Goal: Task Accomplishment & Management: Manage account settings

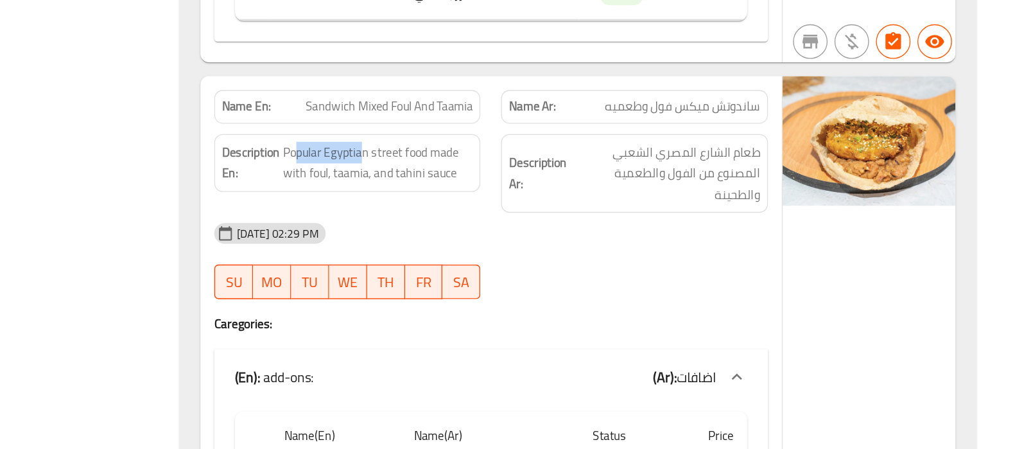
scroll to position [8527, 0]
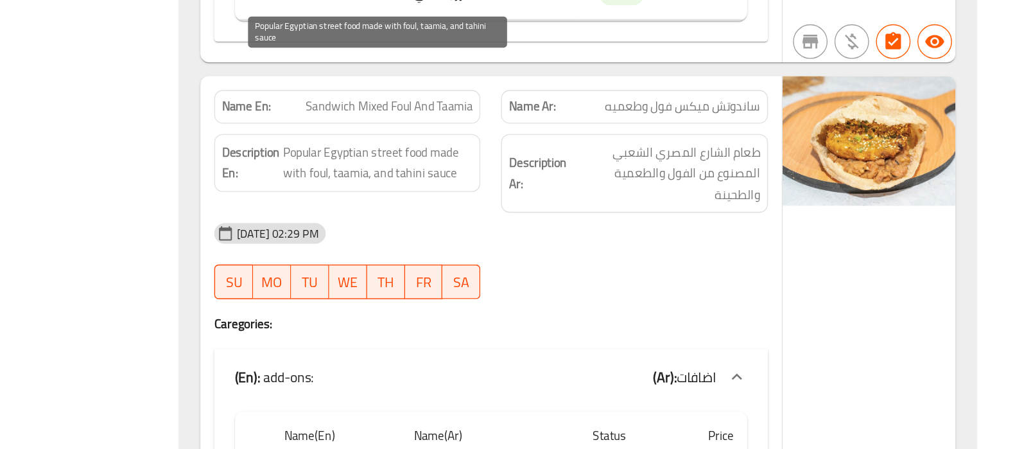
drag, startPoint x: 546, startPoint y: 172, endPoint x: 569, endPoint y: 182, distance: 25.0
click at [569, 220] on span "Popular Egyptian street food made with foul, taamia, and tahini sauce" at bounding box center [545, 235] width 141 height 31
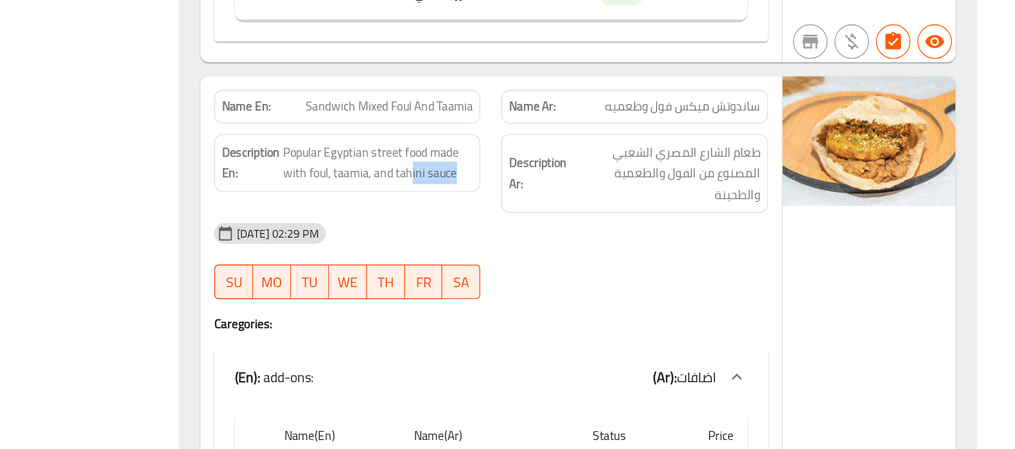
drag, startPoint x: 569, startPoint y: 182, endPoint x: 624, endPoint y: 179, distance: 54.7
click at [624, 207] on div "Description En: Popular Egyptian street food made with foul, taamia, and tahini…" at bounding box center [522, 244] width 214 height 74
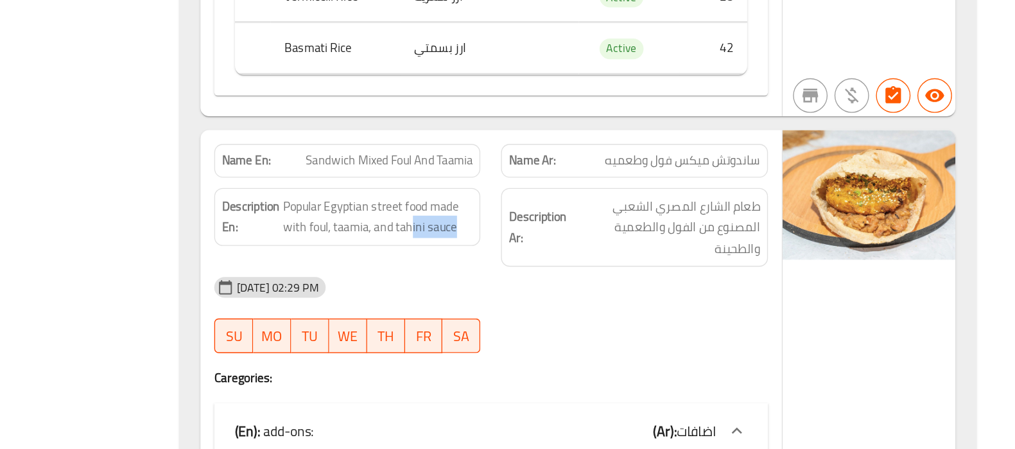
scroll to position [8562, 0]
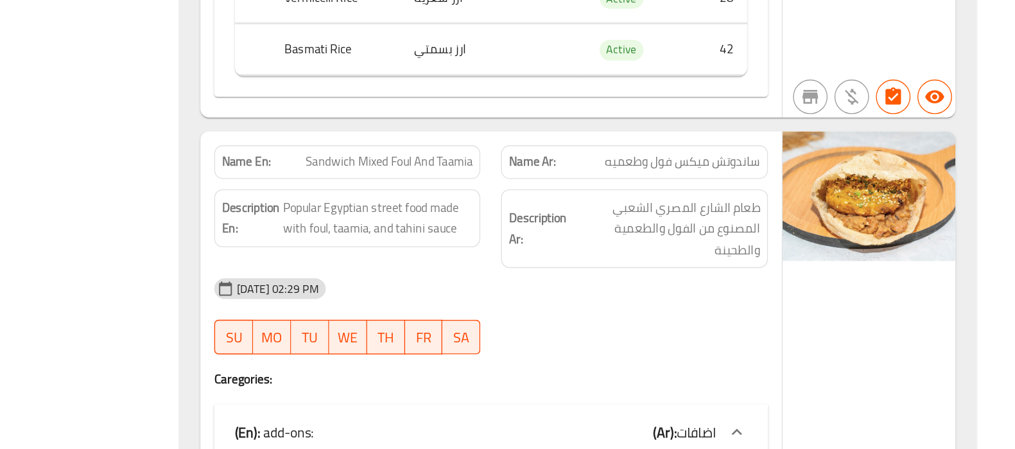
click at [568, 152] on span "Sandwich Mixed Foul And Taamia" at bounding box center [553, 158] width 125 height 13
copy span "Sandwich Mixed Foul And Taamia"
click at [568, 152] on span "Sandwich Mixed Foul And Taamia" at bounding box center [553, 158] width 125 height 13
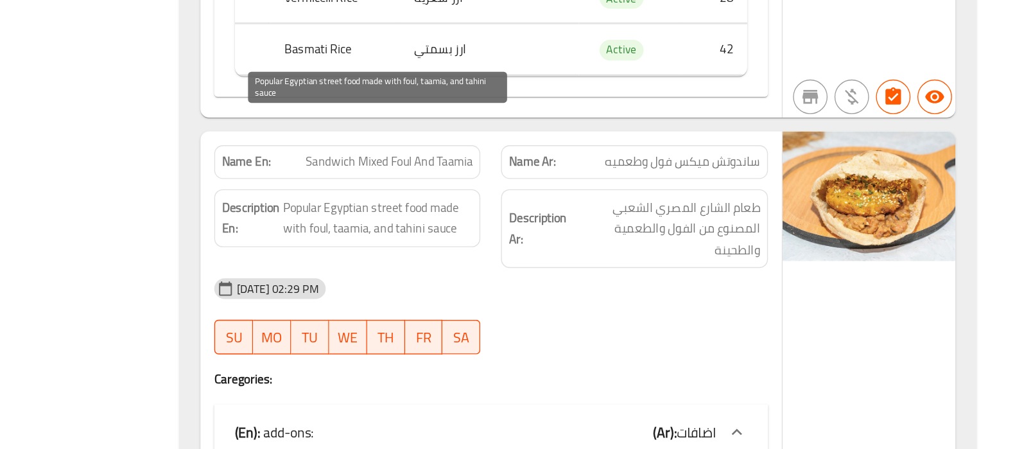
click at [539, 185] on span "Popular Egyptian street food made with foul, taamia, and tahini sauce" at bounding box center [545, 200] width 141 height 31
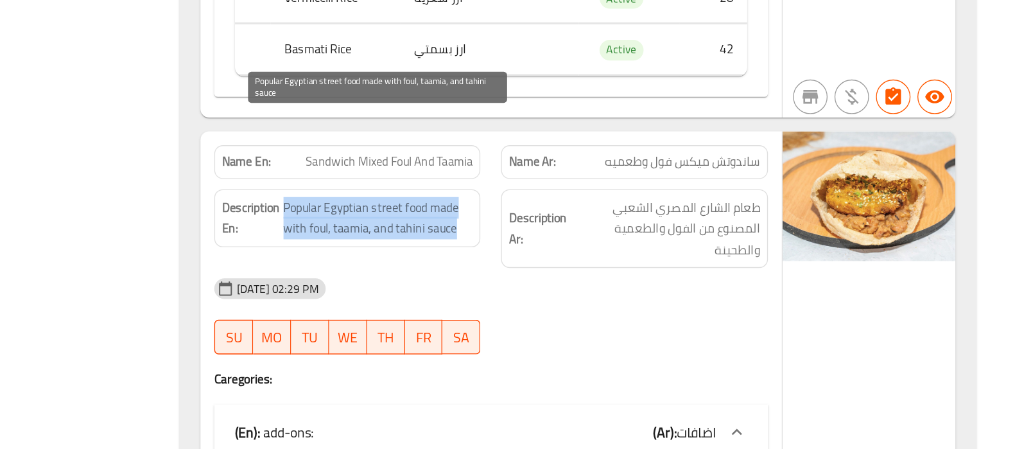
click at [539, 185] on span "Popular Egyptian street food made with foul, taamia, and tahini sauce" at bounding box center [545, 200] width 141 height 31
copy span "Popular Egyptian street food made with foul, taamia, and tahini sauce"
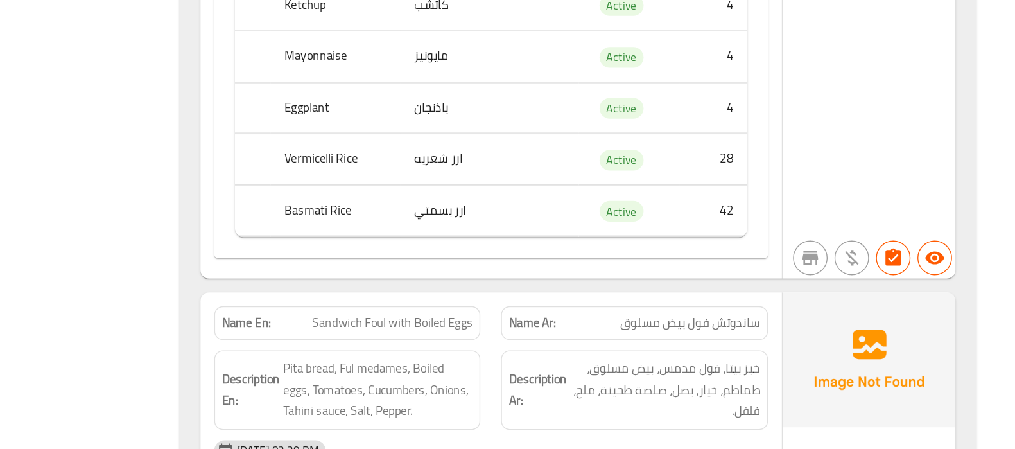
scroll to position [9037, 0]
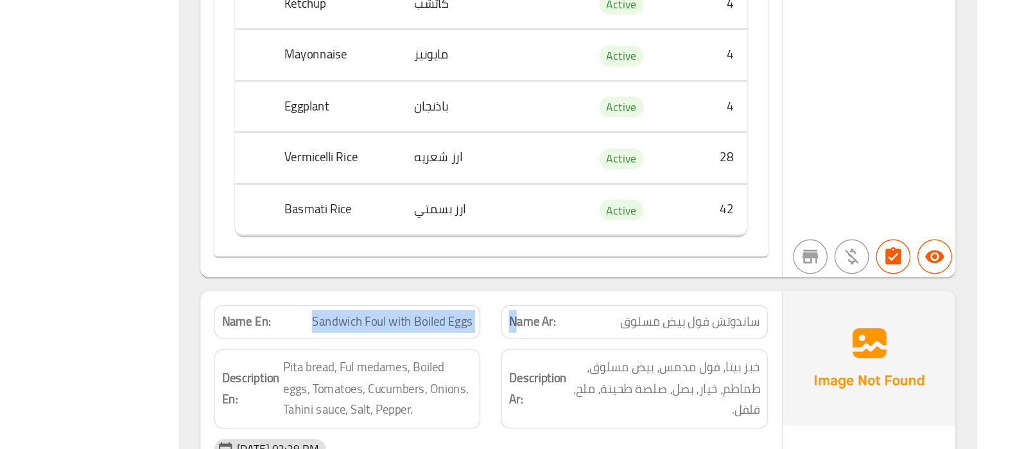
drag, startPoint x: 495, startPoint y: 293, endPoint x: 645, endPoint y: 293, distance: 150.3
click at [645, 334] on div "Name En: Sandwich Foul with Boiled Eggs Name Ar: ساندوتش فول بيض مسلوق" at bounding box center [628, 354] width 427 height 40
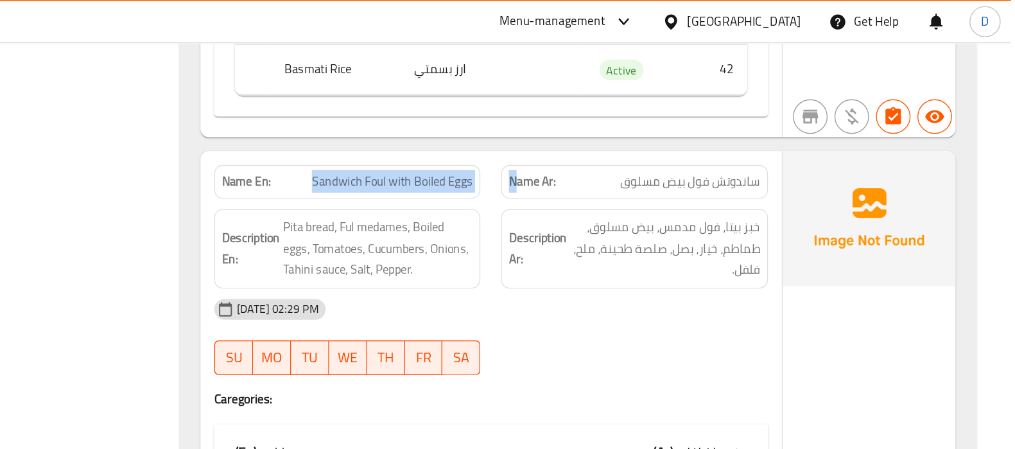
scroll to position [9251, 0]
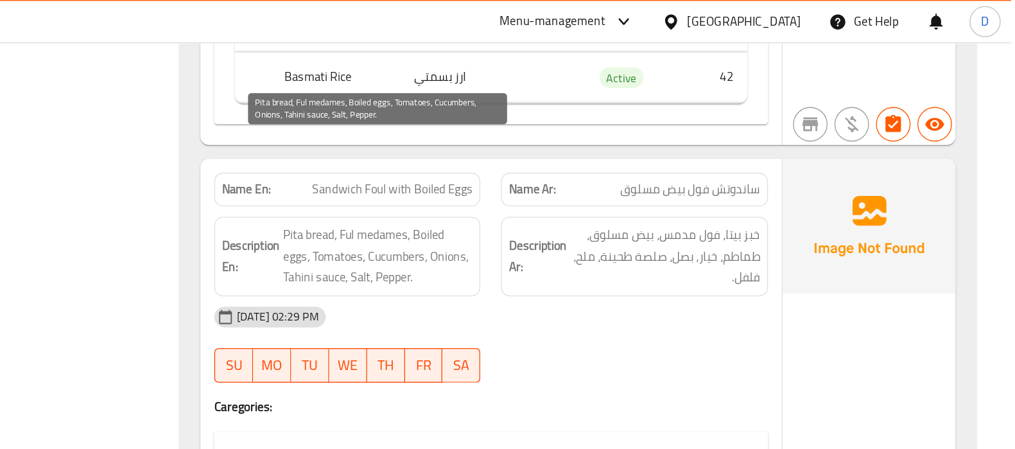
drag, startPoint x: 510, startPoint y: 101, endPoint x: 489, endPoint y: 123, distance: 30.9
click at [489, 167] on span "Pita bread, Ful medames, Boiled eggs, Tomatoes, Cucumbers, Onions, Tahini sauce…" at bounding box center [545, 191] width 141 height 48
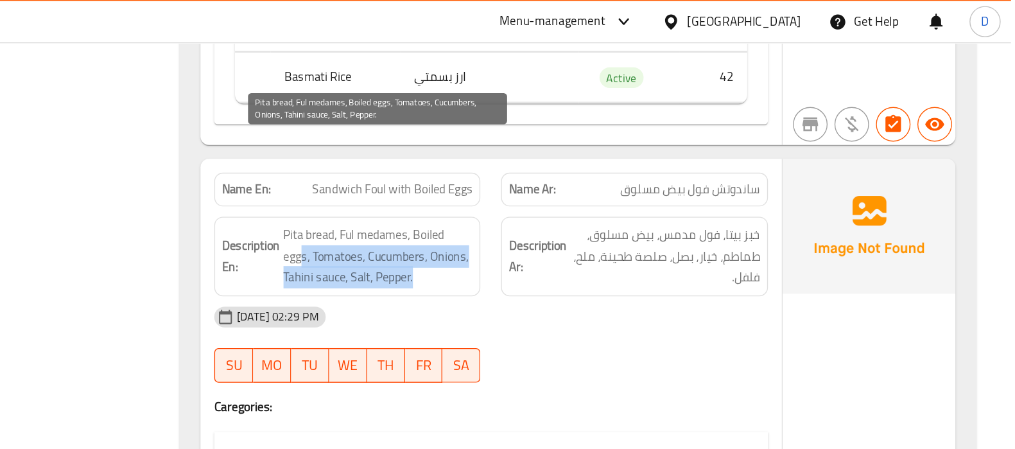
drag, startPoint x: 489, startPoint y: 123, endPoint x: 575, endPoint y: 142, distance: 88.7
click at [575, 167] on span "Pita bread, Ful medames, Boiled eggs, Tomatoes, Cucumbers, Onions, Tahini sauce…" at bounding box center [545, 191] width 141 height 48
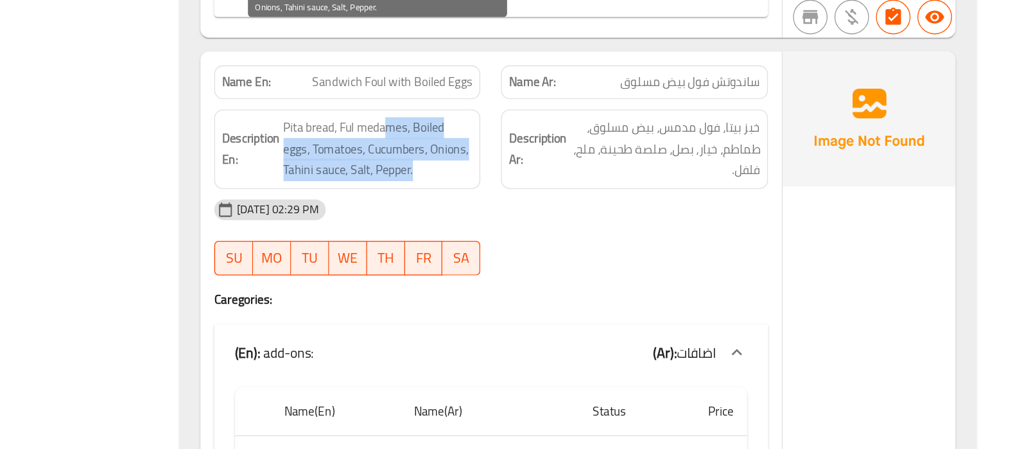
drag, startPoint x: 552, startPoint y: 110, endPoint x: 577, endPoint y: 140, distance: 39.1
click at [577, 167] on span "Pita bread, Ful medames, Boiled eggs, Tomatoes, Cucumbers, Onions, Tahini sauce…" at bounding box center [545, 191] width 141 height 48
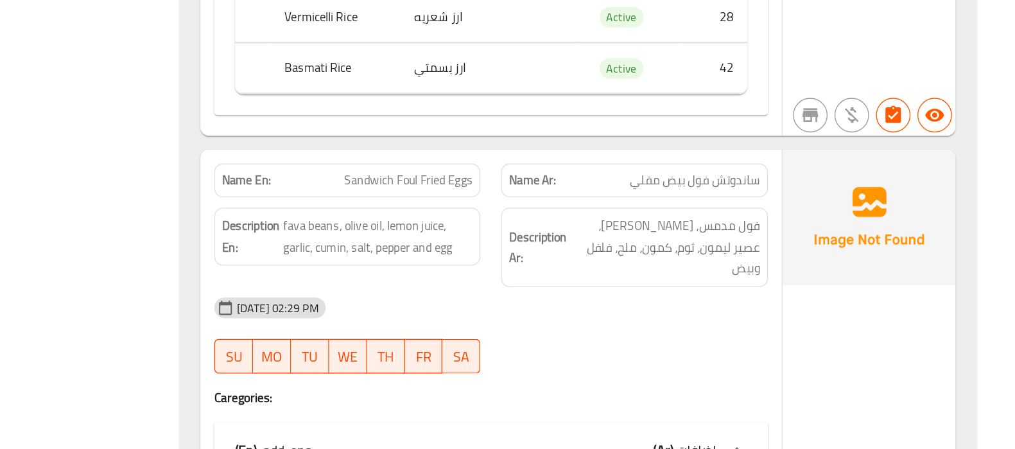
scroll to position [9814, 0]
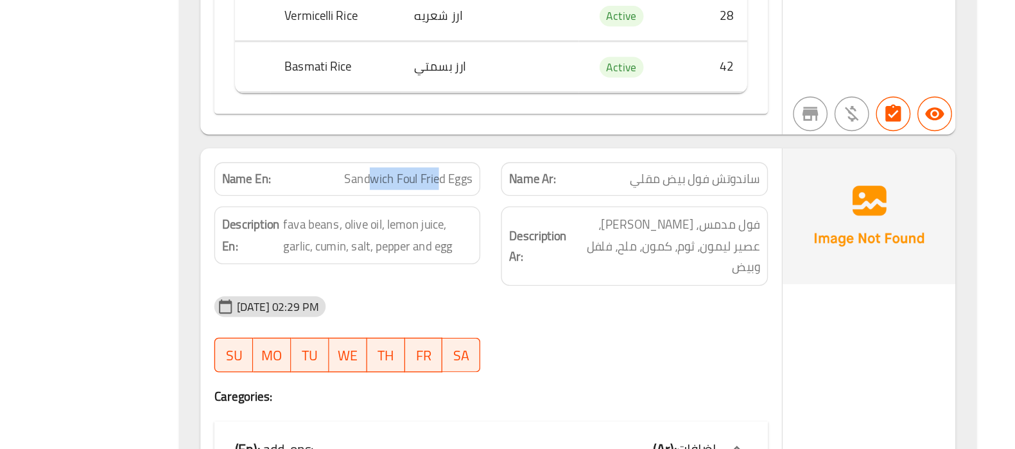
drag, startPoint x: 591, startPoint y: 182, endPoint x: 542, endPoint y: 179, distance: 48.9
click at [542, 241] on span "Sandwich Foul Fried Eggs" at bounding box center [568, 247] width 96 height 13
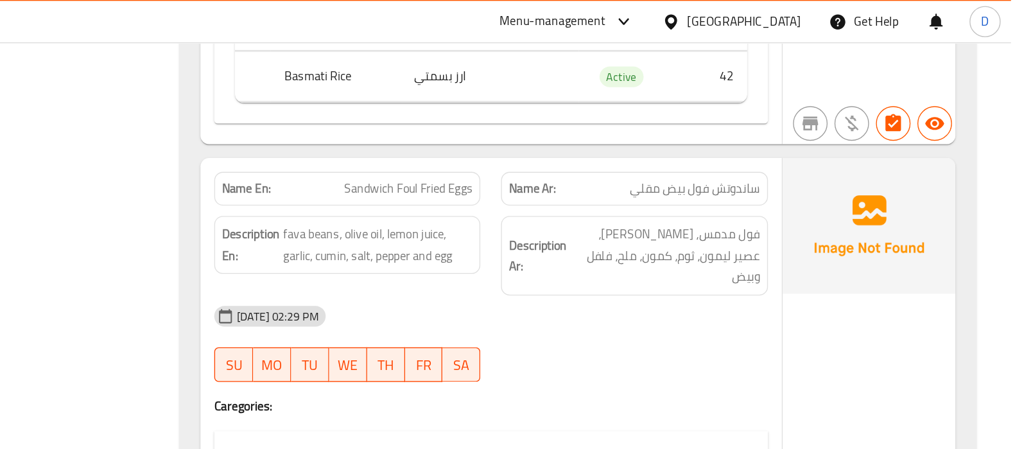
scroll to position [9921, 0]
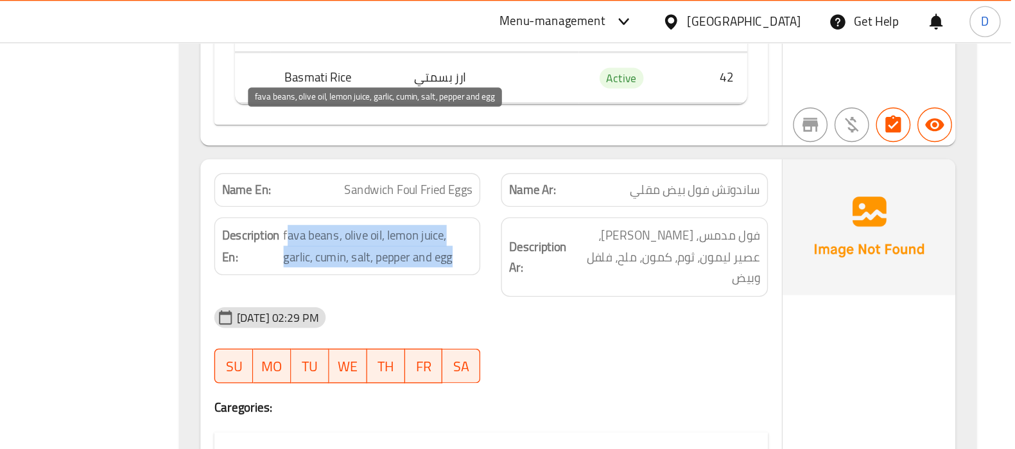
drag, startPoint x: 476, startPoint y: 105, endPoint x: 606, endPoint y: 116, distance: 130.9
click at [606, 167] on span "fava beans, olive oil, lemon juice, garlic, cumin, salt, pepper and egg" at bounding box center [545, 182] width 141 height 31
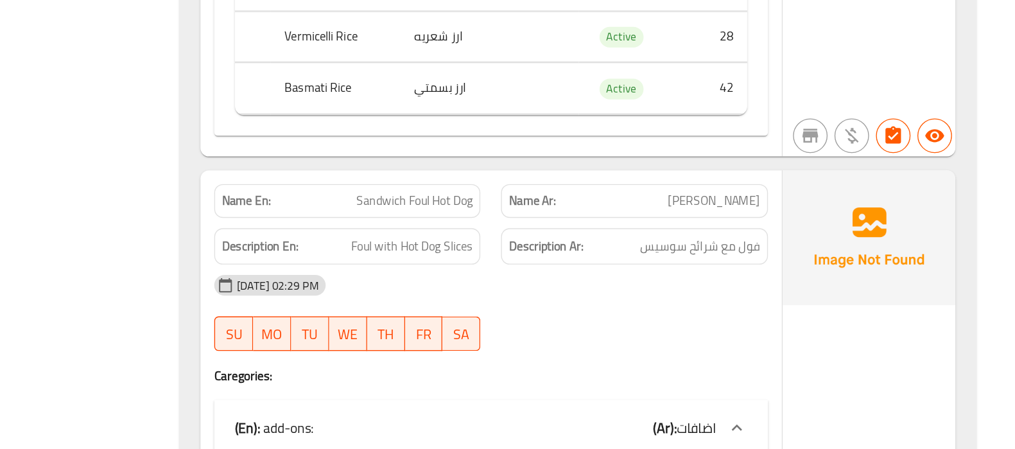
scroll to position [10470, 0]
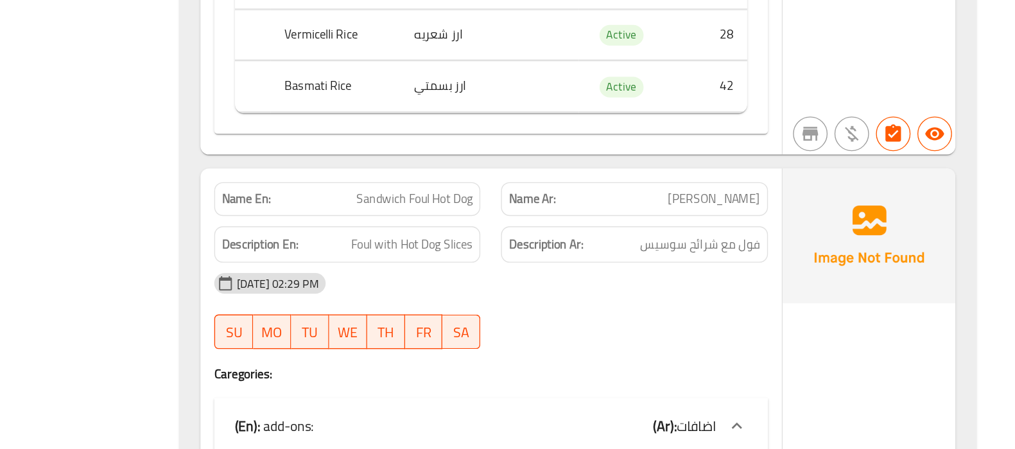
click at [606, 310] on div "[DATE] 02:29 PM" at bounding box center [628, 325] width 427 height 31
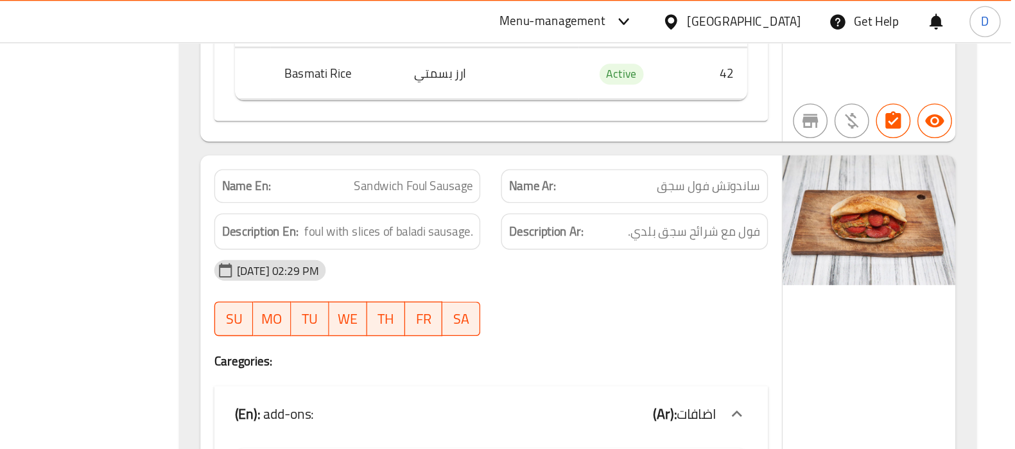
scroll to position [11231, 0]
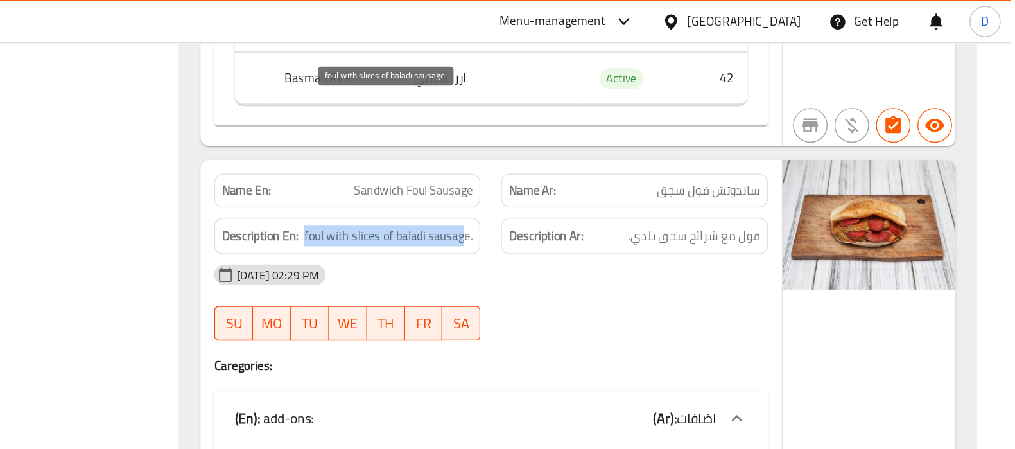
drag, startPoint x: 489, startPoint y: 71, endPoint x: 611, endPoint y: 73, distance: 122.0
click at [611, 162] on div "Description En: foul with slices of baladi sausage." at bounding box center [522, 176] width 198 height 28
click at [611, 168] on span "foul with slices of baladi sausage." at bounding box center [552, 176] width 125 height 16
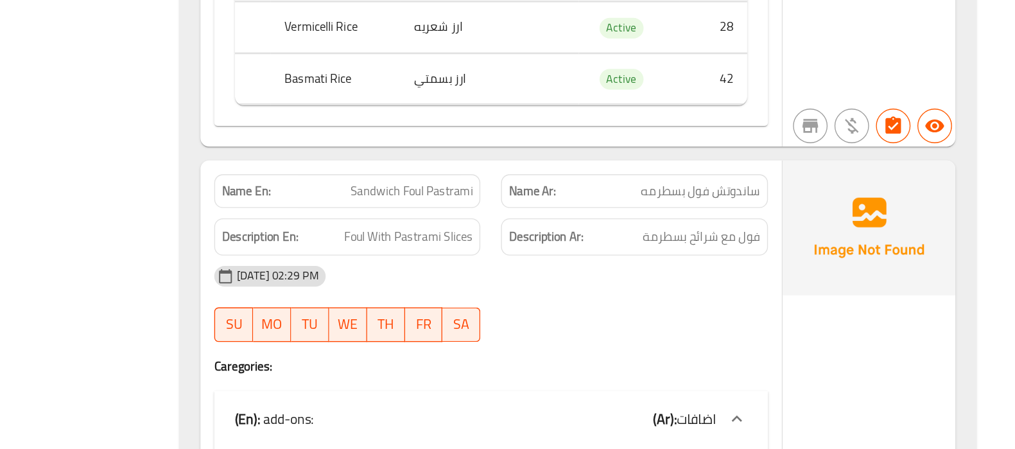
scroll to position [11810, 0]
drag, startPoint x: 550, startPoint y: 136, endPoint x: 600, endPoint y: 139, distance: 49.5
click at [600, 227] on span "Foul With Pastrami Slices" at bounding box center [568, 235] width 96 height 16
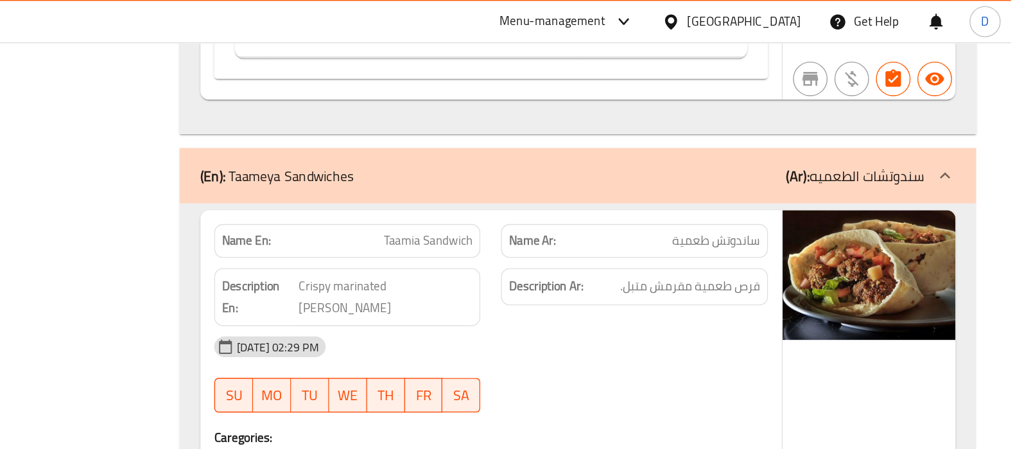
scroll to position [12539, 0]
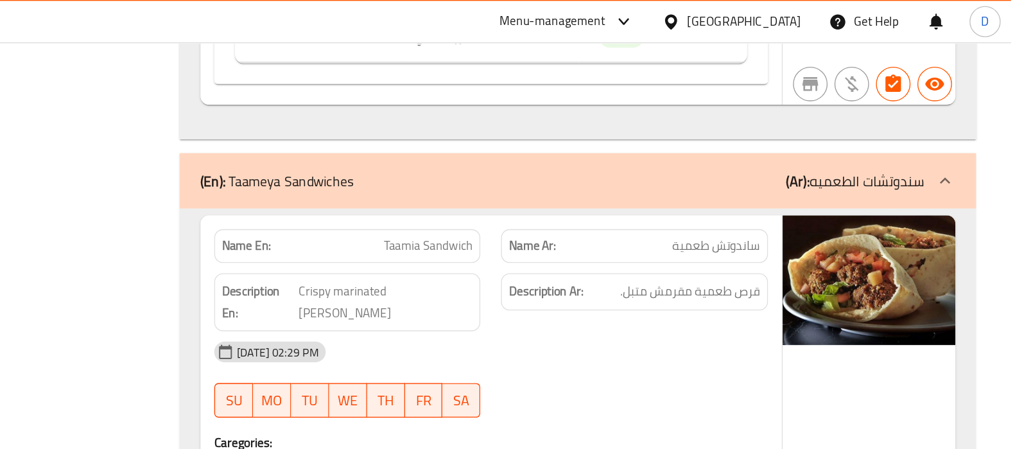
copy span "Taamia Sandwich"
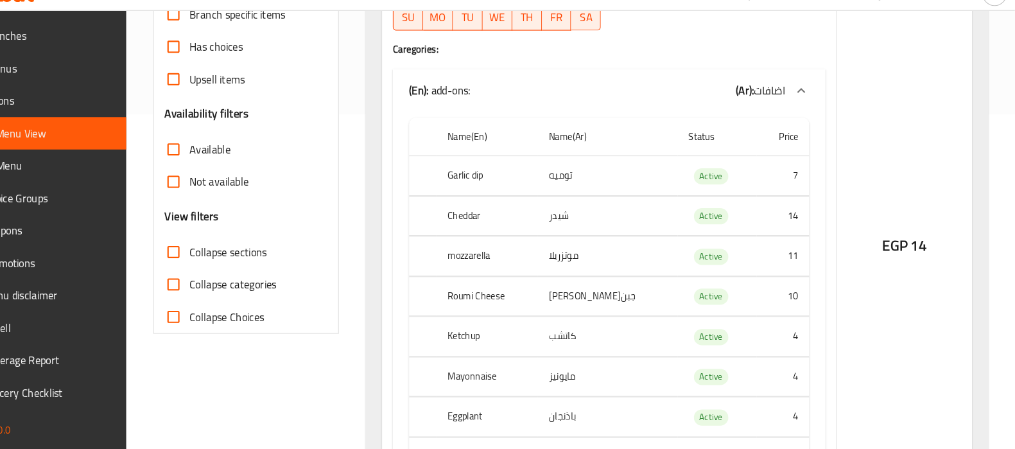
scroll to position [335, 0]
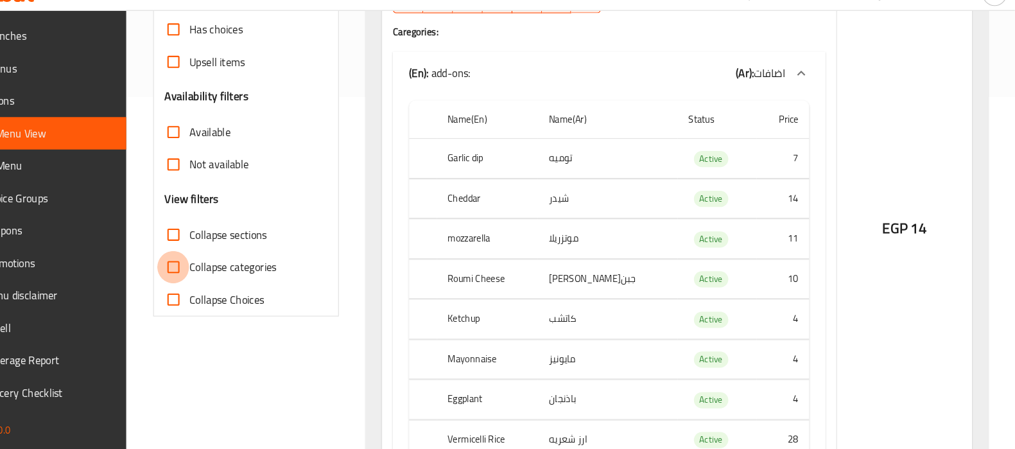
click at [218, 267] on input "Collapse categories" at bounding box center [214, 276] width 31 height 31
checkbox input "true"
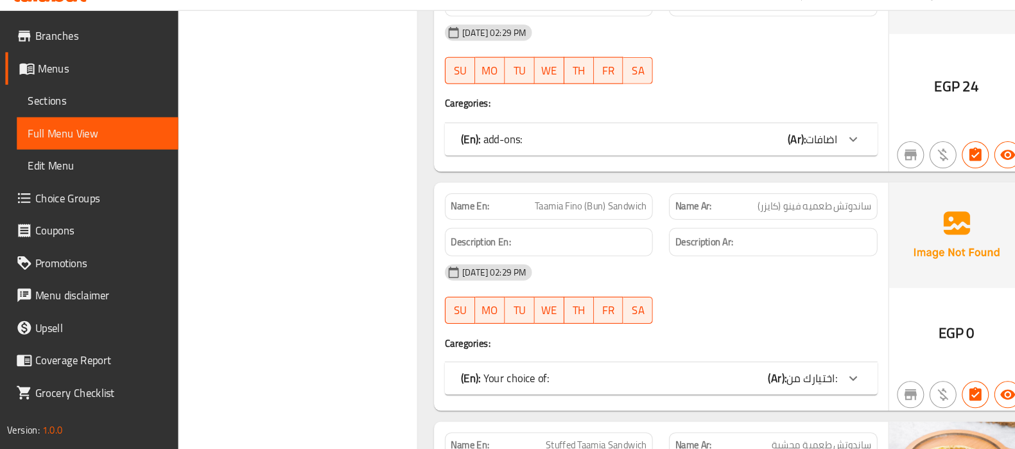
scroll to position [5403, 0]
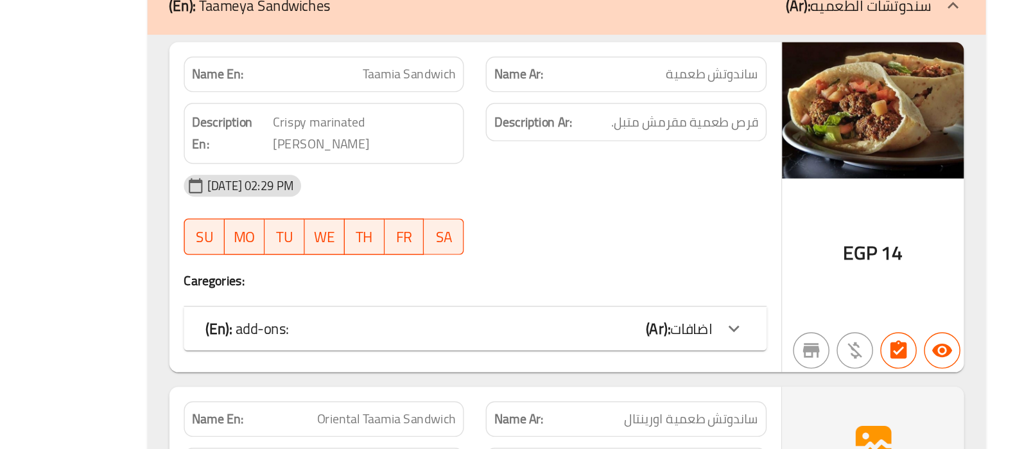
scroll to position [4725, 0]
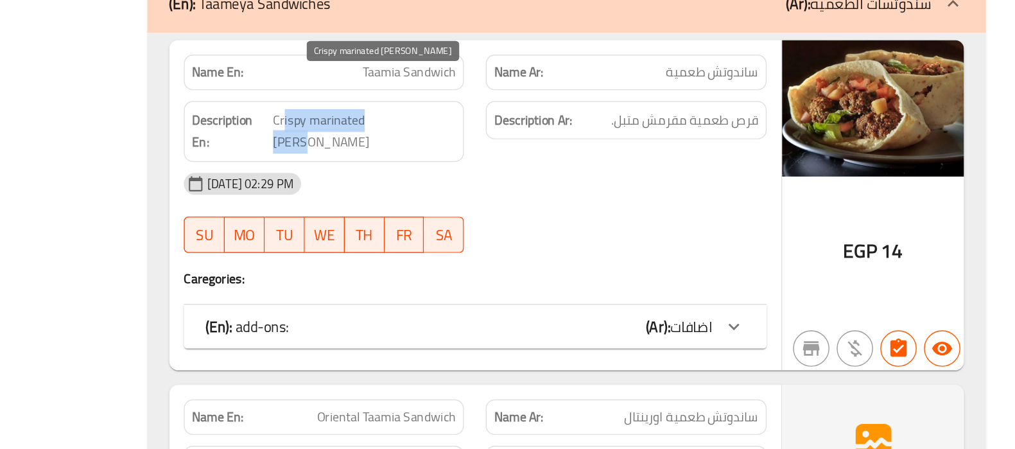
drag, startPoint x: 591, startPoint y: 192, endPoint x: 507, endPoint y: 189, distance: 83.5
click at [507, 209] on span "Crispy marinated [PERSON_NAME]" at bounding box center [551, 224] width 130 height 31
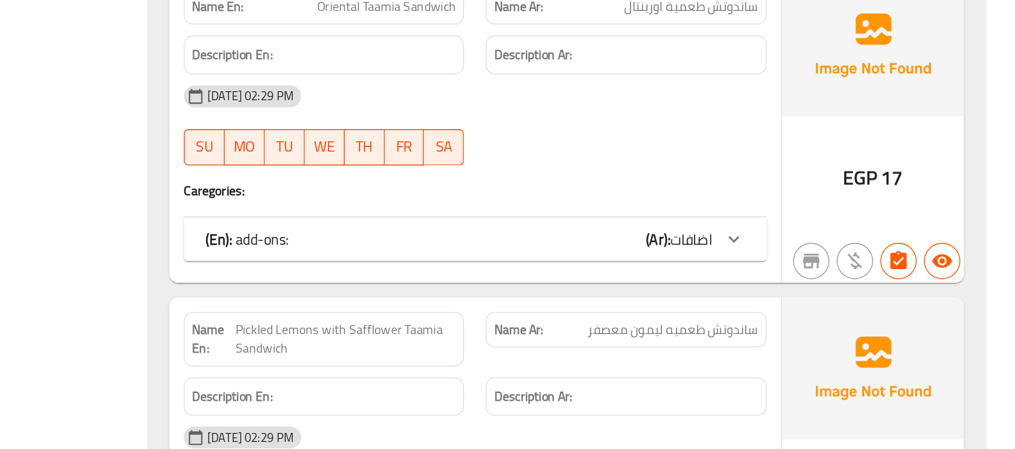
scroll to position [5015, 0]
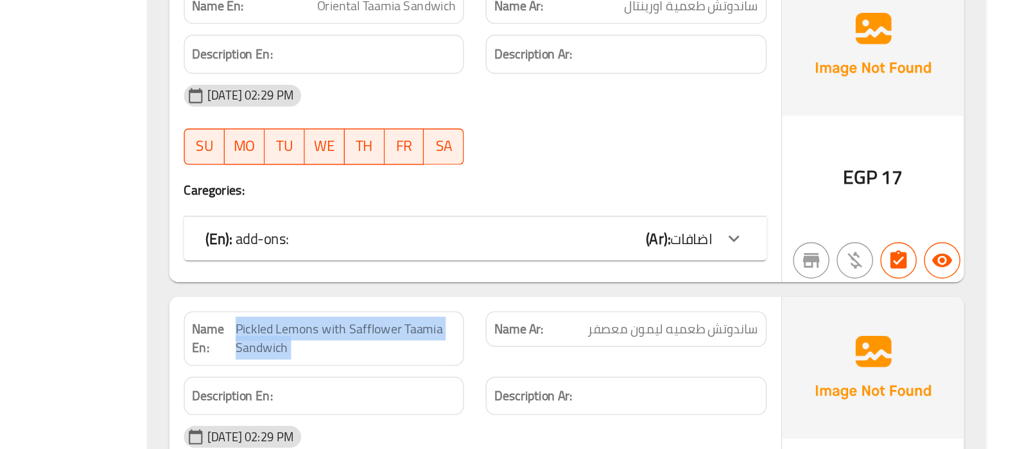
copy span "Pickled Lemons with Safflower Taamia Sandwich"
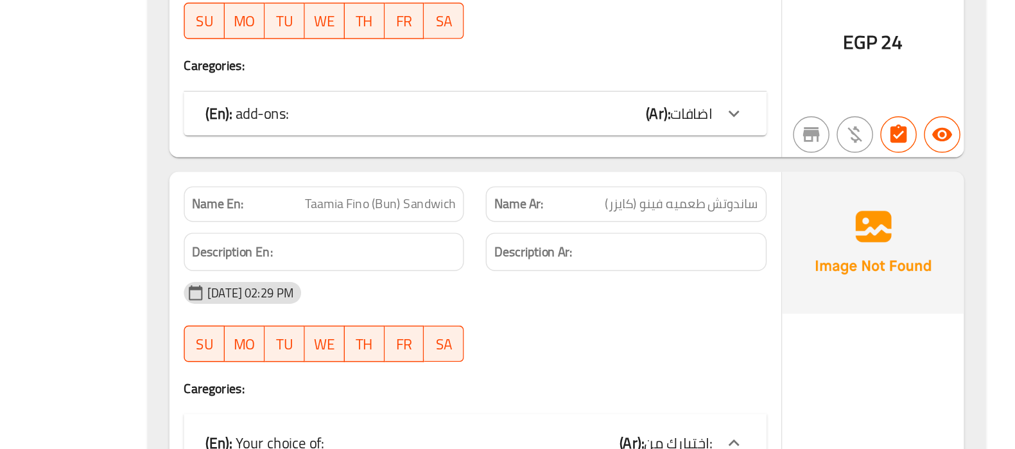
scroll to position [5345, 0]
drag, startPoint x: 627, startPoint y: 234, endPoint x: 559, endPoint y: 234, distance: 68.1
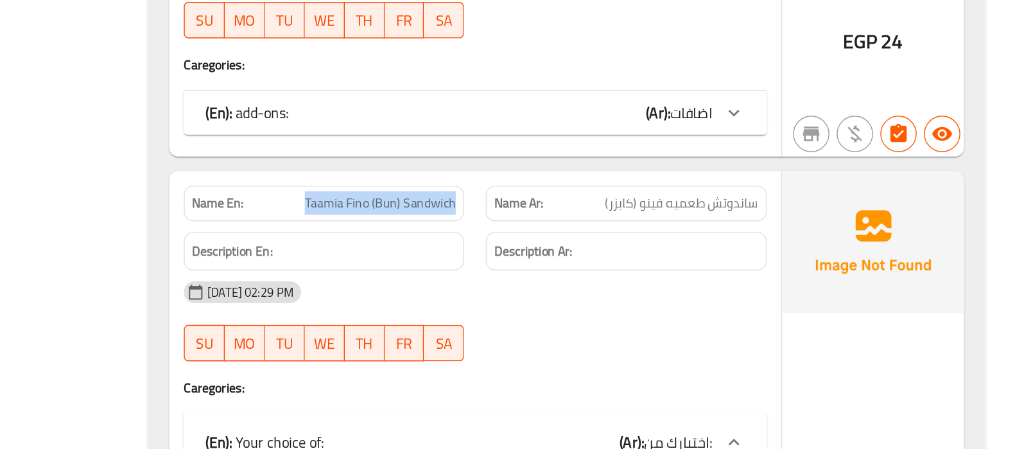
drag, startPoint x: 511, startPoint y: 234, endPoint x: 616, endPoint y: 232, distance: 105.3
drag, startPoint x: 615, startPoint y: 234, endPoint x: 511, endPoint y: 234, distance: 104.0
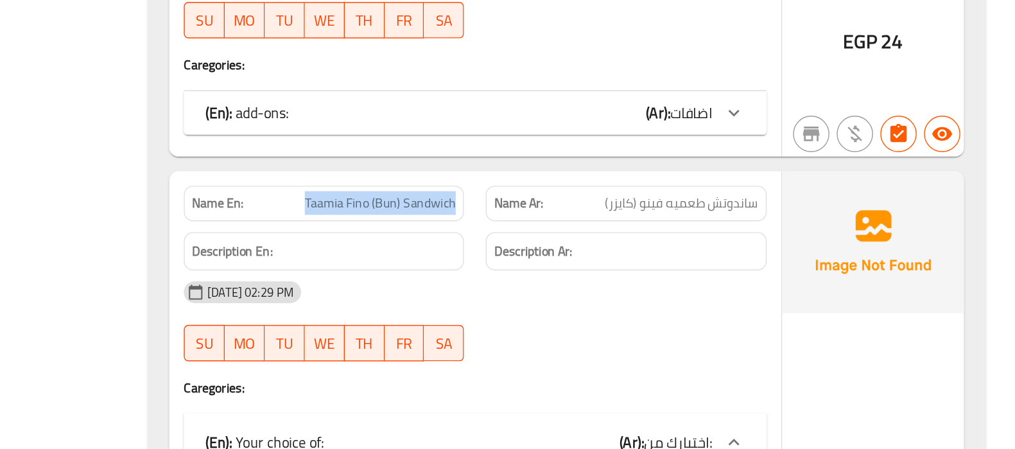
drag, startPoint x: 540, startPoint y: 233, endPoint x: 503, endPoint y: 234, distance: 37.3
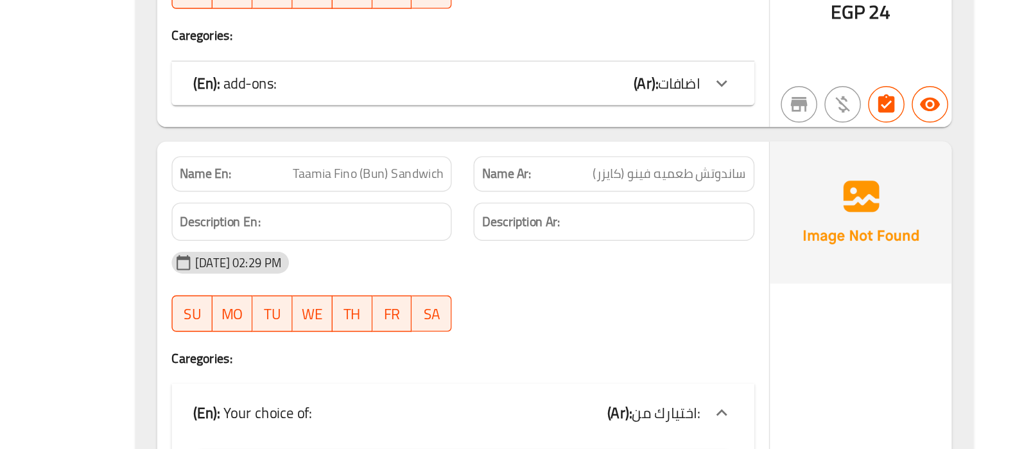
scroll to position [5368, 0]
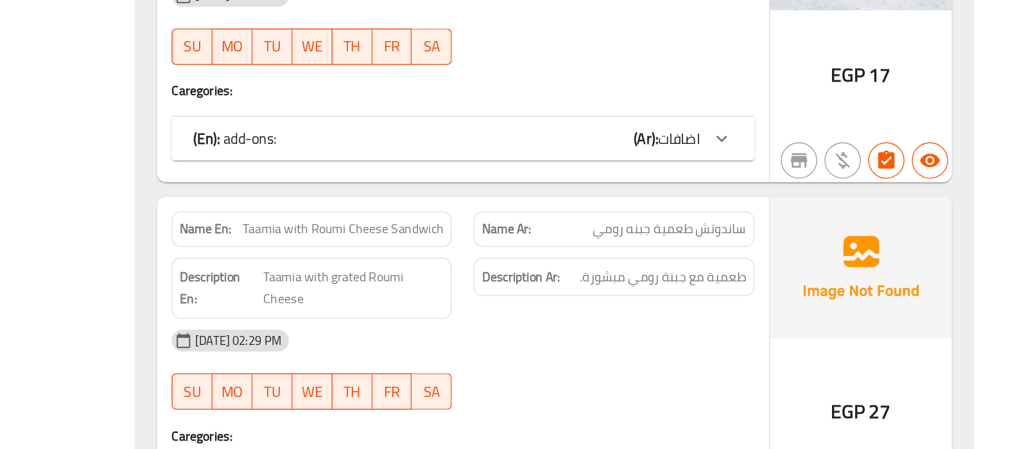
scroll to position [6547, 0]
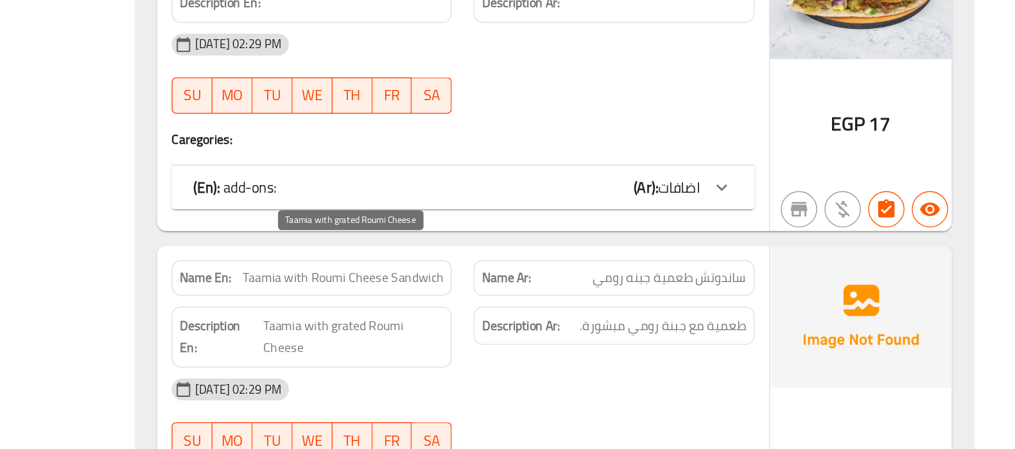
click at [564, 270] on span "Taamia with grated Roumi Cheese" at bounding box center [552, 285] width 128 height 31
drag, startPoint x: 506, startPoint y: 225, endPoint x: 523, endPoint y: 243, distance: 25.4
click at [523, 270] on span "Taamia with grated Roumi Cheese" at bounding box center [552, 285] width 128 height 31
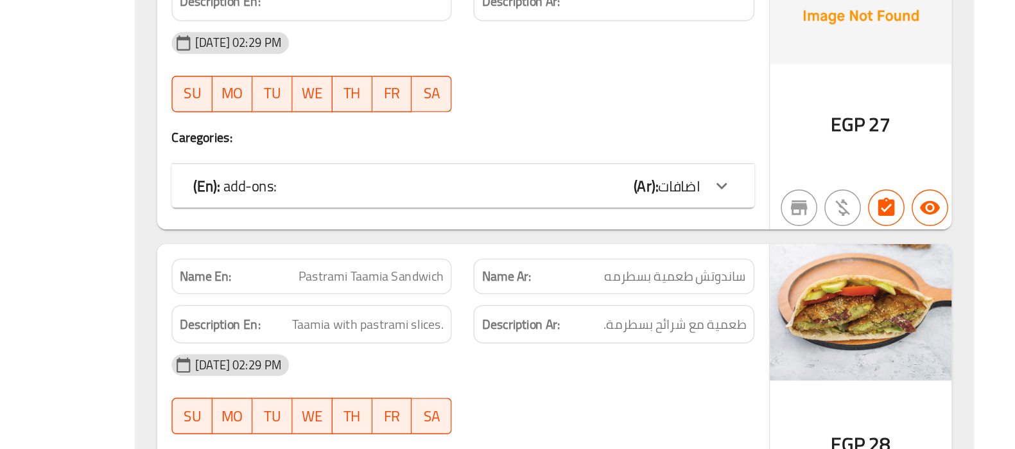
scroll to position [6942, 0]
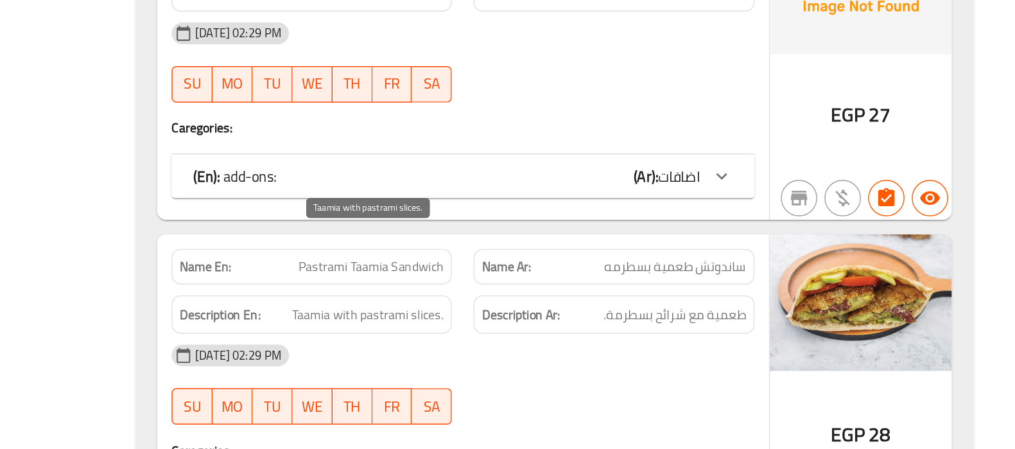
drag, startPoint x: 534, startPoint y: 304, endPoint x: 625, endPoint y: 304, distance: 91.2
drag, startPoint x: 611, startPoint y: 304, endPoint x: 509, endPoint y: 305, distance: 101.5
click at [509, 346] on span "Taamia with pastrami slices." at bounding box center [561, 354] width 107 height 16
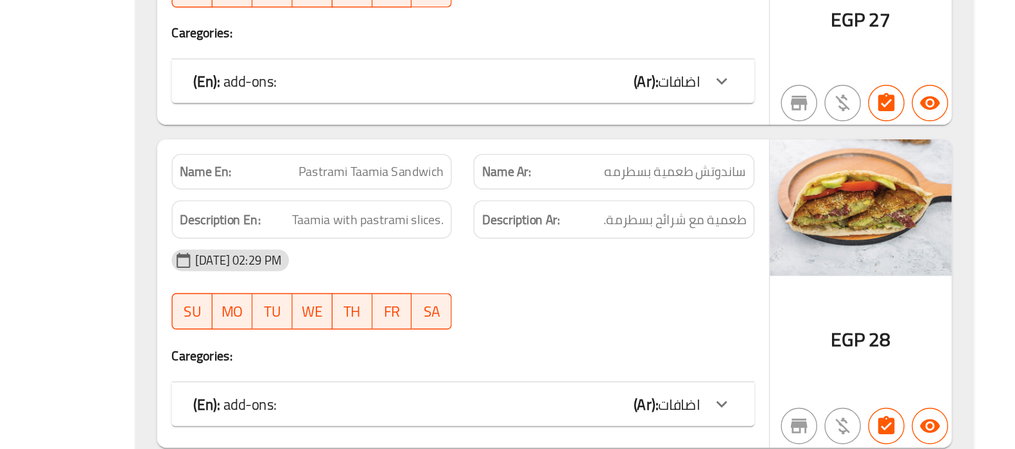
scroll to position [7015, 0]
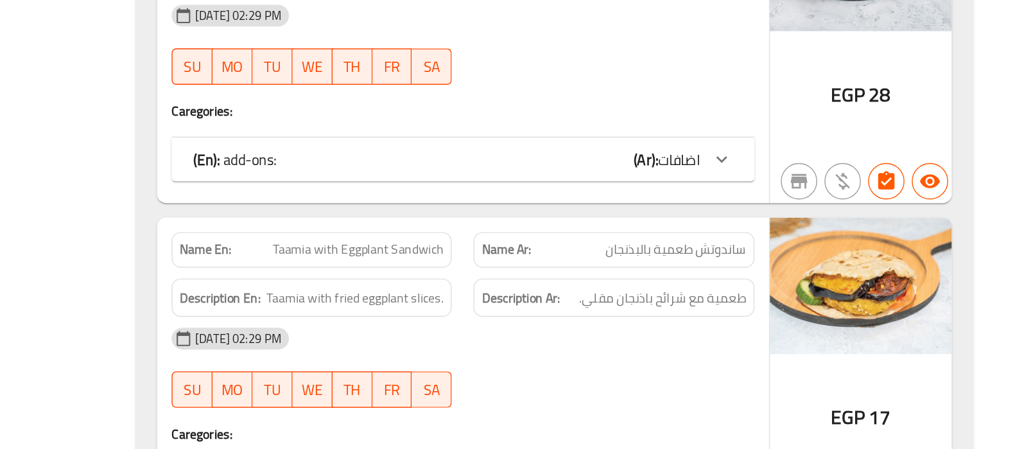
scroll to position [7185, 0]
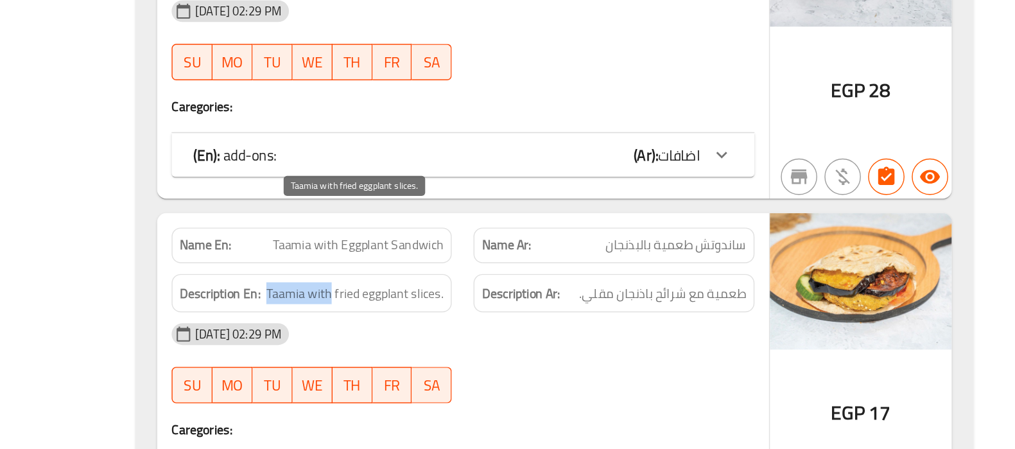
drag, startPoint x: 490, startPoint y: 287, endPoint x: 538, endPoint y: 287, distance: 47.5
click at [538, 331] on span "Taamia with fried eggplant slices." at bounding box center [552, 339] width 125 height 16
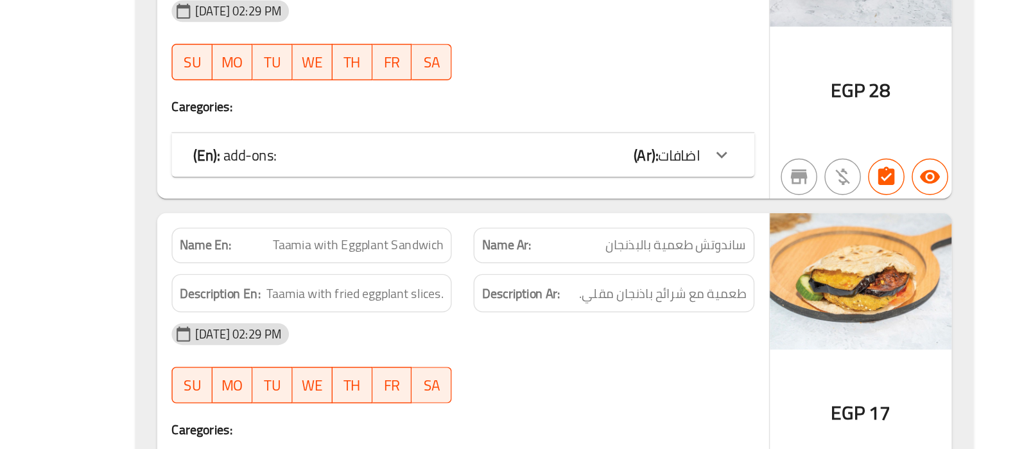
drag, startPoint x: 613, startPoint y: 289, endPoint x: 559, endPoint y: 294, distance: 53.5
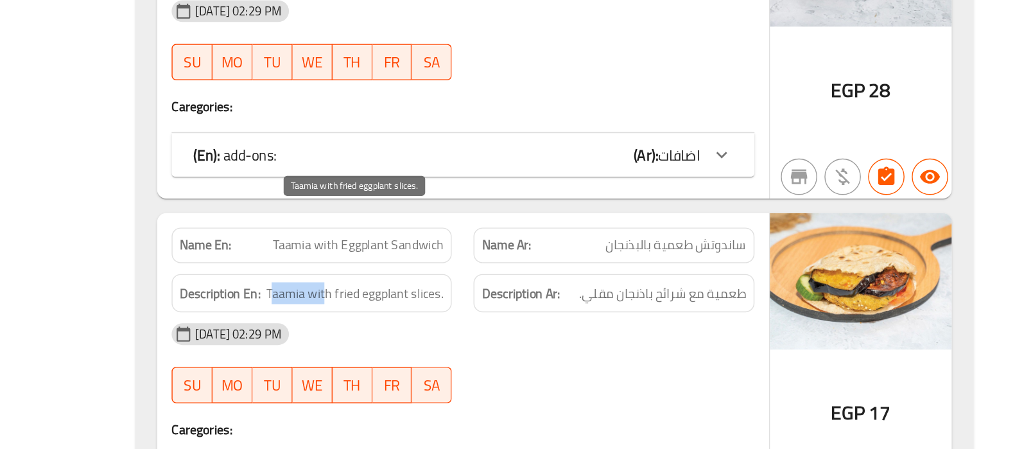
drag, startPoint x: 493, startPoint y: 288, endPoint x: 533, endPoint y: 284, distance: 39.9
click at [533, 331] on span "Taamia with fried eggplant slices." at bounding box center [552, 339] width 125 height 16
drag, startPoint x: 491, startPoint y: 284, endPoint x: 536, endPoint y: 287, distance: 45.7
click at [536, 331] on span "Taamia with fried eggplant slices." at bounding box center [552, 339] width 125 height 16
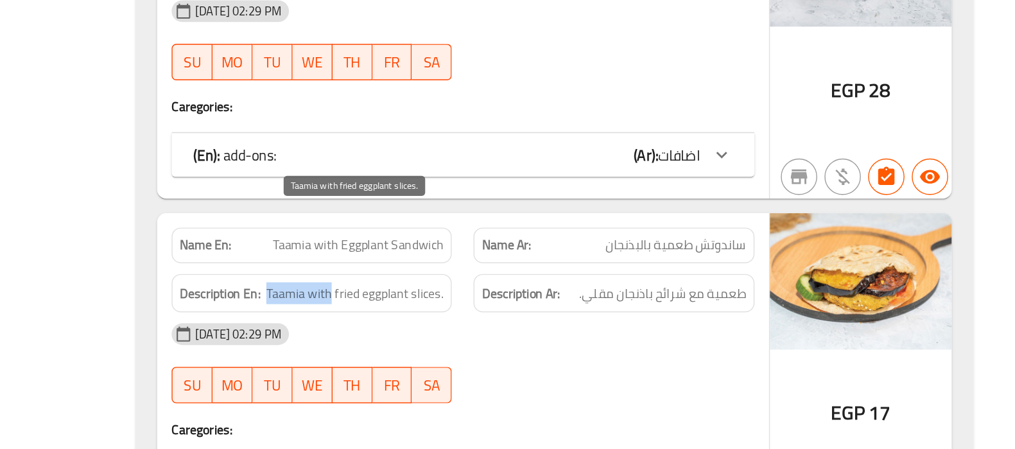
click at [536, 331] on span "Taamia with fried eggplant slices." at bounding box center [552, 339] width 125 height 16
drag, startPoint x: 536, startPoint y: 287, endPoint x: 491, endPoint y: 287, distance: 45.0
click at [491, 331] on span "Taamia with fried eggplant slices." at bounding box center [552, 339] width 125 height 16
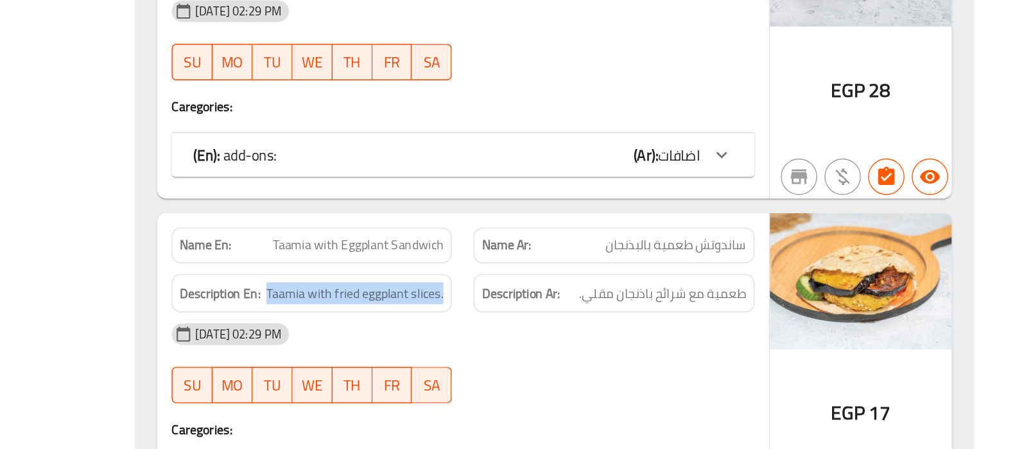
drag, startPoint x: 491, startPoint y: 287, endPoint x: 619, endPoint y: 291, distance: 127.9
drag, startPoint x: 521, startPoint y: 288, endPoint x: 614, endPoint y: 284, distance: 92.5
click at [614, 331] on span "Taamia with fried eggplant slices." at bounding box center [552, 339] width 125 height 16
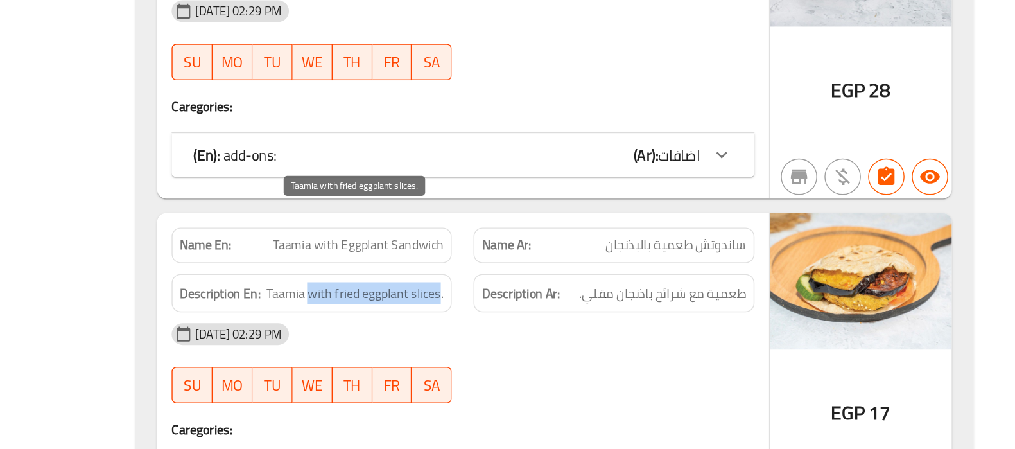
click at [614, 331] on span "Taamia with fried eggplant slices." at bounding box center [552, 339] width 125 height 16
drag, startPoint x: 614, startPoint y: 284, endPoint x: 551, endPoint y: 286, distance: 62.9
click at [551, 331] on span "Taamia with fried eggplant slices." at bounding box center [552, 339] width 125 height 16
drag, startPoint x: 614, startPoint y: 288, endPoint x: 510, endPoint y: 293, distance: 104.1
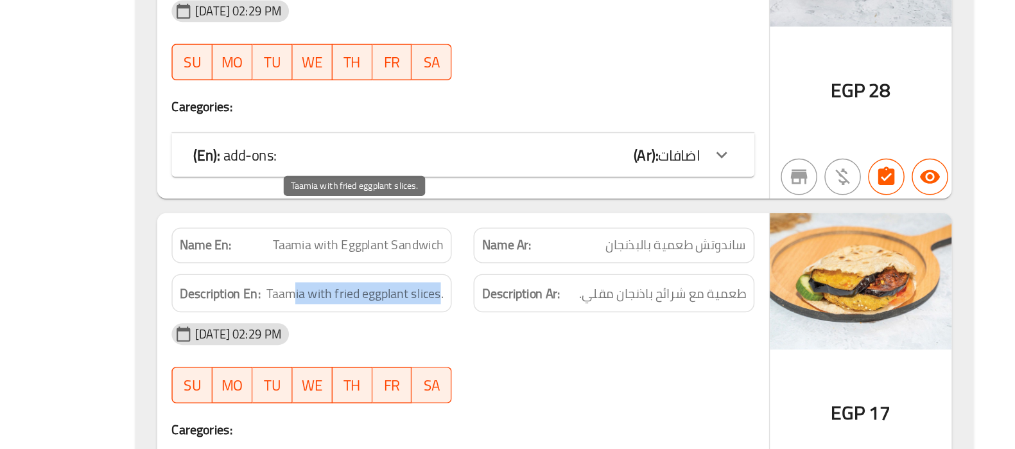
click at [510, 331] on span "Taamia with fried eggplant slices." at bounding box center [552, 339] width 125 height 16
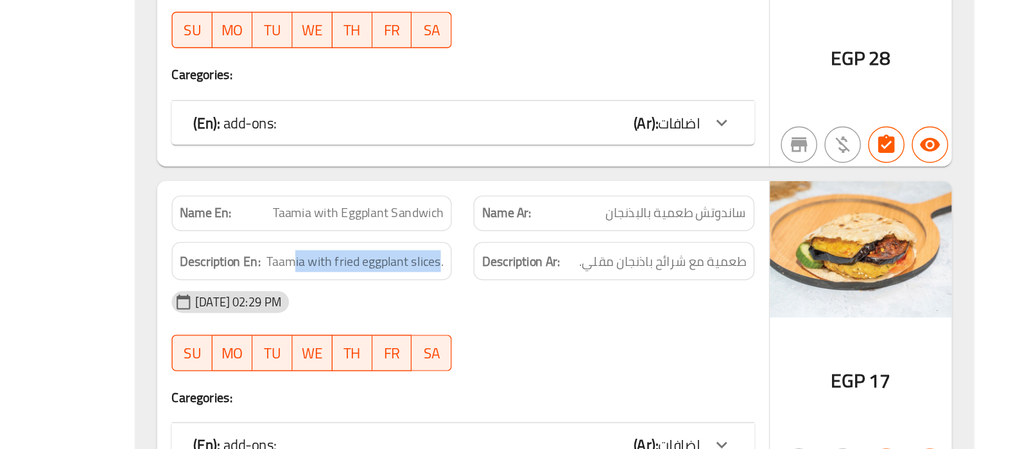
scroll to position [7210, 0]
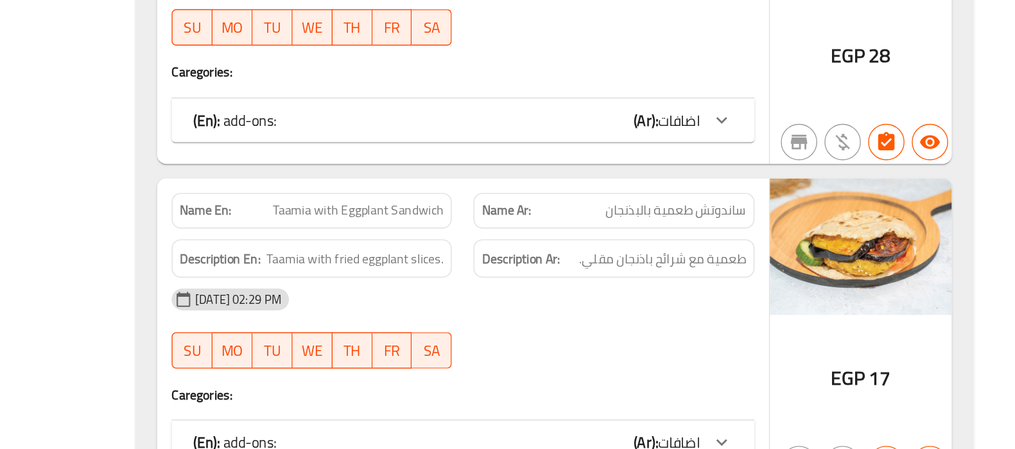
click at [582, 306] on span "Taamia with fried eggplant slices." at bounding box center [552, 314] width 125 height 16
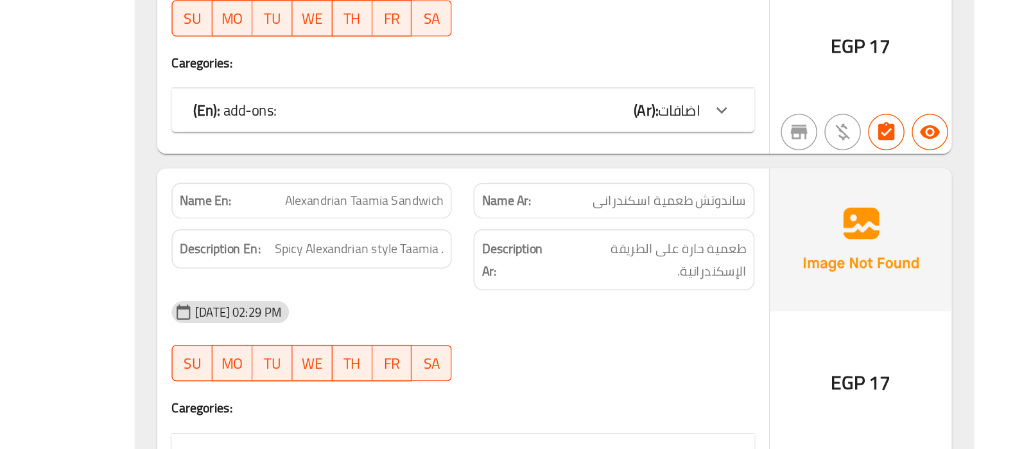
scroll to position [7445, 0]
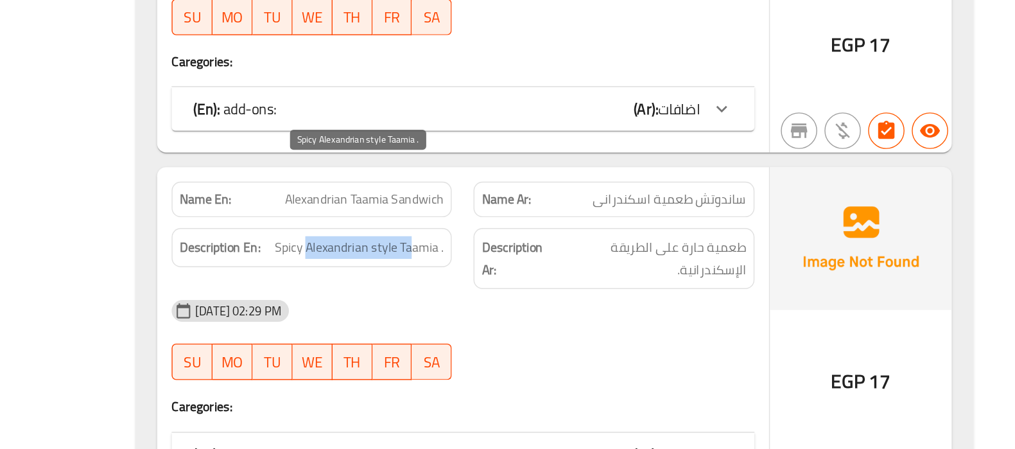
drag, startPoint x: 518, startPoint y: 254, endPoint x: 595, endPoint y: 251, distance: 77.1
click at [595, 299] on span "Spicy Alexandrian style Taamia ." at bounding box center [555, 307] width 119 height 16
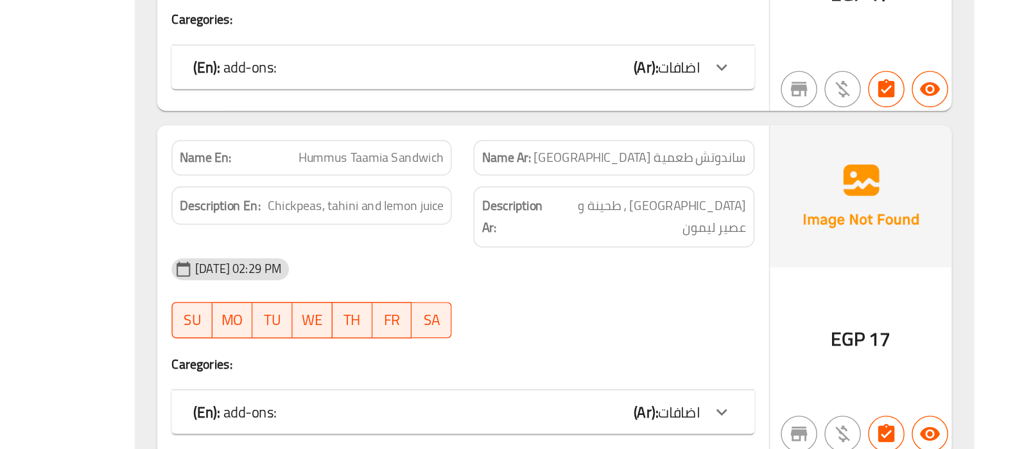
scroll to position [7724, 0]
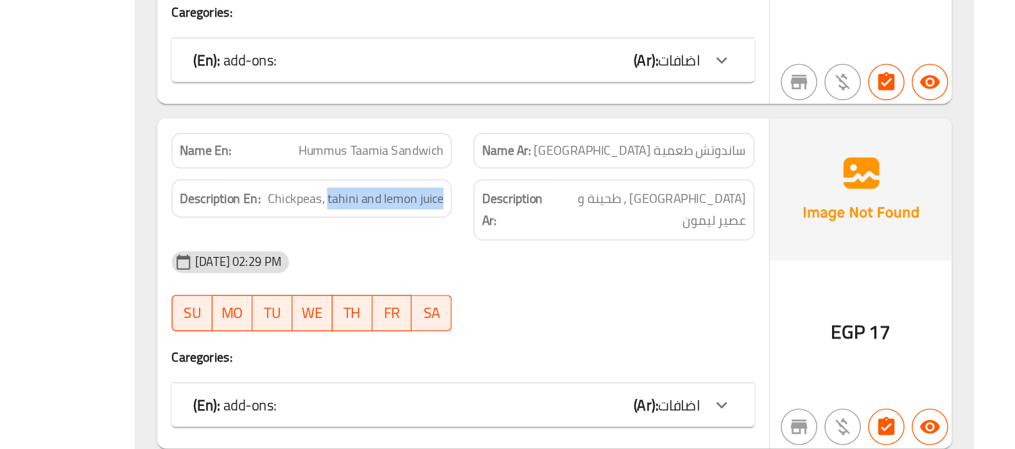
drag, startPoint x: 535, startPoint y: 222, endPoint x: 640, endPoint y: 220, distance: 104.7
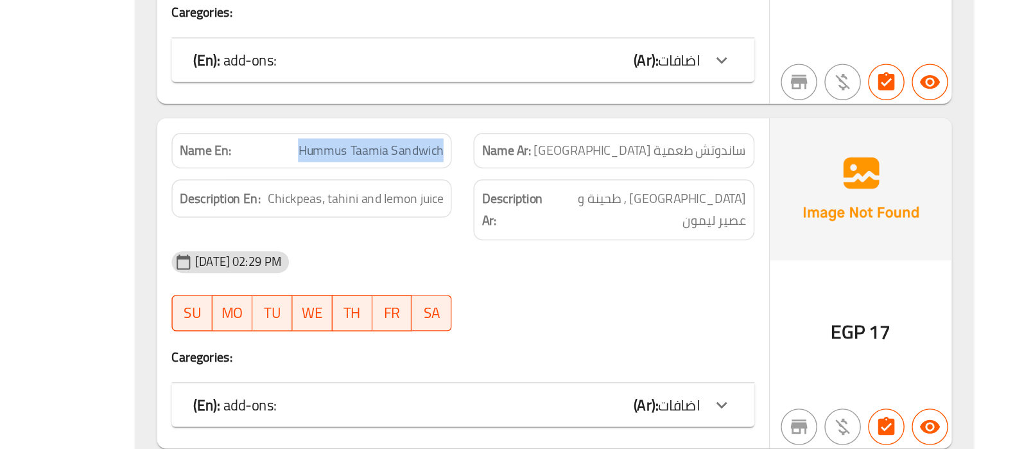
drag, startPoint x: 516, startPoint y: 187, endPoint x: 613, endPoint y: 185, distance: 97.6
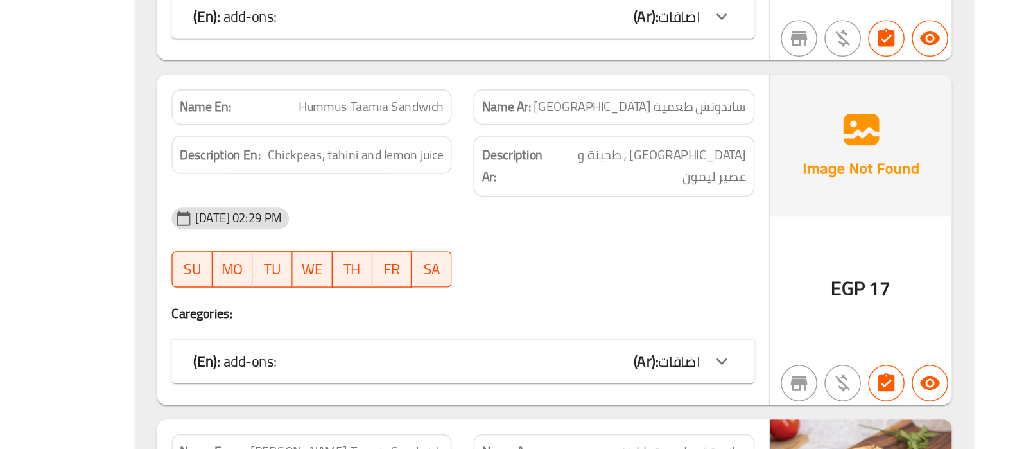
scroll to position [7755, 0]
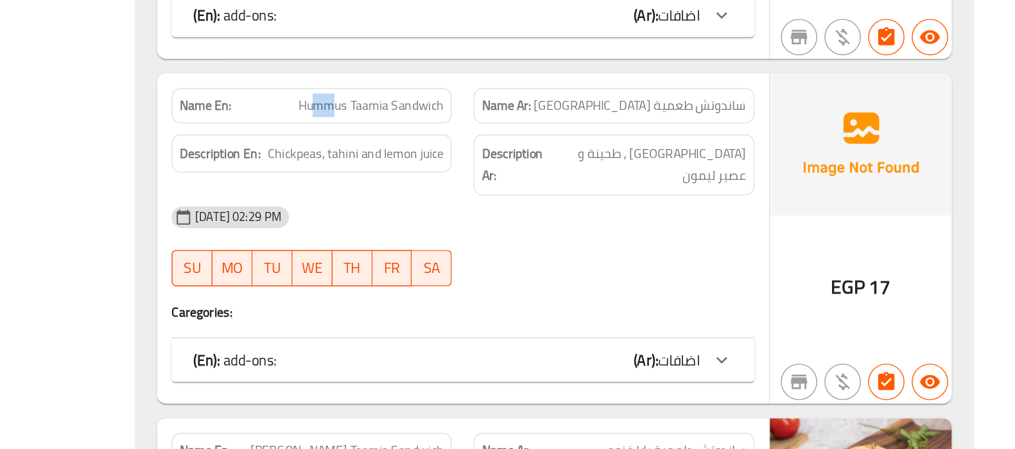
drag, startPoint x: 541, startPoint y: 153, endPoint x: 524, endPoint y: 155, distance: 17.4
drag, startPoint x: 516, startPoint y: 186, endPoint x: 634, endPoint y: 195, distance: 118.5
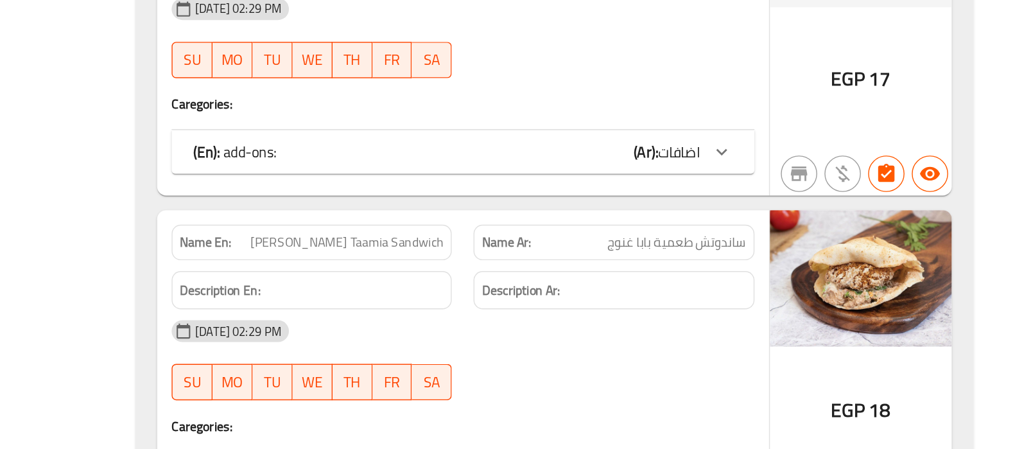
scroll to position [7903, 0]
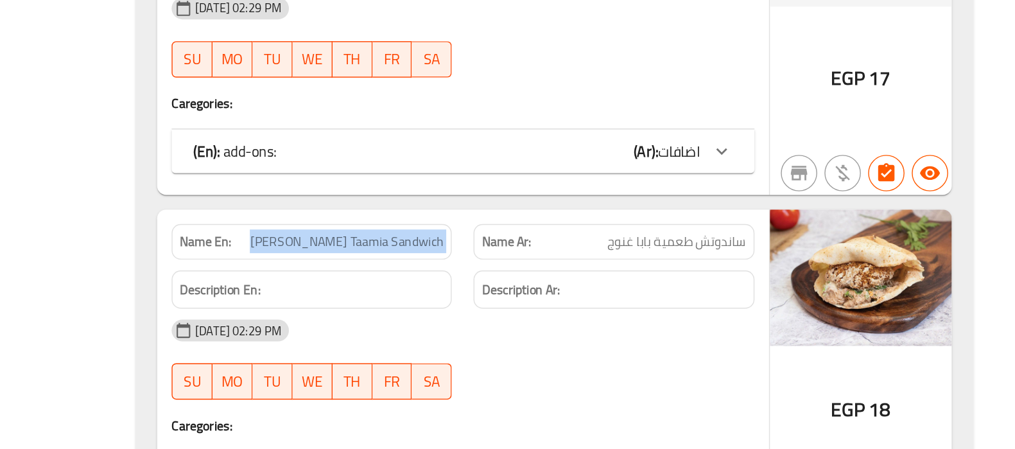
copy span "[PERSON_NAME] Taamia Sandwich"
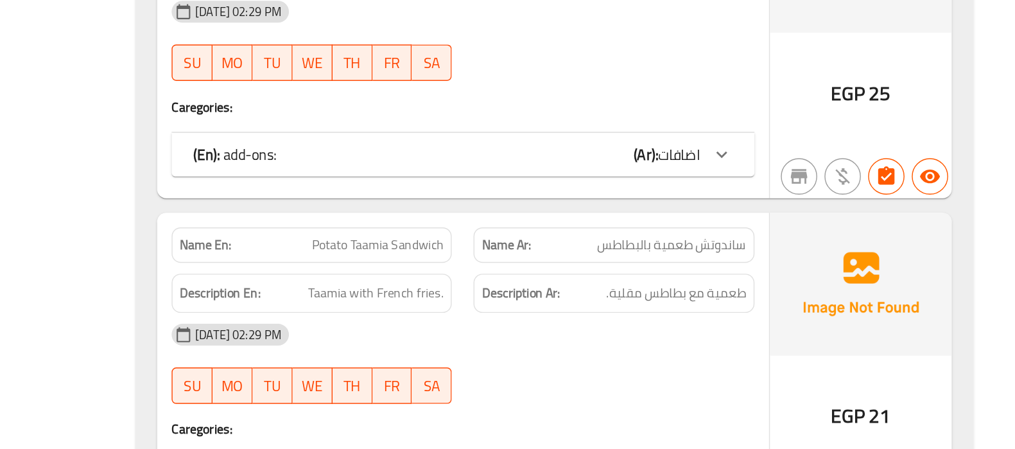
scroll to position [8359, 0]
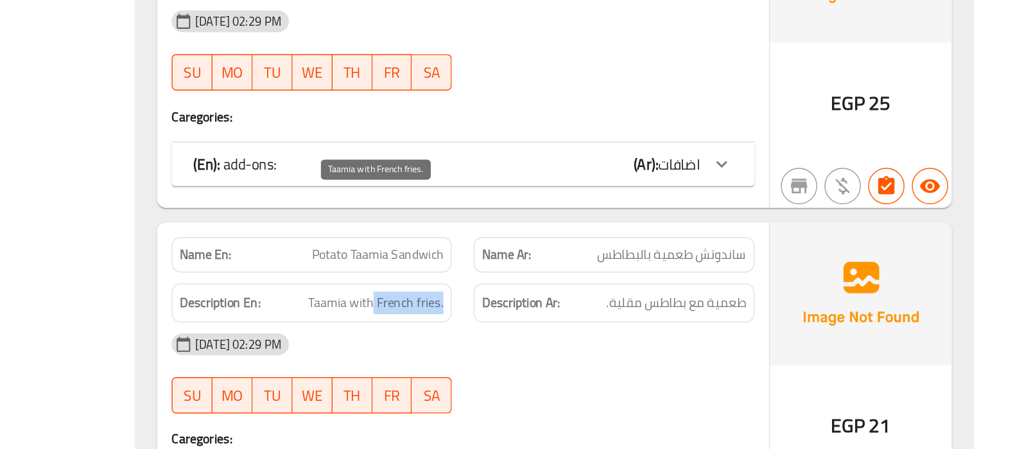
drag, startPoint x: 565, startPoint y: 270, endPoint x: 615, endPoint y: 267, distance: 50.2
click at [615, 328] on span "Taamia with French fries." at bounding box center [568, 336] width 96 height 16
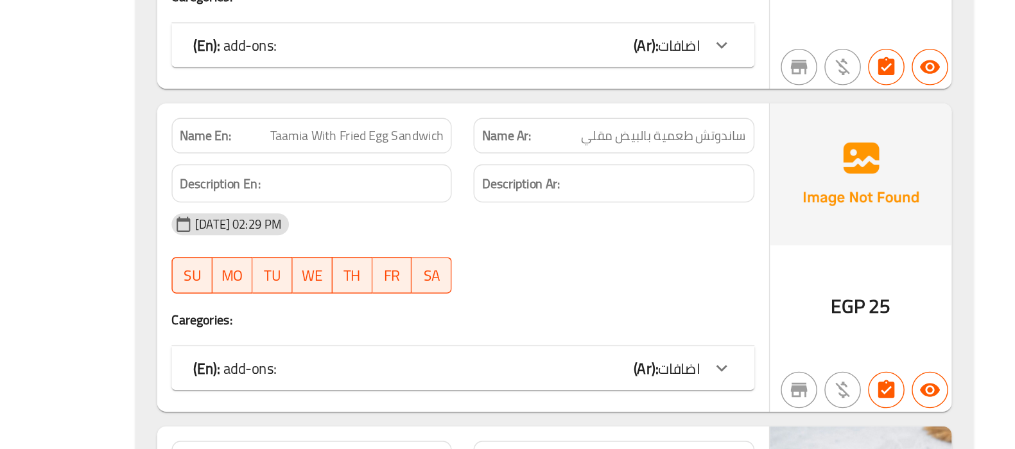
scroll to position [8924, 0]
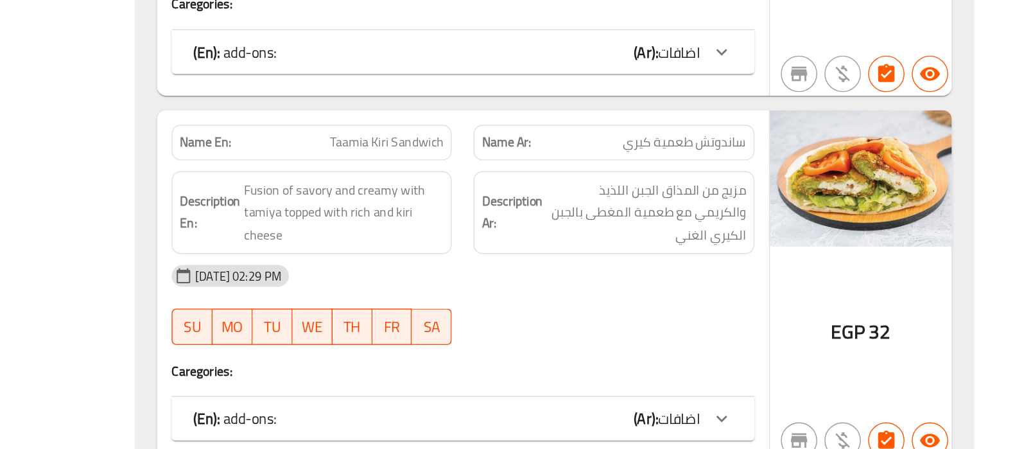
scroll to position [9131, 0]
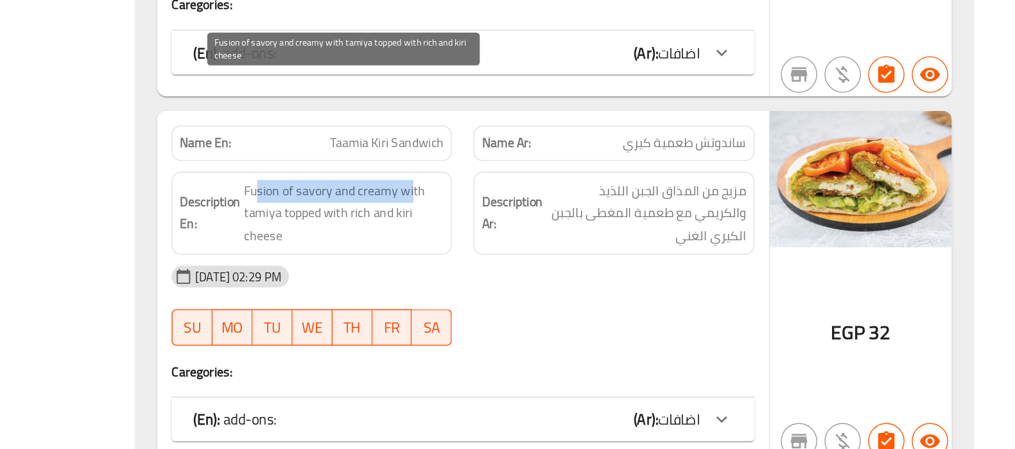
drag, startPoint x: 482, startPoint y: 177, endPoint x: 593, endPoint y: 176, distance: 111.7
click at [593, 240] on span "Fusion of savory and creamy with tamiya topped with rich and kiri cheese" at bounding box center [545, 264] width 141 height 48
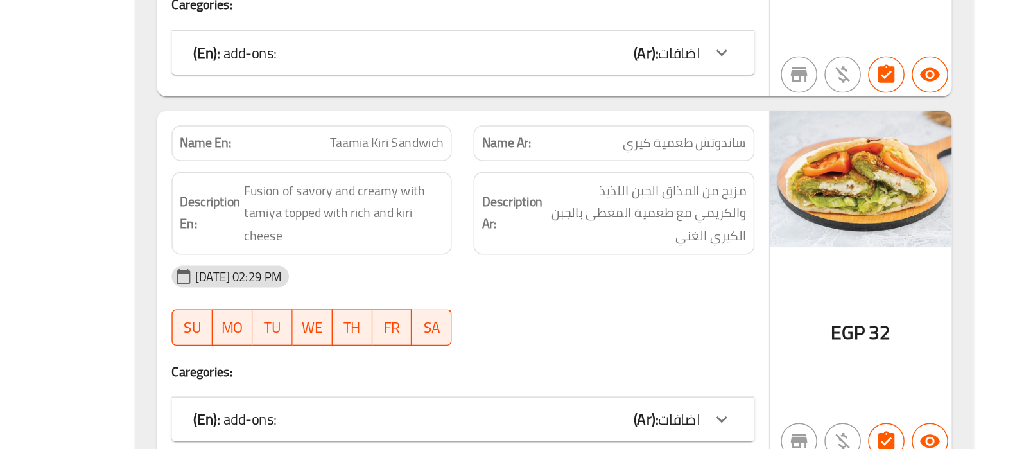
copy span "Taamia Kiri Sandwich"
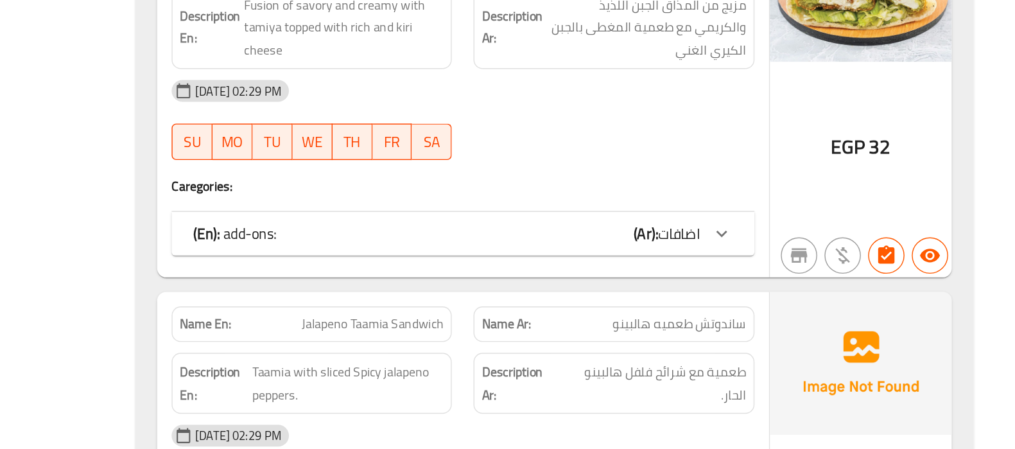
scroll to position [9249, 0]
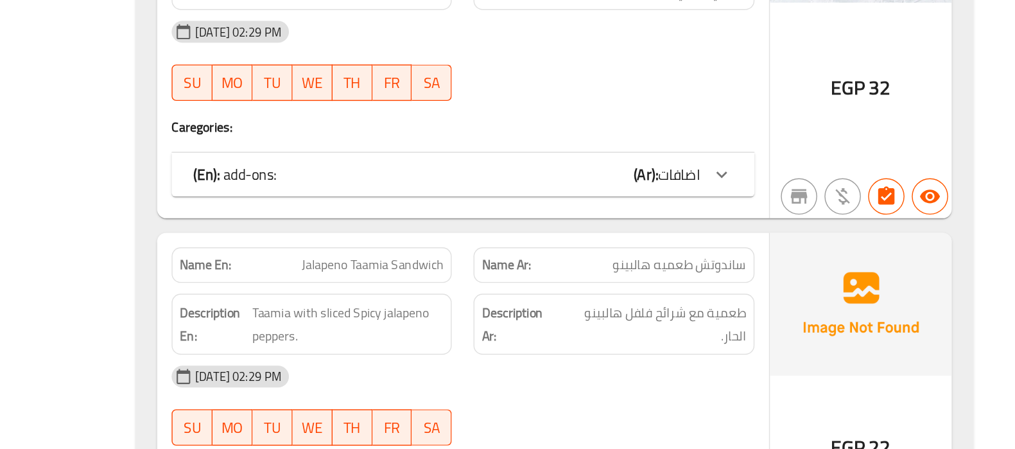
scroll to position [9285, 0]
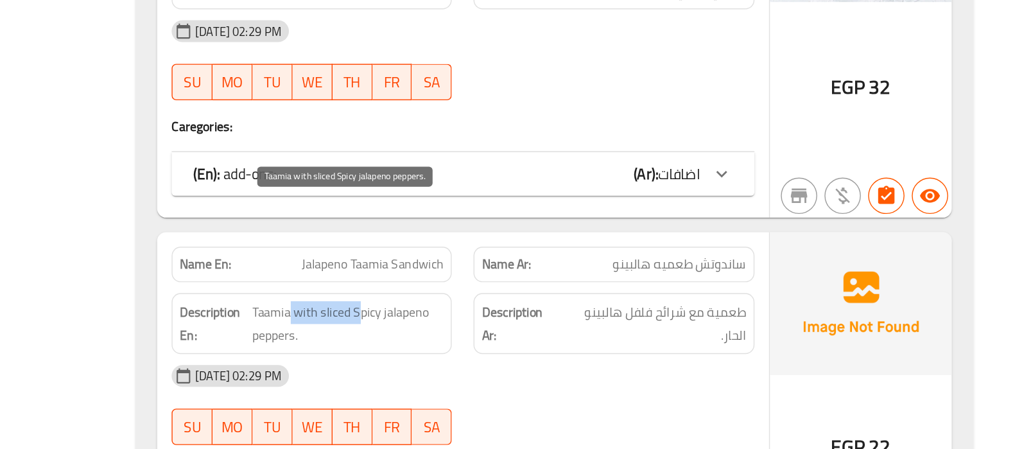
drag, startPoint x: 505, startPoint y: 283, endPoint x: 555, endPoint y: 282, distance: 50.1
click at [555, 344] on span "Taamia with sliced Spicy jalapeno peppers." at bounding box center [548, 359] width 136 height 31
drag, startPoint x: 480, startPoint y: 279, endPoint x: 516, endPoint y: 294, distance: 38.9
click at [516, 344] on span "Taamia with sliced Spicy jalapeno peppers." at bounding box center [548, 359] width 136 height 31
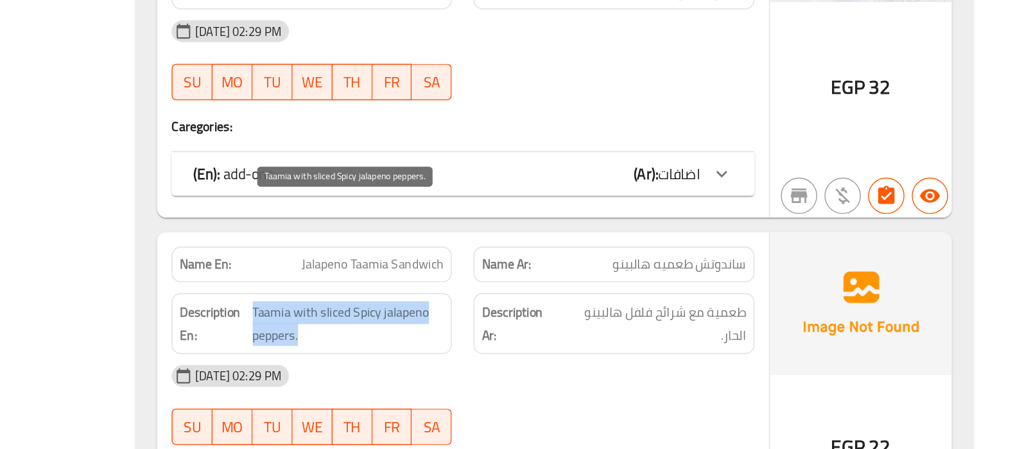
click at [516, 344] on span "Taamia with sliced Spicy jalapeno peppers." at bounding box center [548, 359] width 136 height 31
drag, startPoint x: 511, startPoint y: 281, endPoint x: 545, endPoint y: 294, distance: 36.4
click at [545, 344] on span "Taamia with sliced Spicy jalapeno peppers." at bounding box center [548, 359] width 136 height 31
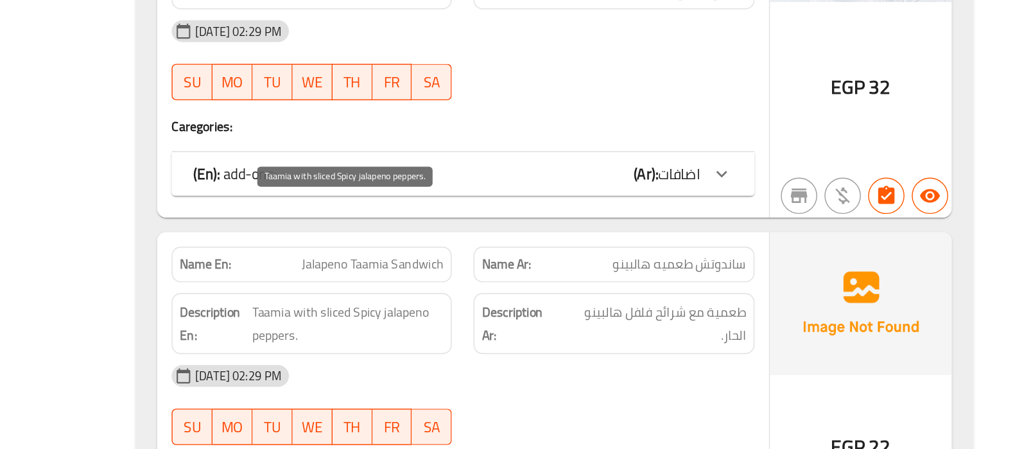
click at [599, 344] on span "Taamia with sliced Spicy jalapeno peppers." at bounding box center [548, 359] width 136 height 31
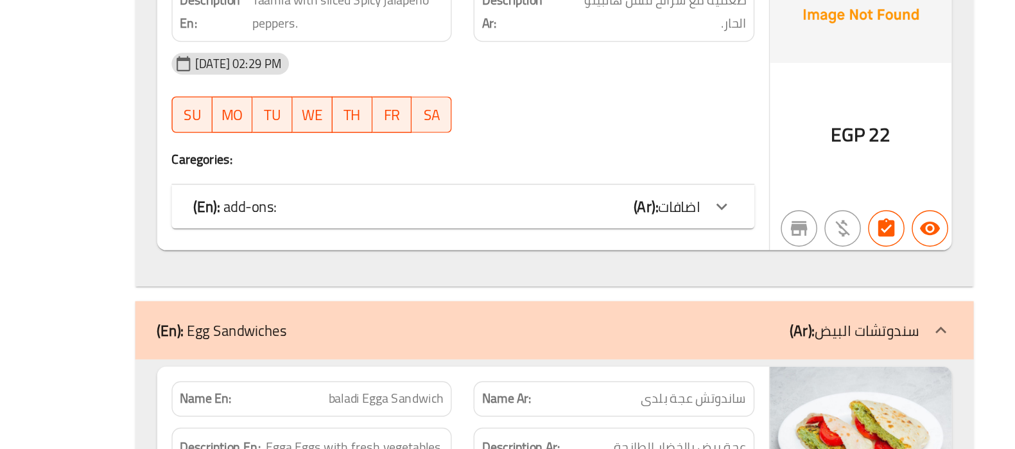
scroll to position [9597, 0]
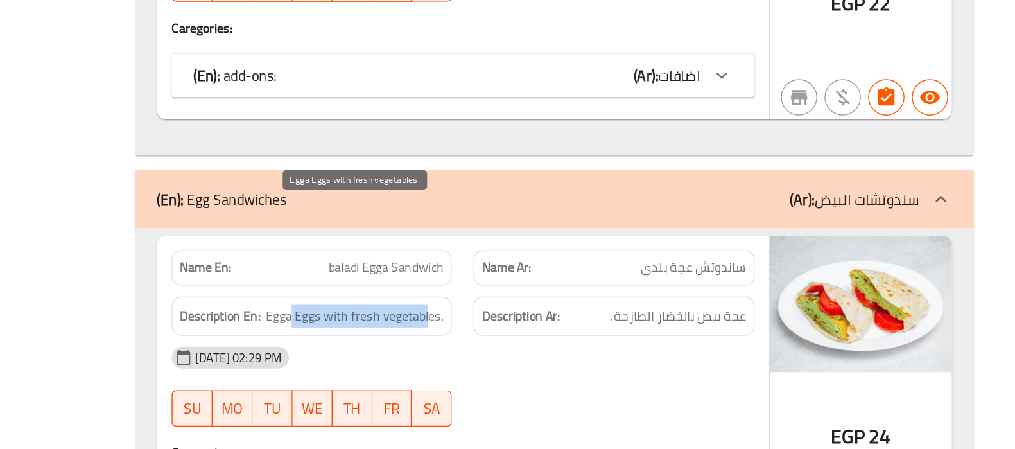
drag, startPoint x: 511, startPoint y: 279, endPoint x: 606, endPoint y: 284, distance: 95.8
click at [606, 347] on span "Egga Eggs with fresh vegetables." at bounding box center [552, 355] width 126 height 16
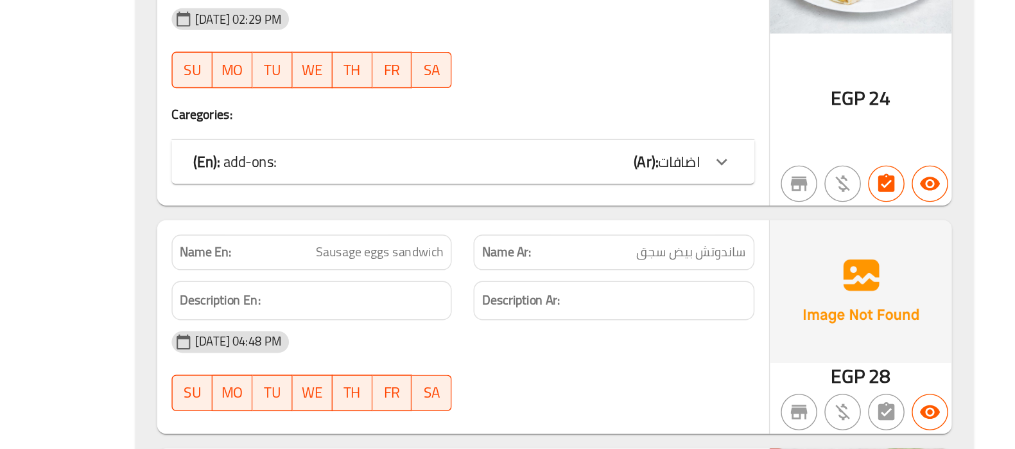
scroll to position [9837, 0]
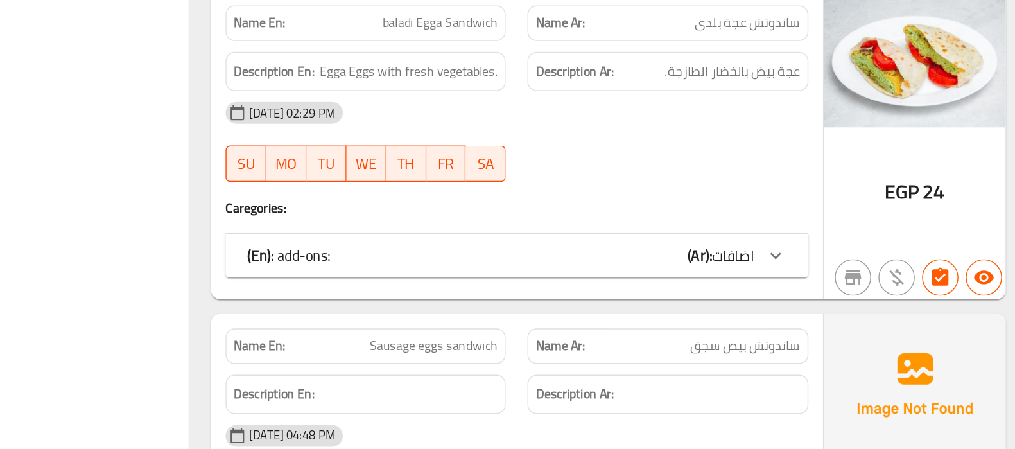
scroll to position [9771, 0]
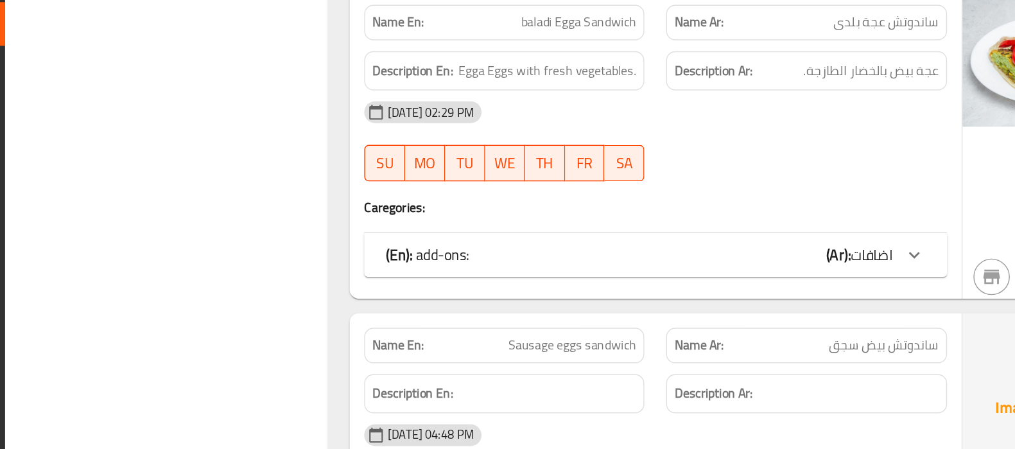
copy span "Sausage eggs sandwich"
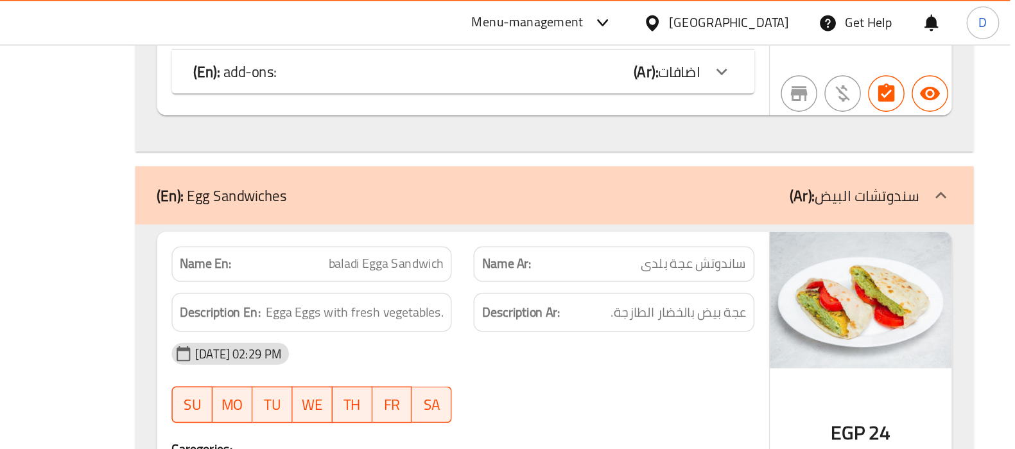
scroll to position [9732, 0]
copy span "baladi Egga Sandwich"
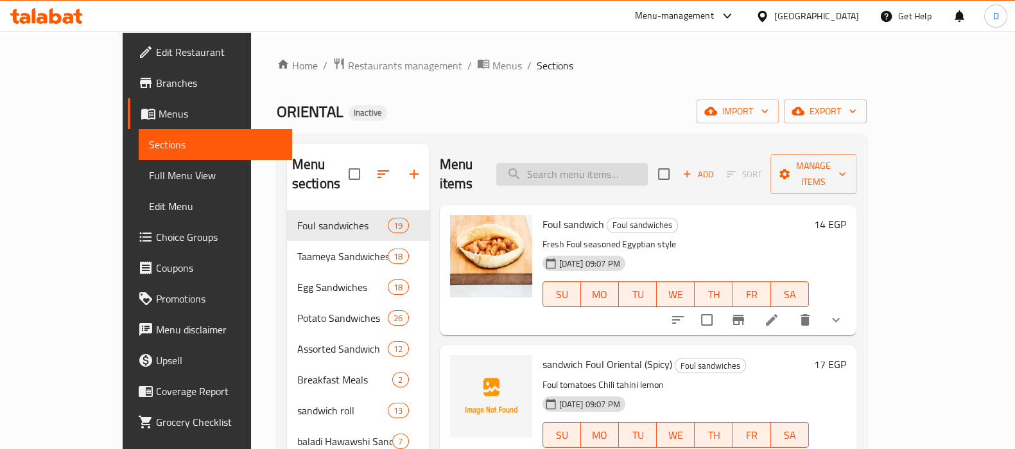
paste input "Sandwich Mixed Foul And Taamia"
click at [584, 164] on input "Sandwich Mixed Foul And Taamia" at bounding box center [572, 174] width 152 height 22
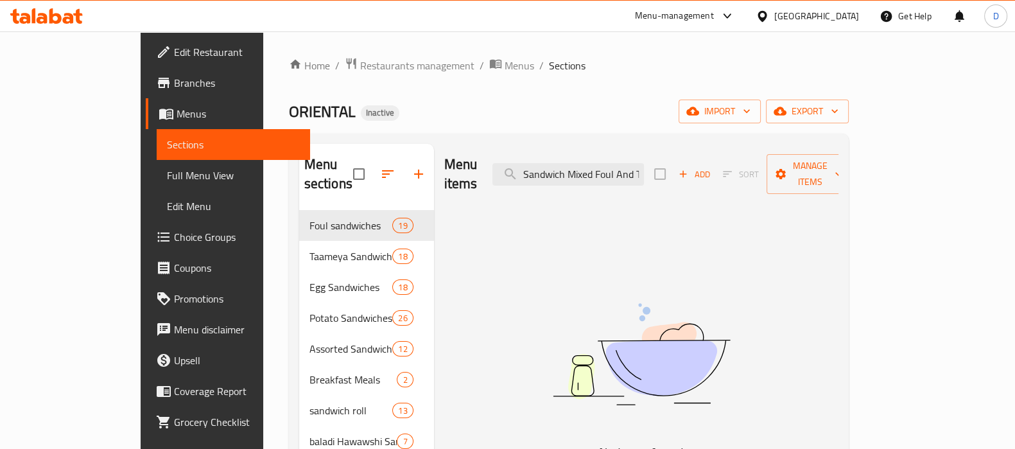
drag, startPoint x: 626, startPoint y: 165, endPoint x: 453, endPoint y: 167, distance: 173.4
click at [453, 167] on div "Menu items Sandwich Mixed Foul And Taami Add Sort Manage items" at bounding box center [641, 174] width 394 height 61
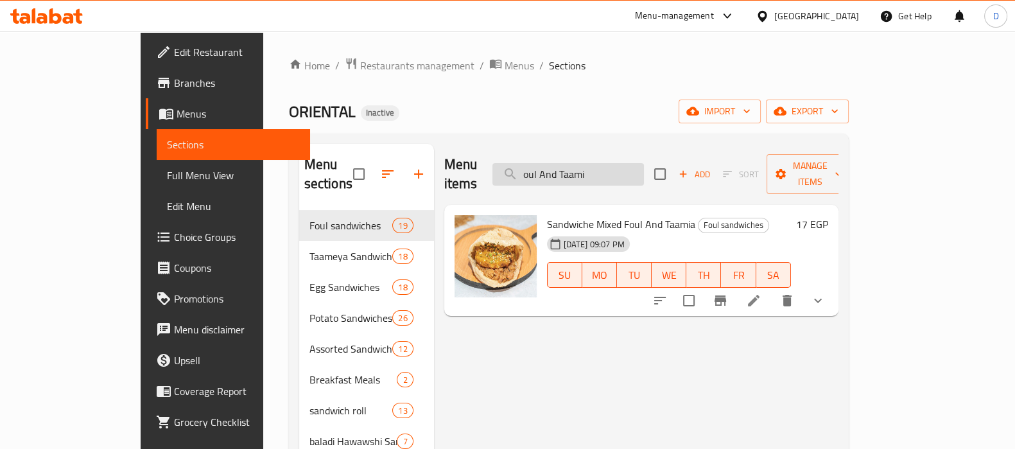
click at [644, 163] on input "oul And Taami" at bounding box center [569, 174] width 152 height 22
paste input "Sandwich Mixed Foul And Taamia"
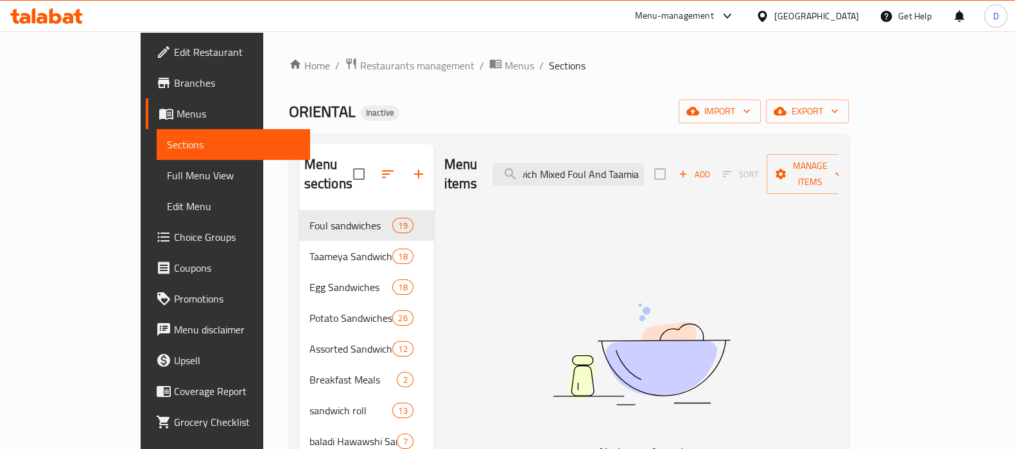
type input "Sandwich Mixed Foul And Taamia"
click at [598, 163] on input "Sandwich Mixed Foul And Taamia" at bounding box center [569, 174] width 152 height 22
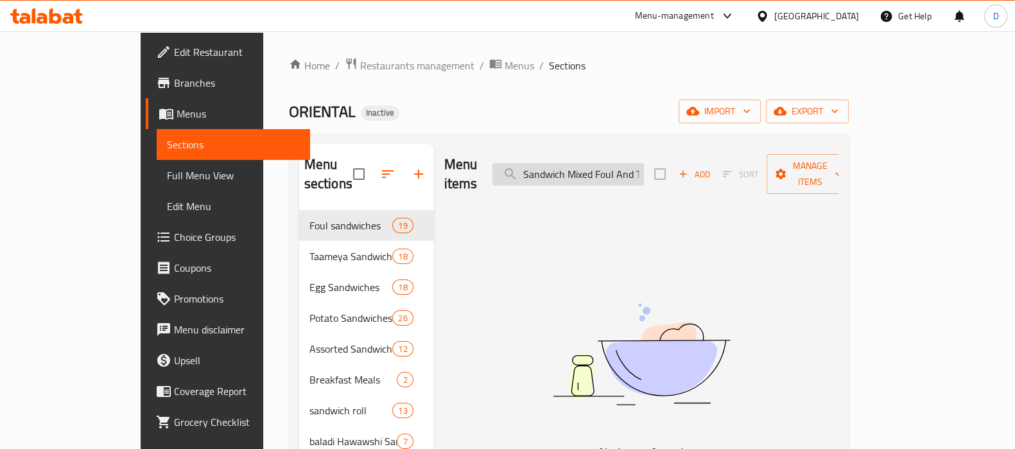
click at [598, 163] on input "Sandwich Mixed Foul And Taamia" at bounding box center [569, 174] width 152 height 22
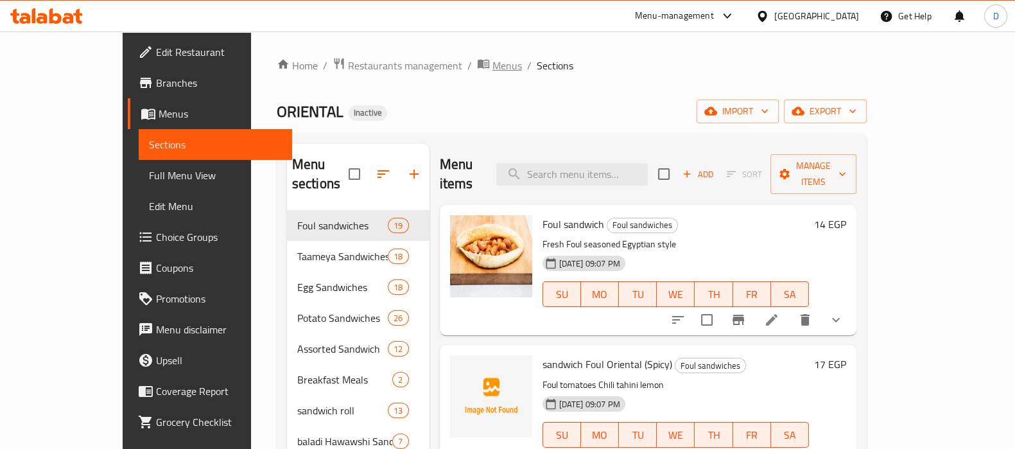
click at [493, 66] on span "Menus" at bounding box center [508, 65] width 30 height 15
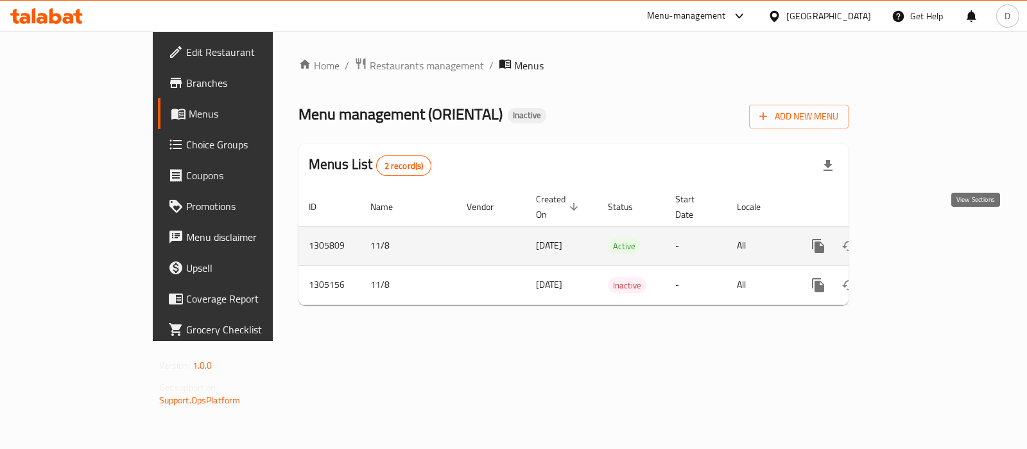
click at [919, 238] on icon "enhanced table" at bounding box center [911, 245] width 15 height 15
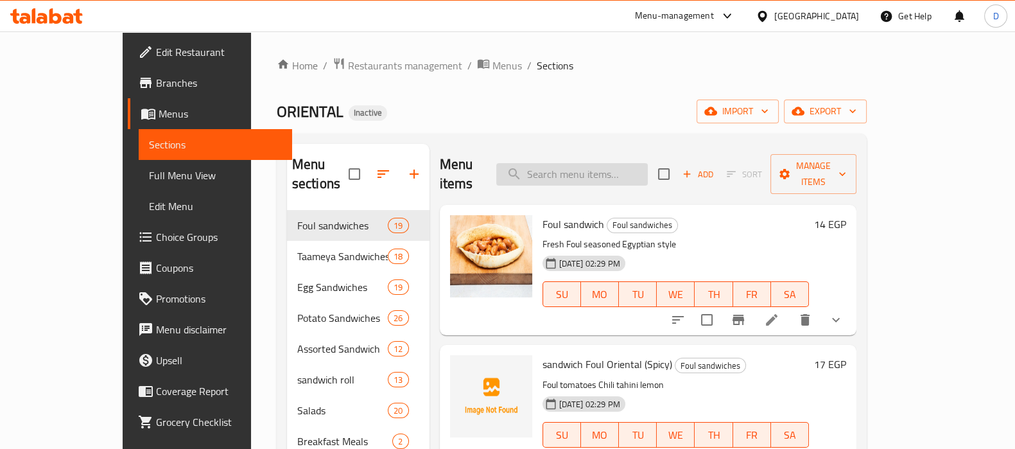
click at [562, 163] on input "search" at bounding box center [572, 174] width 152 height 22
paste input "Popular Egyptian street food made with foul, taamia, and tahini sauce"
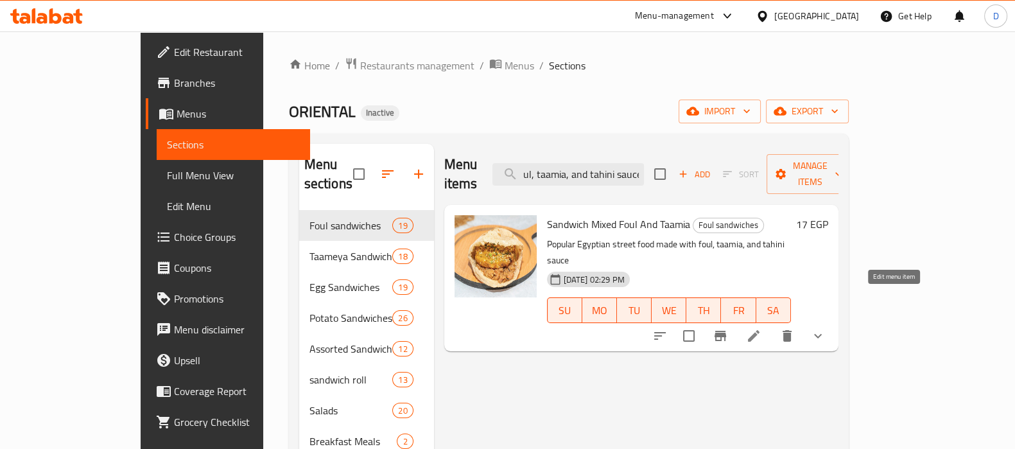
type input "Popular Egyptian street food made with foul, taamia, and tahini sauce"
click at [762, 328] on icon at bounding box center [753, 335] width 15 height 15
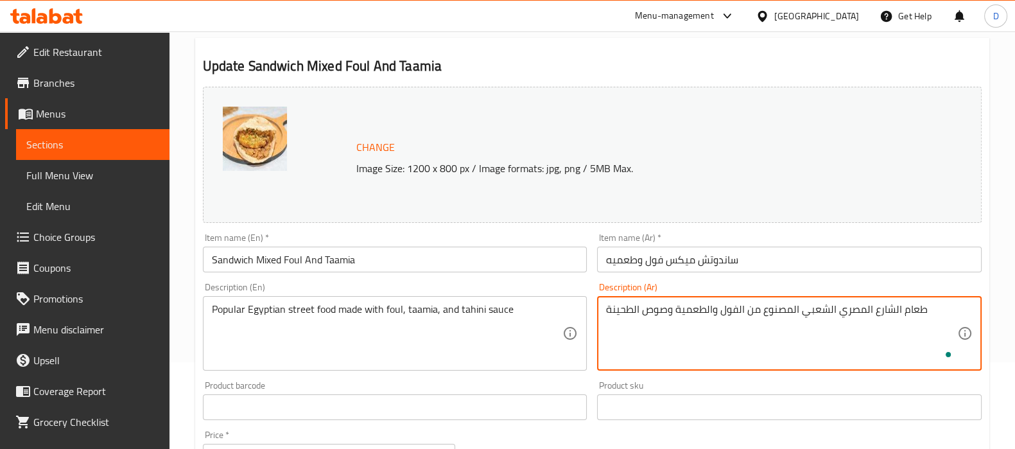
scroll to position [497, 0]
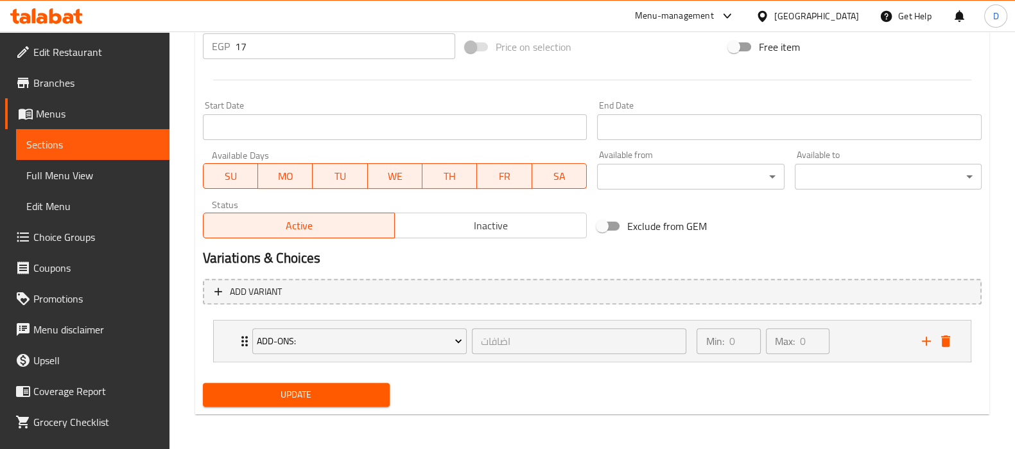
type textarea "طعام الشارع المصري الشعبي المصنوع من الفول والطعمية وصوص الطحينة"
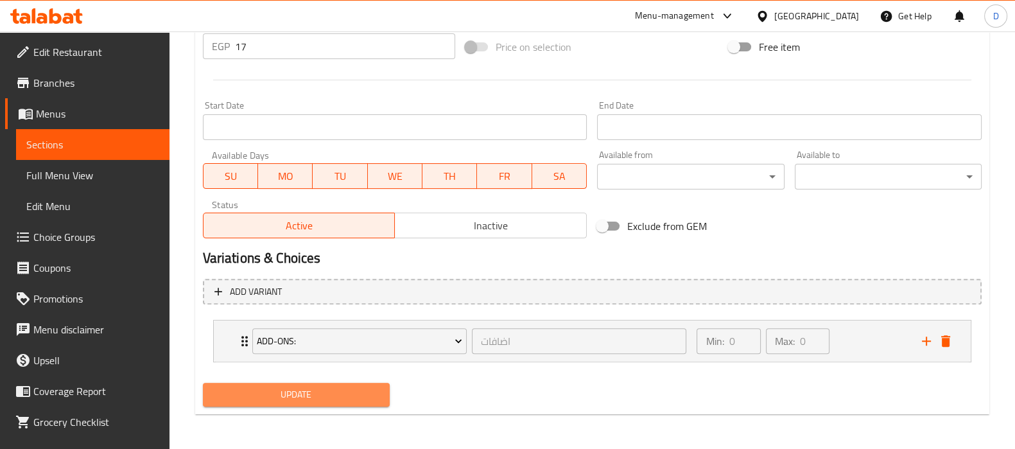
click at [328, 399] on span "Update" at bounding box center [296, 395] width 166 height 16
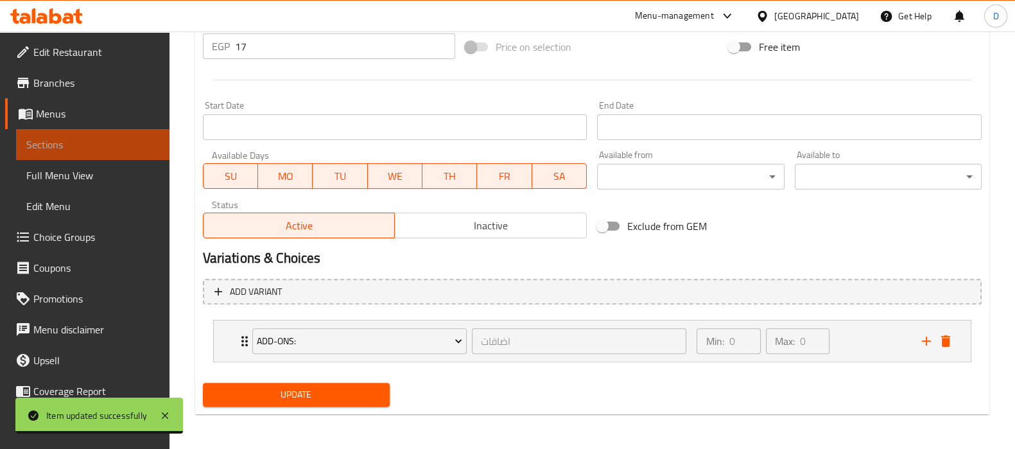
click at [147, 137] on link "Sections" at bounding box center [92, 144] width 153 height 31
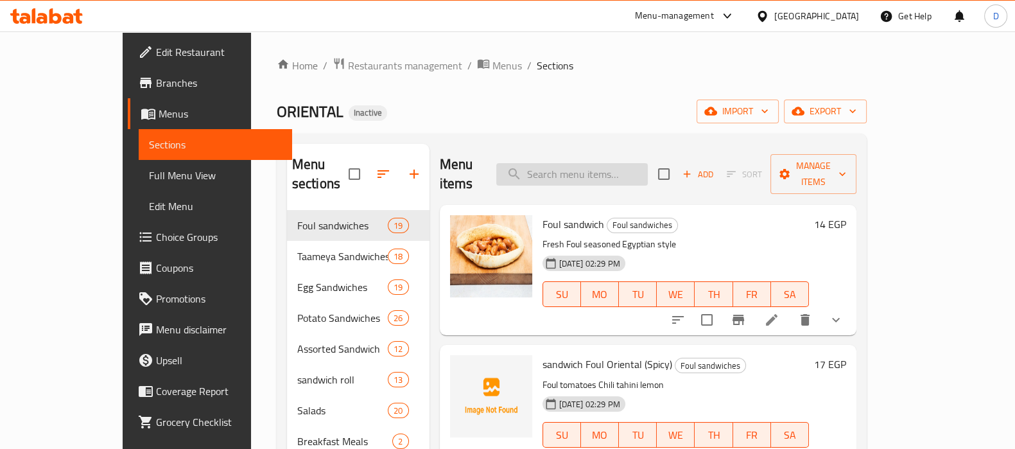
paste input "Pickled Lemons with Safflower Taamia Sandwich"
click at [563, 165] on input "search" at bounding box center [572, 174] width 152 height 22
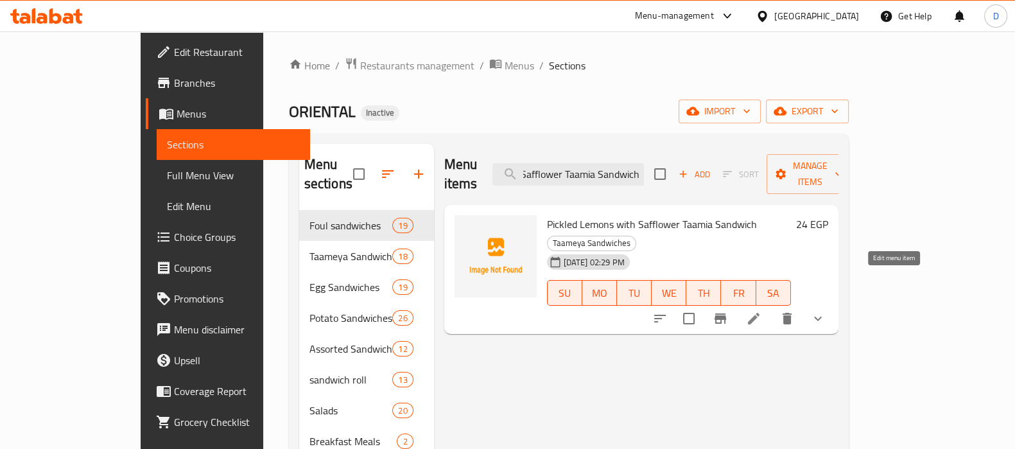
type input "Pickled Lemons with Safflower Taamia Sandwich"
click at [762, 311] on icon at bounding box center [753, 318] width 15 height 15
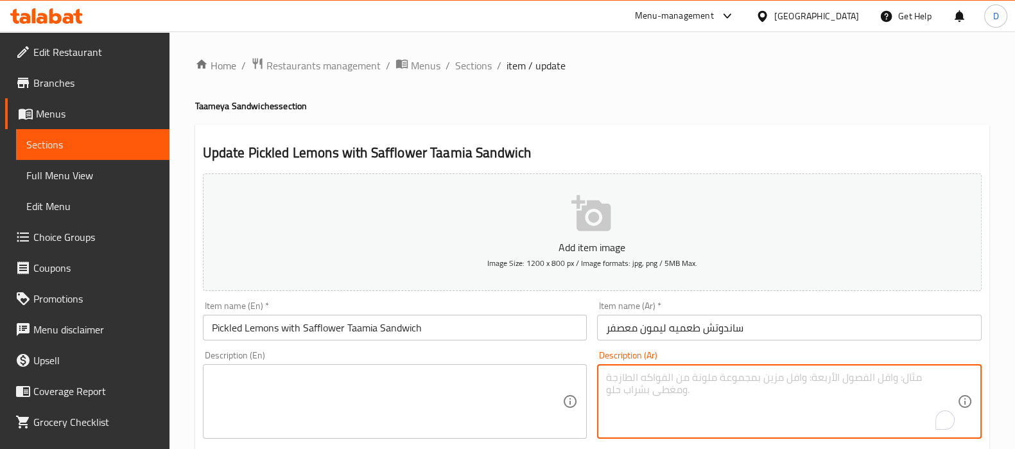
paste textarea "طعمية مع لمسة من الليمون المعصفر."
type textarea "طعمية مع لمسة من الليمون المعصفر."
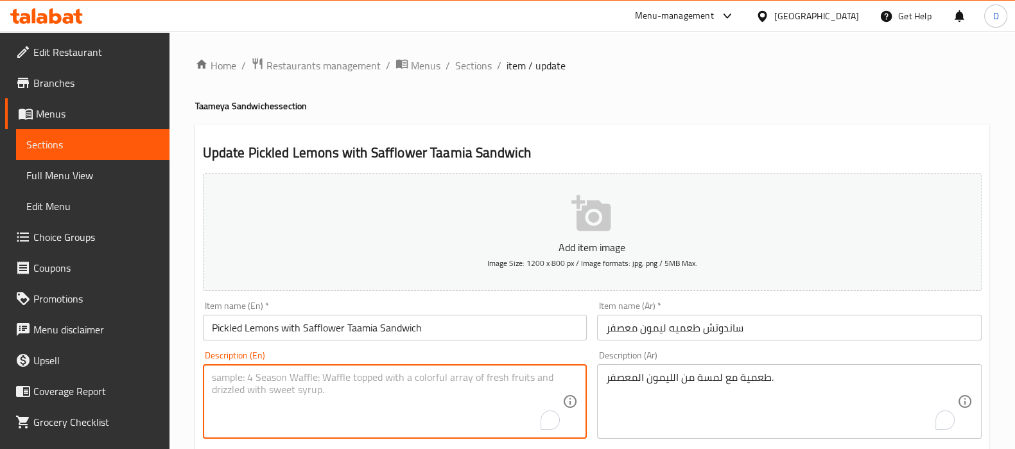
click at [342, 403] on textarea "To enrich screen reader interactions, please activate Accessibility in Grammarl…" at bounding box center [387, 401] width 351 height 61
paste textarea "Taamiya with a hint of saffron lemon."
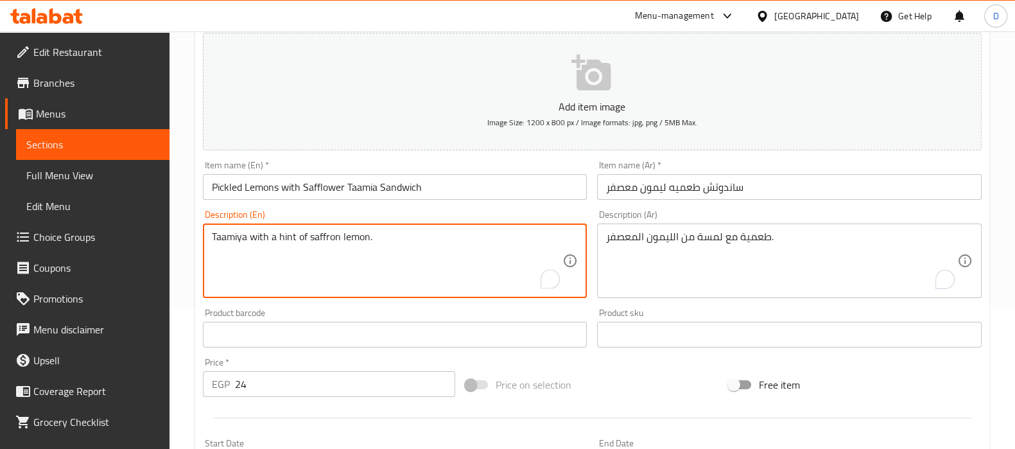
scroll to position [149, 0]
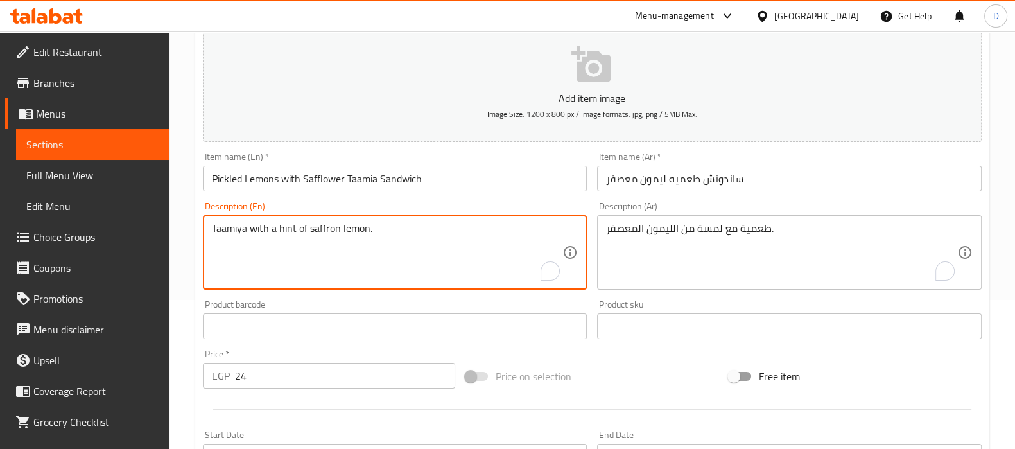
click at [335, 179] on input "Pickled Lemons with Safflower Taamia Sandwich" at bounding box center [395, 179] width 385 height 26
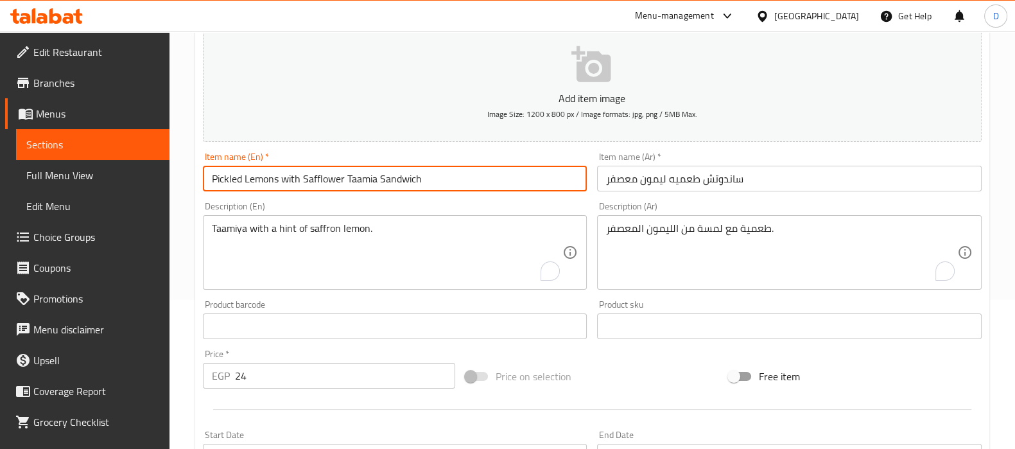
click at [335, 179] on input "Pickled Lemons with Safflower Taamia Sandwich" at bounding box center [395, 179] width 385 height 26
drag, startPoint x: 345, startPoint y: 179, endPoint x: 212, endPoint y: 162, distance: 134.0
click at [212, 162] on div "Item name (En)   * Pickled Lemons with Safflower Taamia Sandwich Item name (En)…" at bounding box center [395, 171] width 385 height 39
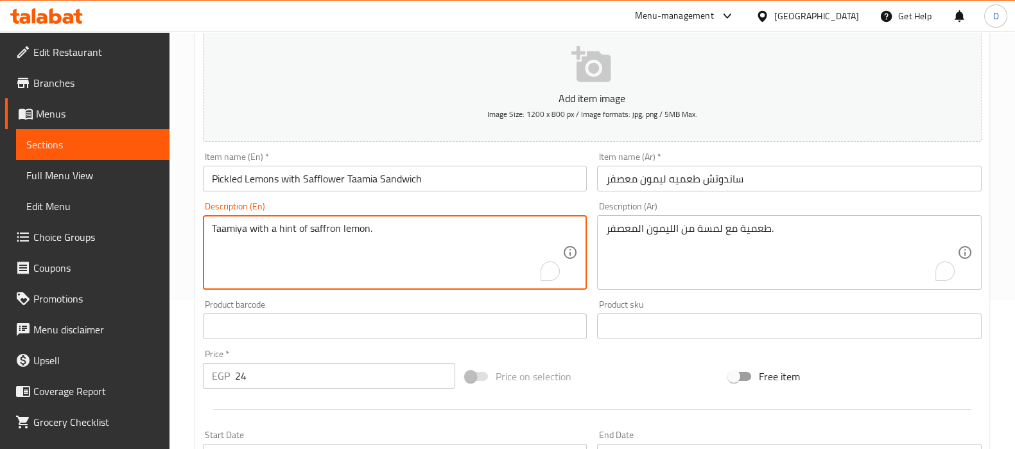
drag, startPoint x: 309, startPoint y: 228, endPoint x: 367, endPoint y: 230, distance: 57.8
paste textarea "Pickled Lemons with Safflower"
click at [362, 181] on input "Pickled Lemons with Safflower Taamia Sandwich" at bounding box center [395, 179] width 385 height 26
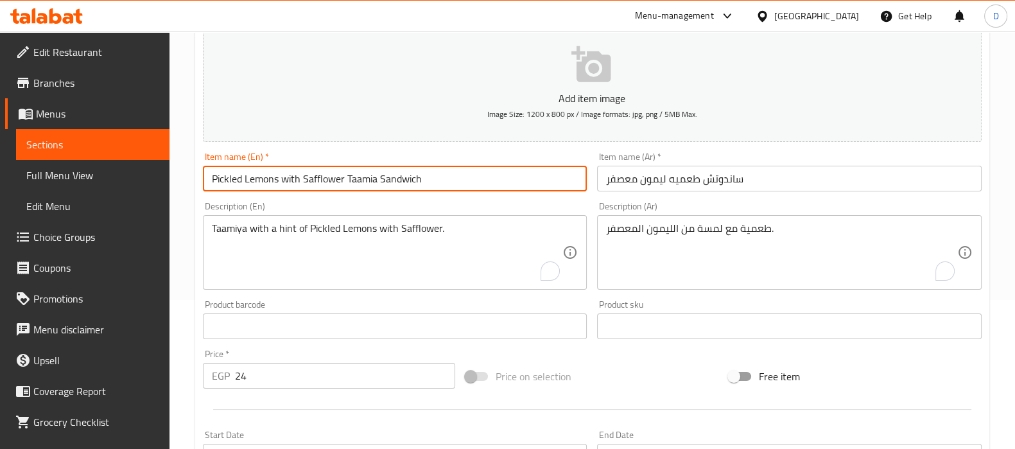
click at [362, 181] on input "Pickled Lemons with Safflower Taamia Sandwich" at bounding box center [395, 179] width 385 height 26
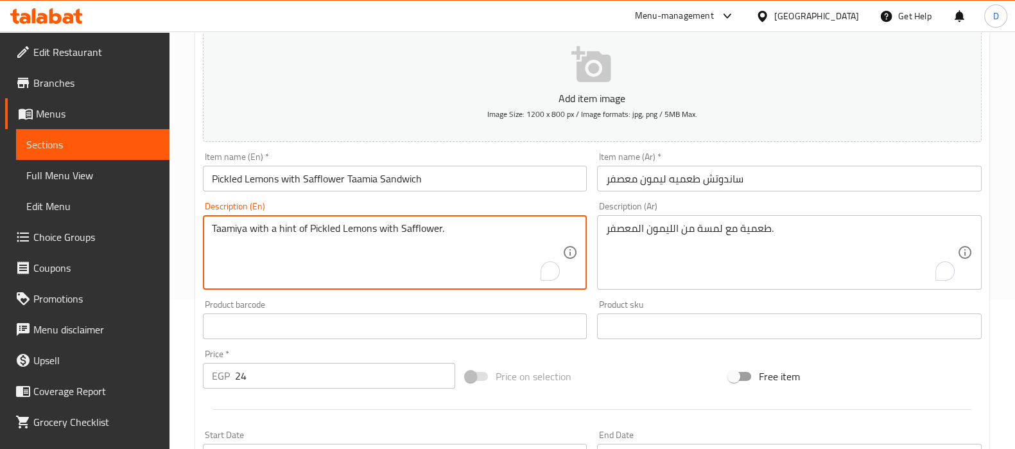
drag, startPoint x: 248, startPoint y: 231, endPoint x: 206, endPoint y: 229, distance: 41.8
paste textarea "a"
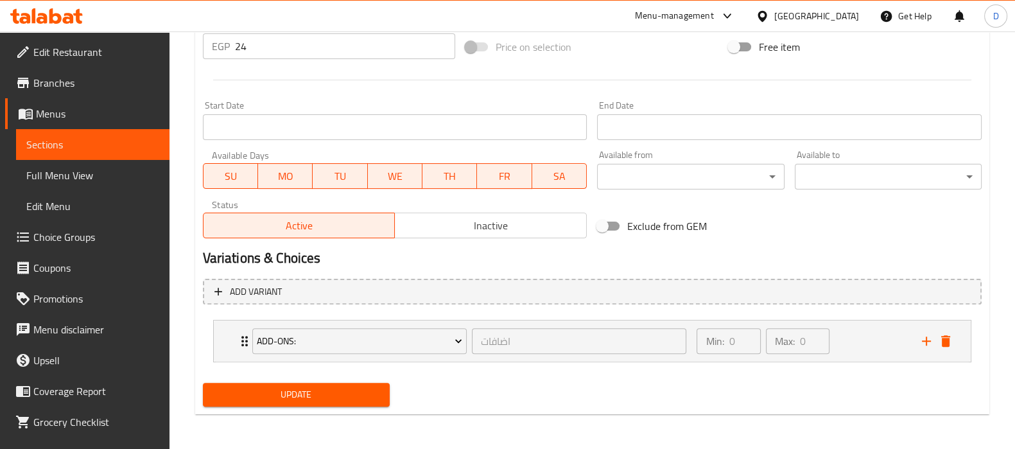
type textarea "Taamia with a hint of Pickled Lemons with Safflower."
click at [291, 393] on span "Update" at bounding box center [296, 395] width 166 height 16
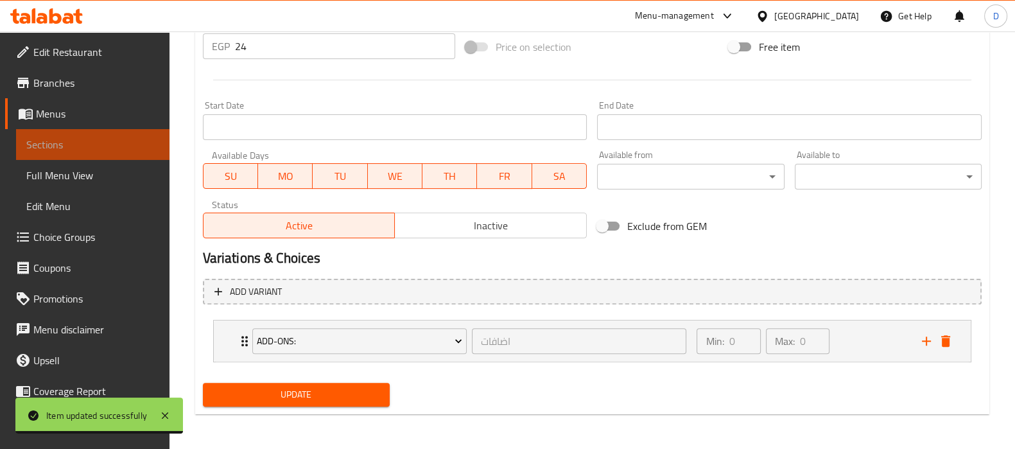
click at [142, 147] on span "Sections" at bounding box center [92, 144] width 133 height 15
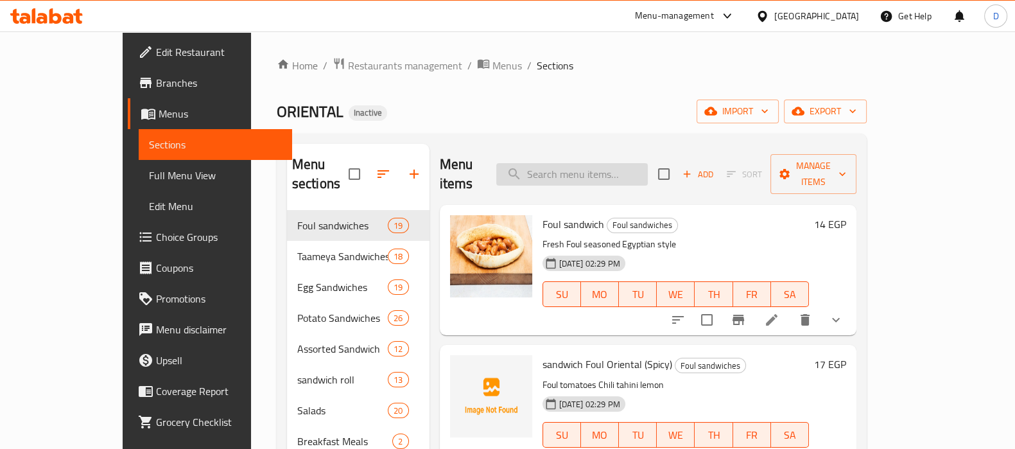
click at [648, 163] on input "search" at bounding box center [572, 174] width 152 height 22
paste input "Baba Ghanoug Taamia Sandwich"
type input "Baba Ghanoug Taamia Sandwich"
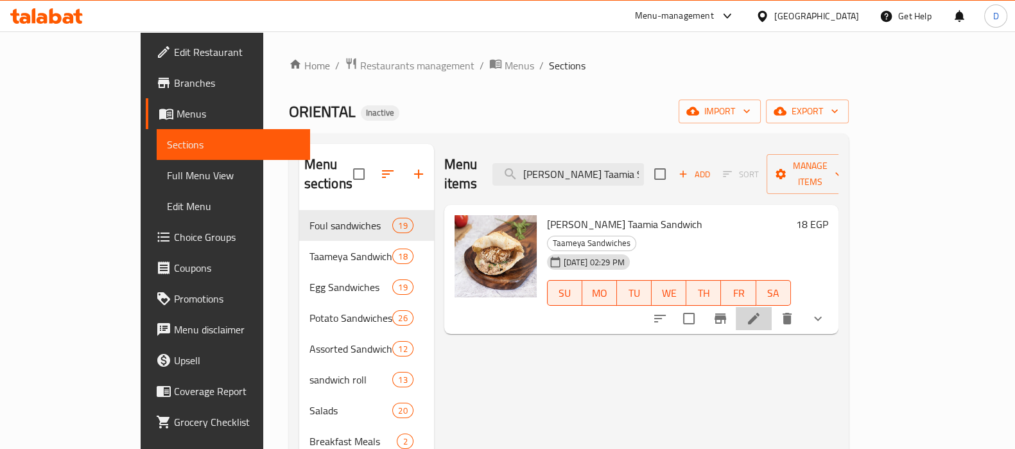
click at [772, 307] on li at bounding box center [754, 318] width 36 height 23
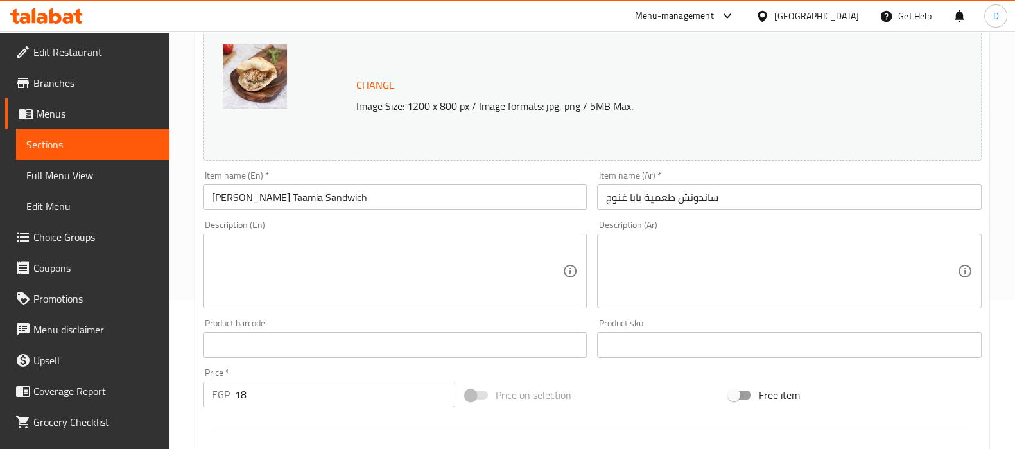
scroll to position [153, 0]
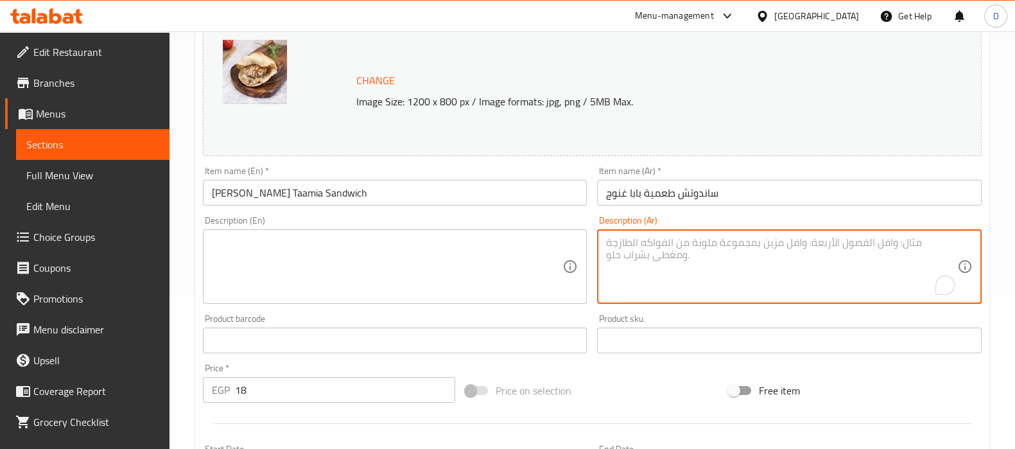
click at [639, 275] on textarea "To enrich screen reader interactions, please activate Accessibility in Grammarl…" at bounding box center [781, 266] width 351 height 61
paste textarea "طعمية مع سلطة بابا غنوج."
type textarea "طعمية مع سلطة بابا غنوج."
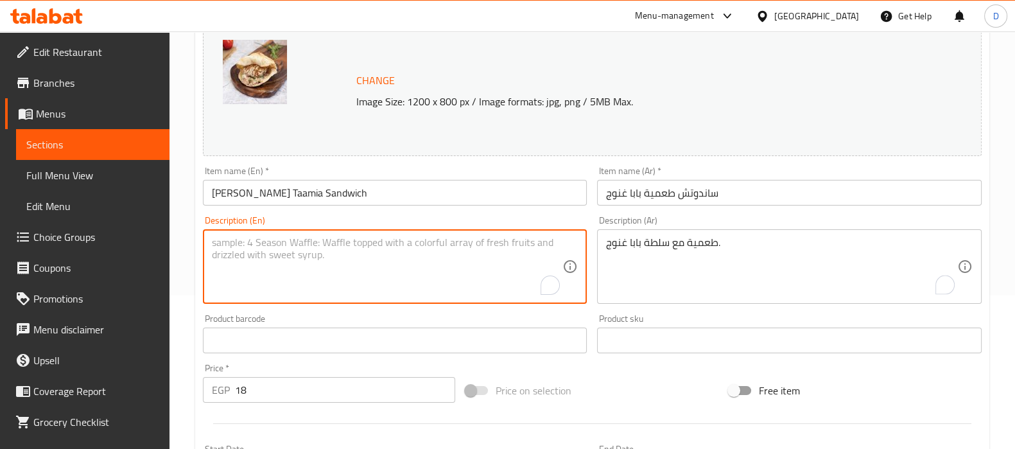
click at [411, 257] on textarea "To enrich screen reader interactions, please activate Accessibility in Grammarl…" at bounding box center [387, 266] width 351 height 61
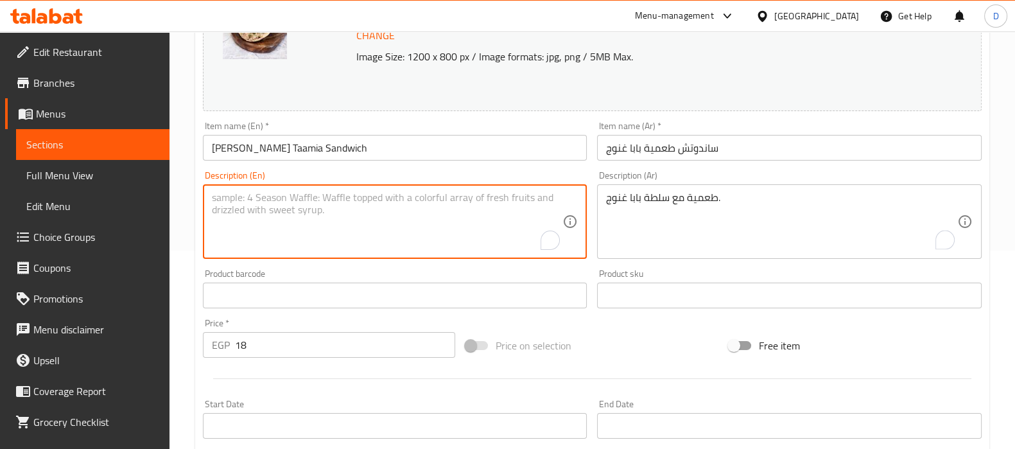
scroll to position [205, 0]
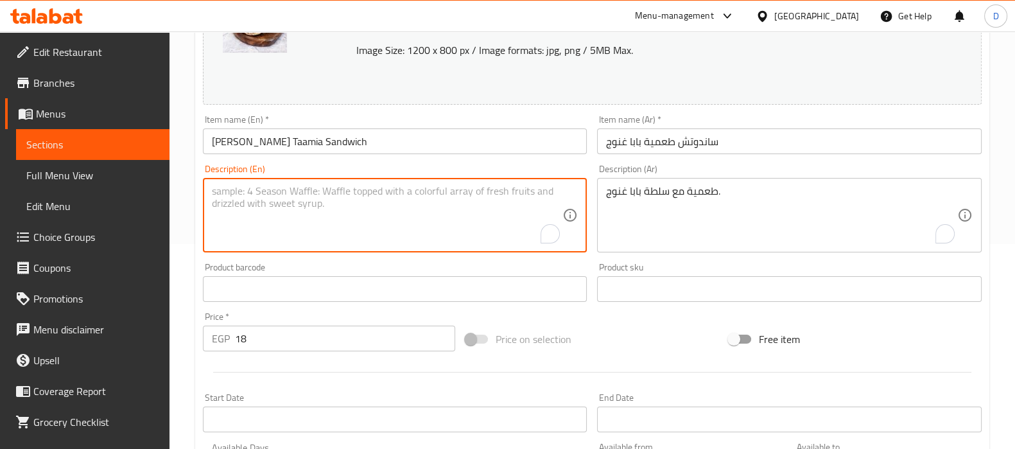
click at [288, 205] on textarea "To enrich screen reader interactions, please activate Accessibility in Grammarl…" at bounding box center [387, 215] width 351 height 61
click at [351, 213] on textarea "To enrich screen reader interactions, please activate Accessibility in Grammarl…" at bounding box center [387, 215] width 351 height 61
paste textarea "Falafel with baba ghanoush salad."
click at [293, 143] on input "Baba Ghanoug Taamia Sandwich" at bounding box center [395, 141] width 385 height 26
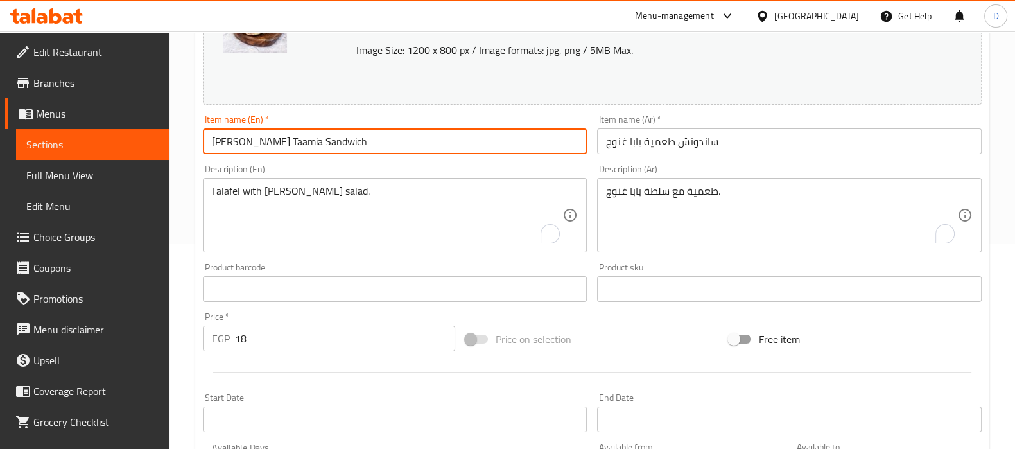
click at [293, 143] on input "Baba Ghanoug Taamia Sandwich" at bounding box center [395, 141] width 385 height 26
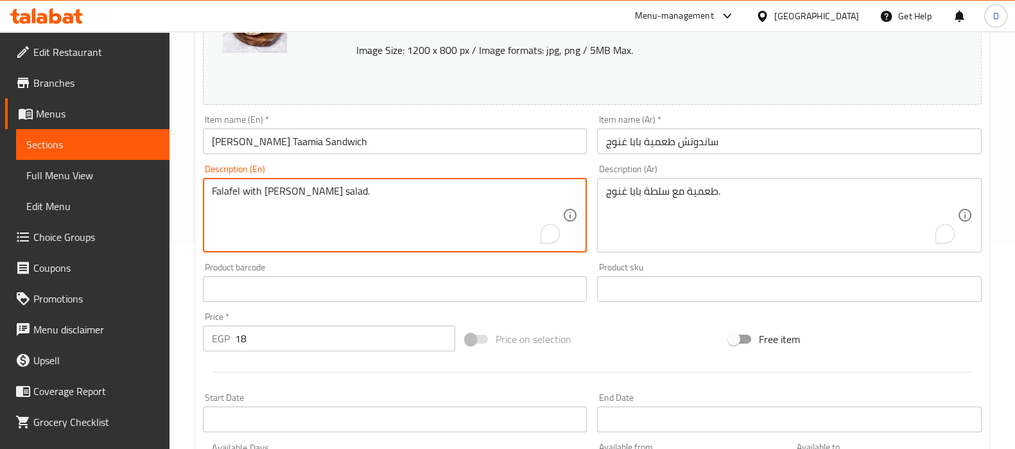
drag, startPoint x: 240, startPoint y: 194, endPoint x: 196, endPoint y: 196, distance: 44.4
paste textarea "Taamia"
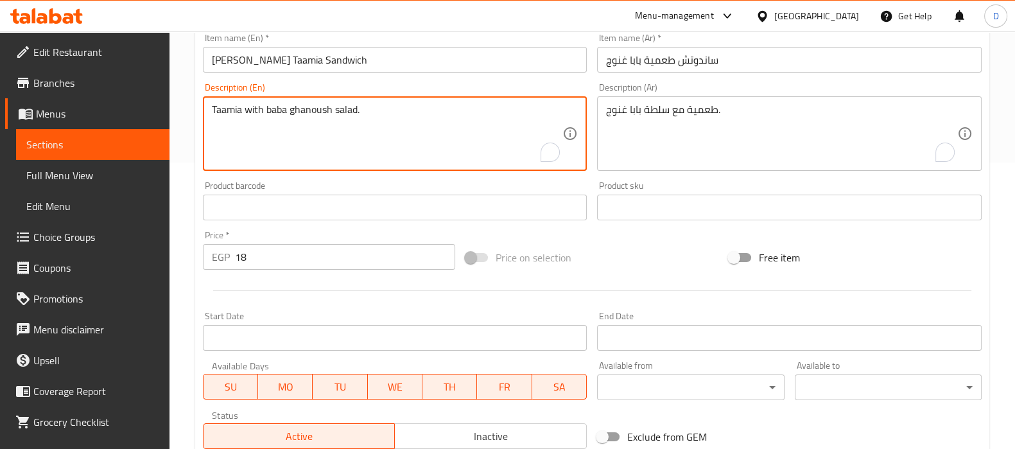
scroll to position [497, 0]
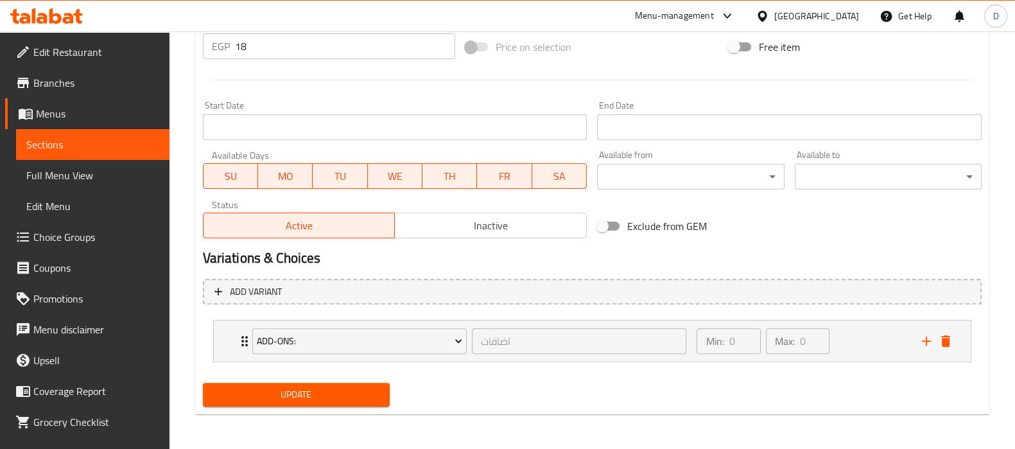
type textarea "Taamia with baba ghanoush salad."
click at [287, 399] on span "Update" at bounding box center [296, 395] width 166 height 16
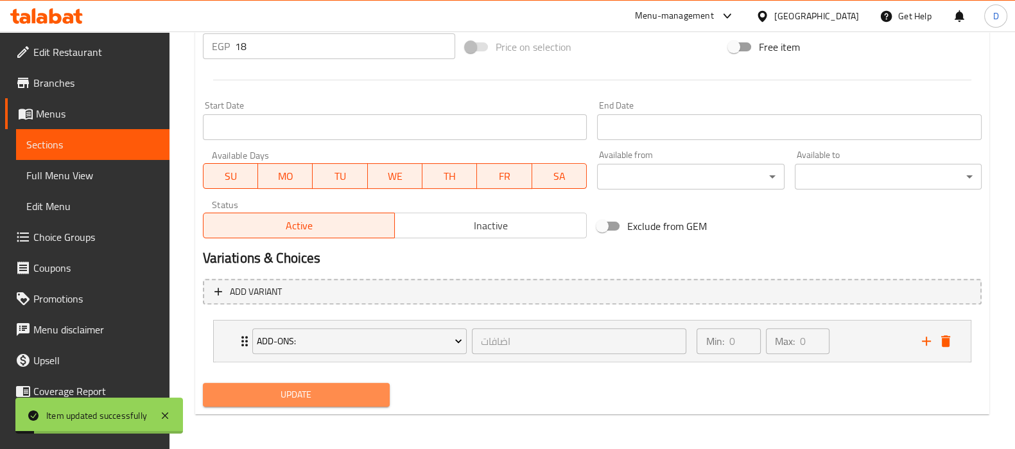
click at [261, 390] on span "Update" at bounding box center [296, 395] width 166 height 16
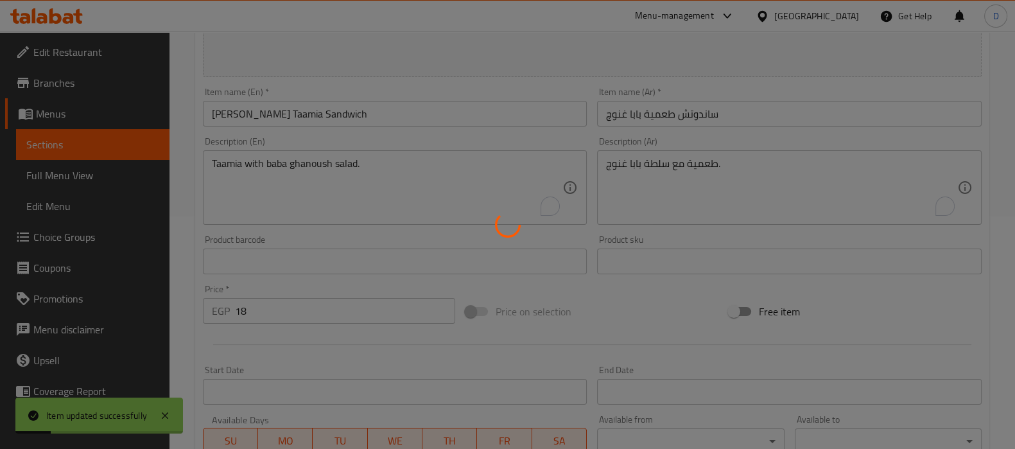
scroll to position [232, 0]
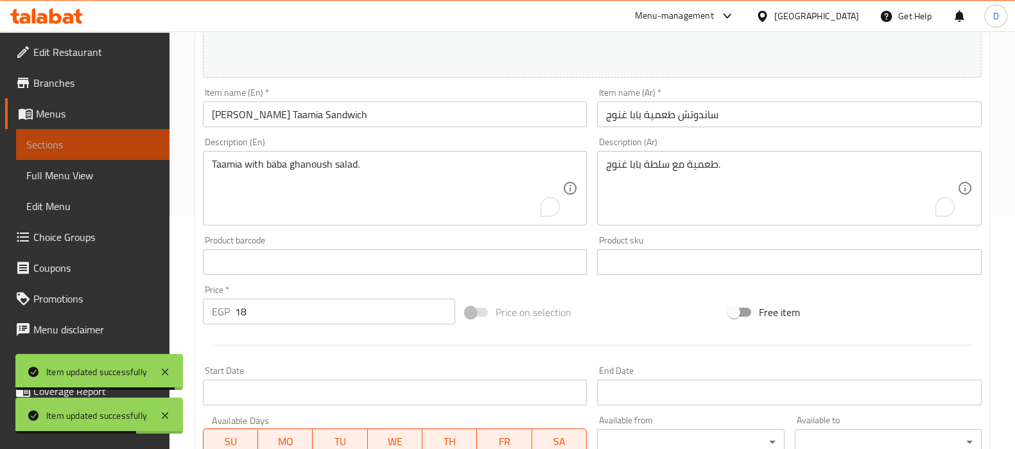
click at [119, 139] on span "Sections" at bounding box center [92, 144] width 133 height 15
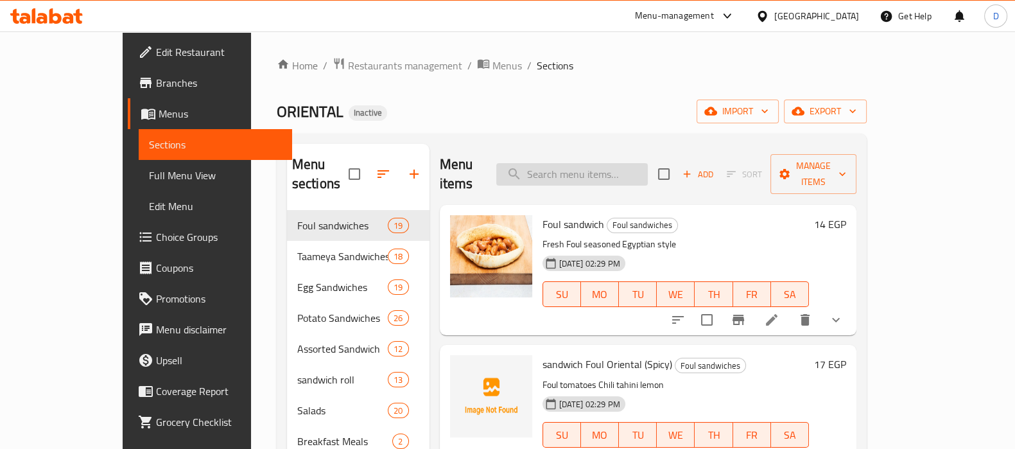
click at [584, 170] on input "search" at bounding box center [572, 174] width 152 height 22
paste input "عجة بلدي"
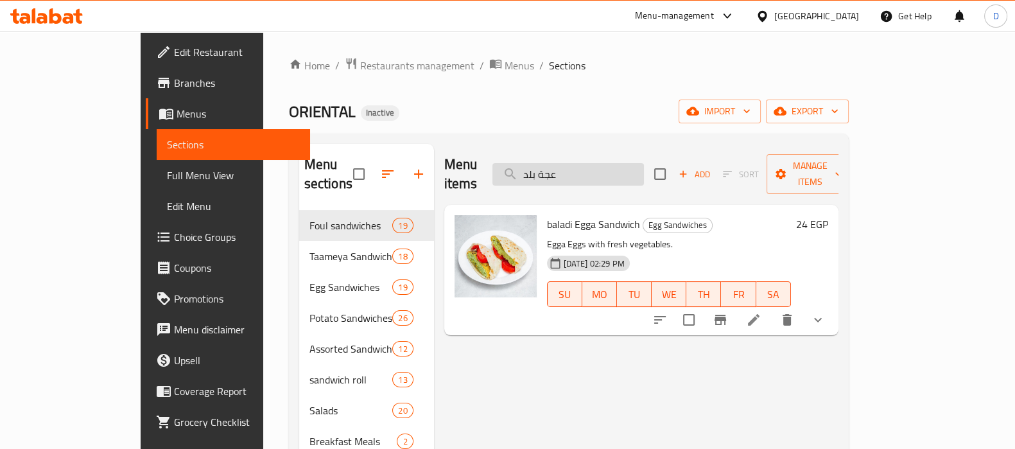
click at [580, 167] on input "عجة بلد" at bounding box center [569, 174] width 152 height 22
paste input "Taamia Kiri Sandwich"
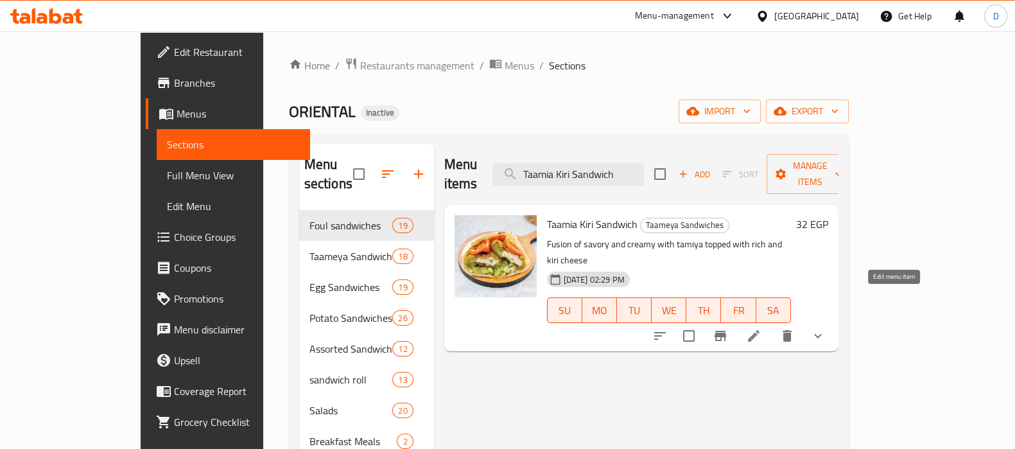
type input "Taamia Kiri Sandwich"
click at [762, 328] on icon at bounding box center [753, 335] width 15 height 15
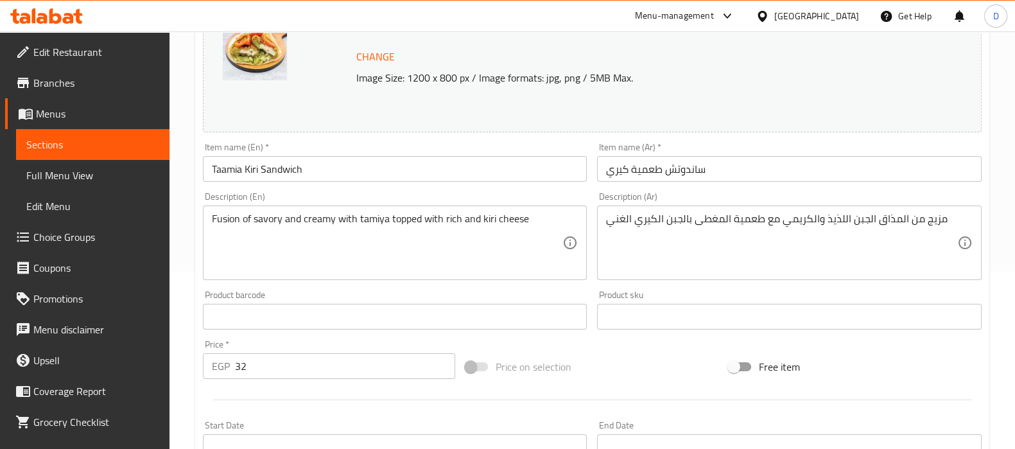
scroll to position [179, 0]
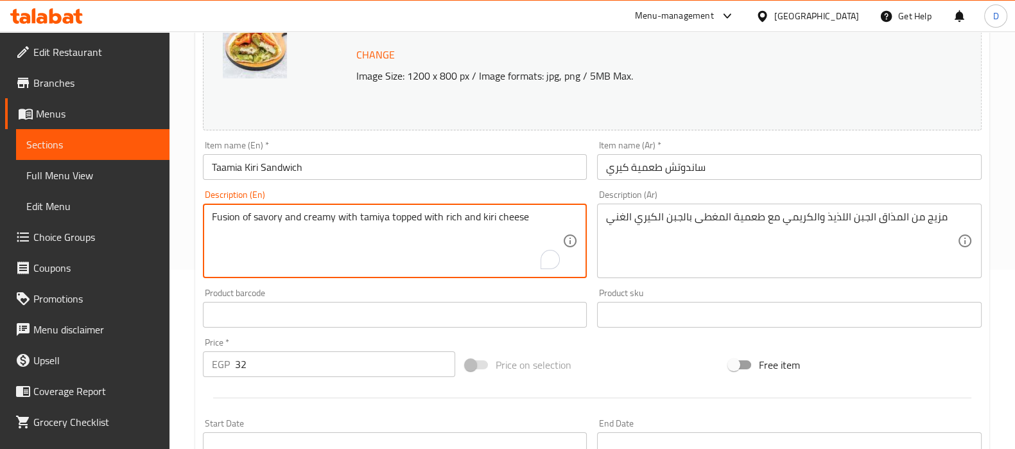
click at [398, 216] on textarea "Fusion of savory and creamy with tamiya topped with rich and kiri cheese" at bounding box center [387, 241] width 351 height 61
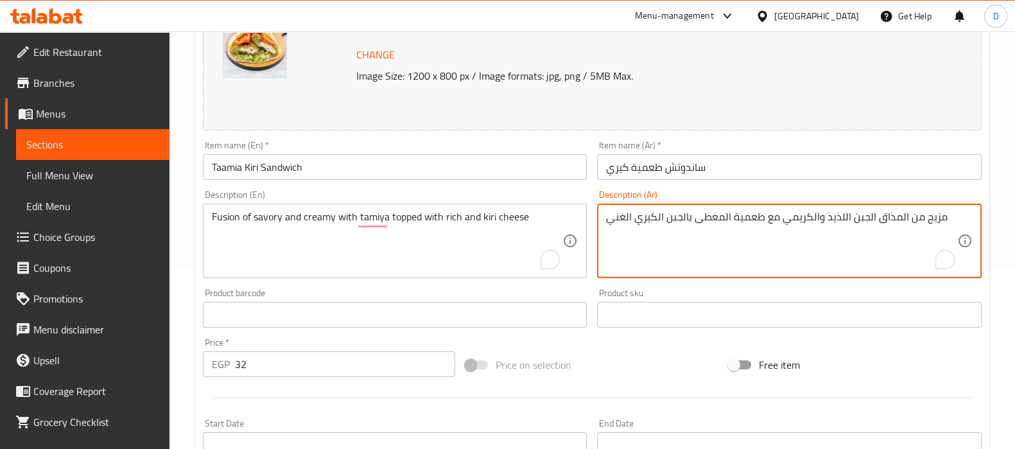
click at [670, 214] on textarea "مزيج من المذاق الجبن اللذيذ والكريمي مع طعمية المغطى بالجبن الكيري الغني" at bounding box center [781, 241] width 351 height 61
paste textarea "لذيذ والكريمي مع جبن التمايا المغطى بالجبن الغني والكيري"
click at [813, 229] on textarea "مزيج من المذاق اللذيذ والكريمي مع جبن التمايا المغطى بالجبن الغني والكيري" at bounding box center [781, 241] width 351 height 61
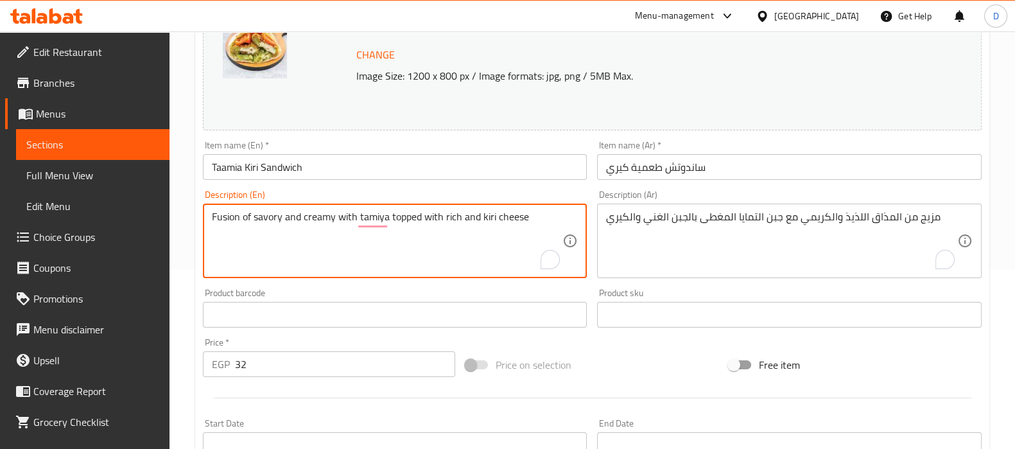
drag, startPoint x: 236, startPoint y: 222, endPoint x: 320, endPoint y: 223, distance: 84.8
click at [320, 223] on textarea "Fusion of savory and creamy with tamiya topped with rich and kiri cheese" at bounding box center [387, 241] width 351 height 61
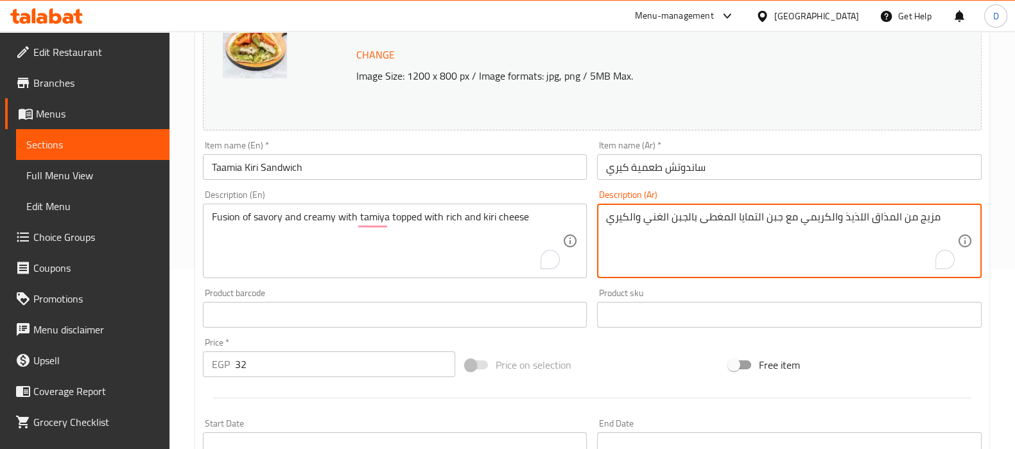
drag, startPoint x: 843, startPoint y: 220, endPoint x: 859, endPoint y: 220, distance: 15.4
click at [889, 217] on textarea "مزيج من المذاق المالح والكريمي مع جبن التمايا المغطى بالجبن الغني والكيري" at bounding box center [781, 241] width 351 height 61
drag, startPoint x: 778, startPoint y: 218, endPoint x: 699, endPoint y: 223, distance: 79.2
click at [699, 223] on textarea "مزيج من المالح والكريمي مع جبن التمايا المغطى بالجبن الغني والكيري" at bounding box center [781, 241] width 351 height 61
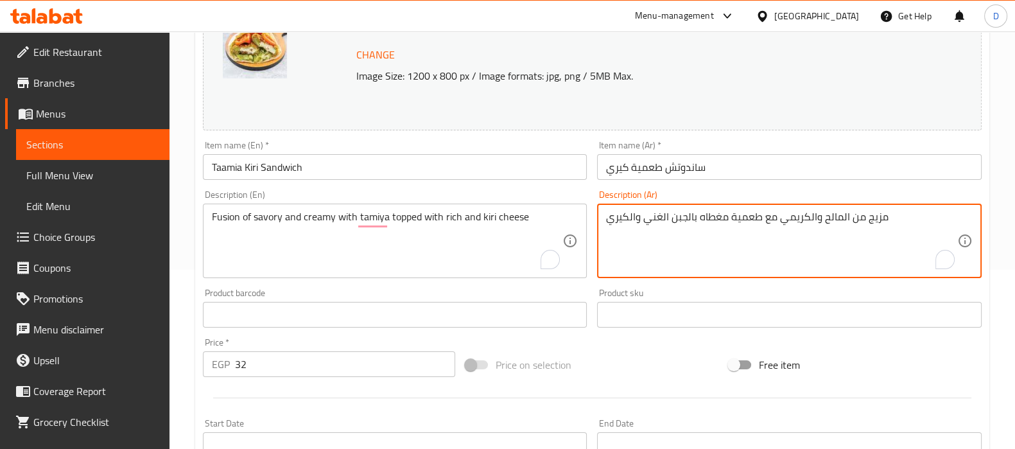
type textarea "مزيج من المالح والكريمي مع طعمية مغطاه بالجبن الغني والكيري"
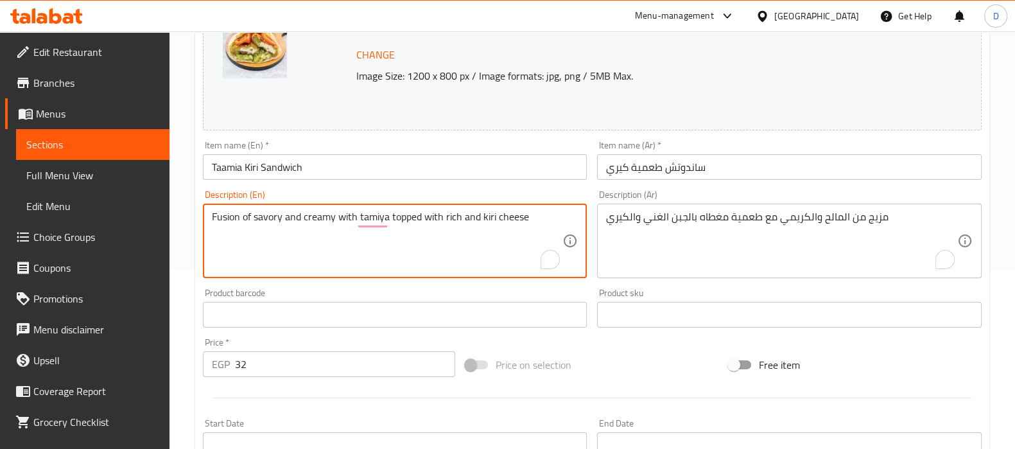
drag, startPoint x: 243, startPoint y: 219, endPoint x: 357, endPoint y: 250, distance: 118.6
click at [357, 250] on textarea "Fusion of savory and creamy with tamiya topped with rich and kiri cheese" at bounding box center [387, 241] width 351 height 61
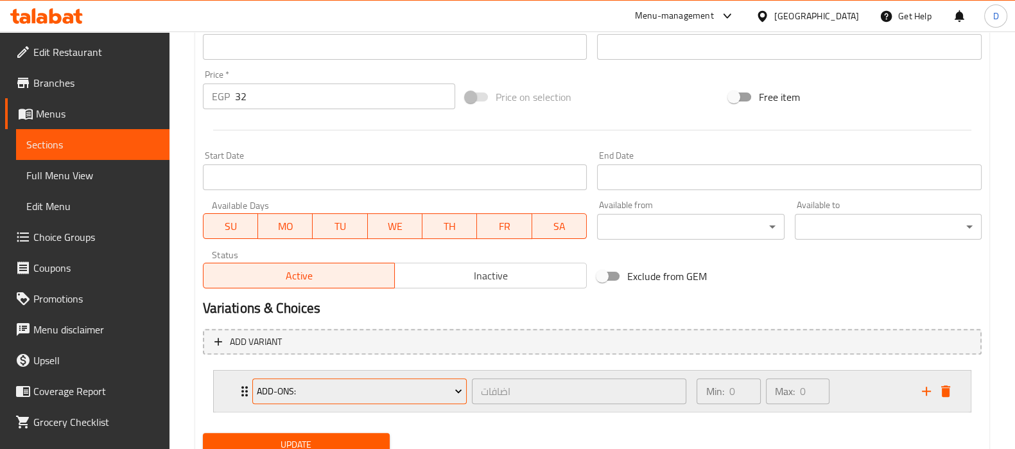
scroll to position [497, 0]
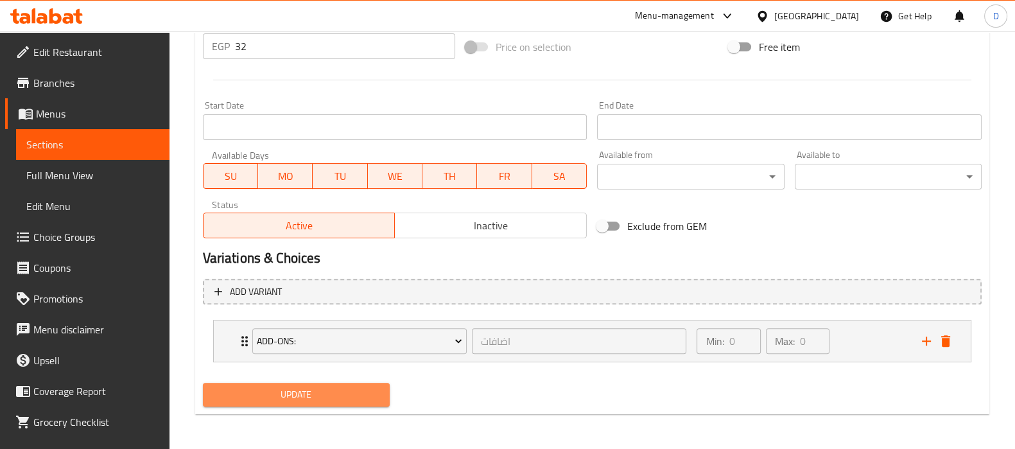
click at [353, 396] on span "Update" at bounding box center [296, 395] width 166 height 16
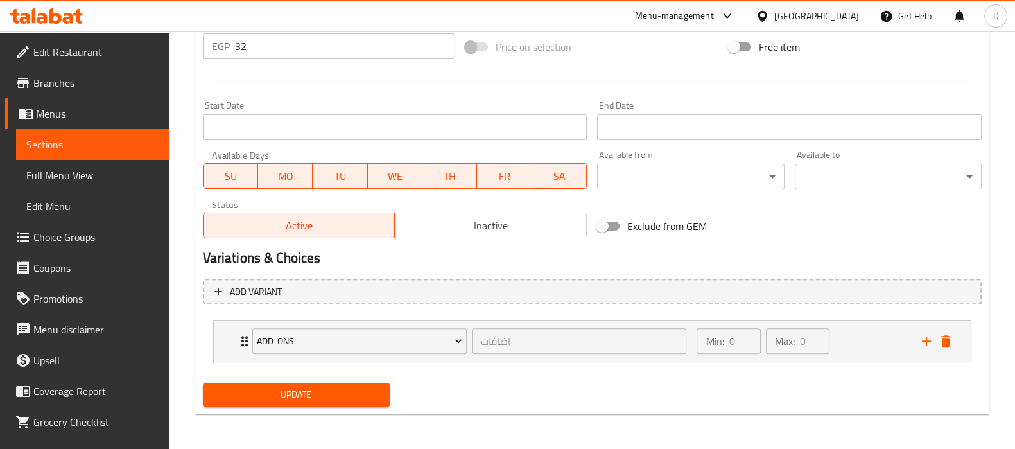
click at [330, 399] on span "Update" at bounding box center [296, 395] width 166 height 16
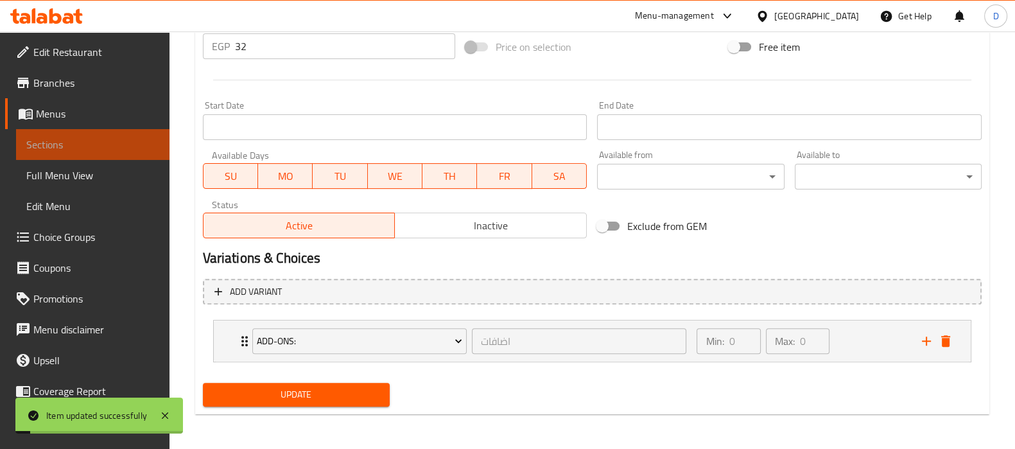
click at [119, 139] on span "Sections" at bounding box center [92, 144] width 133 height 15
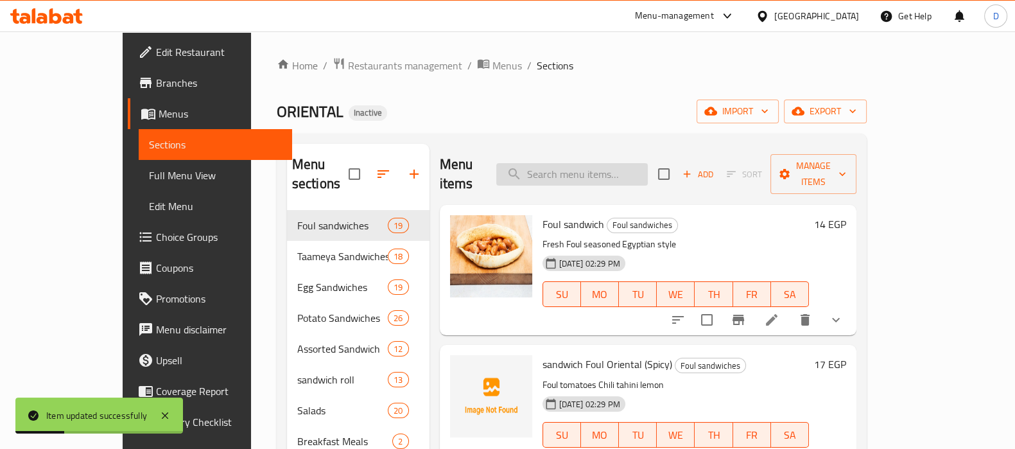
click at [602, 173] on input "search" at bounding box center [572, 174] width 152 height 22
paste input "Sausage eggs sandwich"
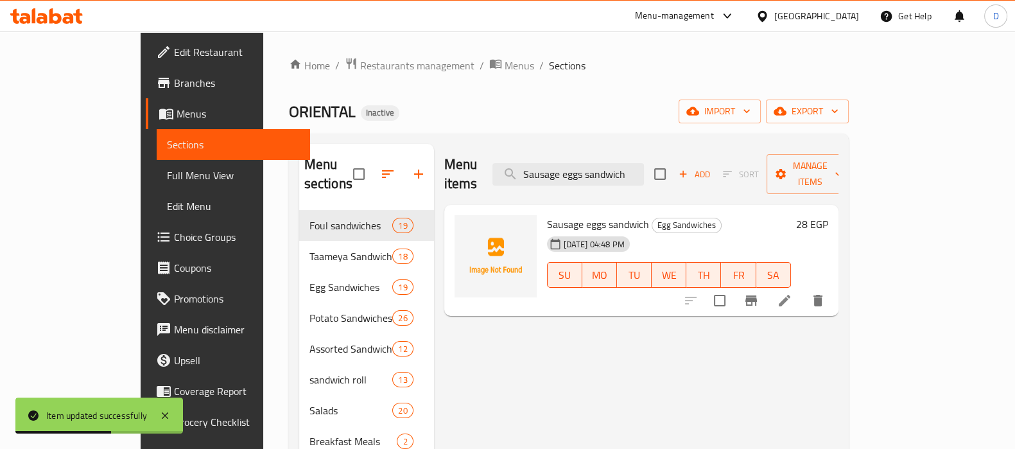
type input "Sausage eggs sandwich"
click at [803, 289] on li at bounding box center [785, 300] width 36 height 23
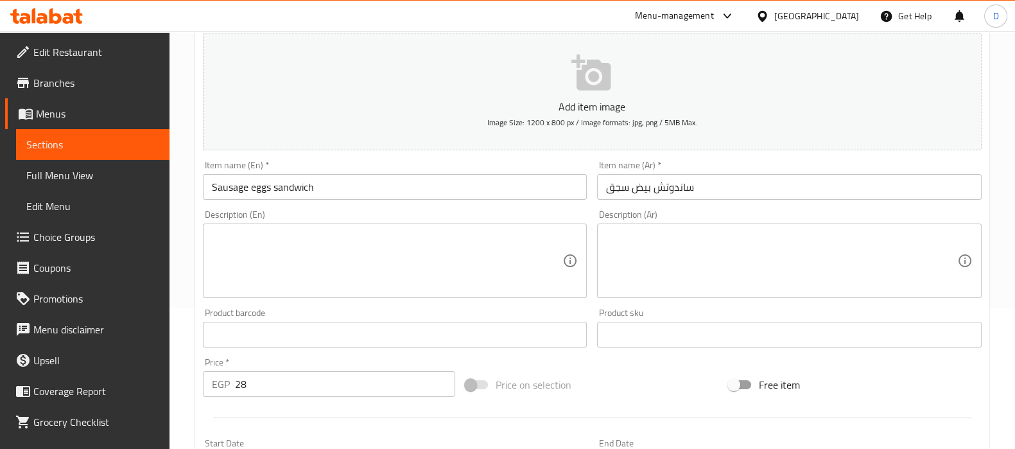
scroll to position [143, 0]
click at [540, 358] on div "Add item image Image Size: 1200 x 800 px / Image formats: jpg, png / 5MB Max. I…" at bounding box center [592, 303] width 789 height 554
drag, startPoint x: 241, startPoint y: 385, endPoint x: 258, endPoint y: 383, distance: 16.7
click at [258, 383] on input "28" at bounding box center [345, 382] width 221 height 26
type input "29"
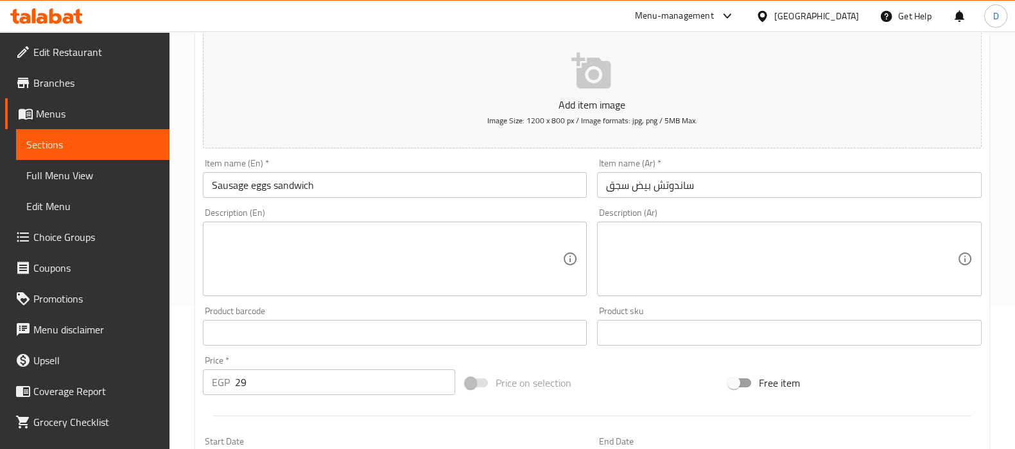
click at [208, 400] on div at bounding box center [592, 415] width 789 height 31
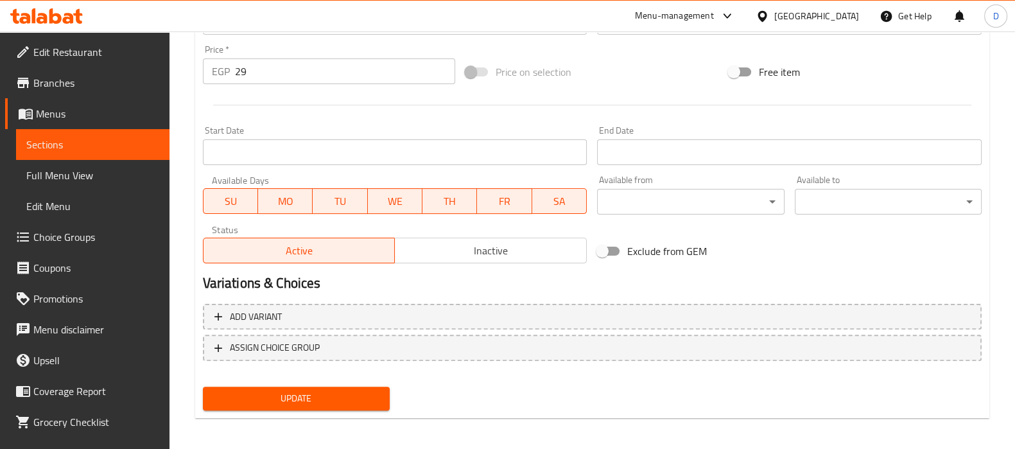
scroll to position [454, 0]
click at [263, 394] on span "Update" at bounding box center [296, 398] width 166 height 16
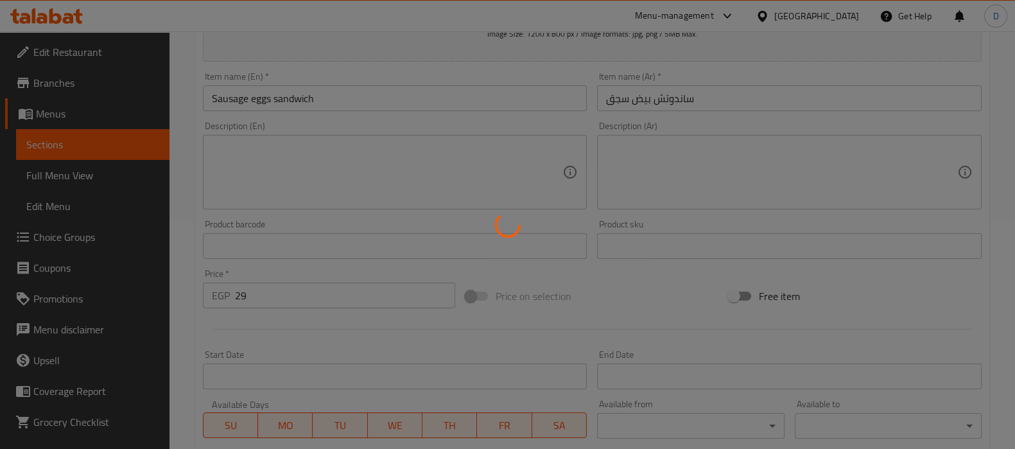
scroll to position [228, 0]
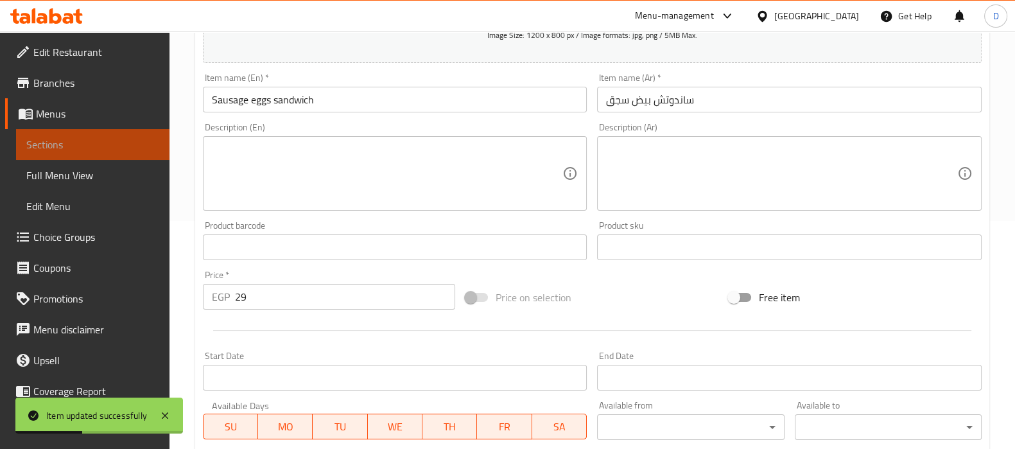
click at [118, 141] on span "Sections" at bounding box center [92, 144] width 133 height 15
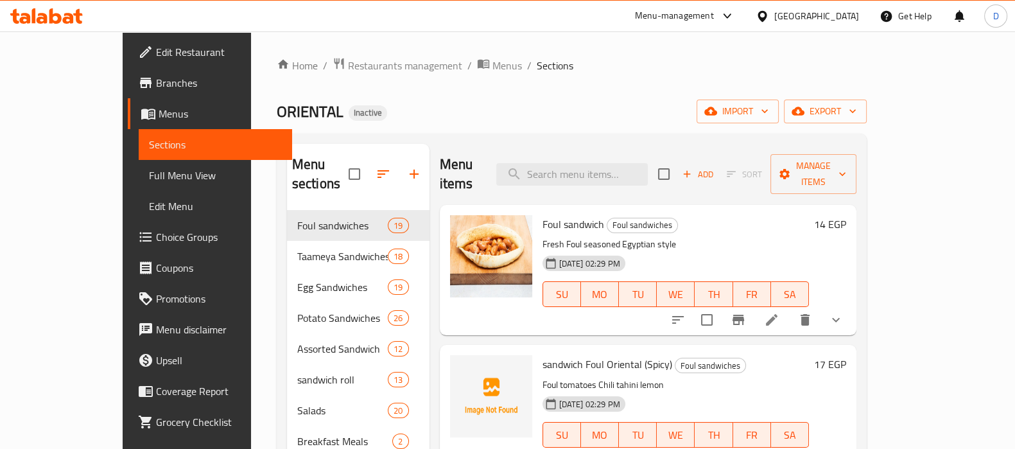
scroll to position [31, 0]
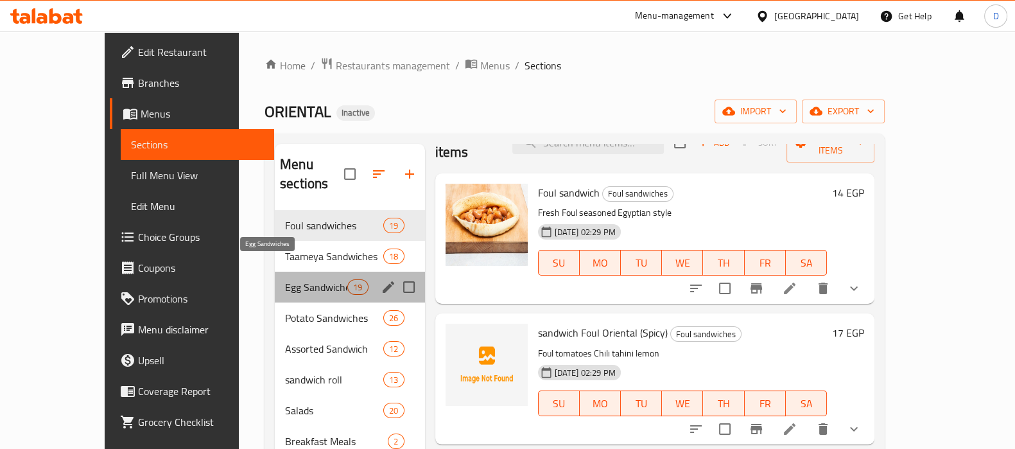
click at [285, 279] on span "Egg Sandwiches" at bounding box center [316, 286] width 62 height 15
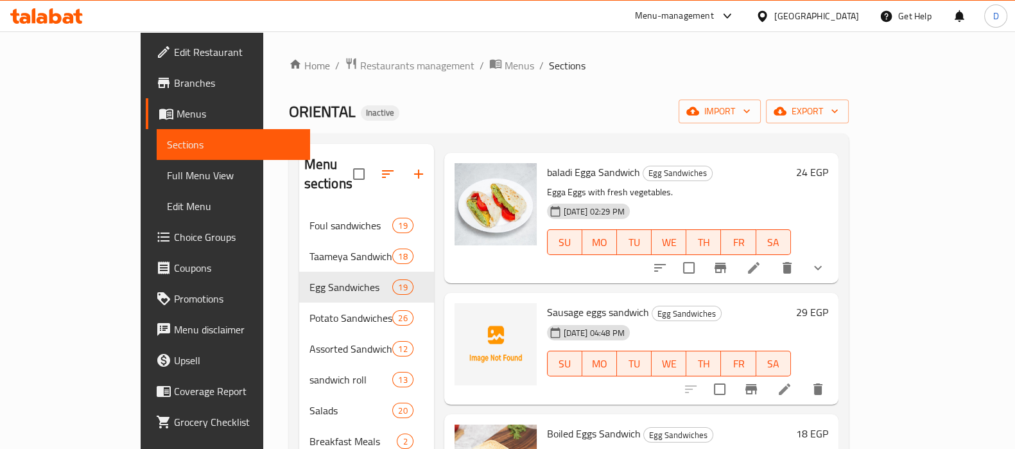
scroll to position [54, 0]
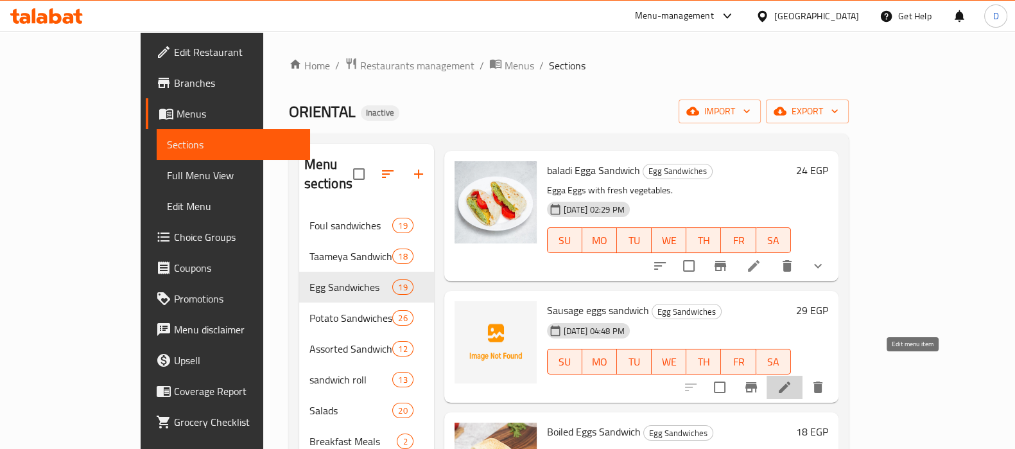
click at [792, 380] on icon at bounding box center [784, 387] width 15 height 15
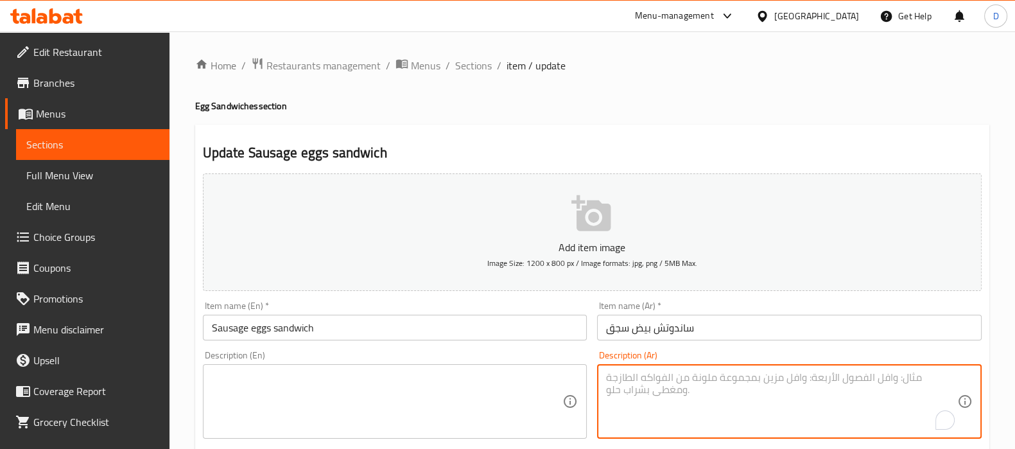
click at [668, 389] on textarea "To enrich screen reader interactions, please activate Accessibility in Grammarl…" at bounding box center [781, 401] width 351 height 61
paste textarea "بيض مع شرائح سجق."
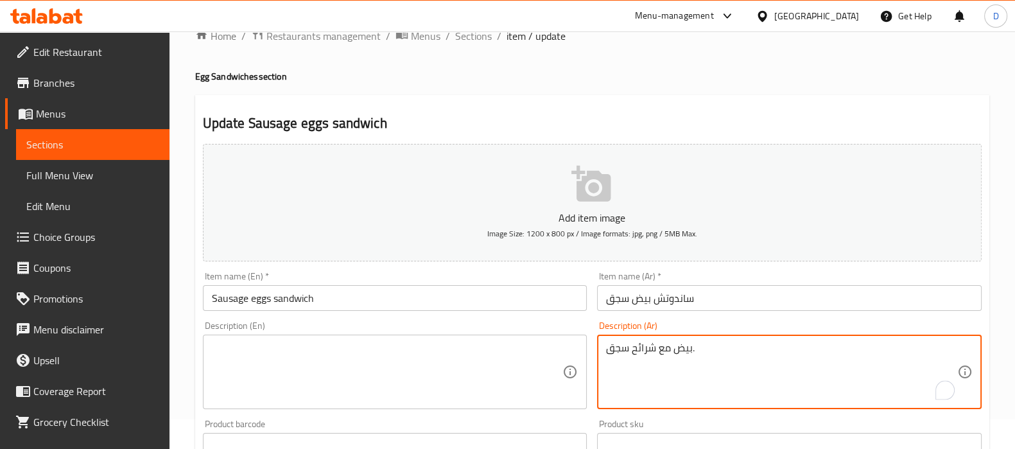
scroll to position [33, 0]
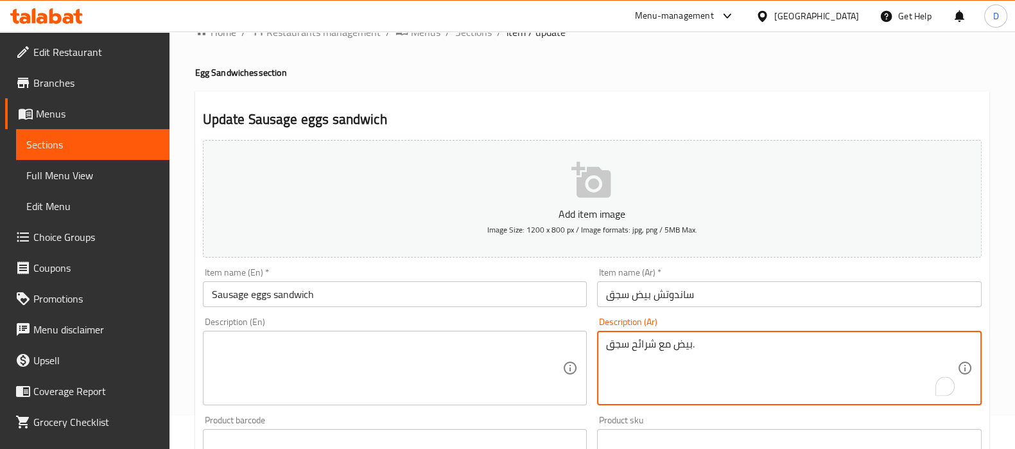
type textarea "بيض مع شرائح سجق."
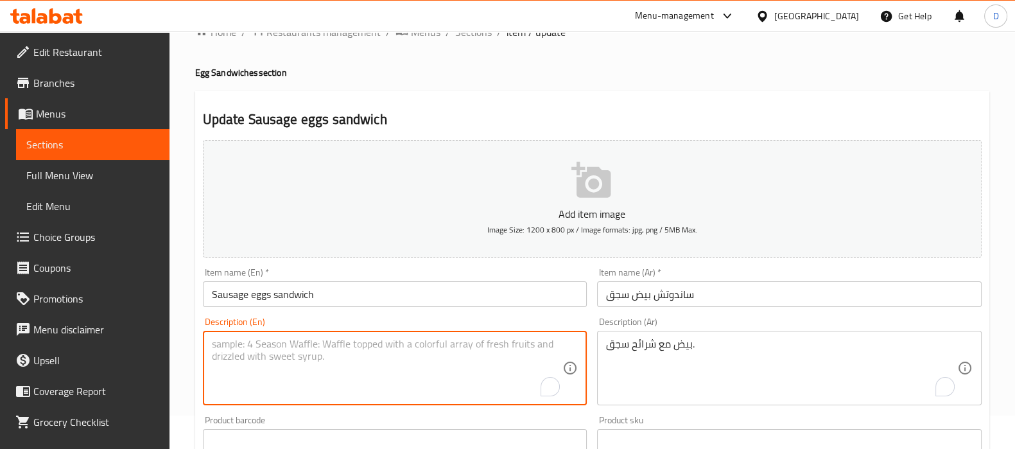
click at [277, 354] on textarea "To enrich screen reader interactions, please activate Accessibility in Grammarl…" at bounding box center [387, 368] width 351 height 61
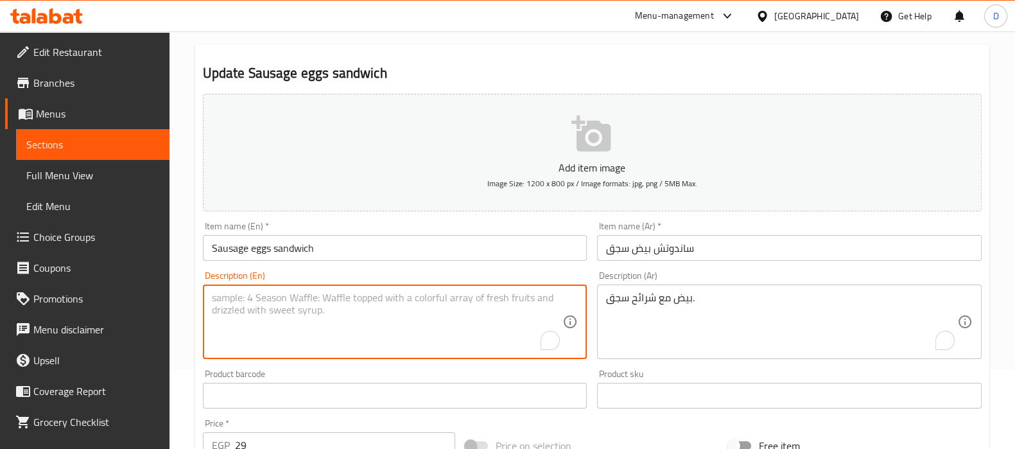
scroll to position [82, 0]
paste textarea "Eggs with sausage slices."
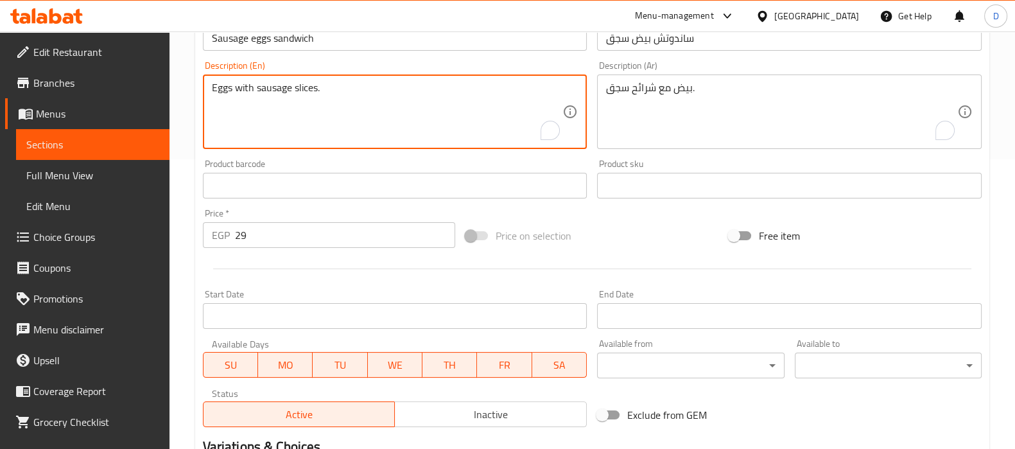
scroll to position [457, 0]
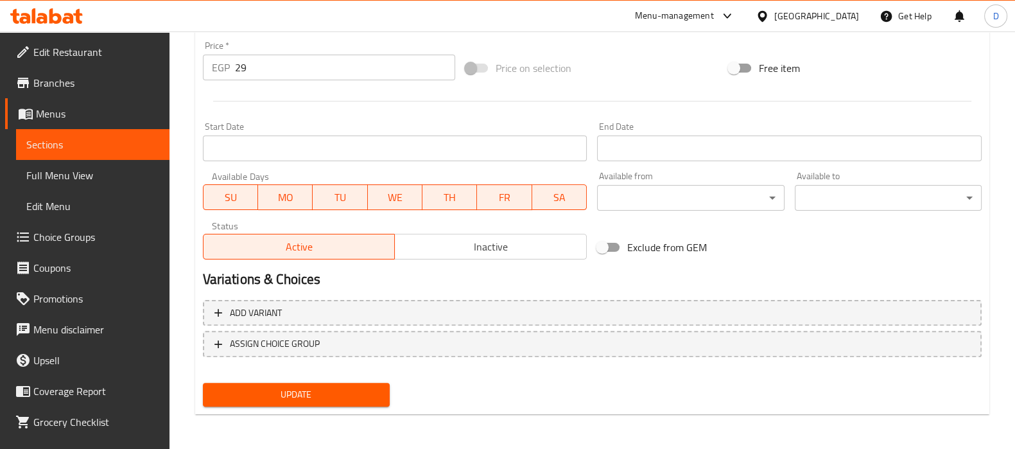
type textarea "Eggs with sausage slices."
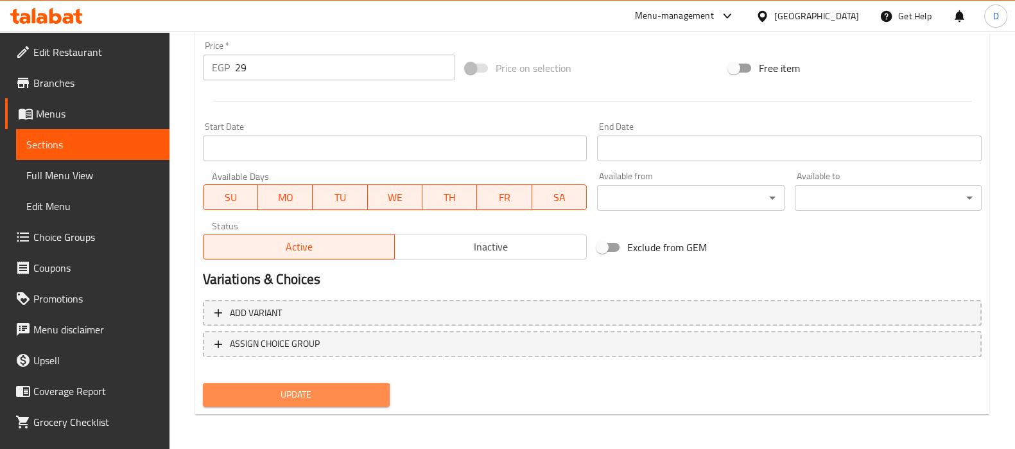
click at [270, 398] on span "Update" at bounding box center [296, 395] width 166 height 16
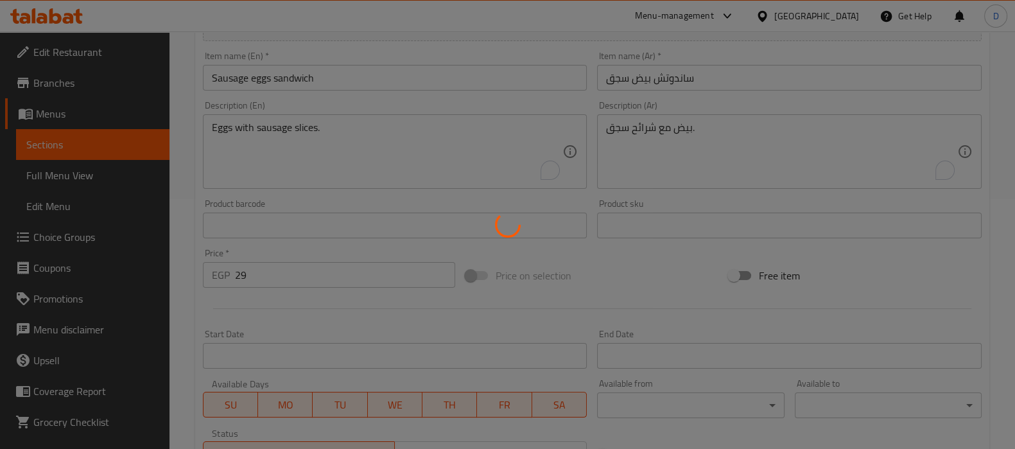
scroll to position [249, 0]
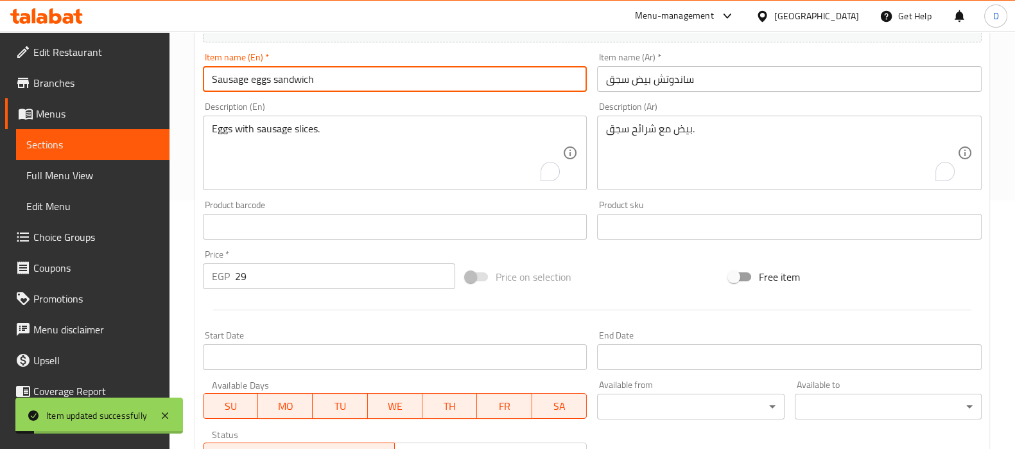
click at [279, 82] on input "Sausage eggs sandwich" at bounding box center [395, 79] width 385 height 26
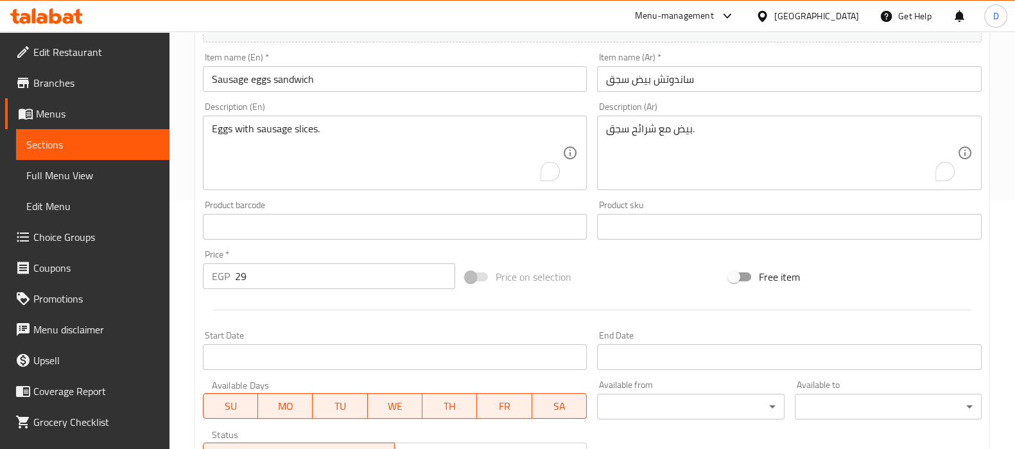
click at [193, 198] on div "Home / Restaurants management / Menus / Sections / item / update Egg Sandwiches…" at bounding box center [593, 221] width 846 height 876
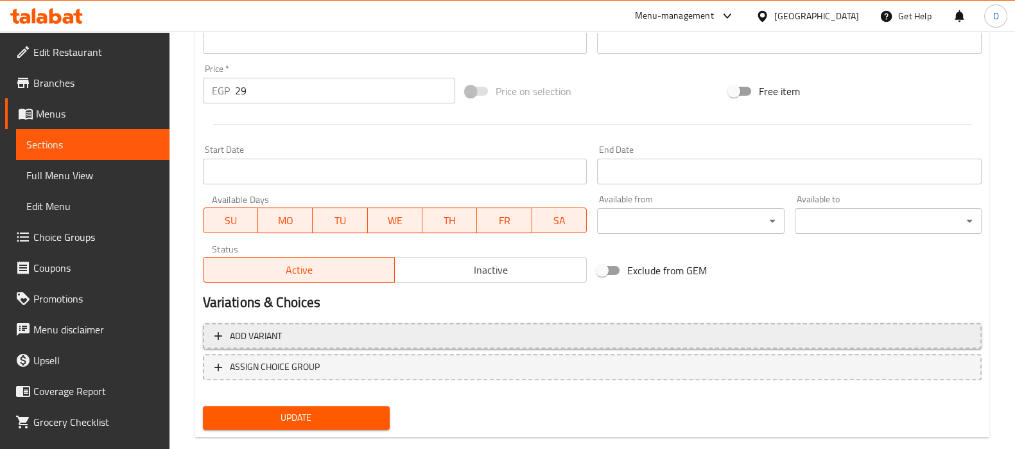
scroll to position [437, 0]
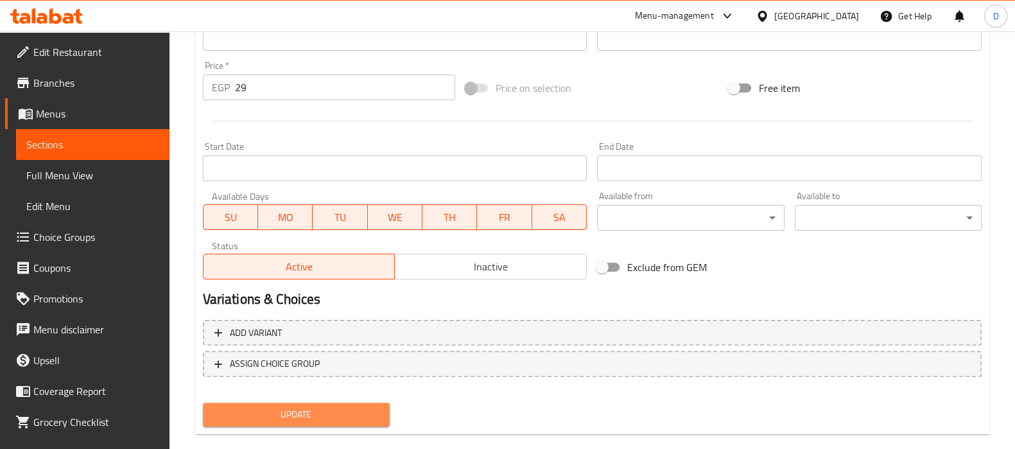
click at [294, 403] on button "Update" at bounding box center [296, 415] width 187 height 24
click at [82, 232] on span "Choice Groups" at bounding box center [96, 236] width 126 height 15
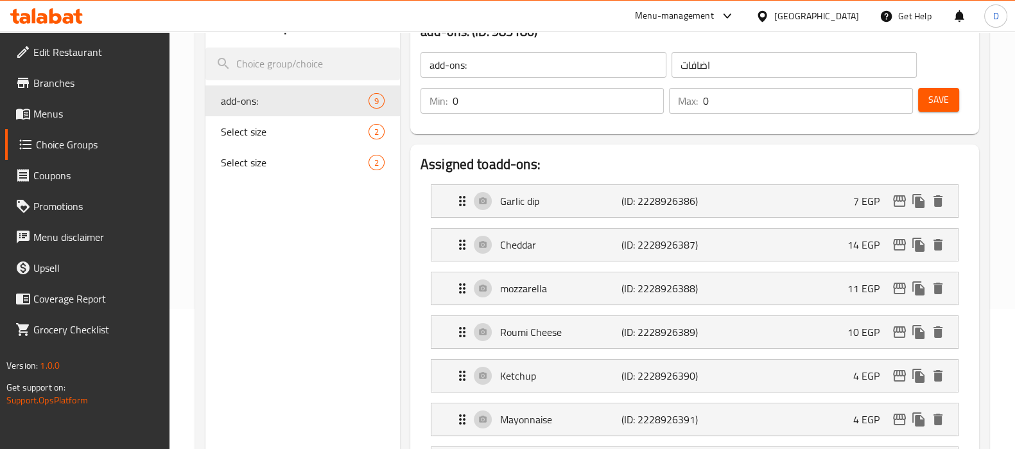
scroll to position [134, 0]
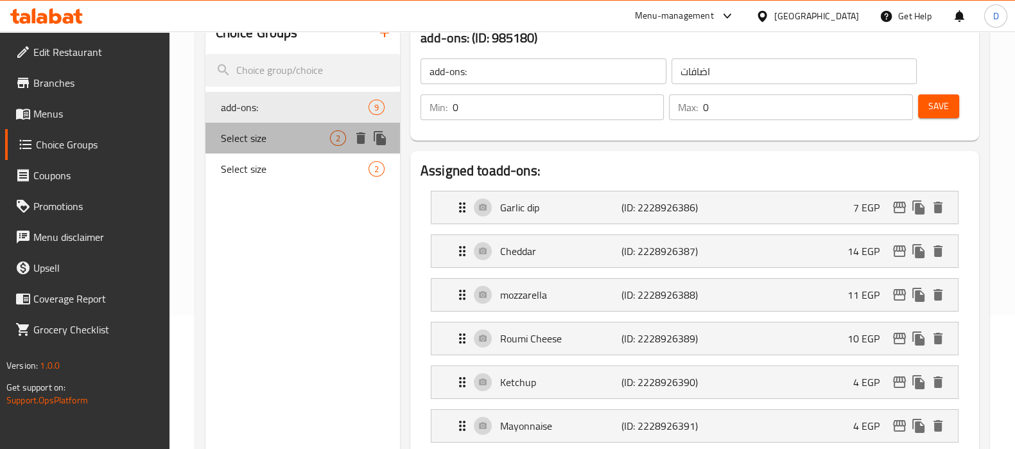
click at [247, 130] on span "Select size" at bounding box center [275, 137] width 109 height 15
type input "Select size"
type input "اختيار الحجم"
type input "1"
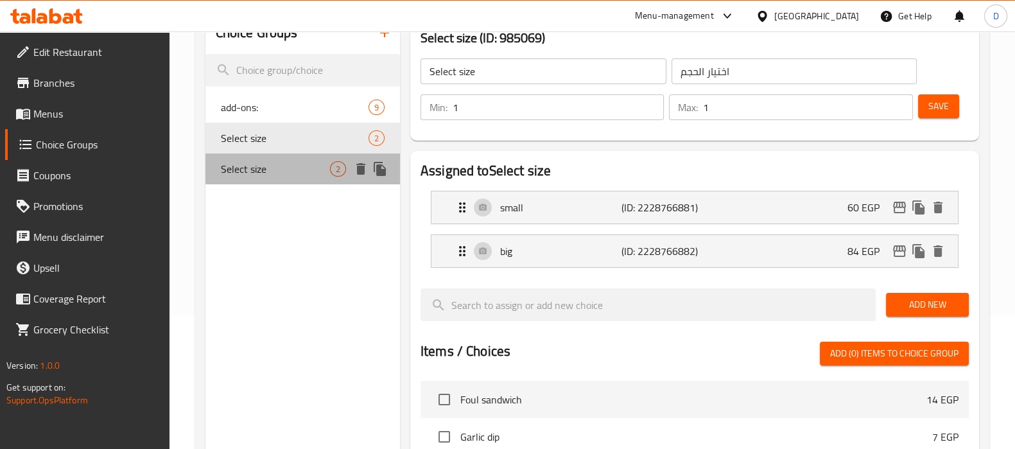
click at [254, 161] on span "Select size" at bounding box center [275, 168] width 109 height 15
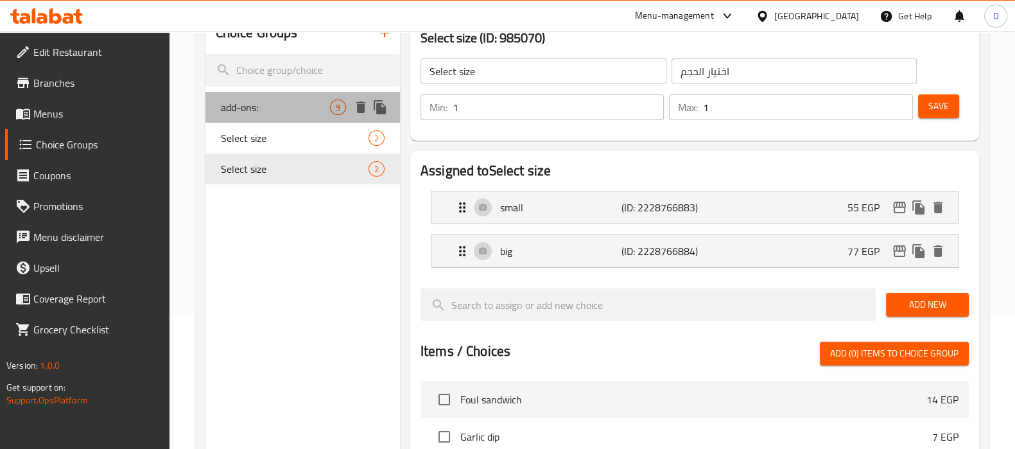
click at [261, 110] on span "add-ons:" at bounding box center [275, 107] width 109 height 15
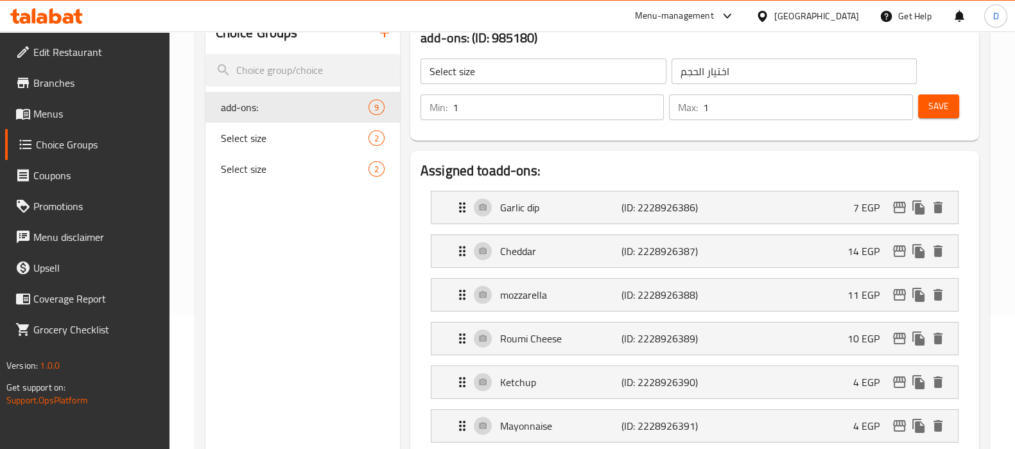
type input "add-ons:"
type input "اضافات"
type input "0"
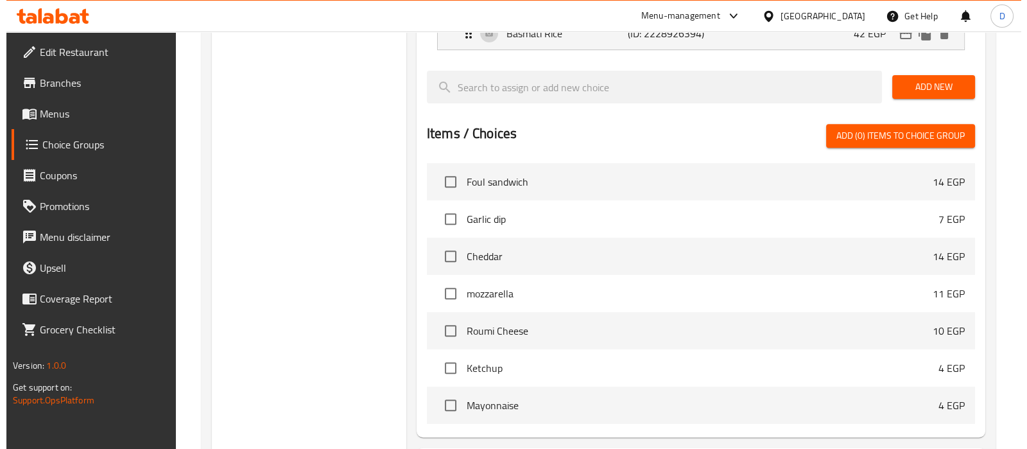
scroll to position [774, 0]
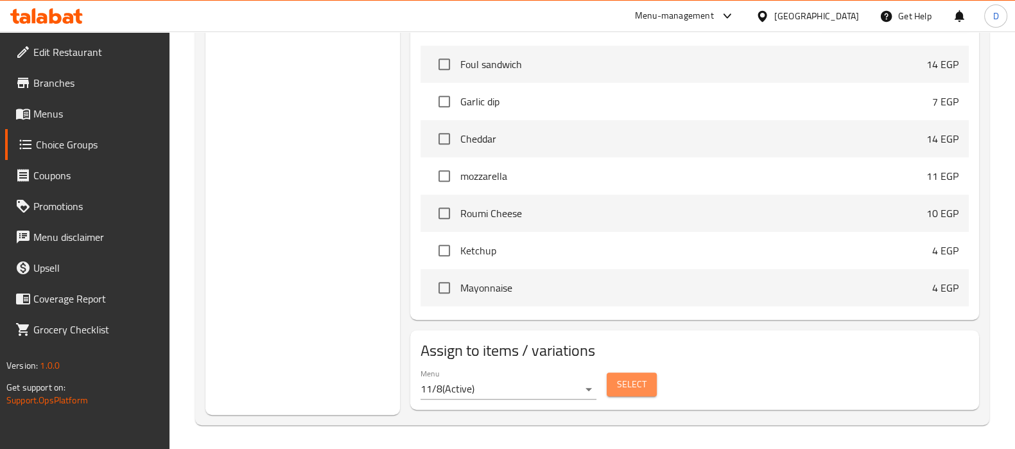
click at [645, 383] on span "Select" at bounding box center [632, 384] width 30 height 16
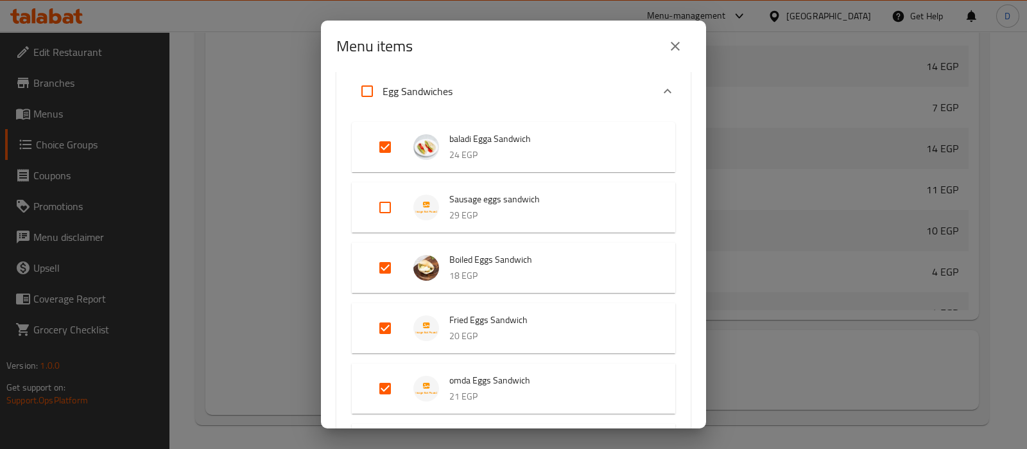
scroll to position [2623, 0]
click at [378, 197] on input "Expand" at bounding box center [385, 206] width 31 height 31
checkbox input "true"
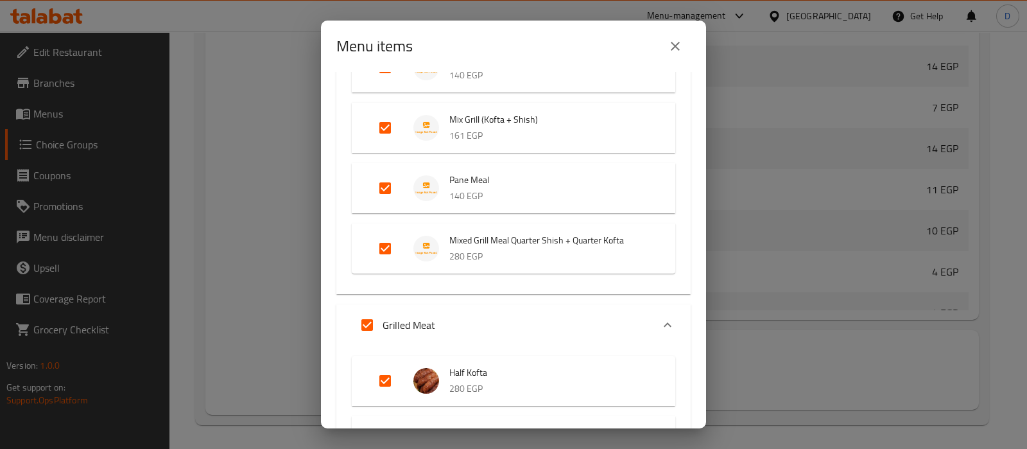
scroll to position [11259, 0]
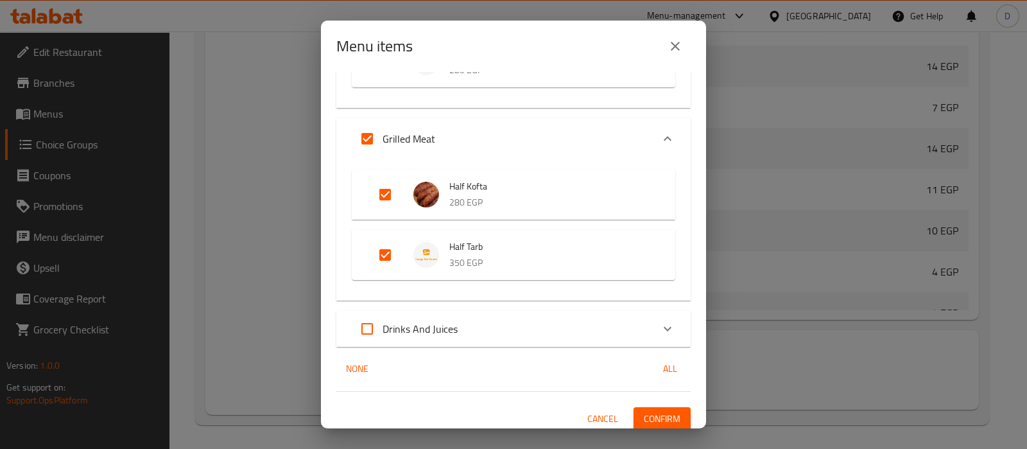
click at [482, 322] on div "Drinks And Juices" at bounding box center [502, 328] width 301 height 31
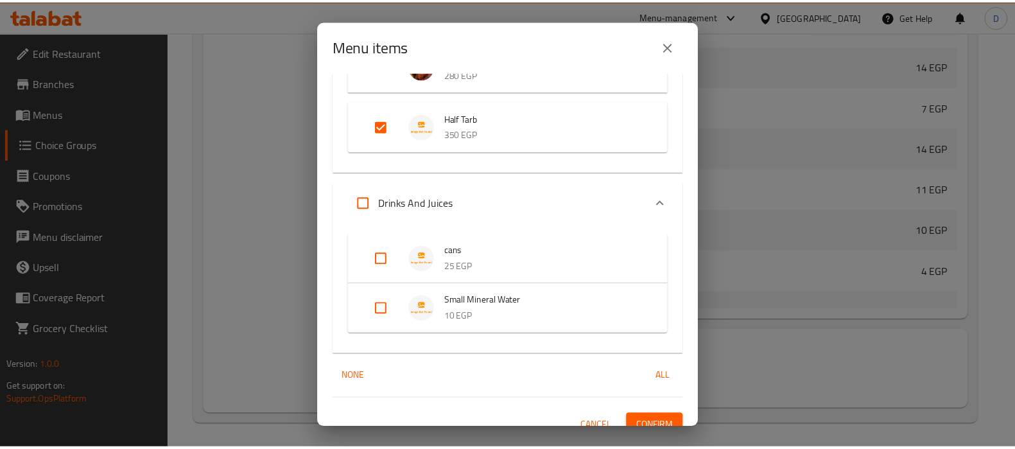
scroll to position [11395, 0]
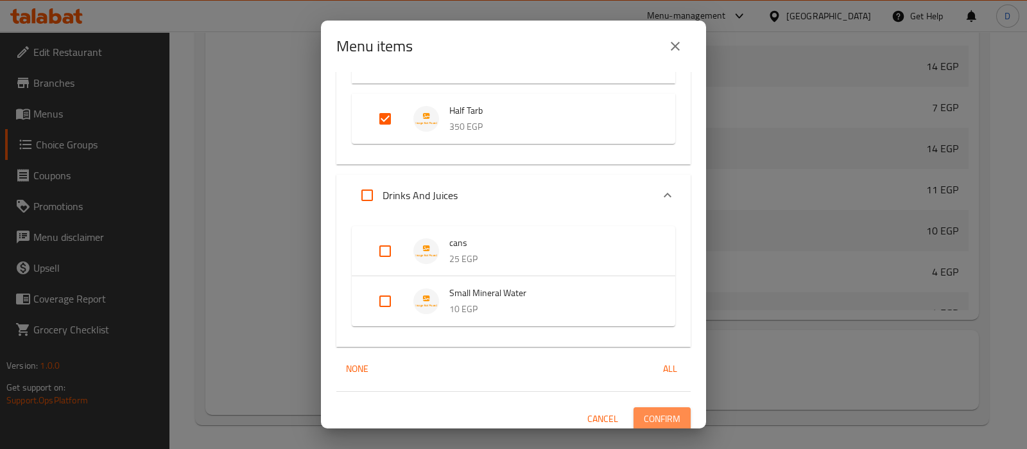
click at [645, 415] on span "Confirm" at bounding box center [662, 419] width 37 height 16
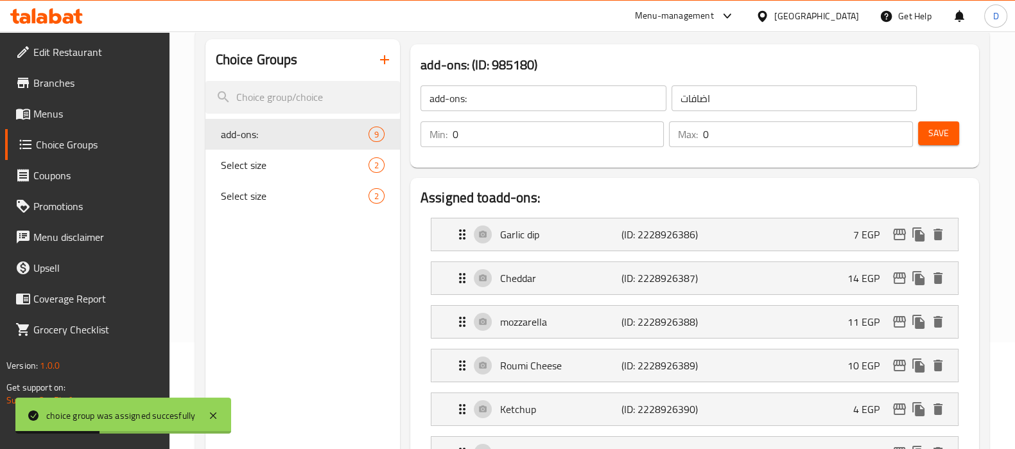
scroll to position [101, 0]
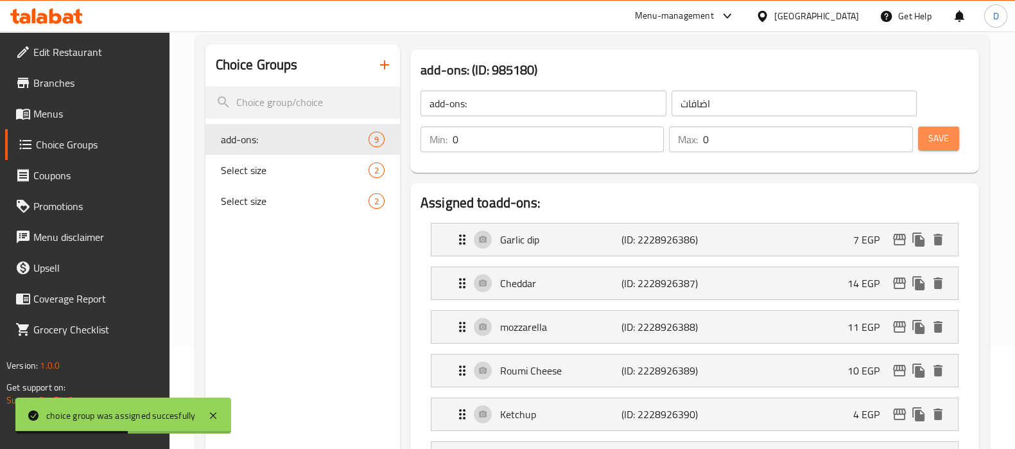
click at [927, 131] on button "Save" at bounding box center [938, 139] width 41 height 24
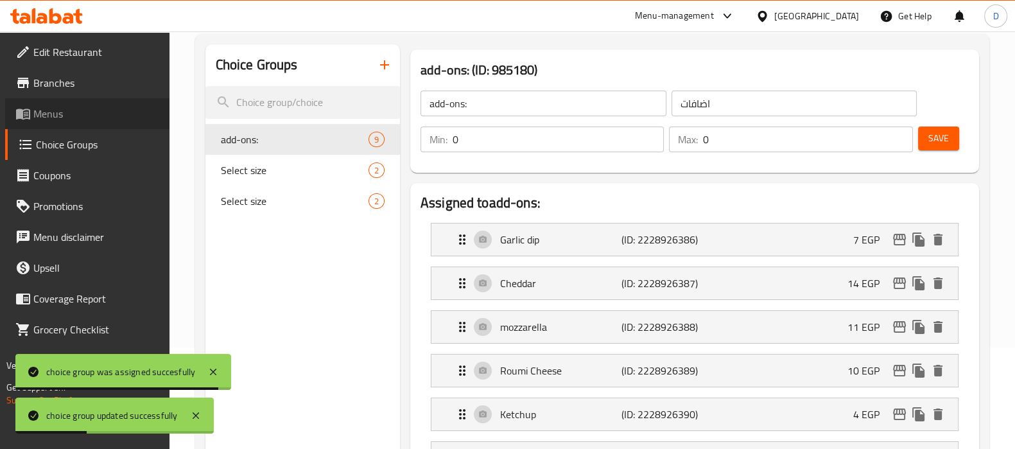
click at [106, 114] on span "Menus" at bounding box center [96, 113] width 126 height 15
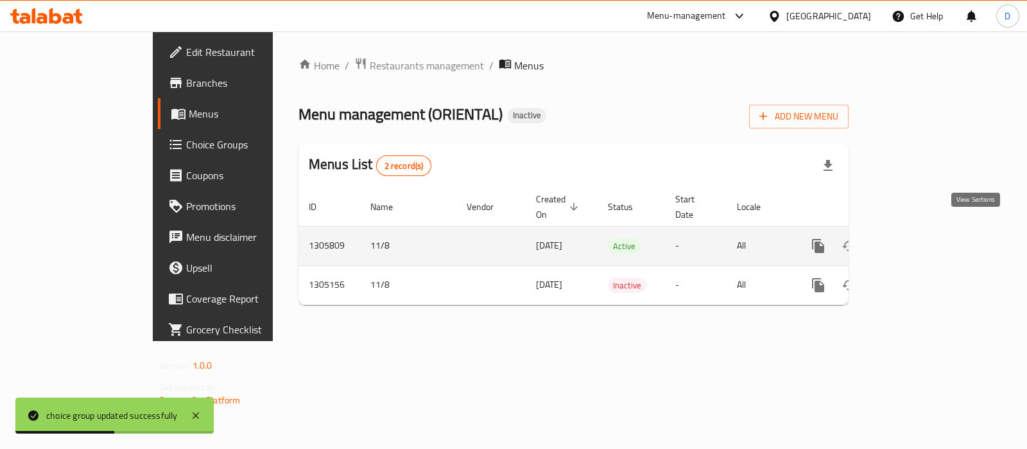
click at [927, 231] on link "enhanced table" at bounding box center [911, 246] width 31 height 31
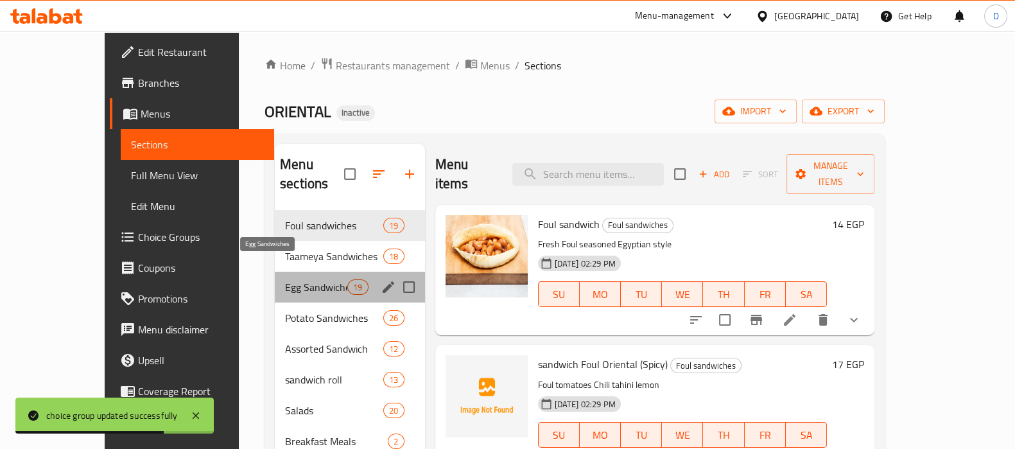
click at [292, 279] on span "Egg Sandwiches" at bounding box center [316, 286] width 62 height 15
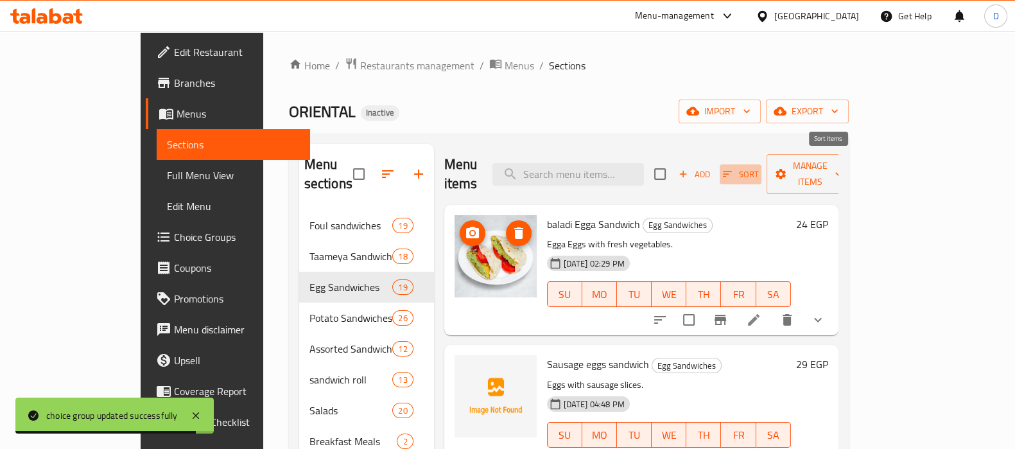
click at [758, 167] on span "Sort" at bounding box center [740, 174] width 35 height 15
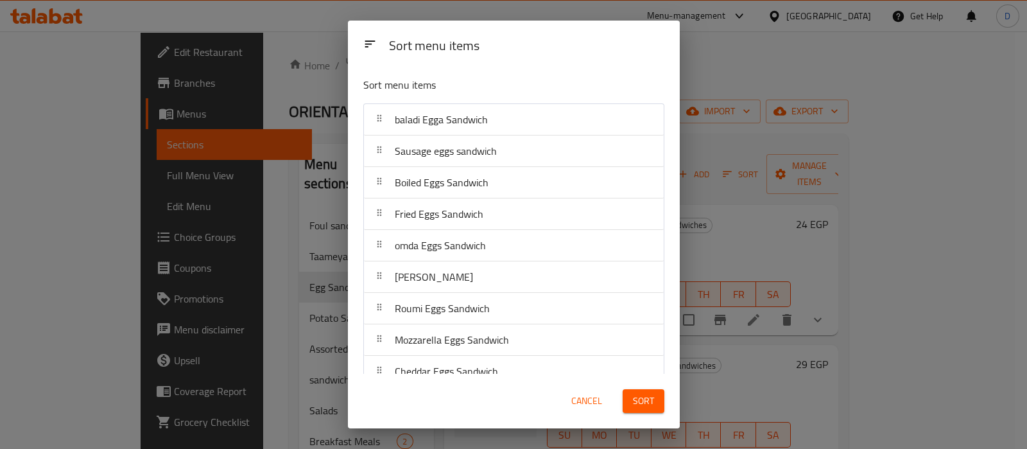
click at [597, 68] on div "Sort menu items" at bounding box center [513, 88] width 311 height 42
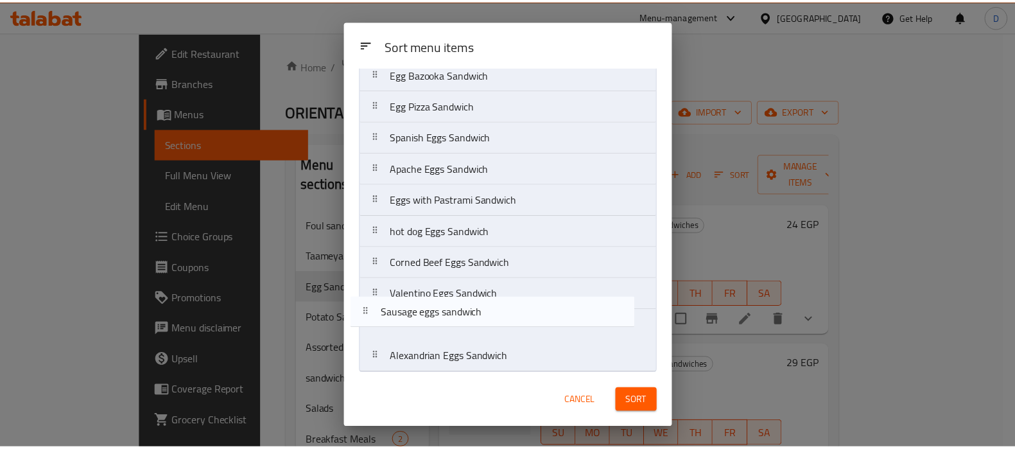
scroll to position [331, 0]
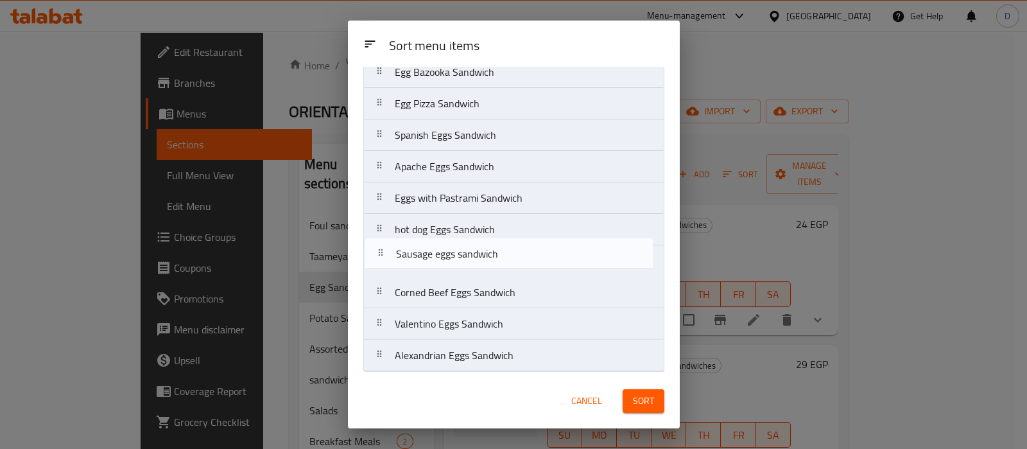
drag, startPoint x: 426, startPoint y: 149, endPoint x: 428, endPoint y: 258, distance: 109.2
click at [428, 258] on nav "baladi Egga Sandwich Sausage eggs sandwich Boiled Eggs Sandwich Fried Eggs Sand…" at bounding box center [513, 72] width 301 height 599
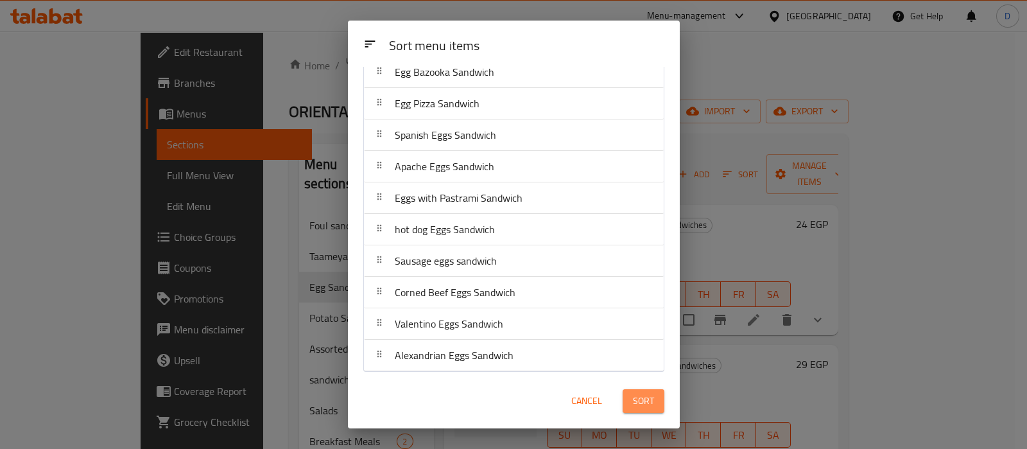
click at [645, 407] on span "Sort" at bounding box center [643, 401] width 21 height 16
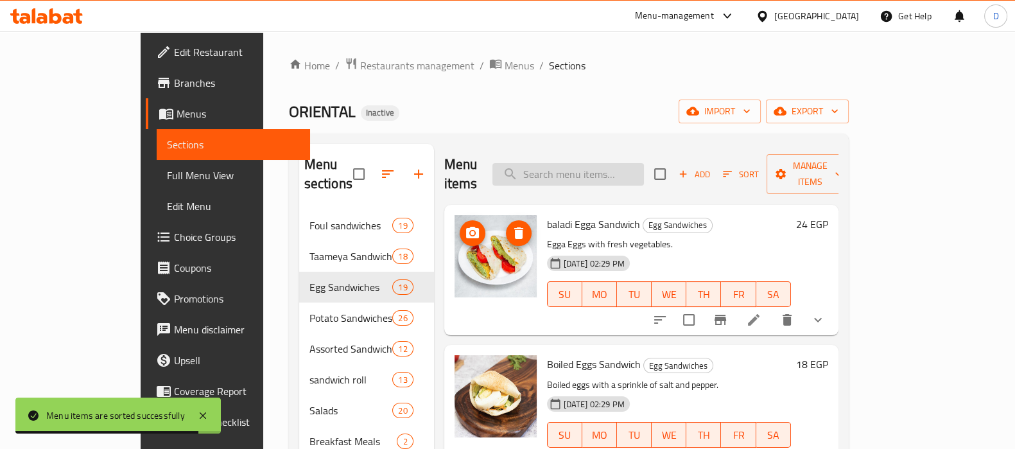
click at [587, 165] on input "search" at bounding box center [569, 174] width 152 height 22
paste input "Jalapeno Taamia Sandwich"
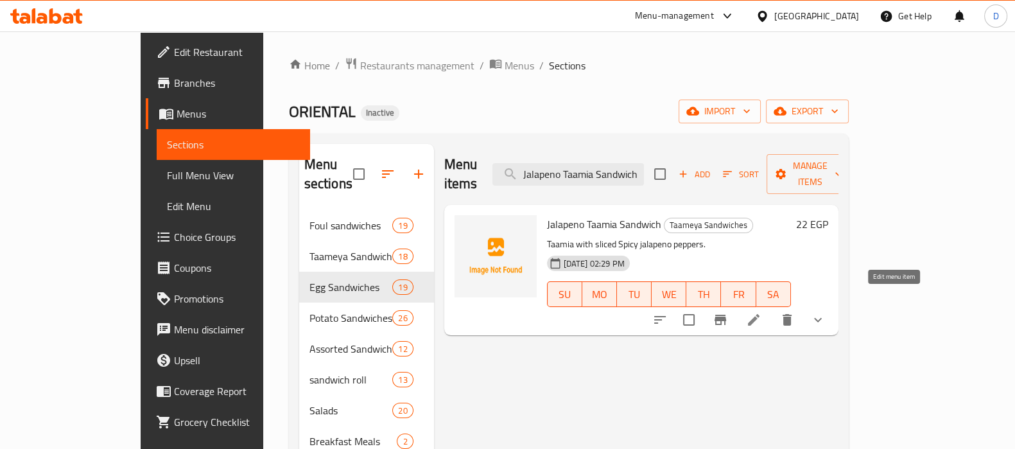
type input "Jalapeno Taamia Sandwich"
click at [762, 312] on icon at bounding box center [753, 319] width 15 height 15
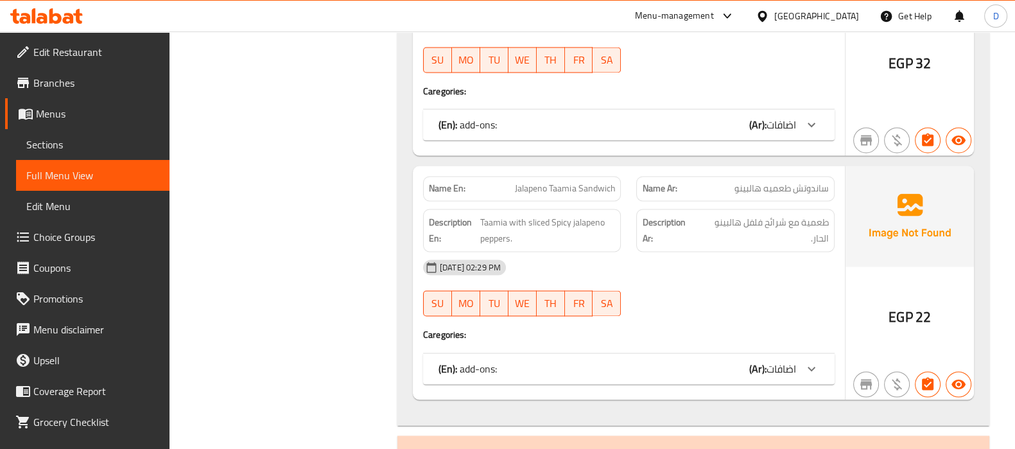
scroll to position [8729, 0]
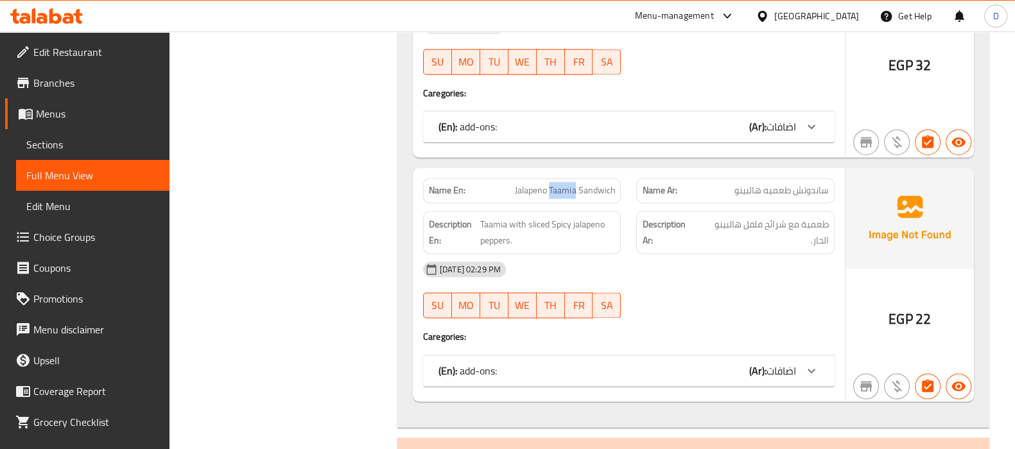
copy span "Jalapeno Taamia Sandwich"
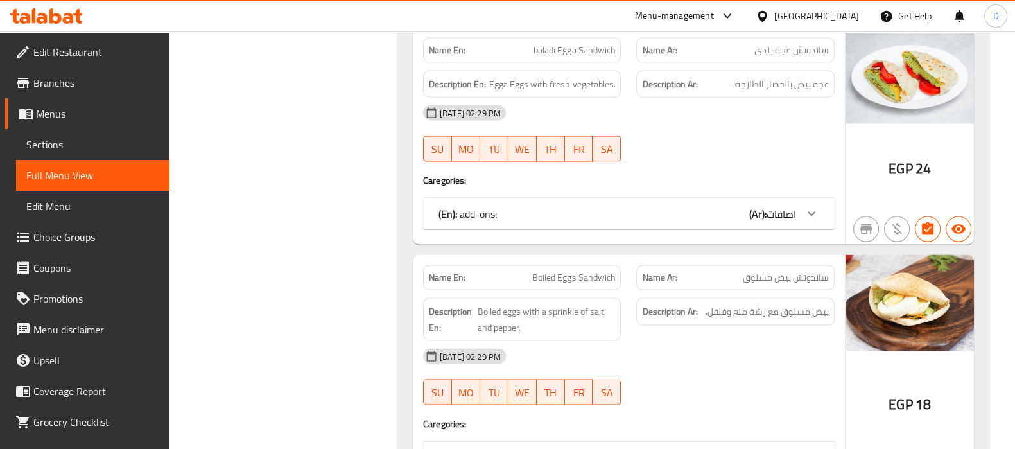
scroll to position [9186, 0]
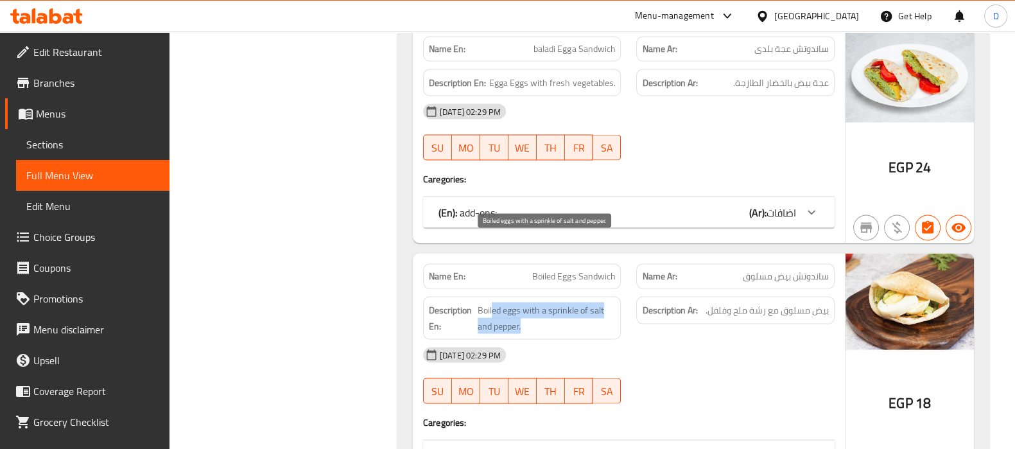
drag, startPoint x: 493, startPoint y: 241, endPoint x: 573, endPoint y: 259, distance: 81.6
click at [573, 302] on span "Boiled eggs with a sprinkle of salt and pepper." at bounding box center [547, 317] width 138 height 31
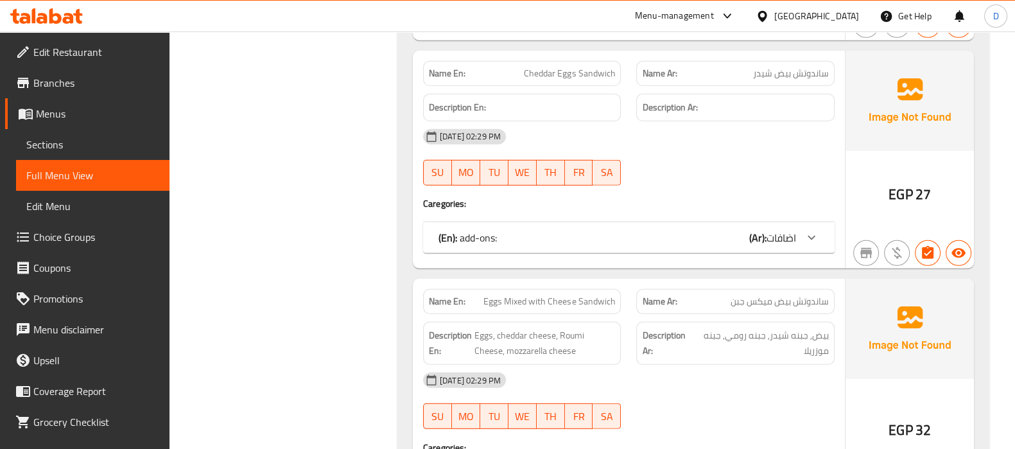
scroll to position [10803, 0]
copy span "Eggs Mixed with Cheese Sandwich"
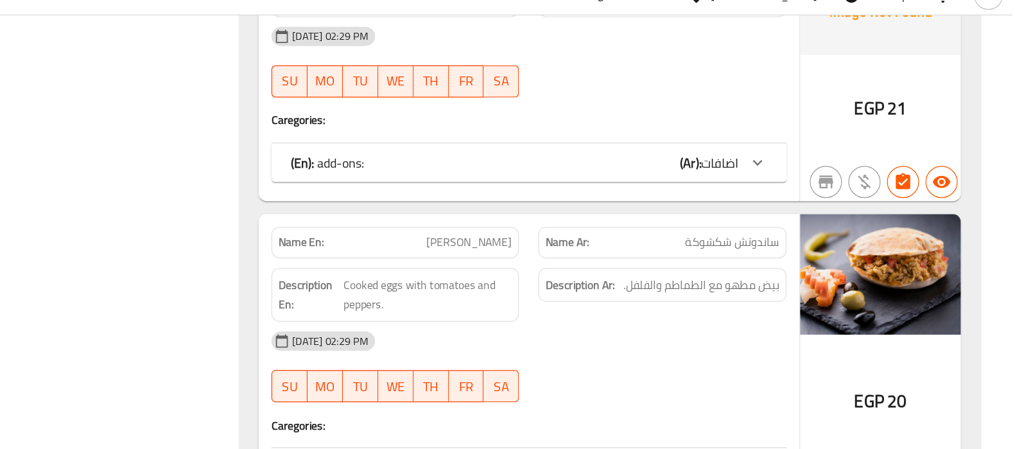
scroll to position [9948, 0]
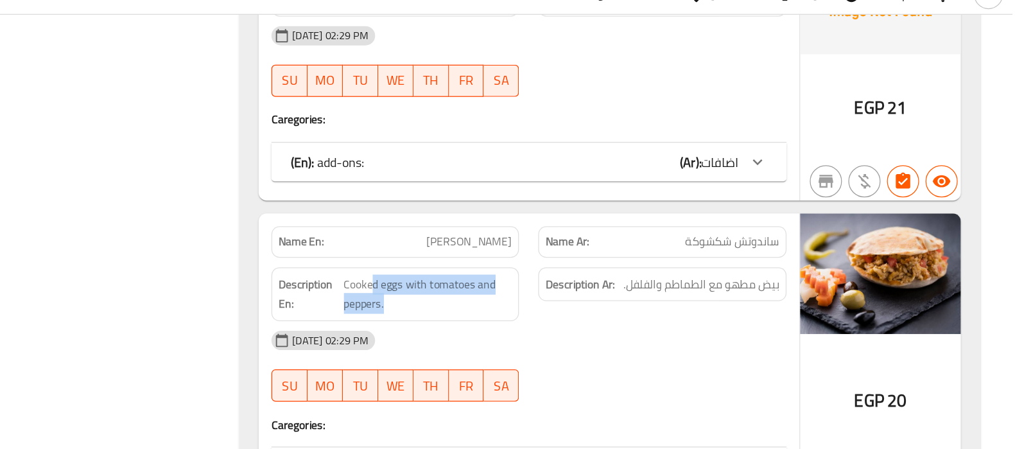
drag, startPoint x: 505, startPoint y: 186, endPoint x: 552, endPoint y: 205, distance: 50.9
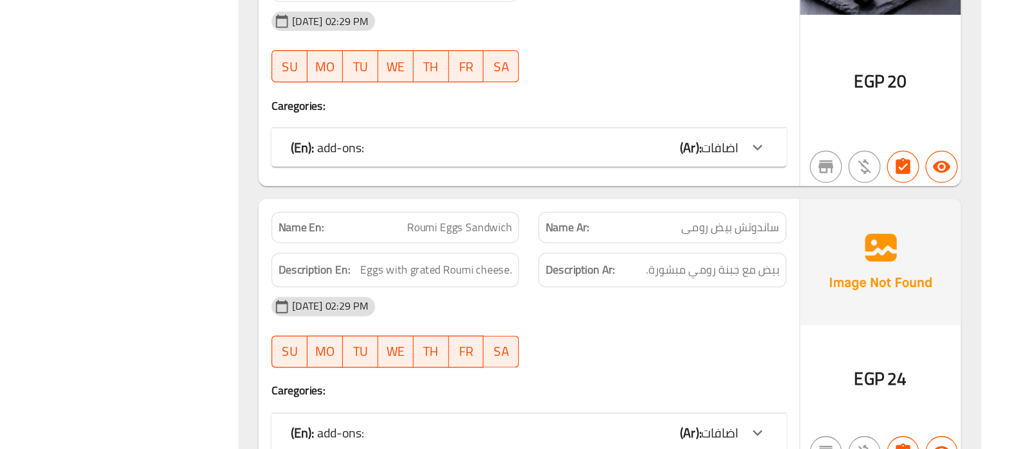
scroll to position [10136, 0]
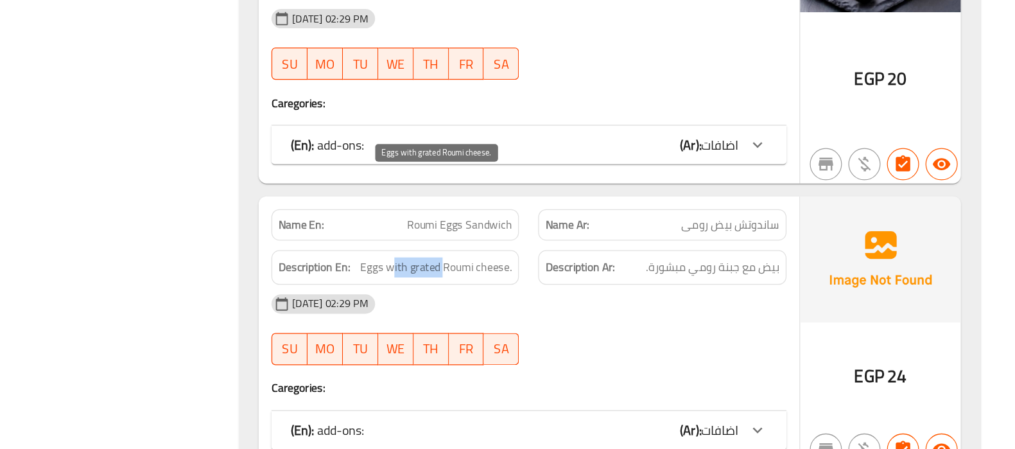
drag, startPoint x: 522, startPoint y: 241, endPoint x: 561, endPoint y: 238, distance: 39.3
click at [561, 295] on span "Eggs with grated Roumi cheese." at bounding box center [554, 303] width 121 height 16
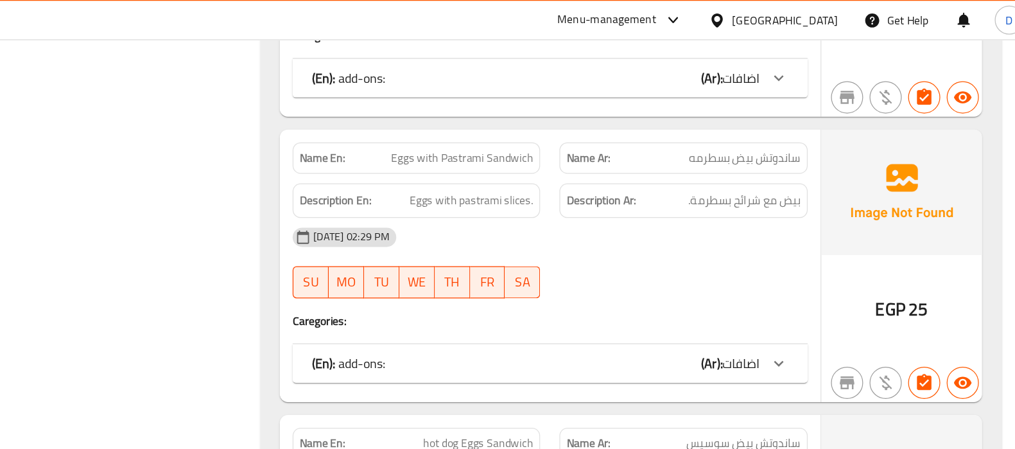
scroll to position [12185, 0]
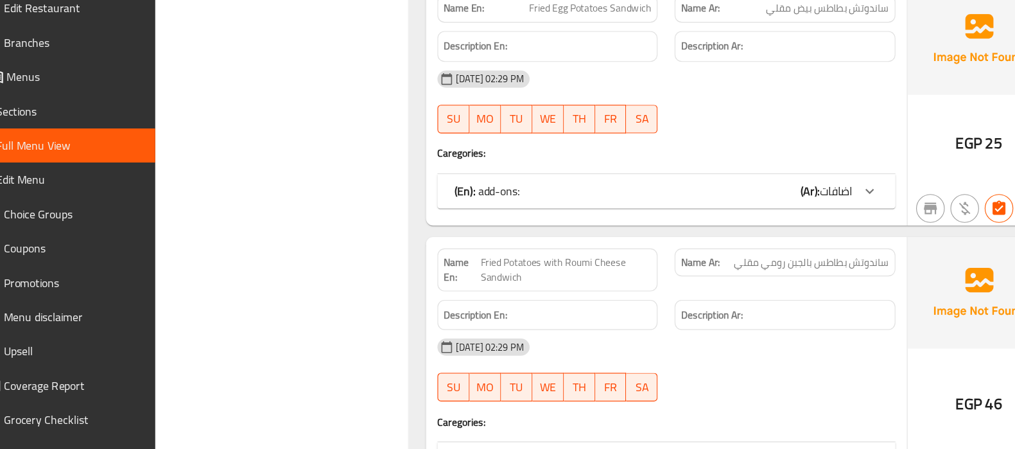
scroll to position [16715, 0]
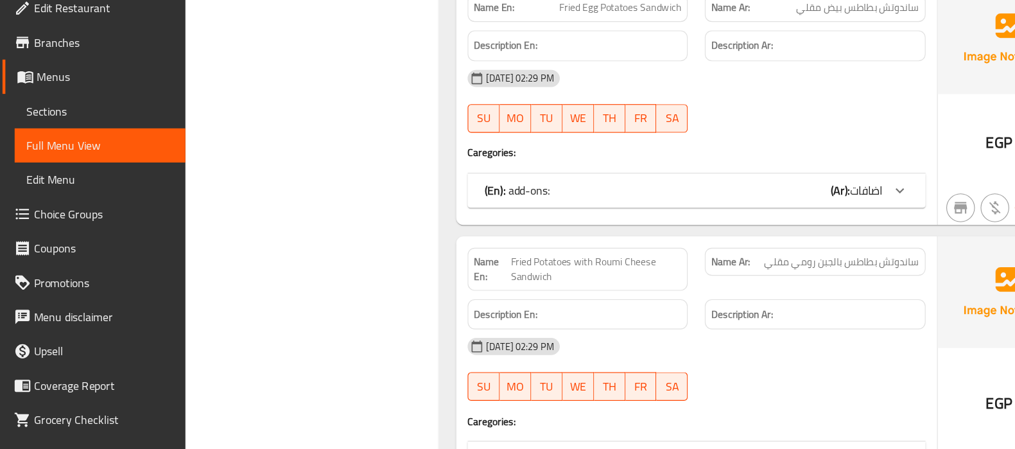
copy span "Fried Potatoes with Roumi Cheese Sandwich"
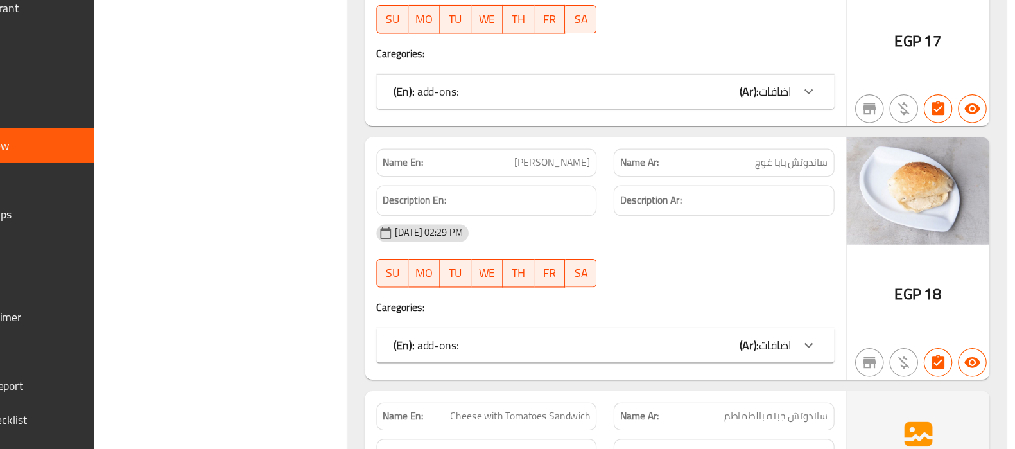
scroll to position [20628, 0]
copy span "[PERSON_NAME]"
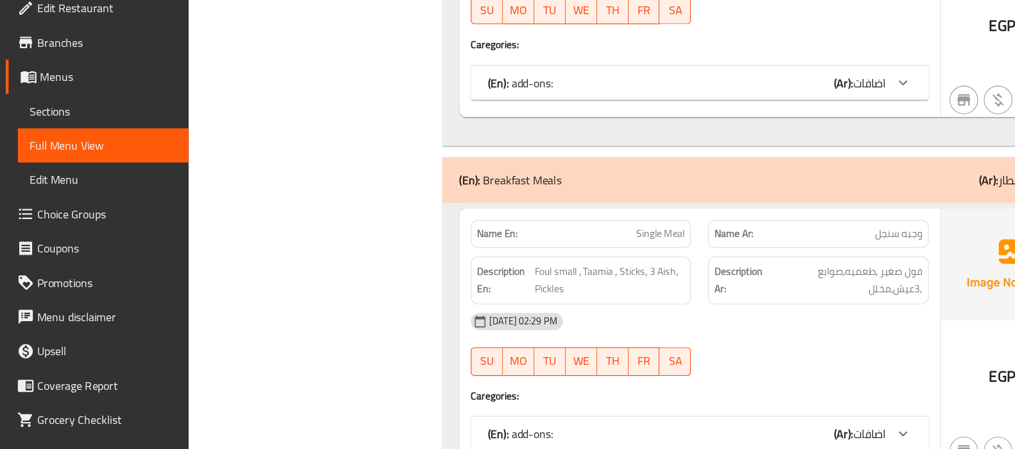
scroll to position [30400, 0]
click at [597, 281] on span "Foul small , Taamia , Sticks, 3 Aish, Pickles" at bounding box center [547, 296] width 135 height 31
copy span "Aish"
click at [597, 281] on span "Foul small , Taamia , Sticks, 3 Aish, Pickles" at bounding box center [547, 296] width 135 height 31
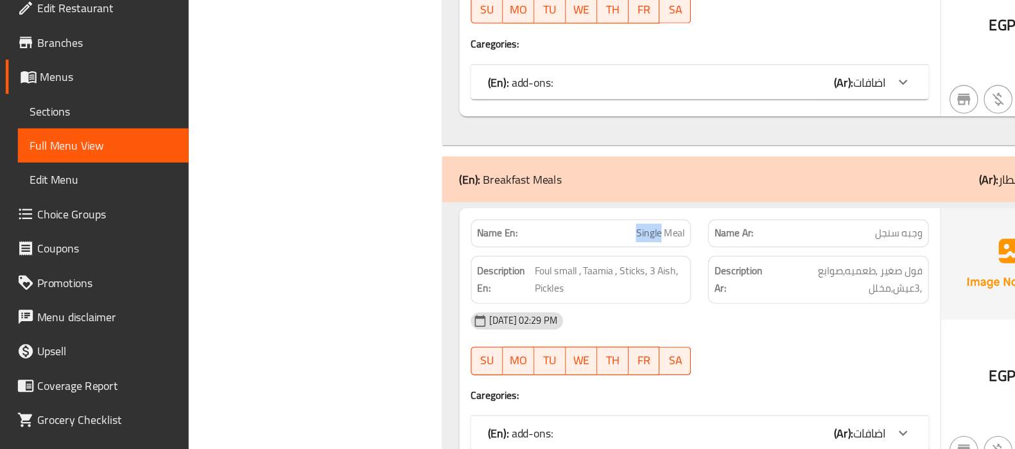
copy span "Single Meal"
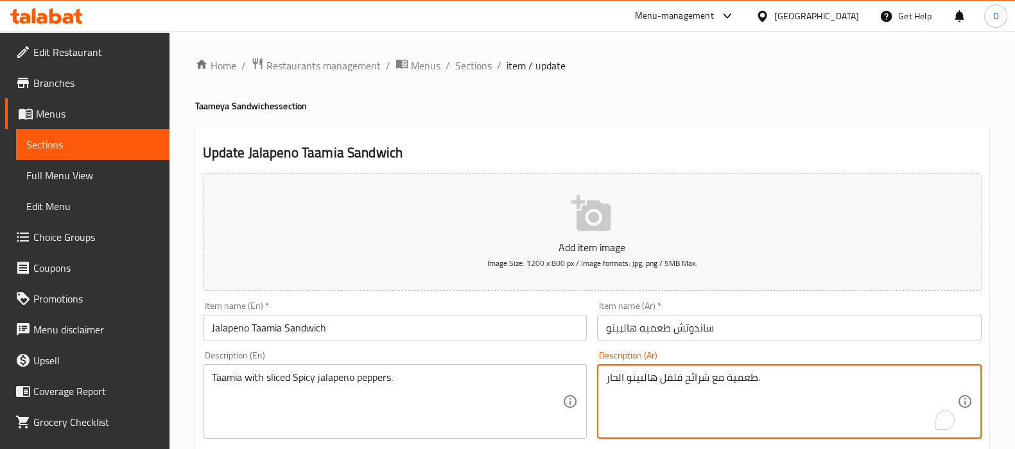
click at [637, 380] on textarea "طعمية مع شرائح فلفل هالبينو الحار." at bounding box center [781, 401] width 351 height 61
paste textarea "ه محشيه فلفل مخلل"
type textarea "طعميه محشيه فلفل مخلل"
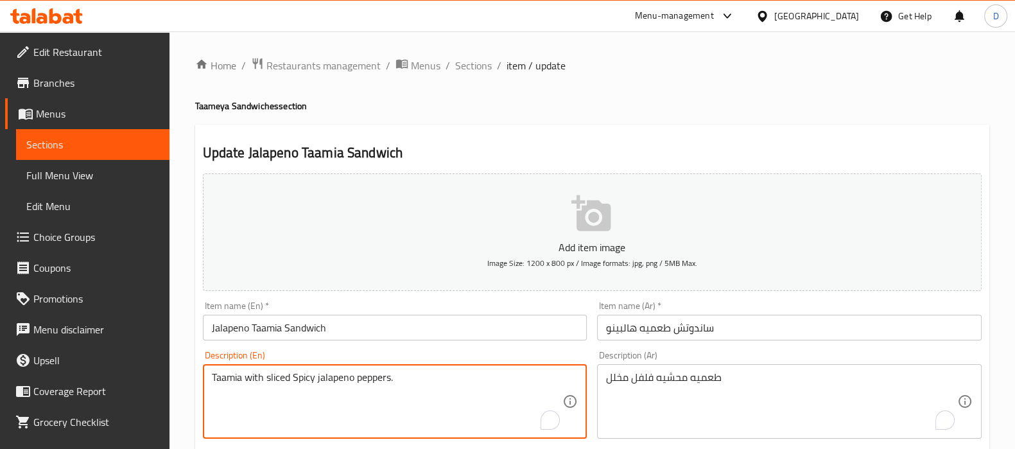
click at [305, 376] on textarea "Taamia with sliced Spicy jalapeno peppers." at bounding box center [387, 401] width 351 height 61
paste textarea "Stuffed pickled peppers"
click at [244, 380] on textarea "Taamia with sliced Spicy jalapeno peppers." at bounding box center [387, 401] width 351 height 61
drag, startPoint x: 244, startPoint y: 380, endPoint x: 453, endPoint y: 387, distance: 209.5
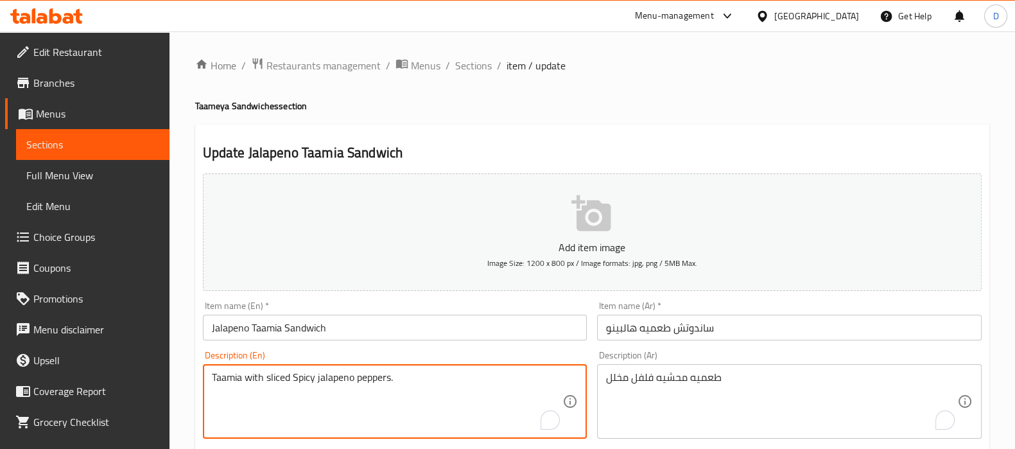
click at [453, 387] on textarea "Taamia with sliced Spicy jalapeno peppers." at bounding box center [387, 401] width 351 height 61
paste textarea "Stuffed pickled peppers"
click at [279, 378] on textarea "Taamia Stuffed pickled peppers" at bounding box center [387, 401] width 351 height 61
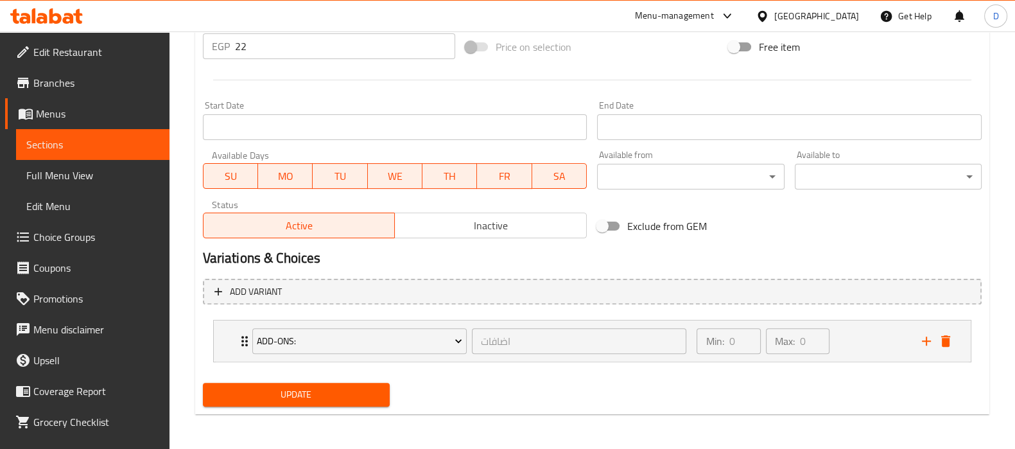
type textarea "Taamia Stuffed with pickled peppers"
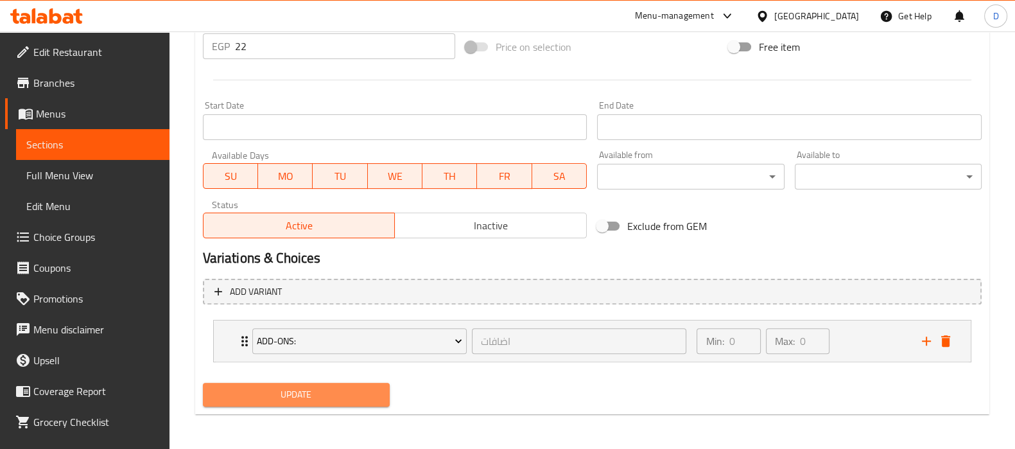
click at [264, 383] on button "Update" at bounding box center [296, 395] width 187 height 24
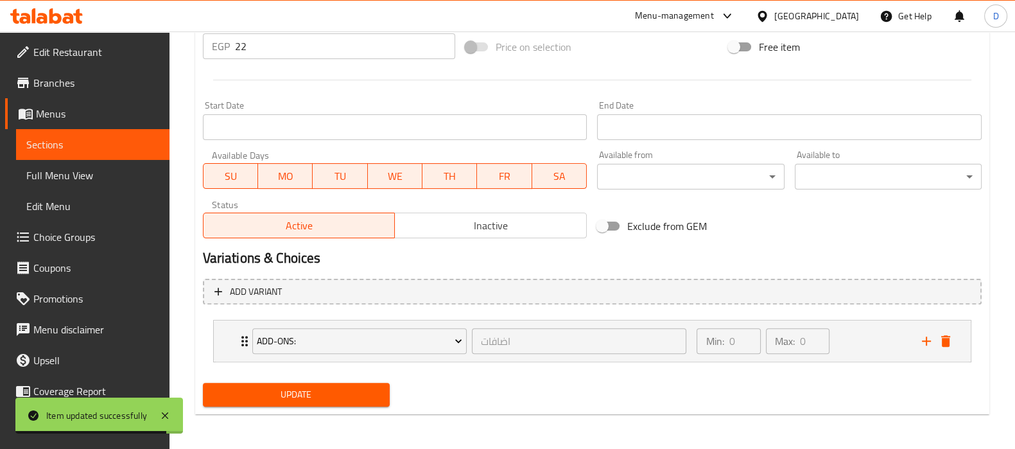
click at [125, 144] on span "Sections" at bounding box center [92, 144] width 133 height 15
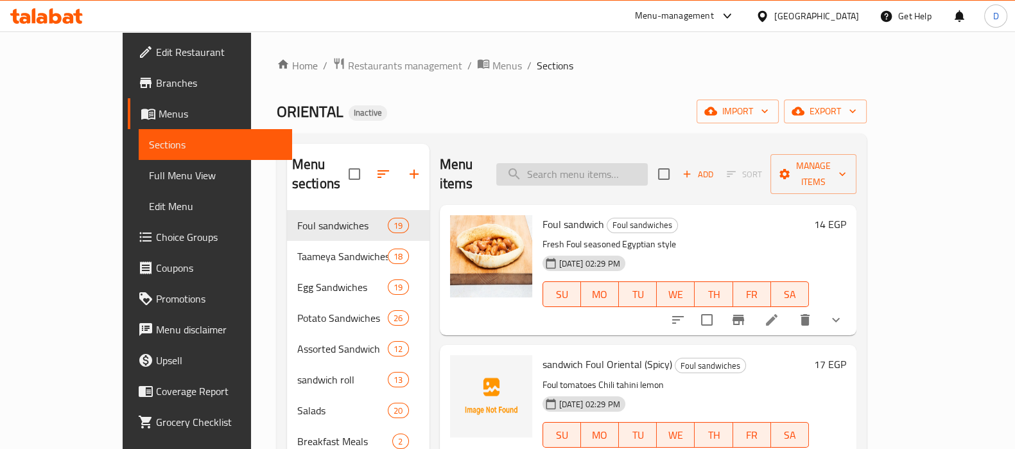
click at [573, 167] on input "search" at bounding box center [572, 174] width 152 height 22
paste input "Eggs Mixed with Cheese Sandwich"
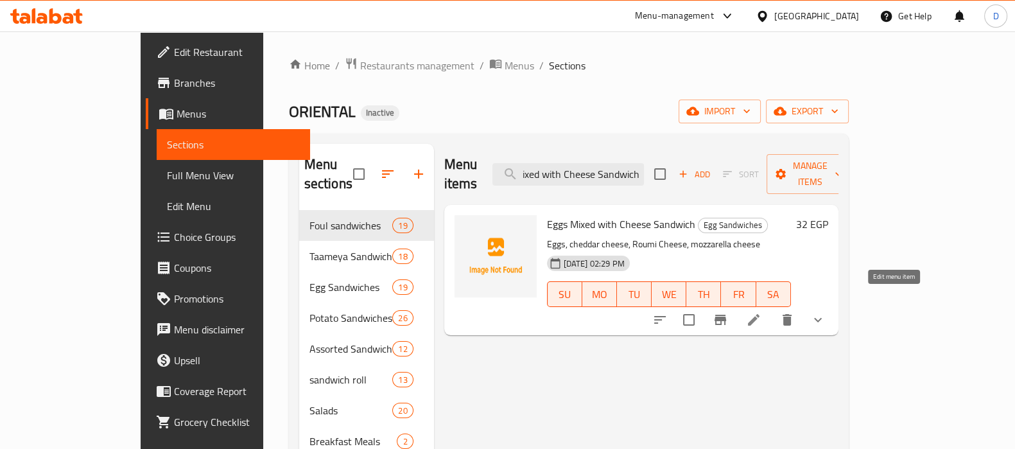
type input "Eggs Mixed with Cheese Sandwich"
click at [762, 312] on icon at bounding box center [753, 319] width 15 height 15
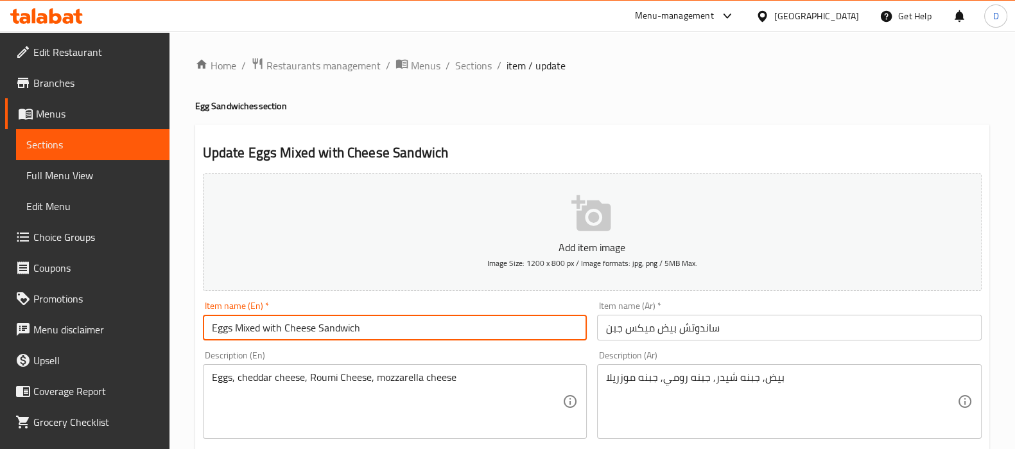
drag, startPoint x: 250, startPoint y: 329, endPoint x: 286, endPoint y: 332, distance: 36.1
click at [286, 332] on input "Eggs Mixed with Cheese Sandwich" at bounding box center [395, 328] width 385 height 26
drag, startPoint x: 237, startPoint y: 330, endPoint x: 284, endPoint y: 336, distance: 47.9
click at [284, 336] on input "Eggs Mix Cheese Sandwich" at bounding box center [395, 328] width 385 height 26
paste input "Mix Cheese"
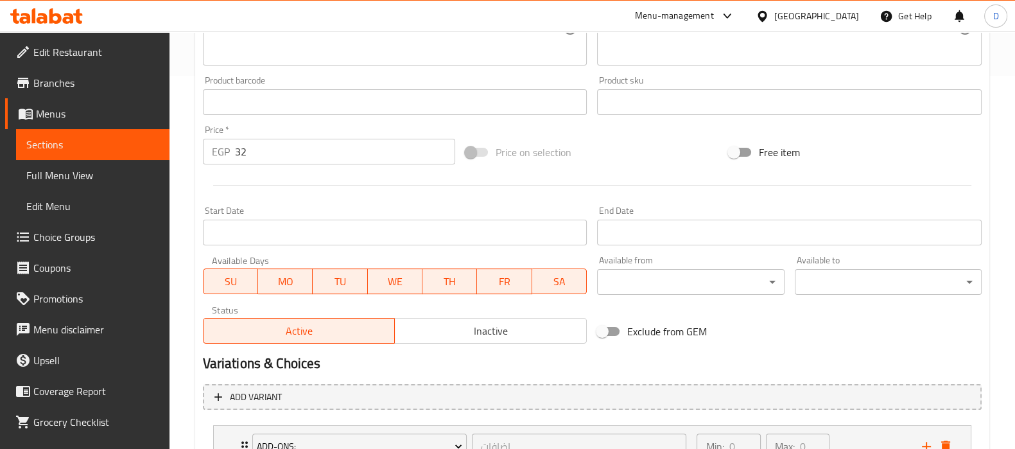
scroll to position [478, 0]
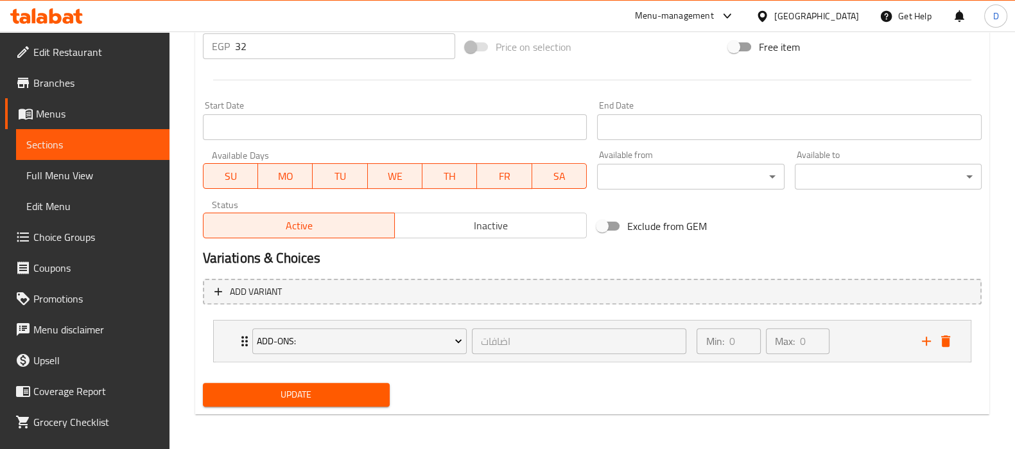
type input "Mix Cheese Eggs Sandwich"
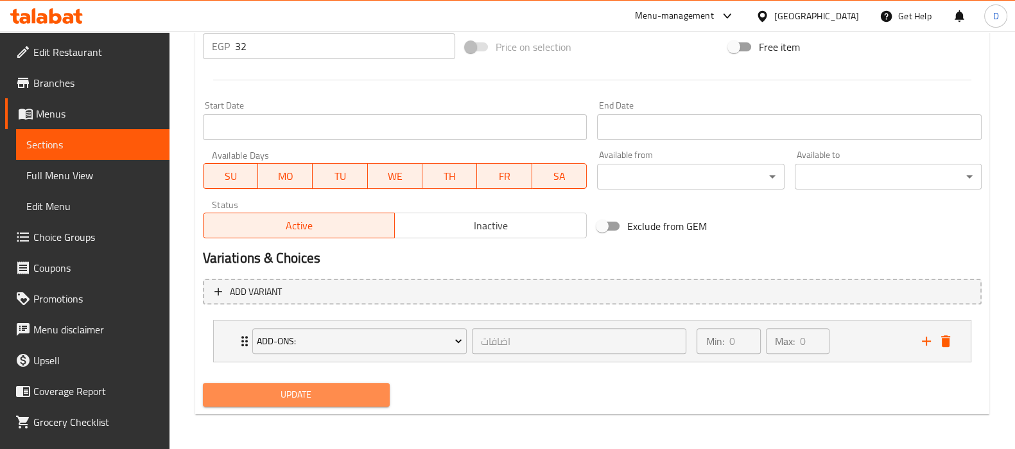
click at [350, 393] on span "Update" at bounding box center [296, 395] width 166 height 16
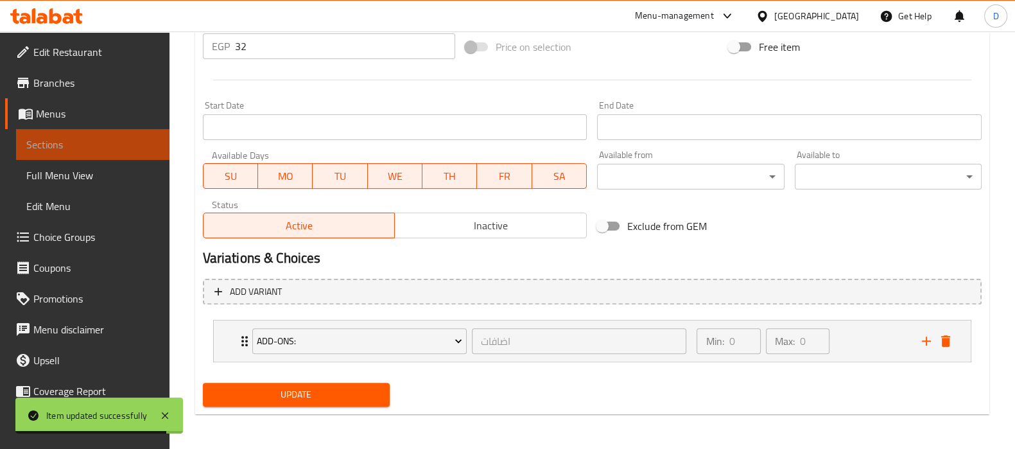
click at [123, 144] on span "Sections" at bounding box center [92, 144] width 133 height 15
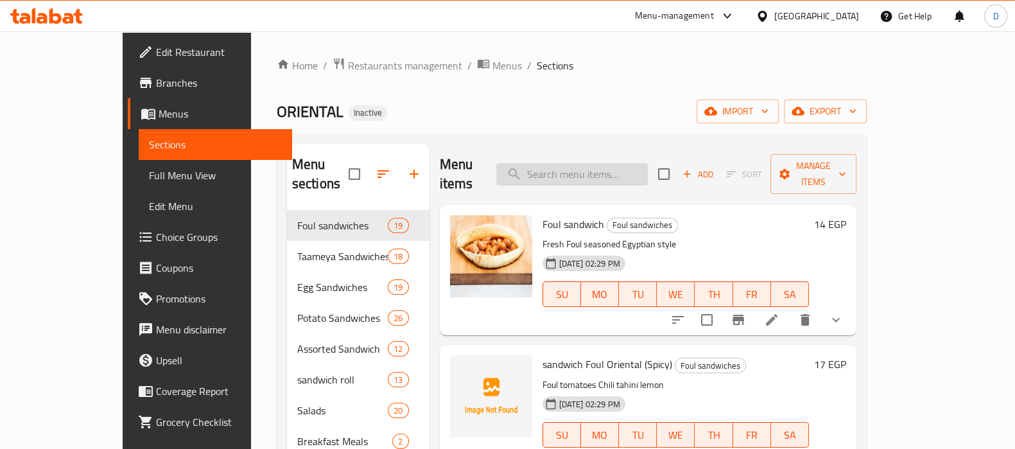
paste input "Fried Potatoes with Roumi Cheese Sandwich"
click at [618, 166] on input "Fried Potatoes with Roumi Cheese Sandwich" at bounding box center [572, 174] width 152 height 22
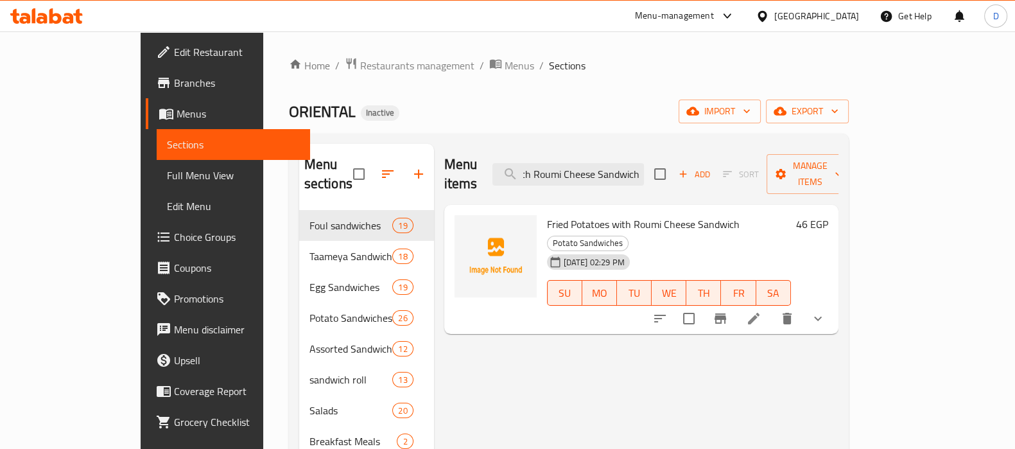
type input "Fried Potatoes with Roumi Cheese Sandwich"
click at [762, 311] on icon at bounding box center [753, 318] width 15 height 15
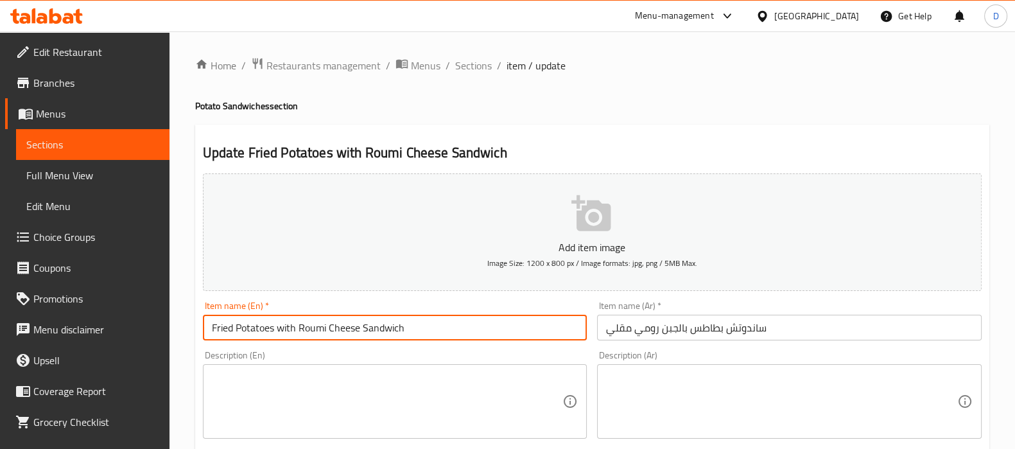
drag, startPoint x: 236, startPoint y: 325, endPoint x: 183, endPoint y: 329, distance: 53.4
click at [275, 329] on input "Potatoes with Roumi Cheese Sandwich" at bounding box center [395, 328] width 385 height 26
paste input "Fried"
click at [275, 329] on input "Potatoes with Fried Roumi Cheese Sandwich" at bounding box center [395, 328] width 385 height 26
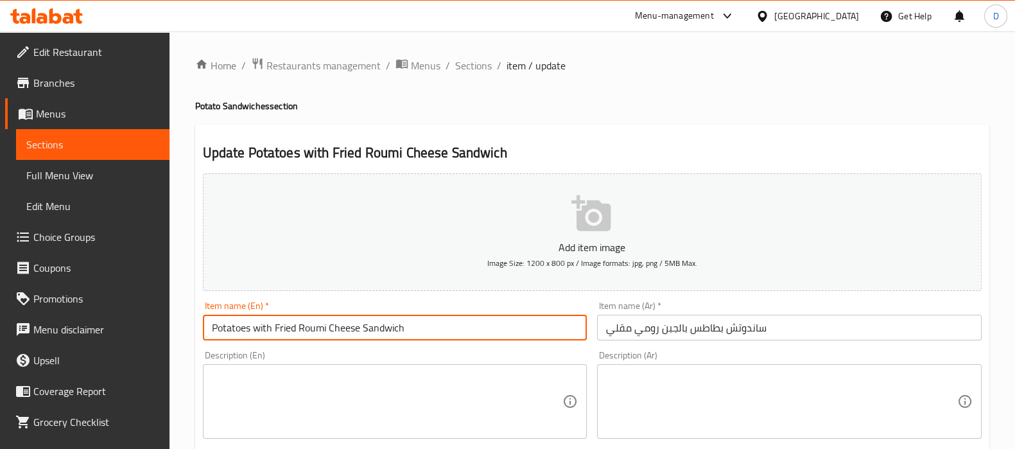
click at [337, 333] on input "Potatoes with Fried Roumi Cheese Sandwich" at bounding box center [395, 328] width 385 height 26
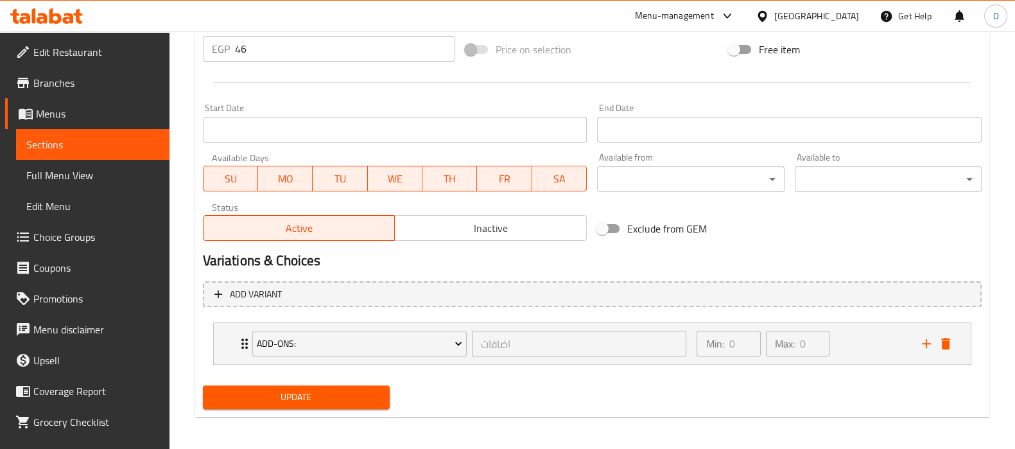
scroll to position [478, 0]
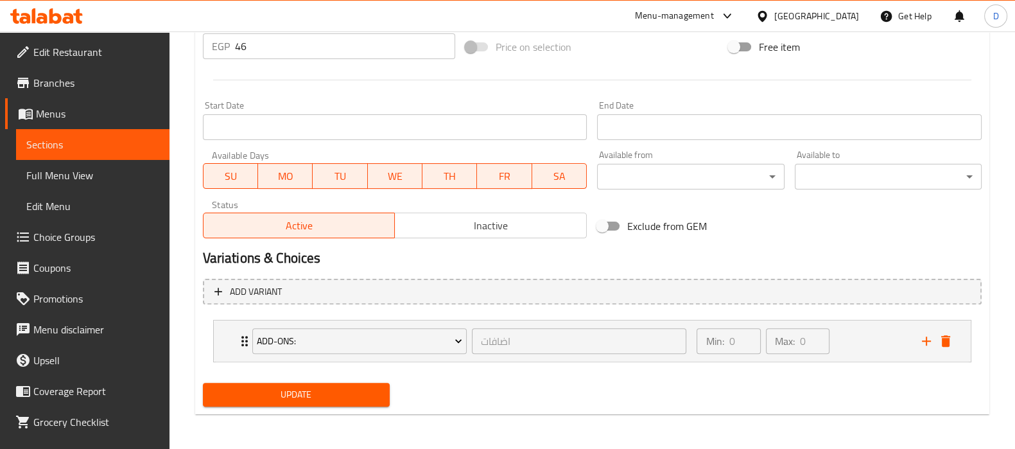
type input "Potatoes with Fried Roumi Cheese Sandwich"
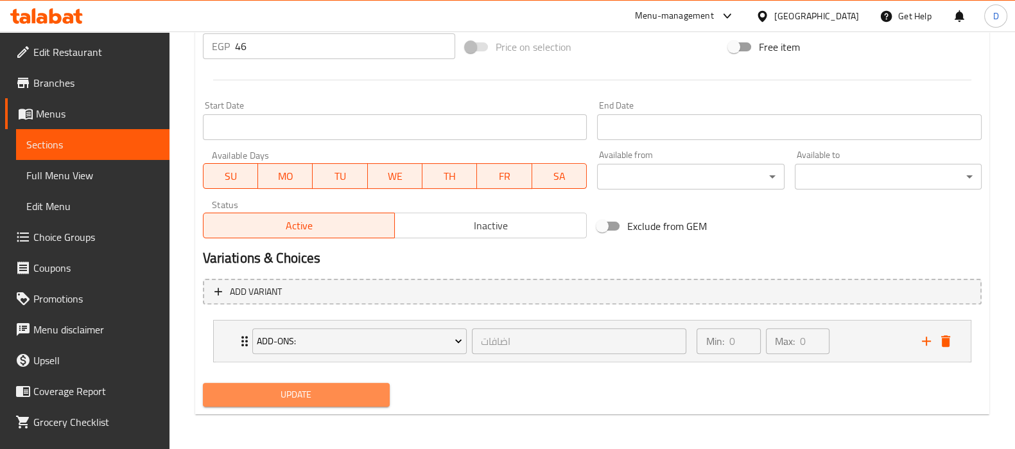
click at [337, 395] on span "Update" at bounding box center [296, 395] width 166 height 16
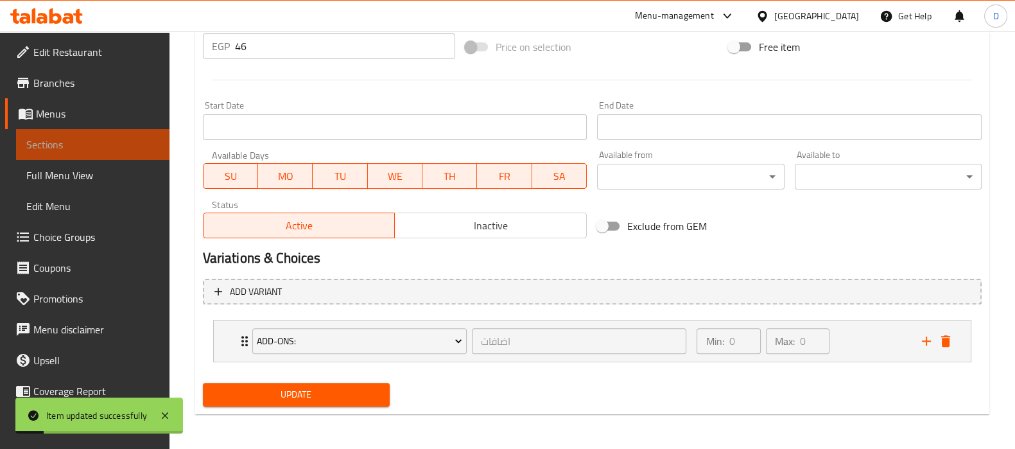
click at [146, 139] on span "Sections" at bounding box center [92, 144] width 133 height 15
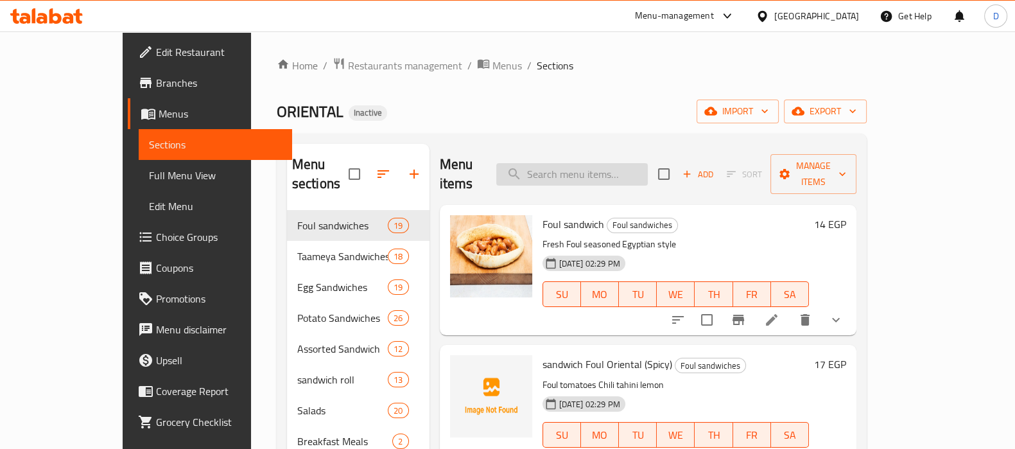
click at [582, 166] on input "search" at bounding box center [572, 174] width 152 height 22
paste input "[PERSON_NAME]"
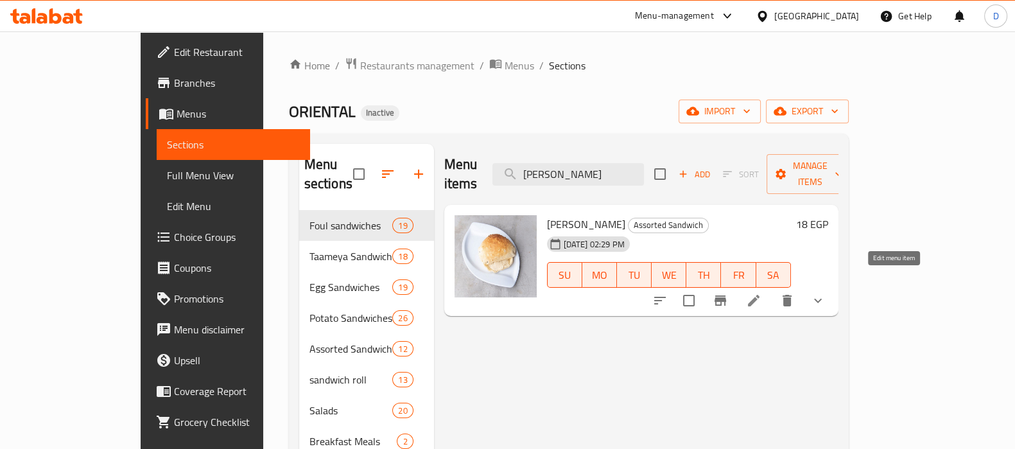
type input "[PERSON_NAME]"
click at [762, 293] on icon at bounding box center [753, 300] width 15 height 15
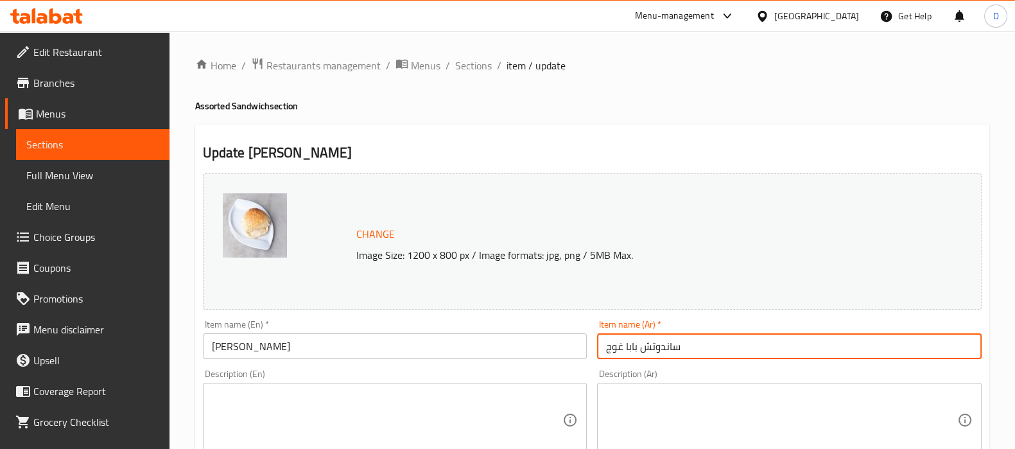
click at [618, 345] on input "ساندوتش بابا غوج" at bounding box center [789, 346] width 385 height 26
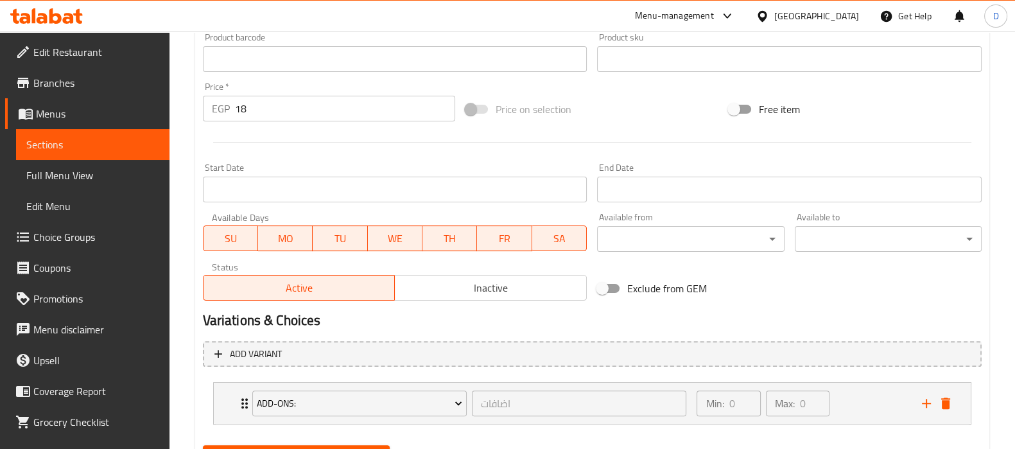
scroll to position [497, 0]
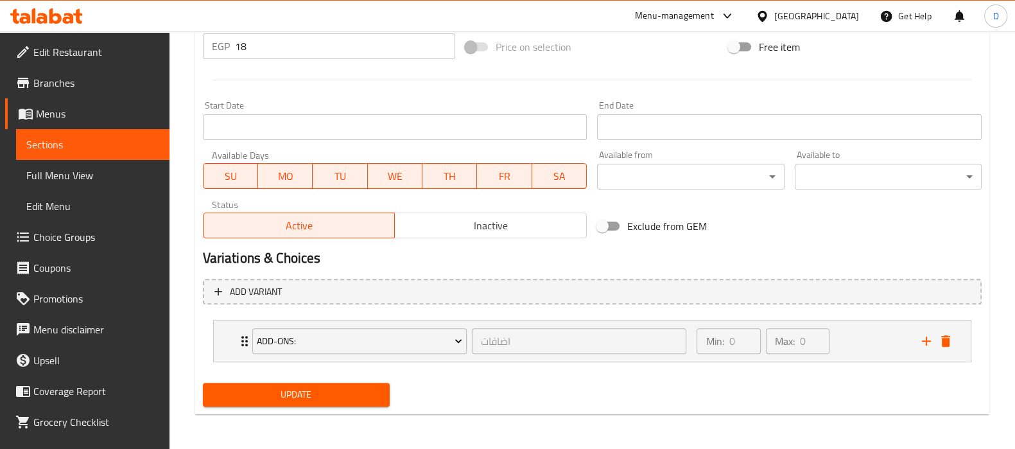
type input "ساندوتش بابا غنوج"
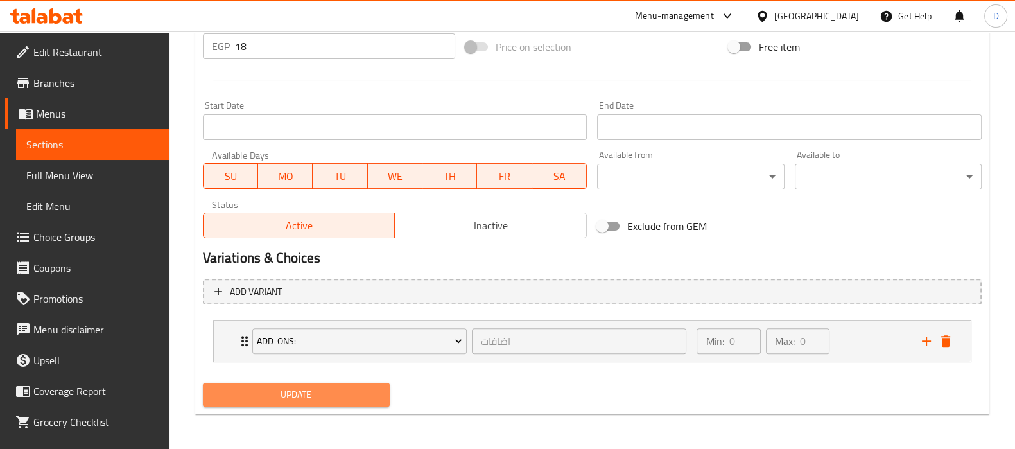
click at [349, 394] on span "Update" at bounding box center [296, 395] width 166 height 16
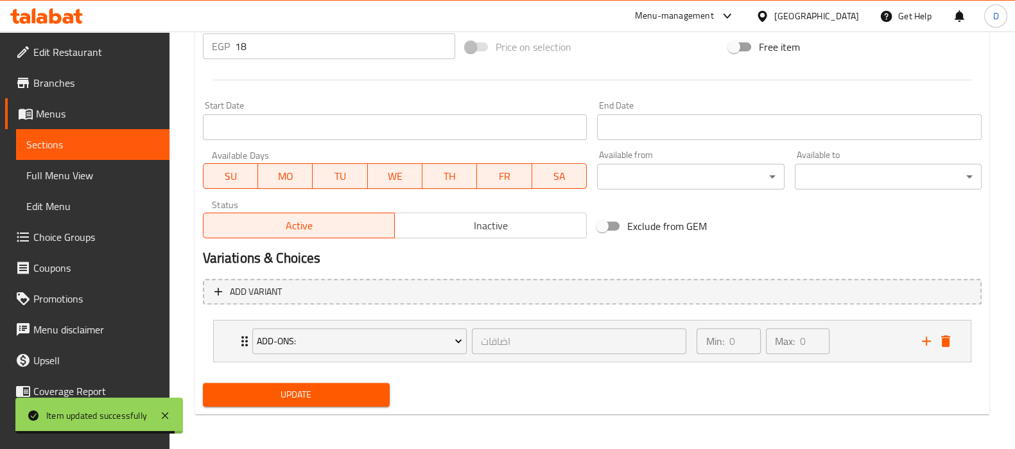
click at [134, 142] on span "Sections" at bounding box center [92, 144] width 133 height 15
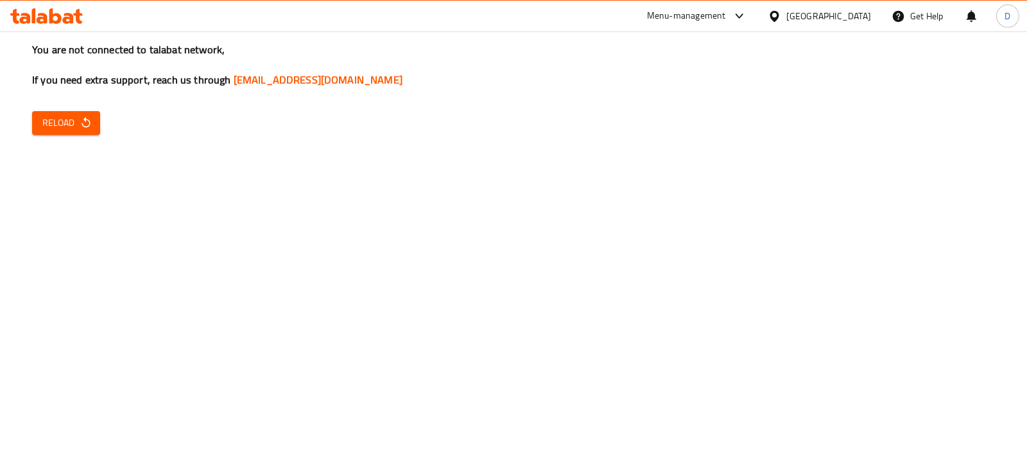
drag, startPoint x: 489, startPoint y: 310, endPoint x: 273, endPoint y: 184, distance: 249.5
click at [273, 184] on div "You are not connected to talabat network, If you need extra support, reach us t…" at bounding box center [513, 224] width 1027 height 449
click at [76, 127] on span "Reload" at bounding box center [66, 123] width 48 height 16
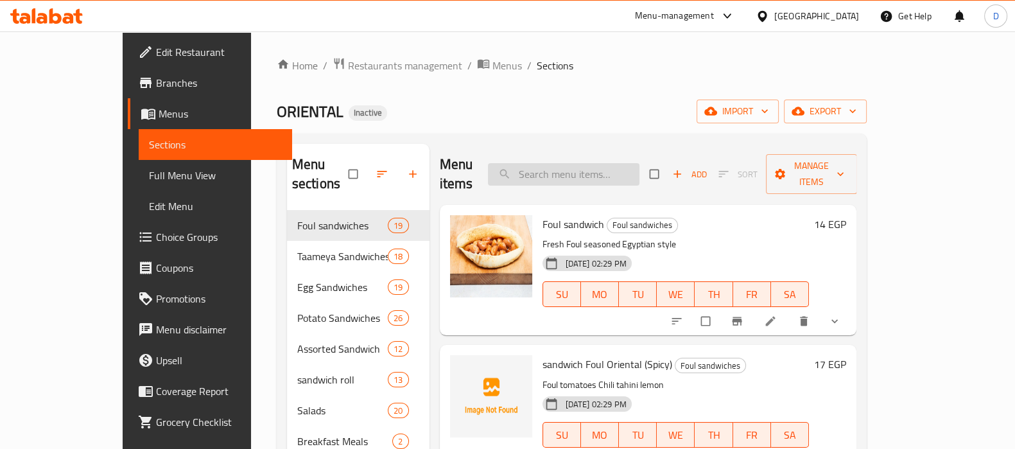
paste input "@LoloIbrahim68"
click at [588, 165] on input "search" at bounding box center [564, 174] width 152 height 22
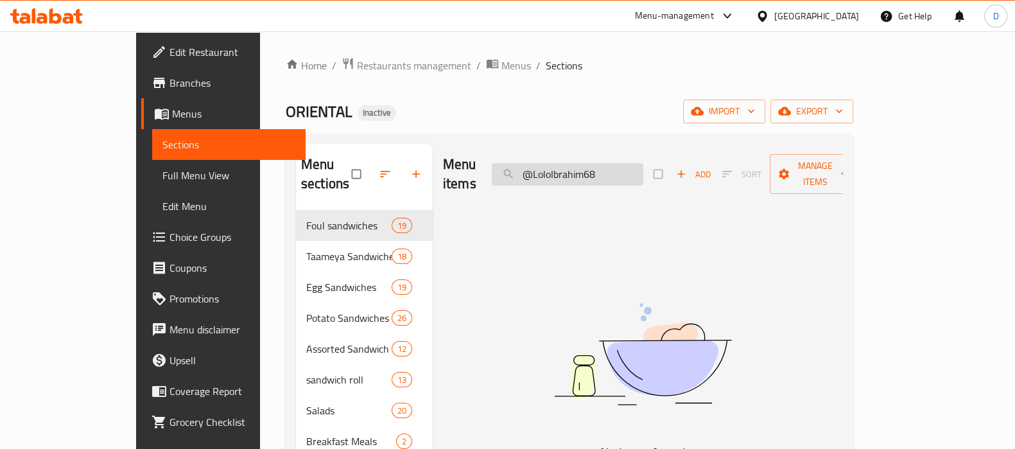
click at [632, 166] on input "@LoloIbrahim68" at bounding box center [568, 174] width 152 height 22
click at [600, 164] on input "@LoloIbrahim68" at bounding box center [568, 174] width 152 height 22
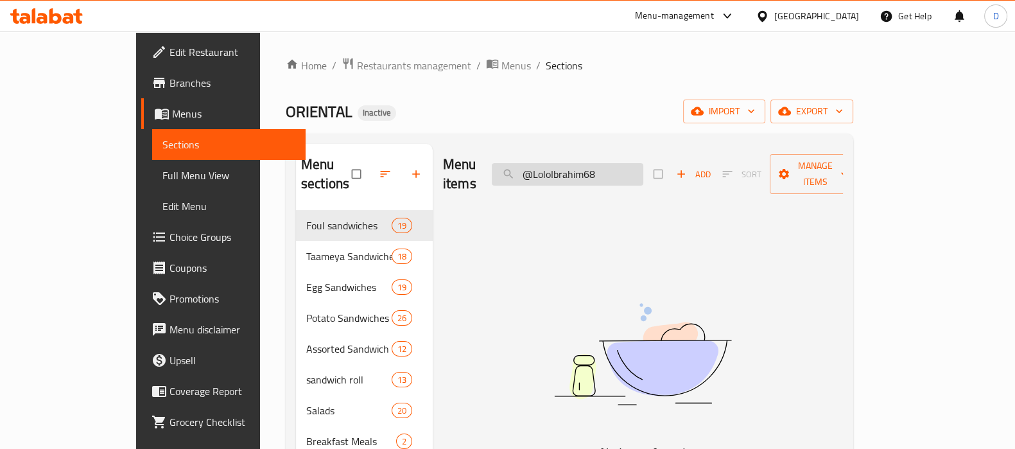
click at [600, 164] on input "@LoloIbrahim68" at bounding box center [568, 174] width 152 height 22
paste input "Aish"
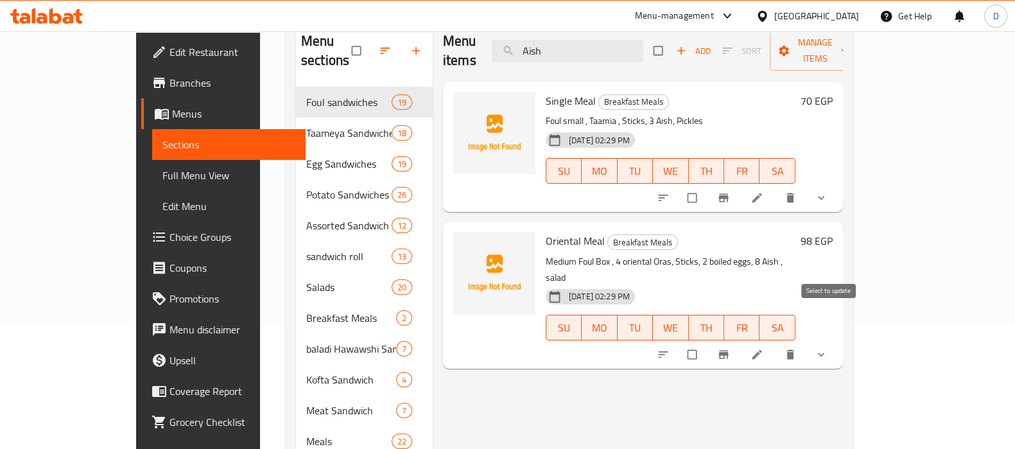
scroll to position [125, 0]
type input "Aish"
click at [762, 192] on icon at bounding box center [757, 197] width 10 height 10
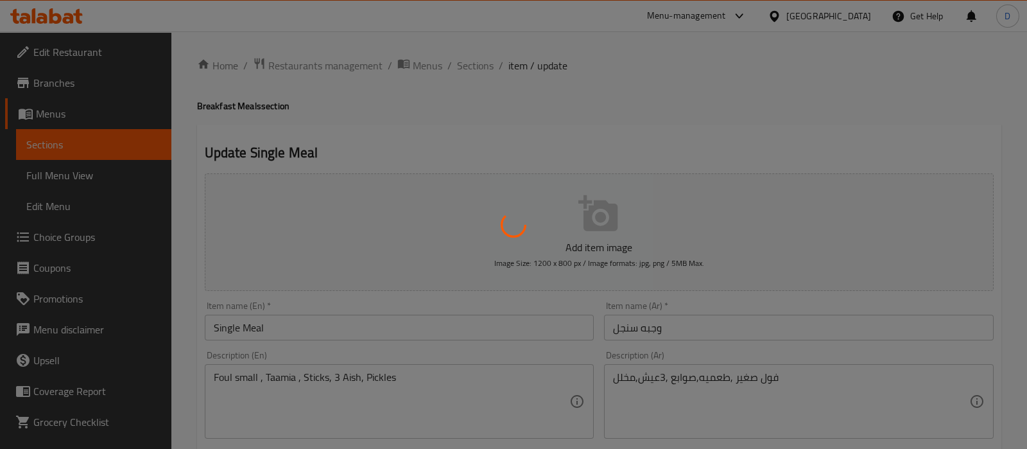
type input "اضافات"
type input "0"
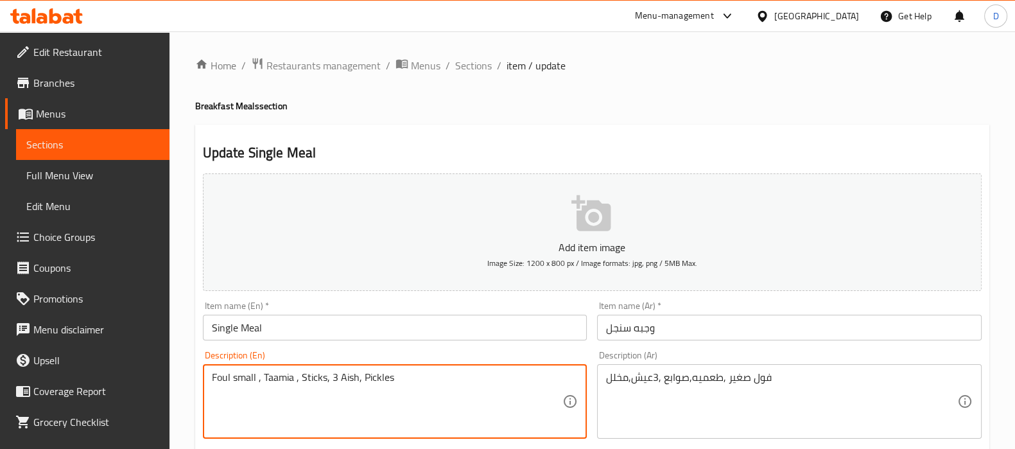
click at [351, 380] on textarea "Foul small , Taamia , Sticks, 3 Aish, Pickles" at bounding box center [387, 401] width 351 height 61
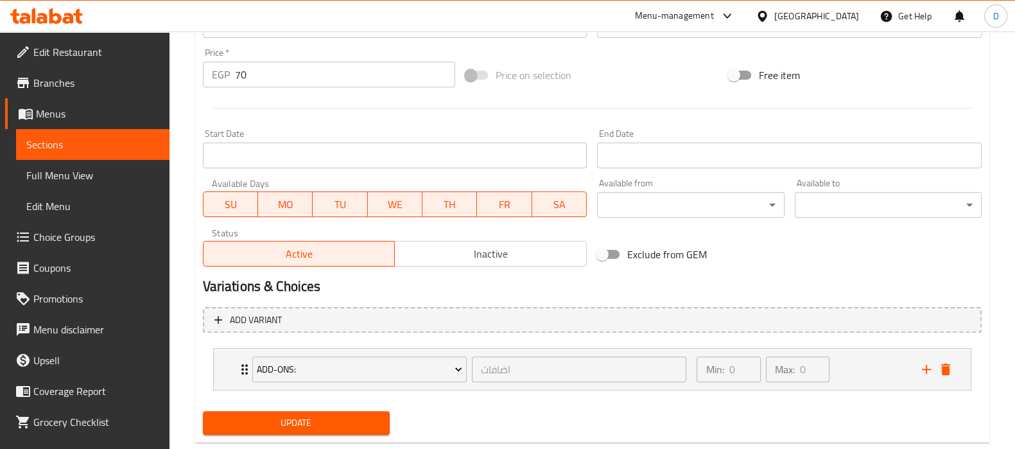
scroll to position [478, 0]
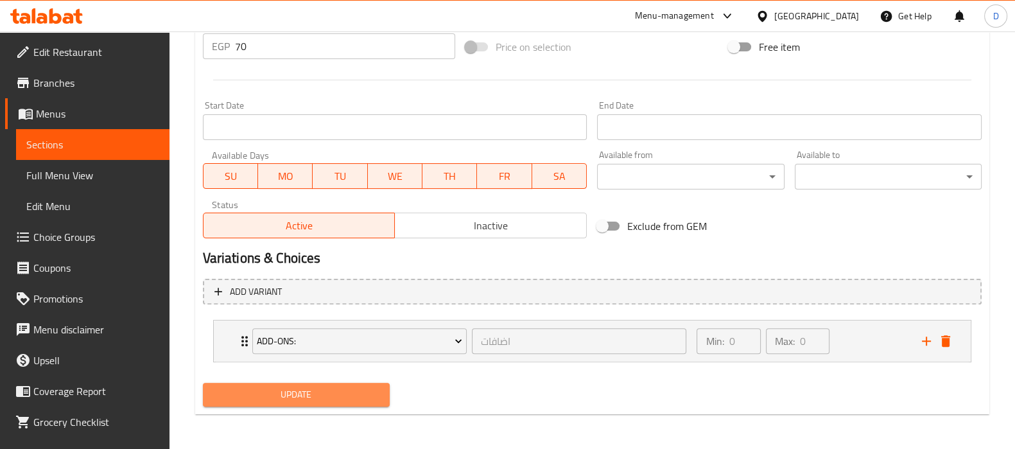
click at [316, 397] on span "Update" at bounding box center [296, 395] width 166 height 16
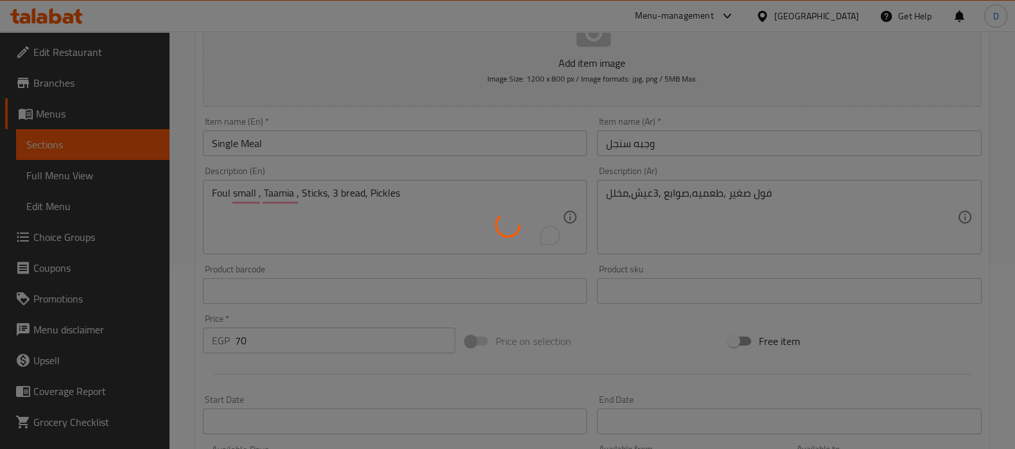
scroll to position [183, 0]
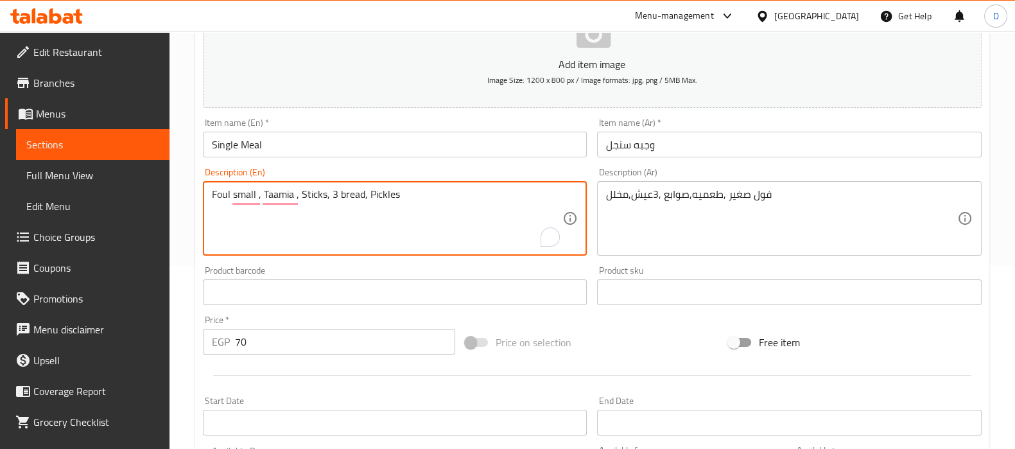
click at [311, 197] on textarea "Foul small , Taamia , Sticks, 3 bread, Pickles" at bounding box center [387, 218] width 351 height 61
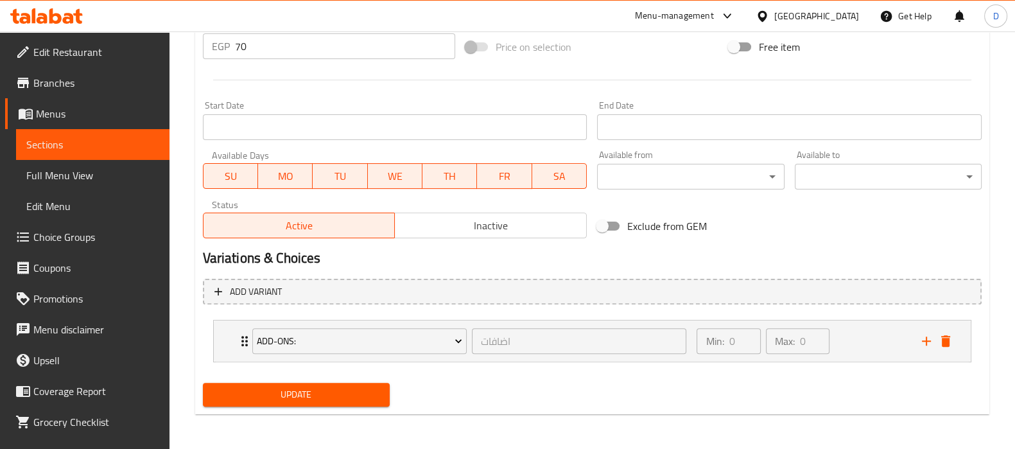
type textarea "Foul small , Taamia , fingers, 3 bread, Pickles"
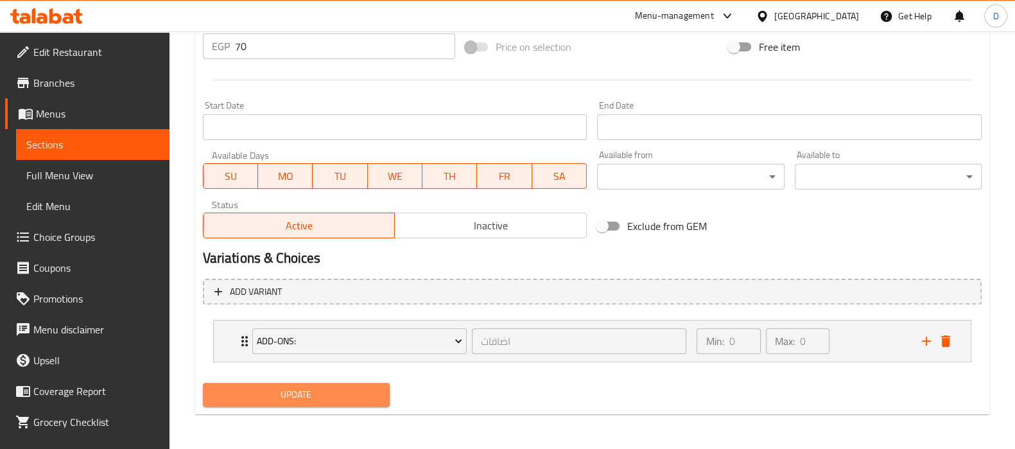
click at [345, 396] on span "Update" at bounding box center [296, 395] width 166 height 16
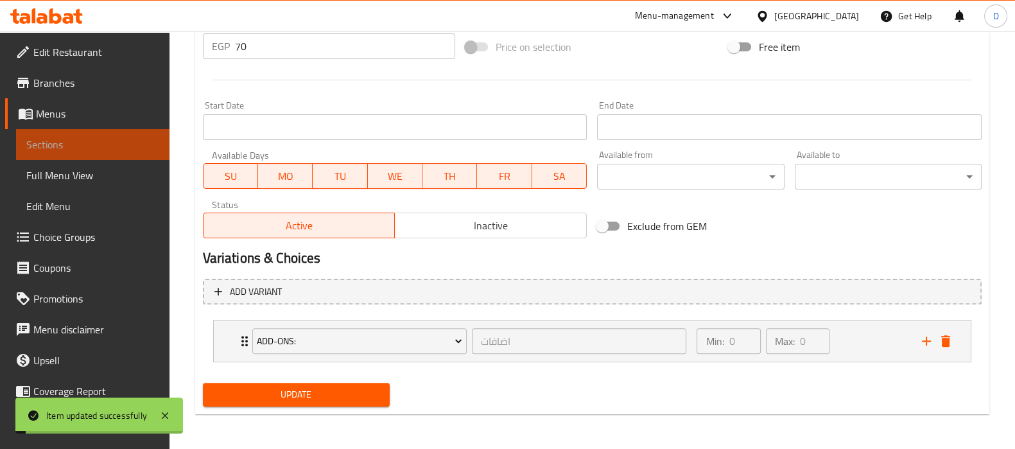
click at [119, 146] on span "Sections" at bounding box center [92, 144] width 133 height 15
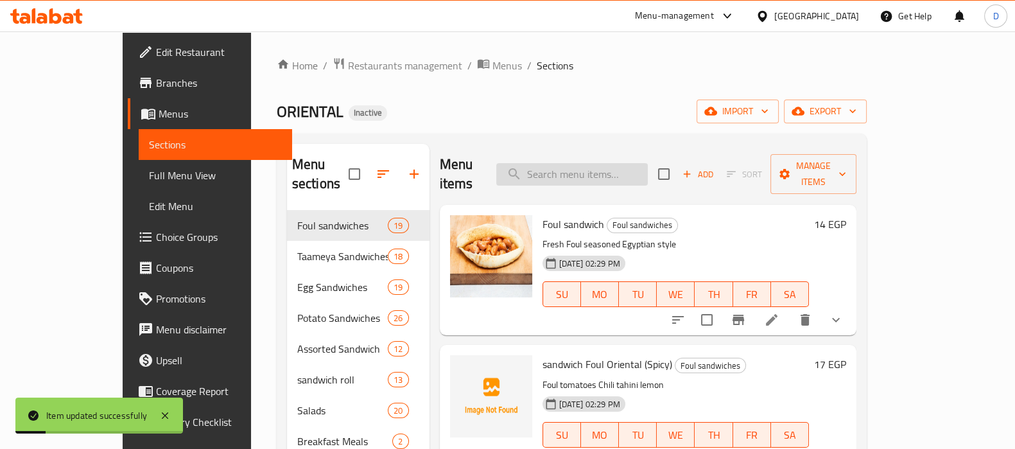
click at [584, 163] on input "search" at bounding box center [572, 174] width 152 height 22
paste input "Aish"
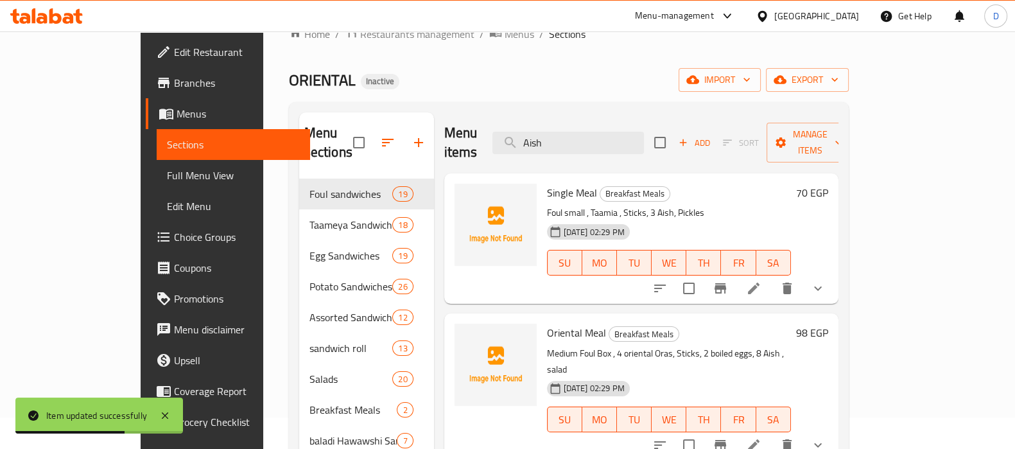
scroll to position [33, 0]
type input "Aish"
click at [762, 436] on icon at bounding box center [753, 443] width 15 height 15
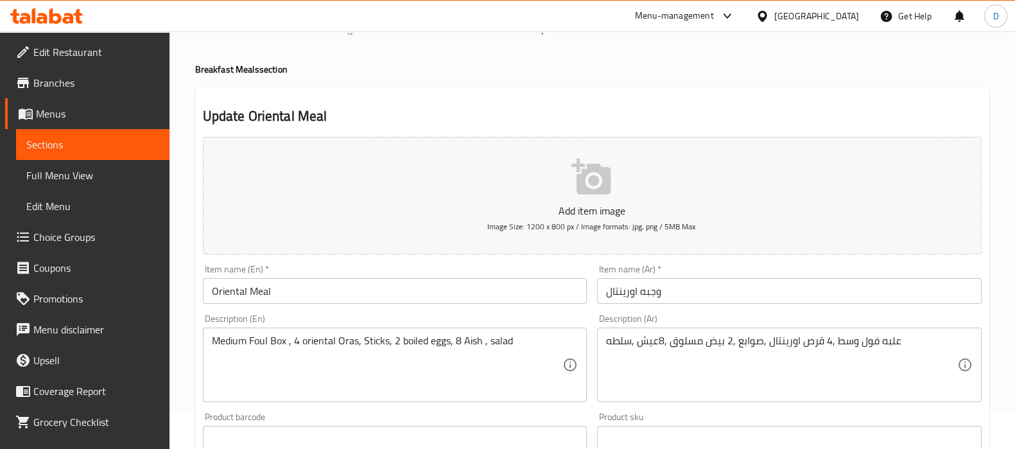
scroll to position [38, 0]
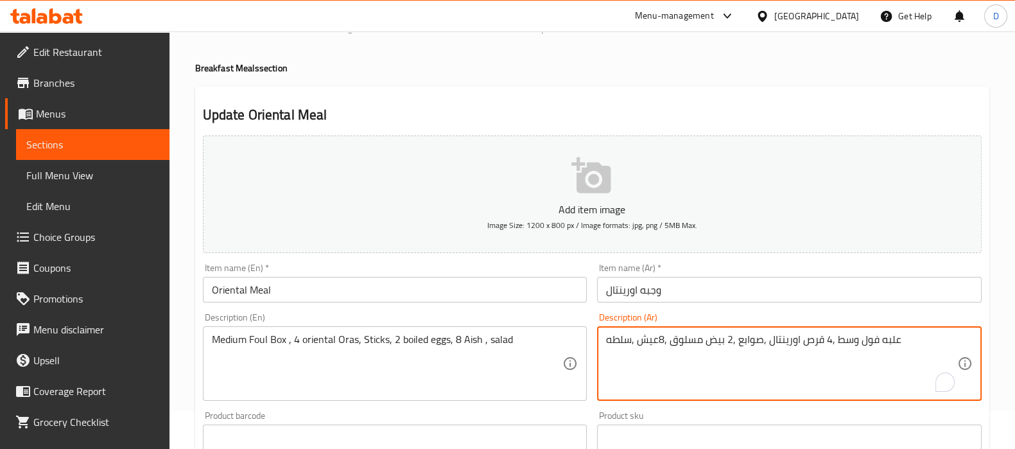
click at [815, 339] on textarea "علبه فول وسط ,4 قرص اورينتال ,صوابع ,2 بيض مسلوق ,8عيش ,سلطه" at bounding box center [781, 363] width 351 height 61
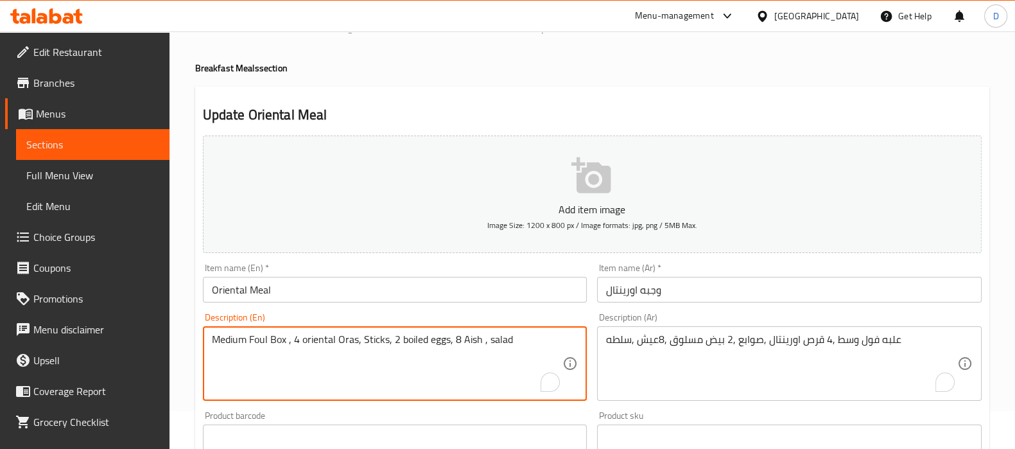
click at [351, 342] on textarea "Medium Foul Box , 4 oriental Oras, Sticks, 2 boiled eggs, 8 Aish , salad" at bounding box center [387, 363] width 351 height 61
click at [344, 344] on textarea "Medium Foul Box , 4 oriental Oras, Sticks, 2 boiled eggs, 8 Aish , salad" at bounding box center [387, 363] width 351 height 61
paste textarea "pattie"
click at [388, 336] on textarea "Medium Foul Box , 4 oriental patties, Sticks, 2 boiled eggs, 8 Aish , salad" at bounding box center [387, 363] width 351 height 61
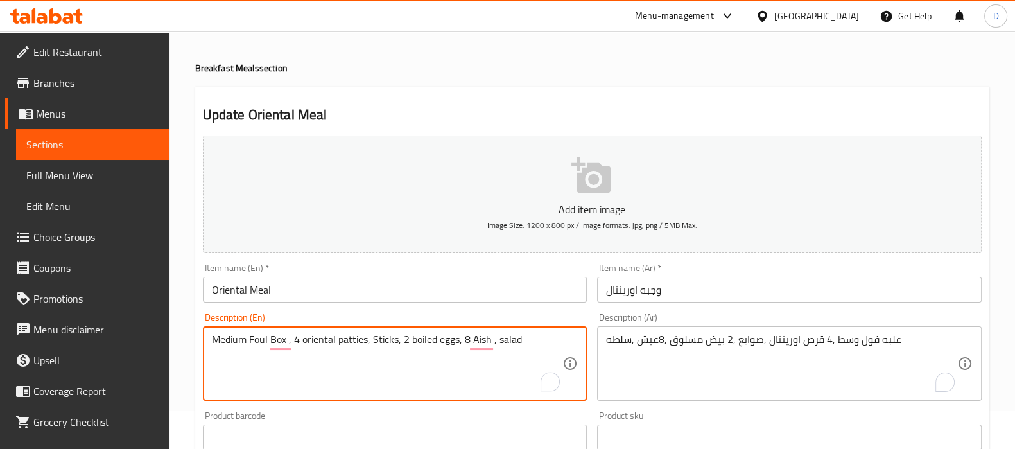
click at [388, 336] on textarea "Medium Foul Box , 4 oriental patties, Sticks, 2 boiled eggs, 8 Aish , salad" at bounding box center [387, 363] width 351 height 61
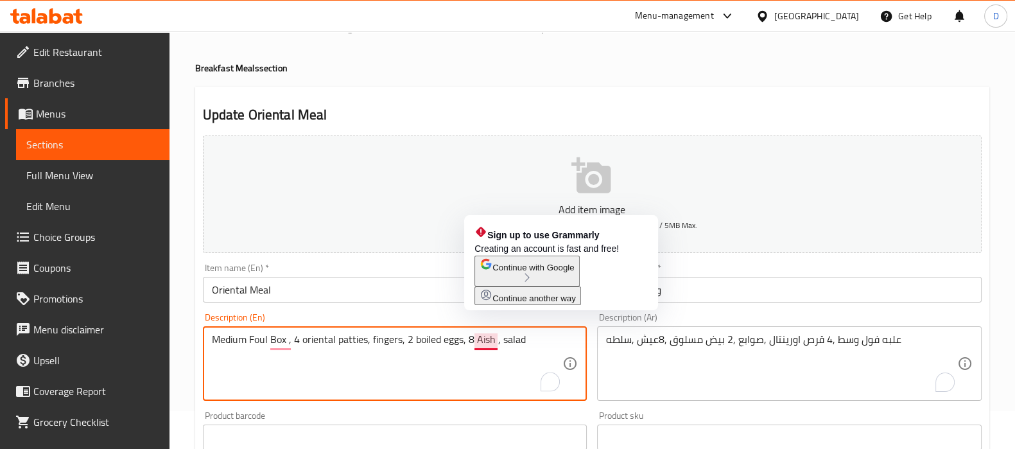
click at [482, 334] on textarea "Medium Foul Box , 4 oriental patties, fingers, 2 boiled eggs, 8 Aish , salad" at bounding box center [387, 363] width 351 height 61
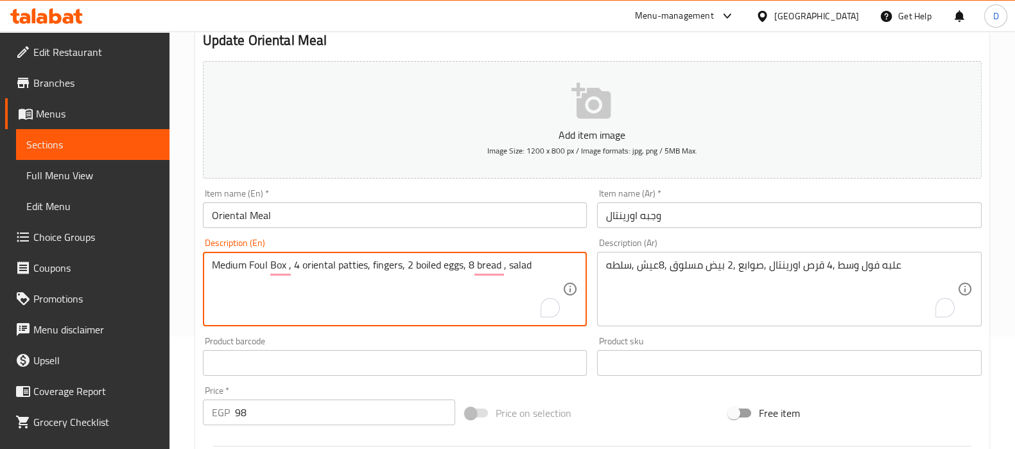
scroll to position [478, 0]
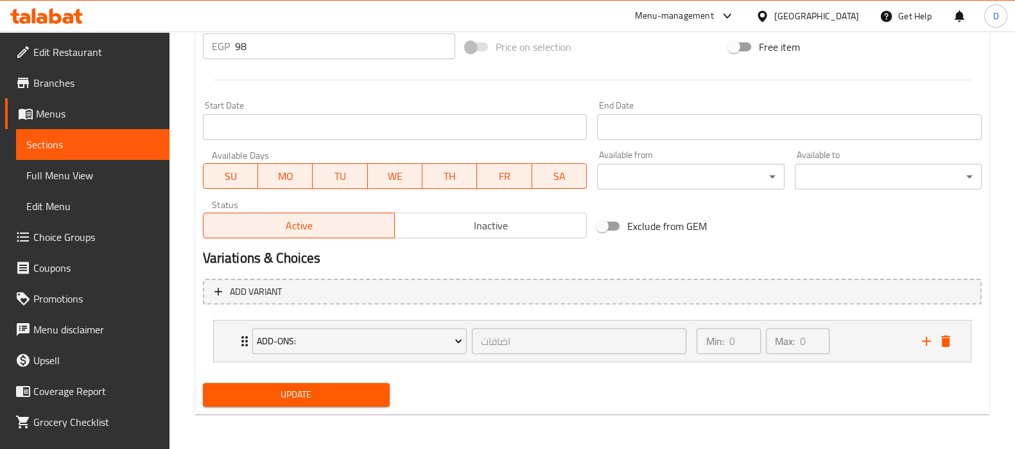
type textarea "Medium Foul Box , 4 oriental patties, fingers, 2 boiled eggs, 8 bread , salad"
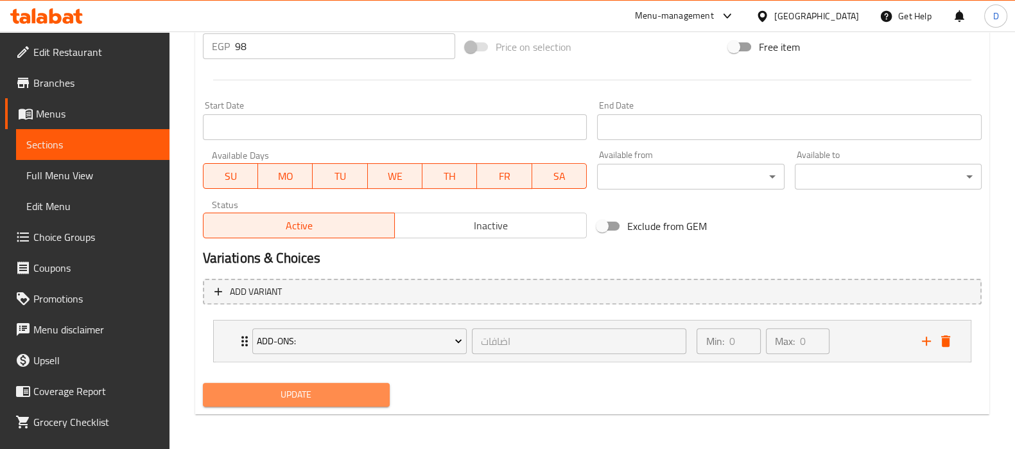
click at [339, 396] on span "Update" at bounding box center [296, 395] width 166 height 16
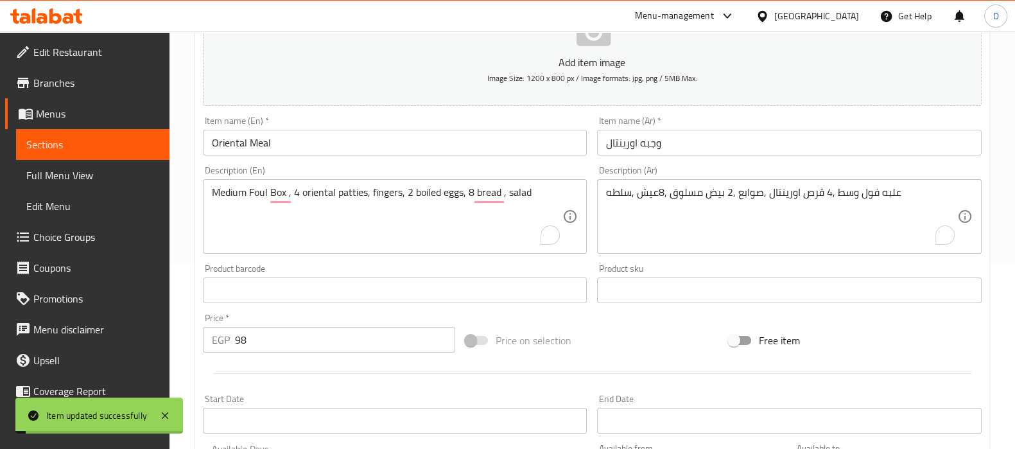
scroll to position [183, 0]
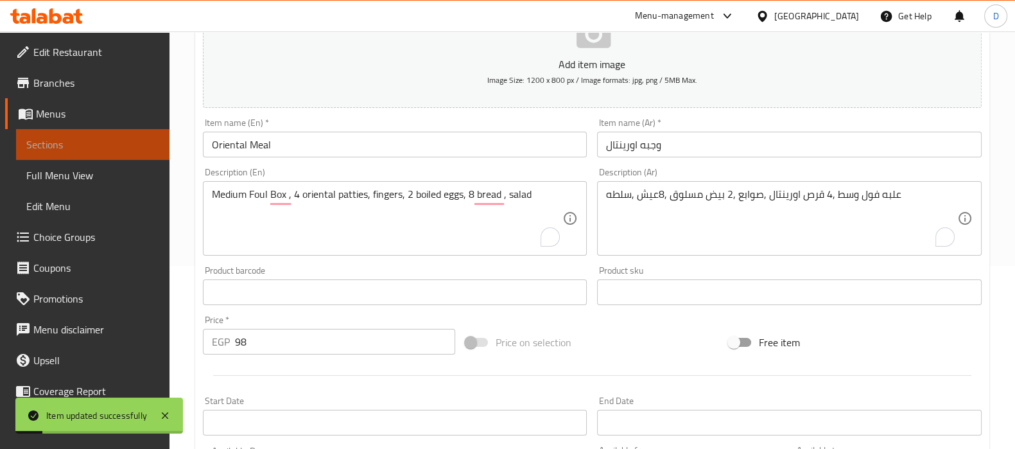
click at [121, 149] on span "Sections" at bounding box center [92, 144] width 133 height 15
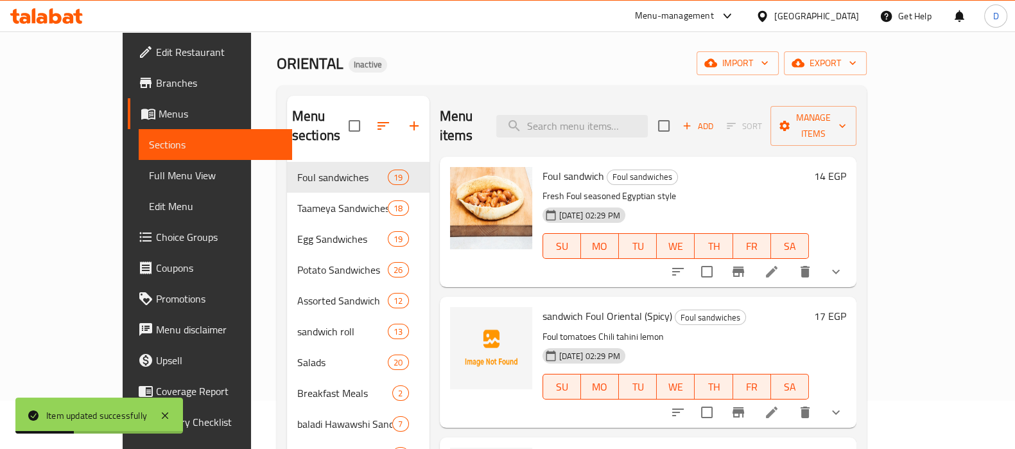
scroll to position [39, 0]
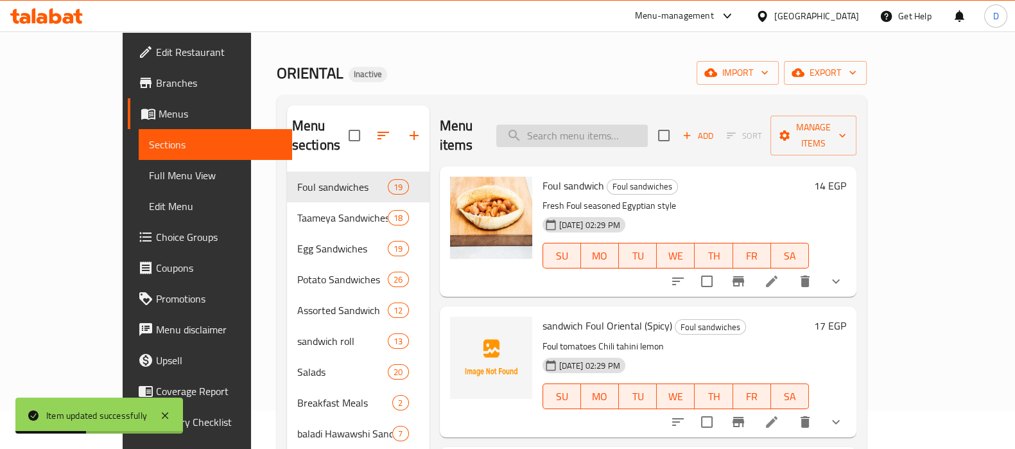
click at [564, 125] on input "search" at bounding box center [572, 136] width 152 height 22
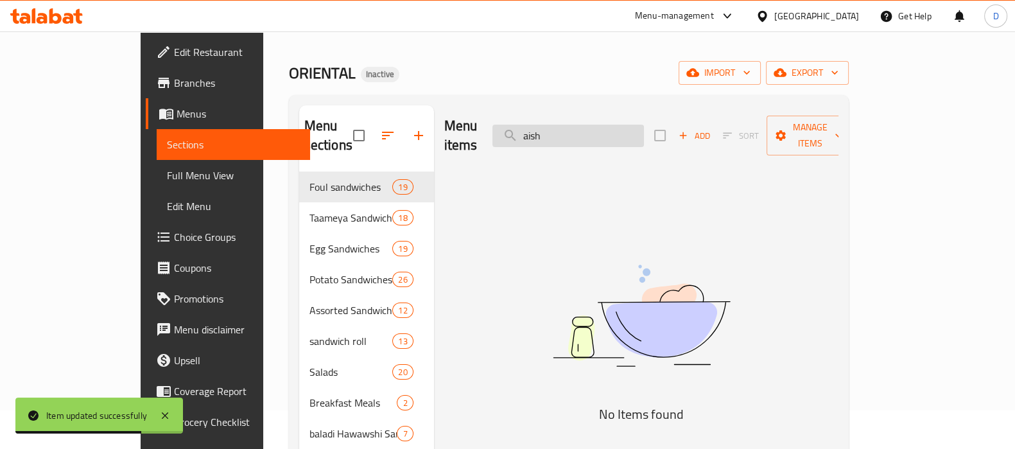
scroll to position [57, 0]
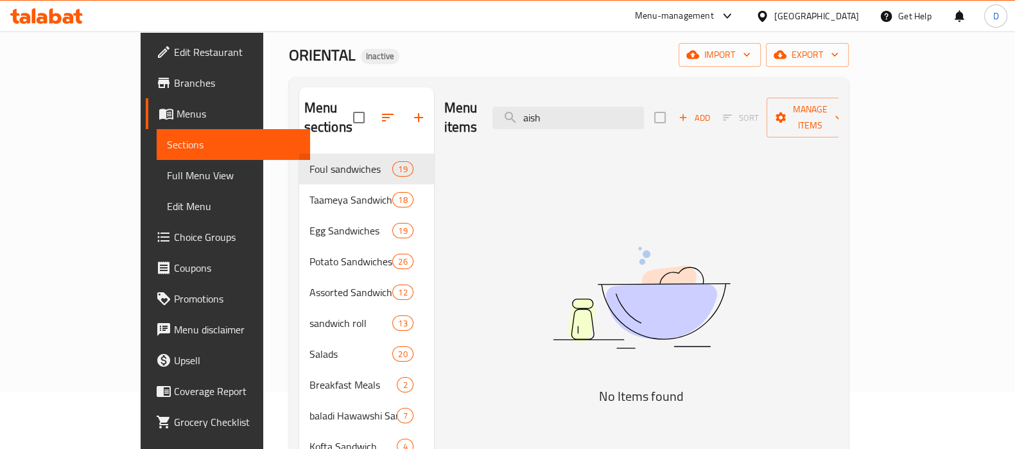
drag, startPoint x: 610, startPoint y: 108, endPoint x: 522, endPoint y: 106, distance: 88.0
click at [522, 106] on div "Menu items aish Add Sort Manage items" at bounding box center [641, 117] width 394 height 61
paste input "Aish"
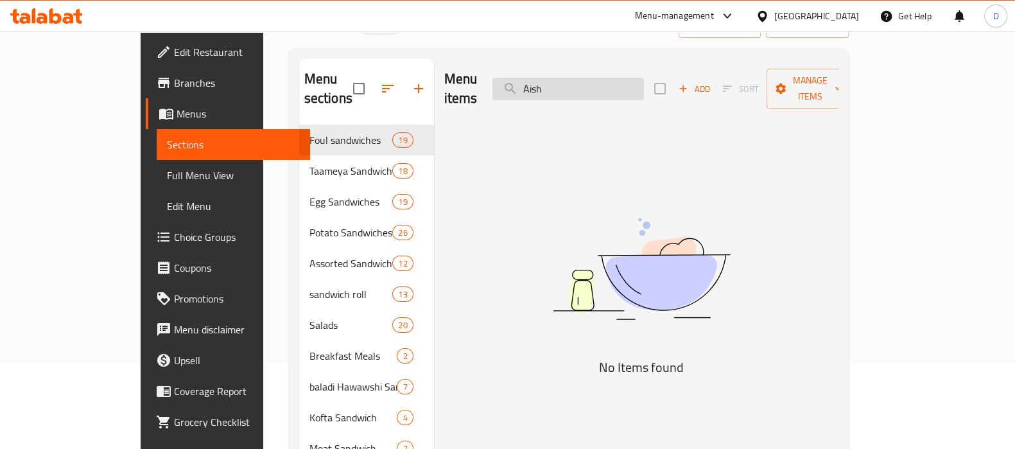
scroll to position [80, 0]
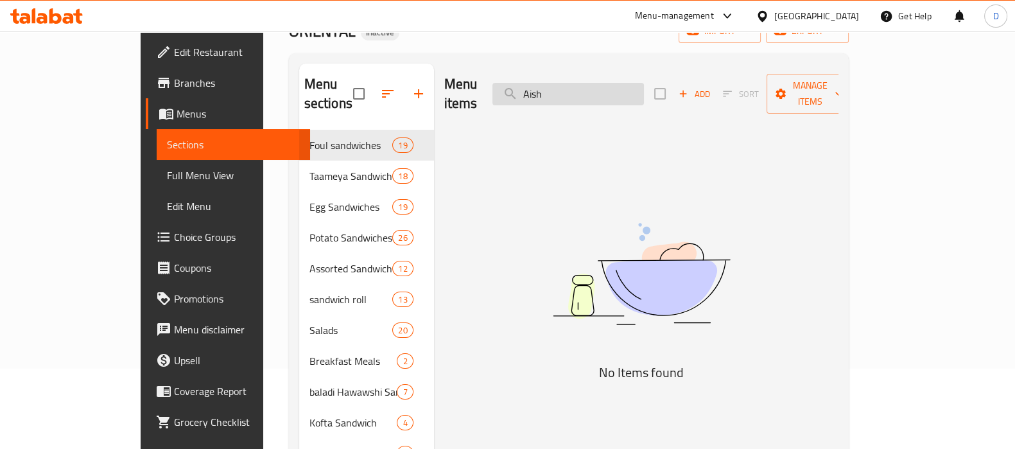
click at [587, 83] on input "Aish" at bounding box center [569, 94] width 152 height 22
paste input "شيش طاوق"
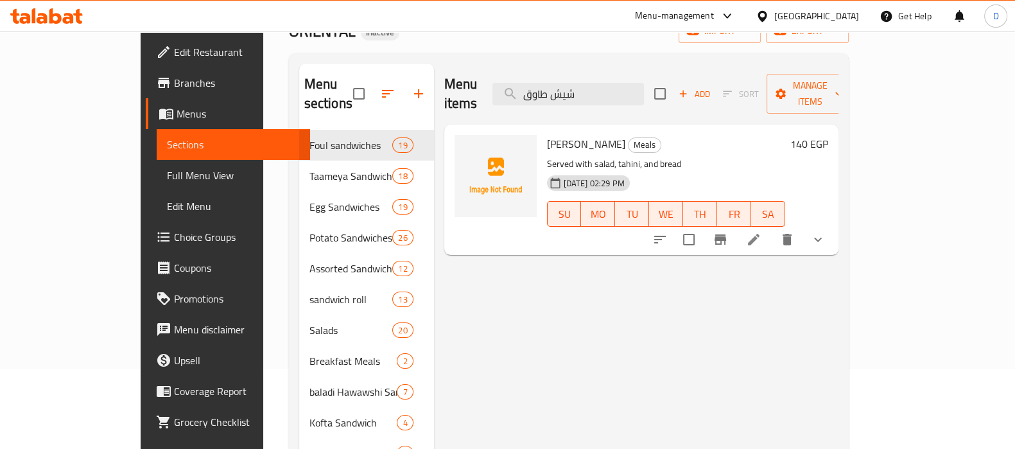
type input "شيش طاوق"
click at [555, 134] on span "[PERSON_NAME]" at bounding box center [586, 143] width 78 height 19
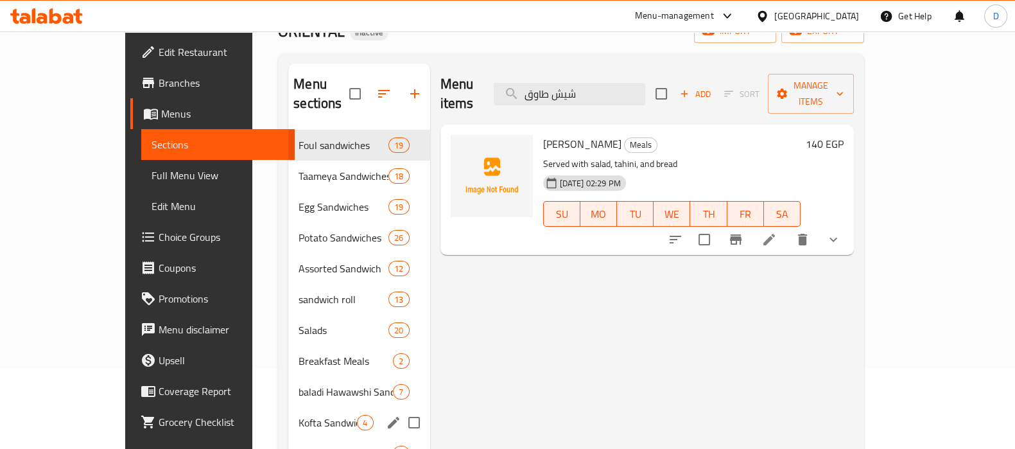
scroll to position [157, 0]
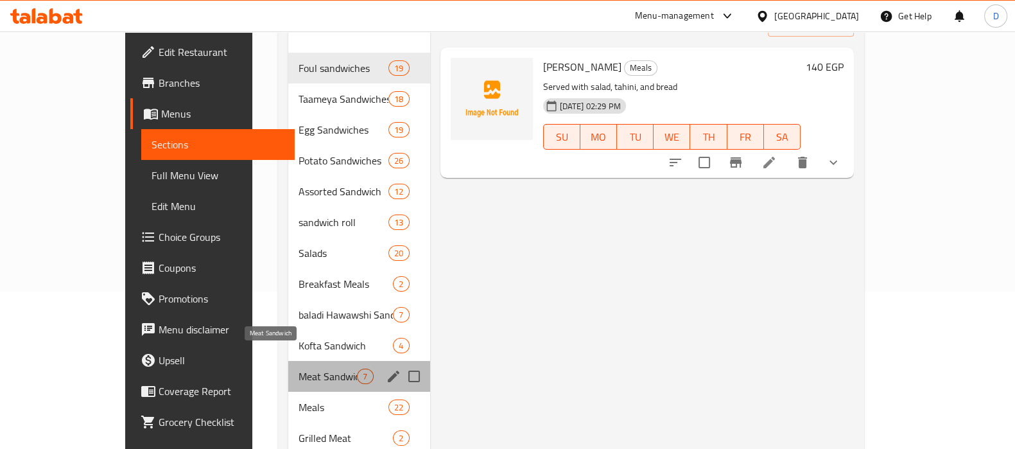
click at [299, 369] on span "Meat Sandwich" at bounding box center [328, 376] width 58 height 15
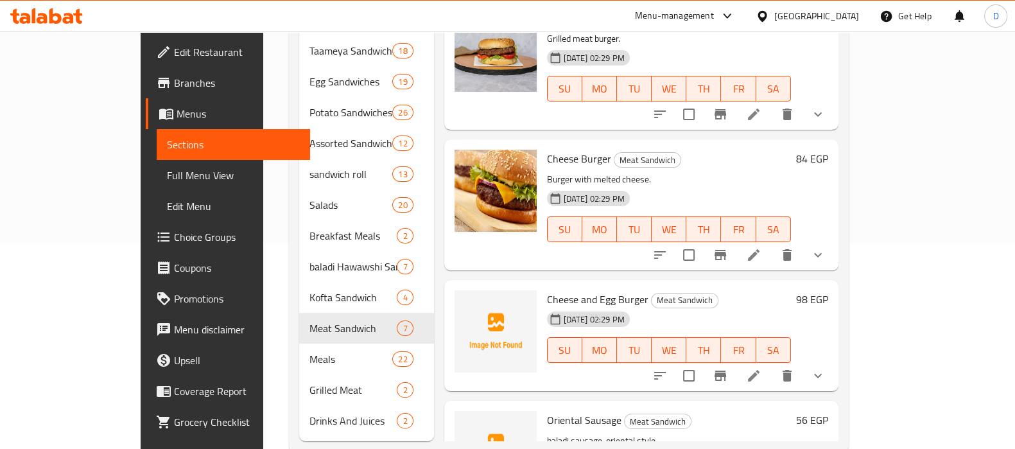
scroll to position [207, 0]
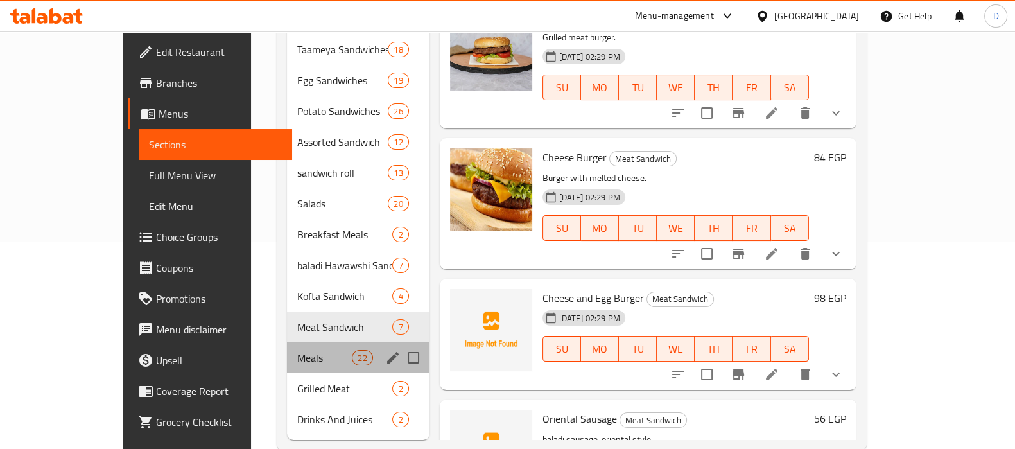
click at [291, 342] on div "Meals 22" at bounding box center [358, 357] width 143 height 31
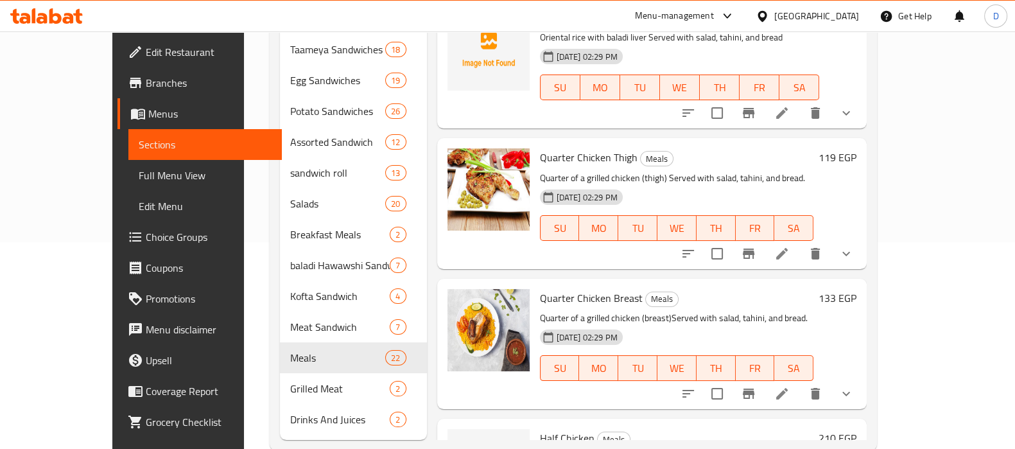
click at [634, 241] on div "Quarter Chicken Thigh Meals Quarter of a grilled chicken (thigh) Served with sa…" at bounding box center [677, 203] width 284 height 120
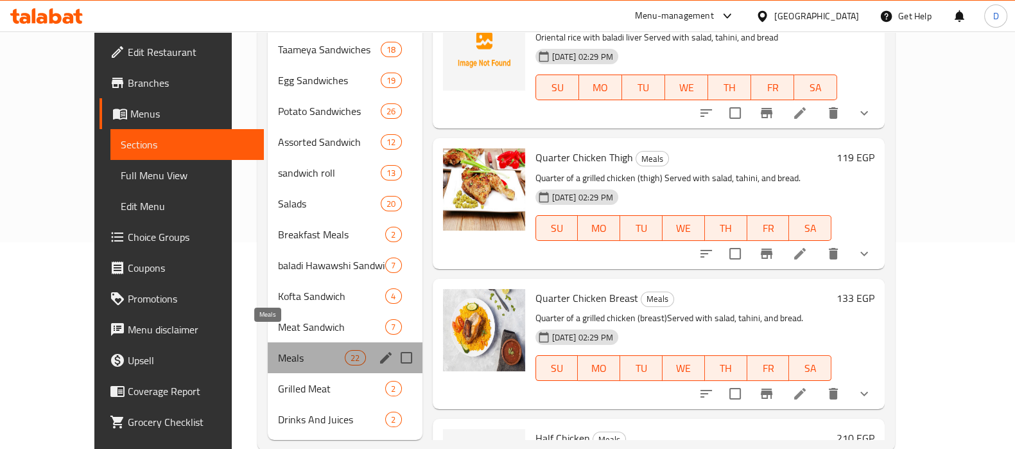
click at [278, 350] on span "Meals" at bounding box center [311, 357] width 67 height 15
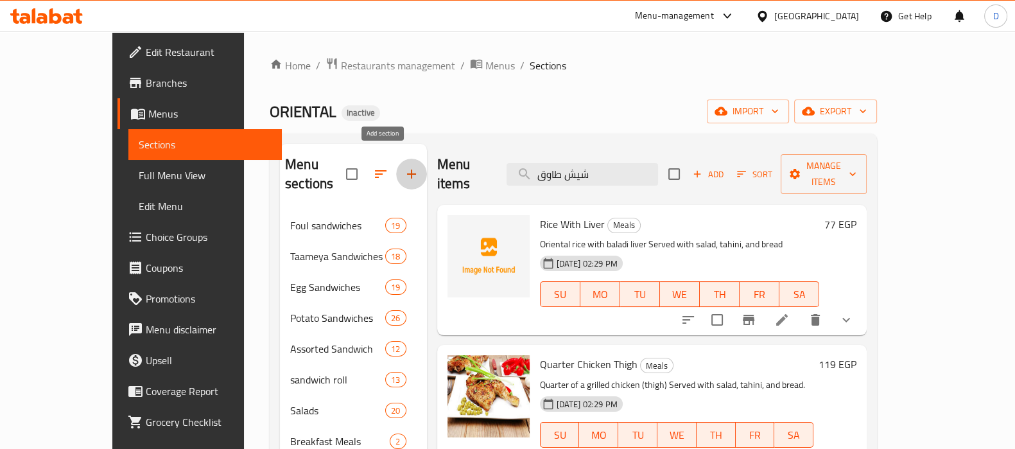
click at [404, 168] on icon "button" at bounding box center [411, 173] width 15 height 15
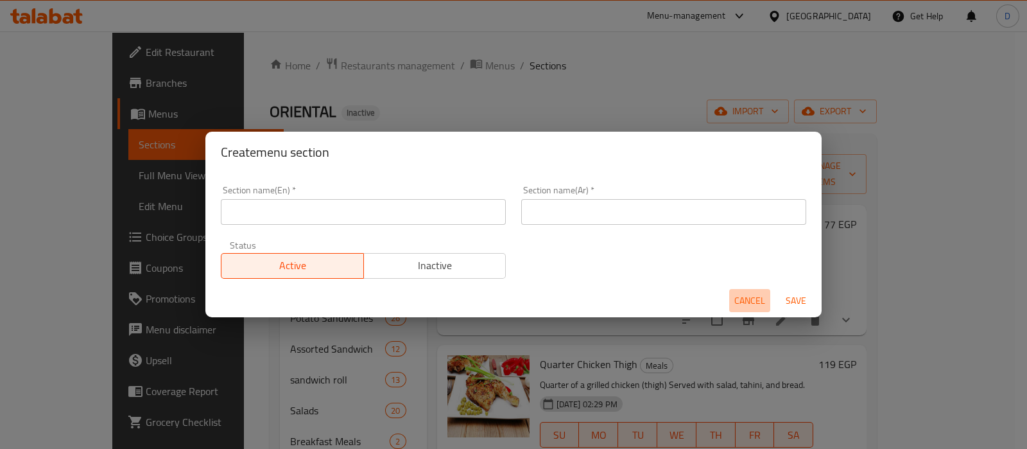
click at [748, 297] on span "Cancel" at bounding box center [750, 301] width 31 height 16
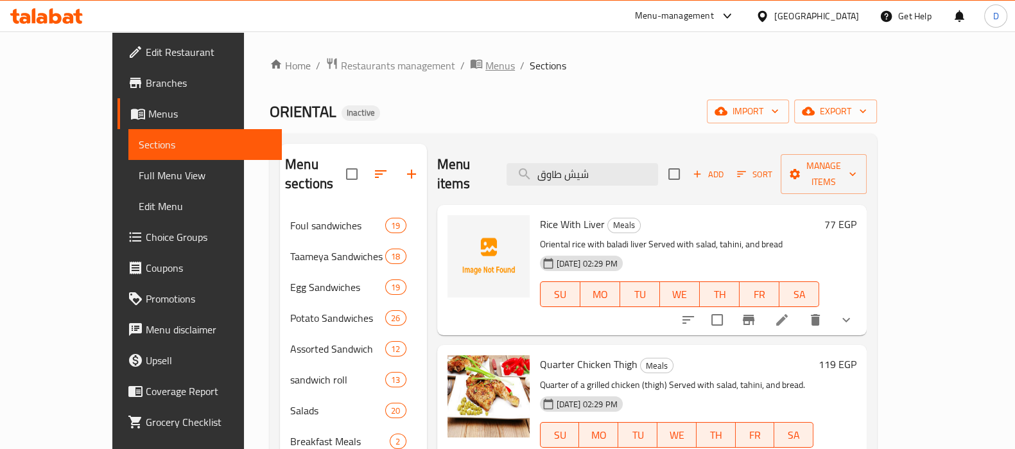
click at [485, 67] on span "Menus" at bounding box center [500, 65] width 30 height 15
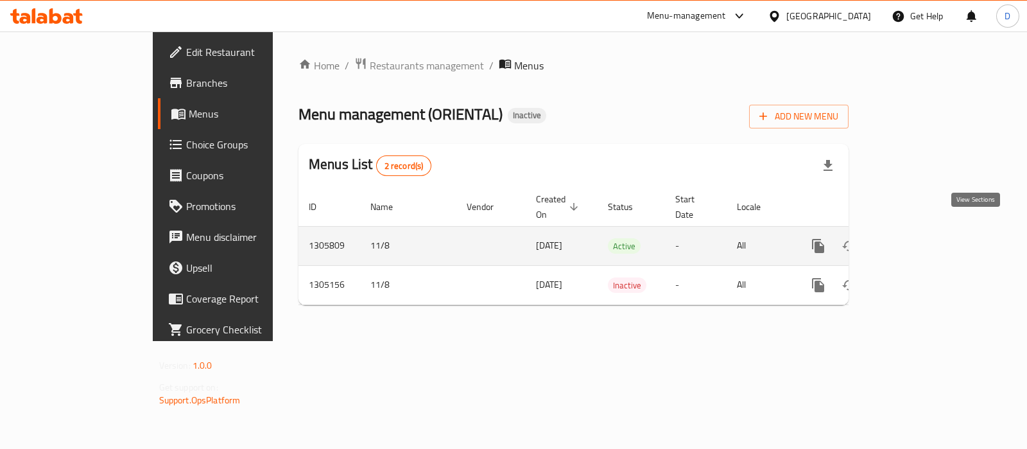
click at [919, 238] on icon "enhanced table" at bounding box center [911, 245] width 15 height 15
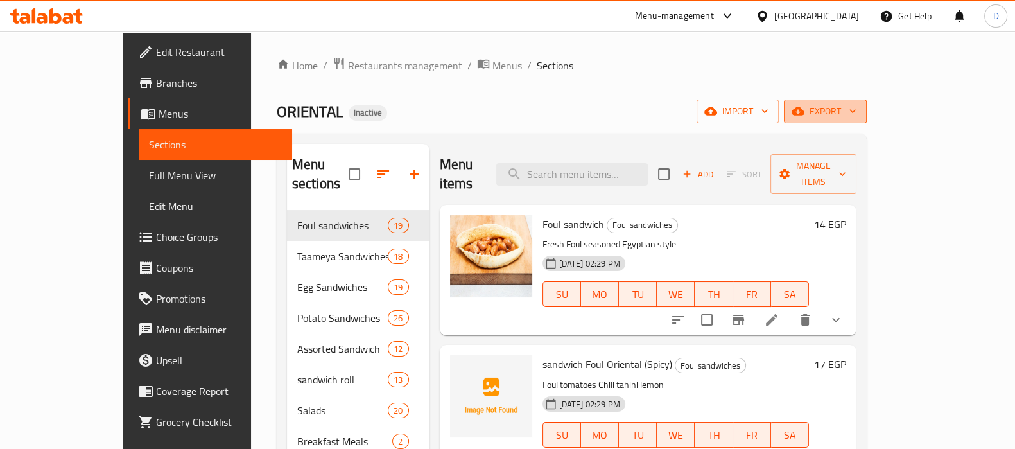
click at [857, 117] on span "export" at bounding box center [825, 111] width 62 height 16
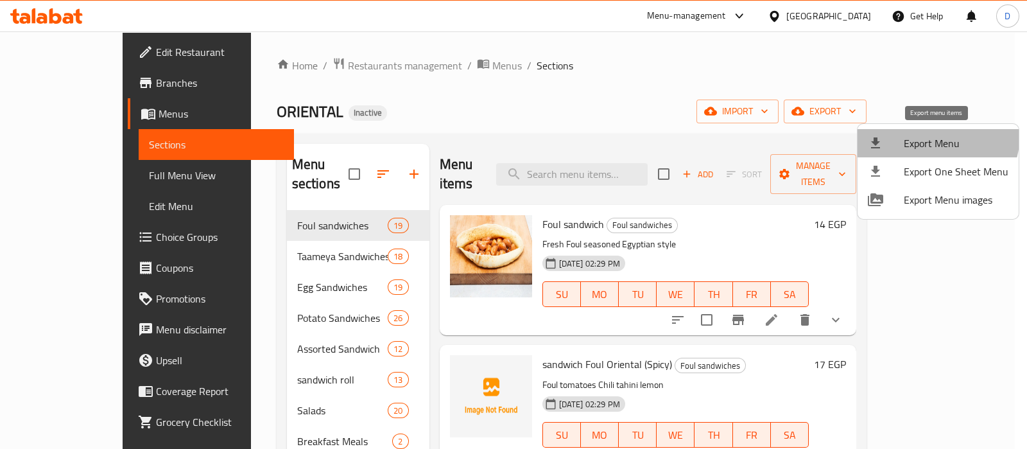
click at [924, 136] on span "Export Menu" at bounding box center [956, 143] width 105 height 15
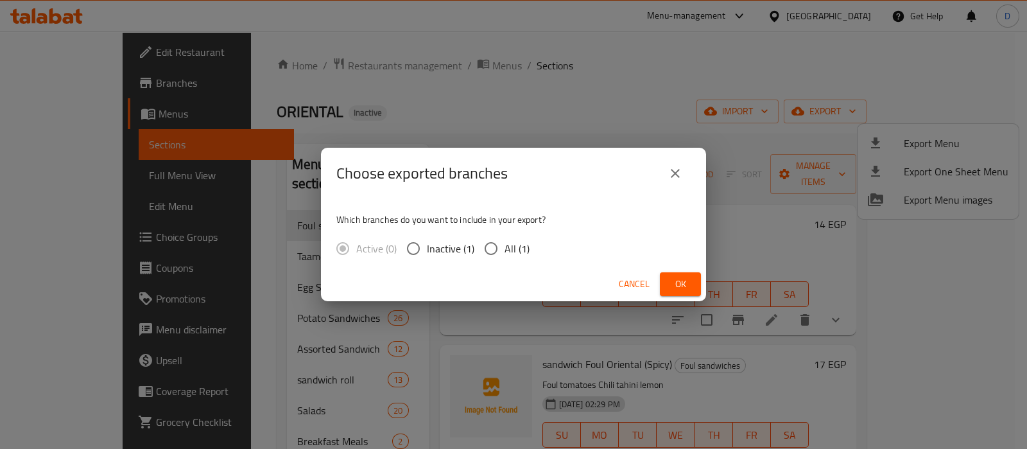
click at [521, 250] on span "All (1)" at bounding box center [517, 248] width 25 height 15
click at [505, 250] on input "All (1)" at bounding box center [491, 248] width 27 height 27
radio input "true"
click at [700, 284] on button "Ok" at bounding box center [680, 284] width 41 height 24
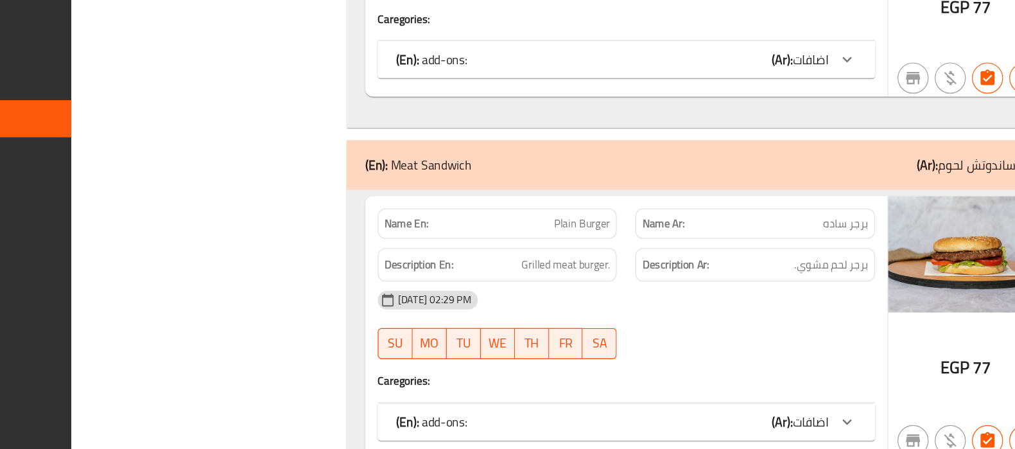
scroll to position [33709, 0]
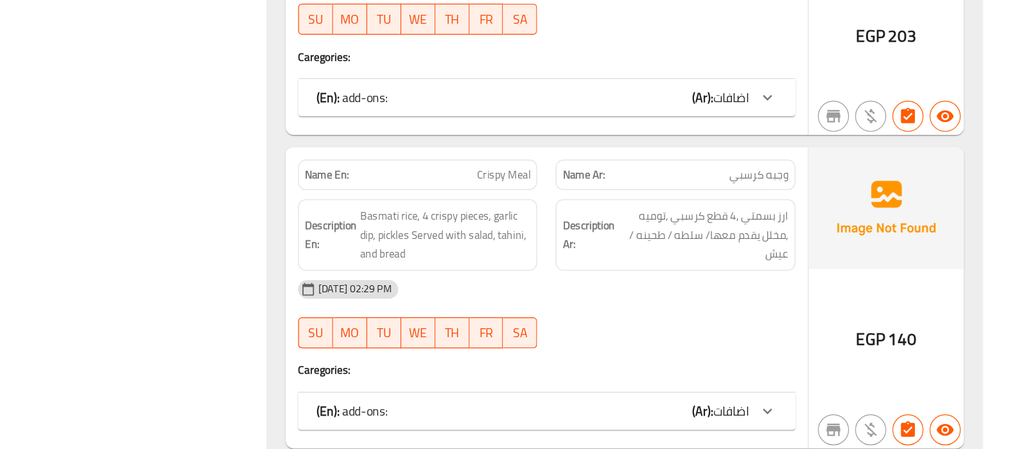
scroll to position [39587, 0]
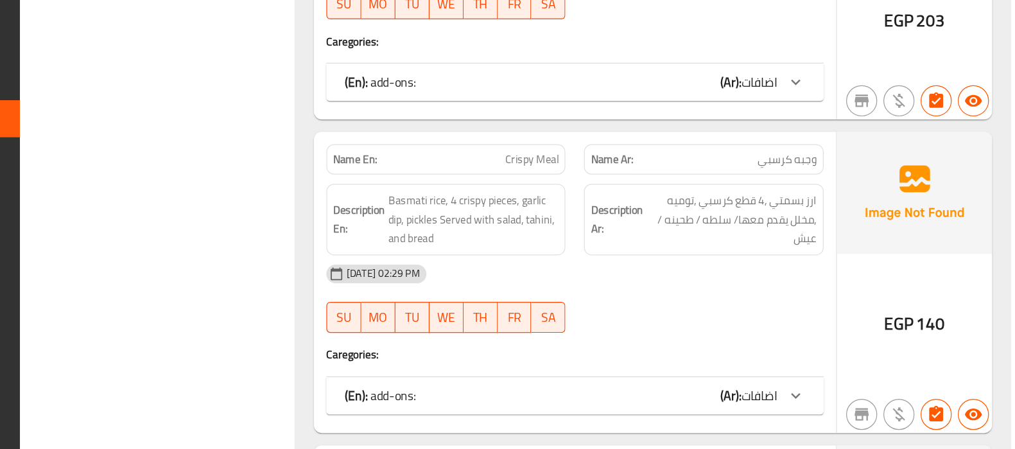
scroll to position [39605, 0]
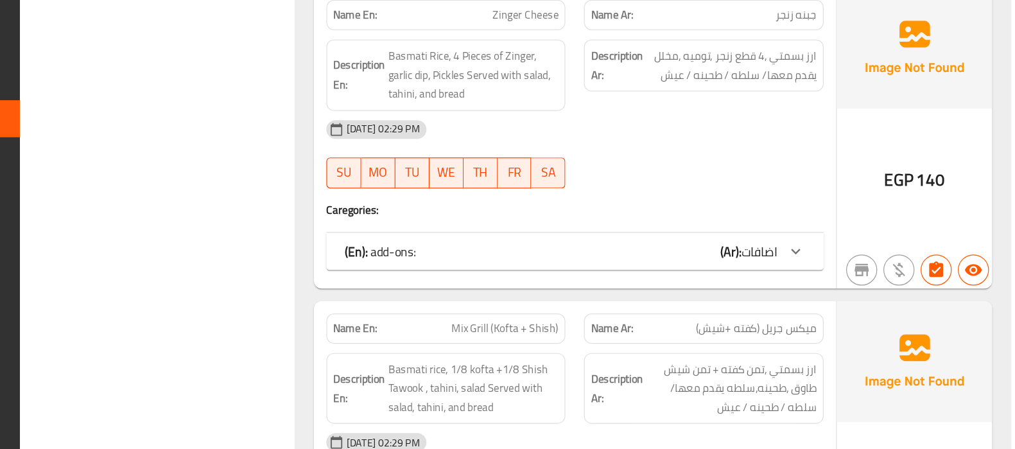
scroll to position [6, 0]
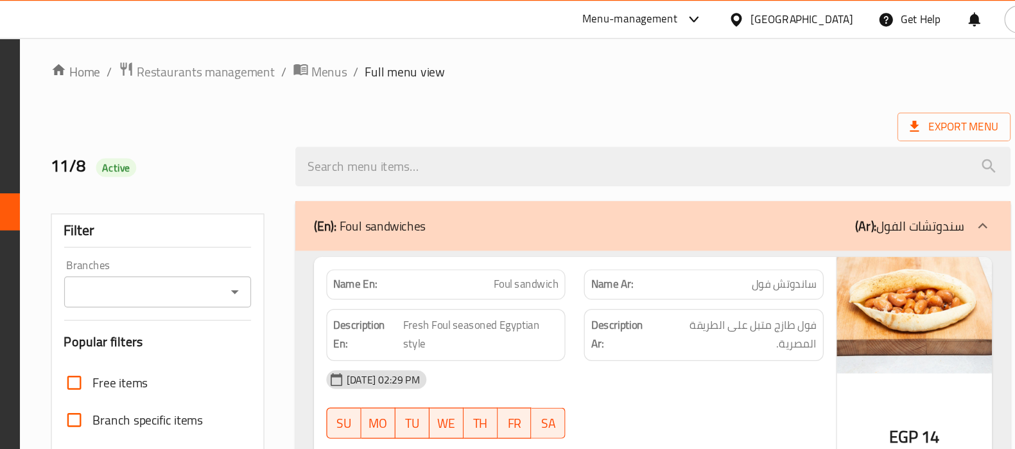
click at [667, 309] on div "[DATE] 02:29 PM" at bounding box center [628, 314] width 427 height 31
click at [674, 334] on div "[DATE] 02:29 PM SU MO TU WE TH FR SA" at bounding box center [628, 335] width 427 height 72
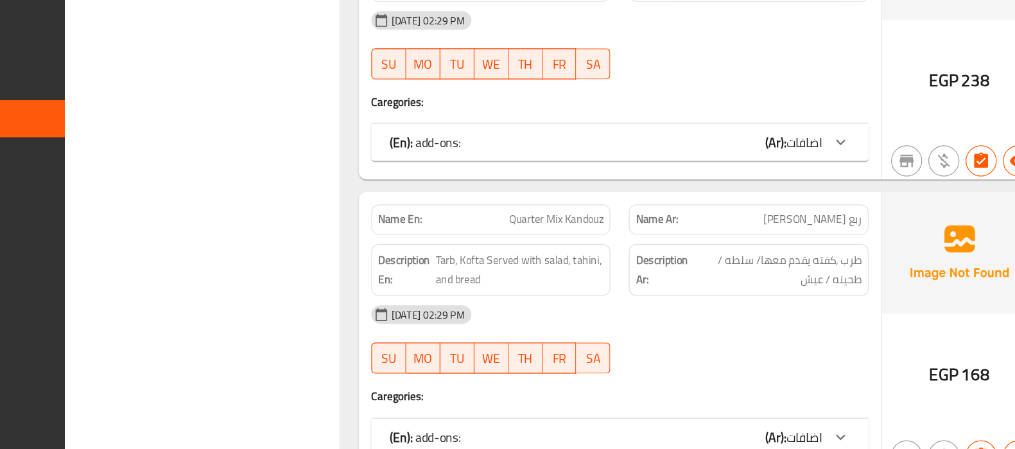
scroll to position [37602, 0]
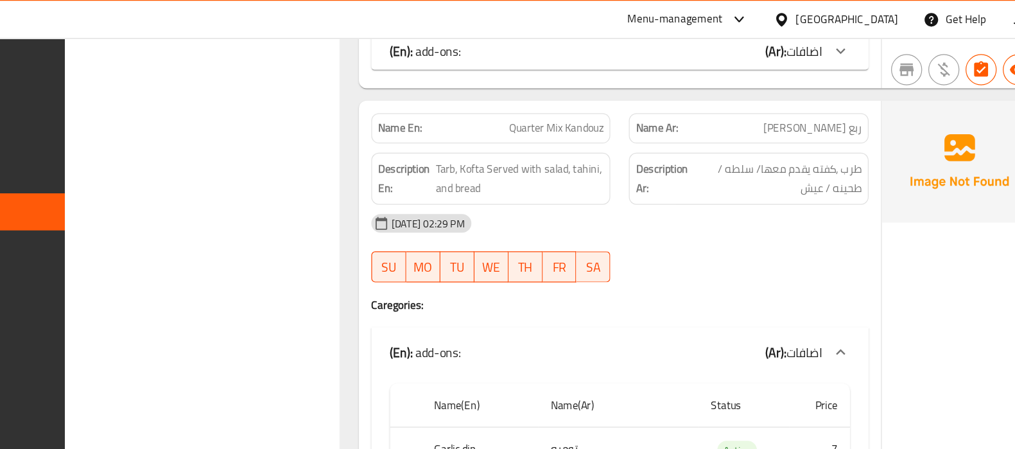
scroll to position [37748, 0]
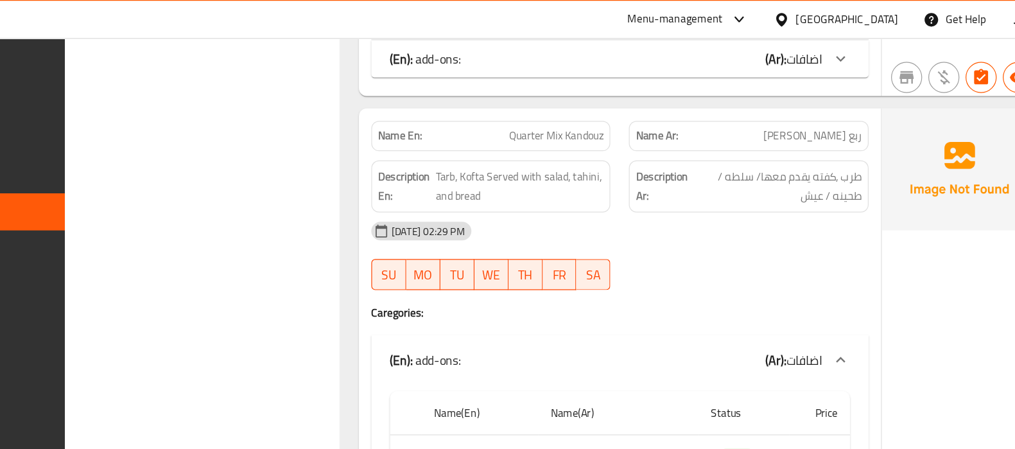
click at [576, 290] on div "(En): add-ons: (Ar): اضافات" at bounding box center [618, 297] width 358 height 15
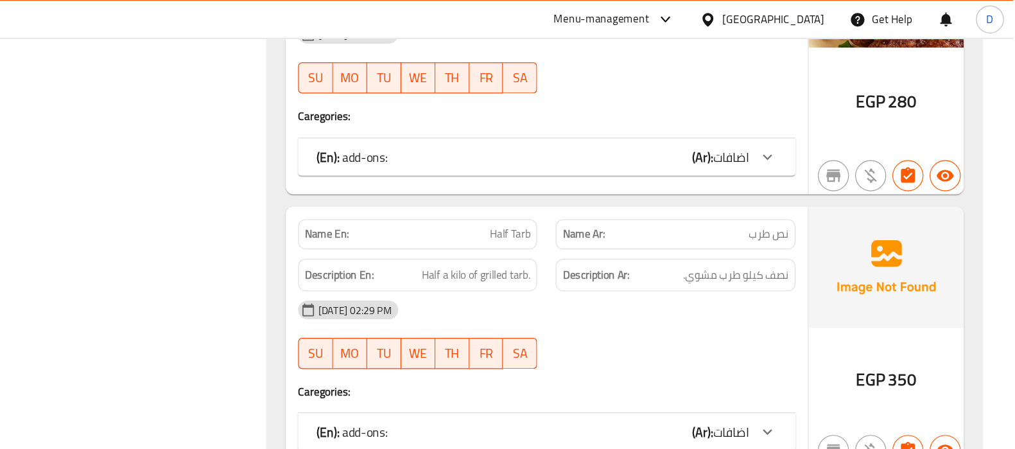
scroll to position [41220, 0]
